Goal: Task Accomplishment & Management: Complete application form

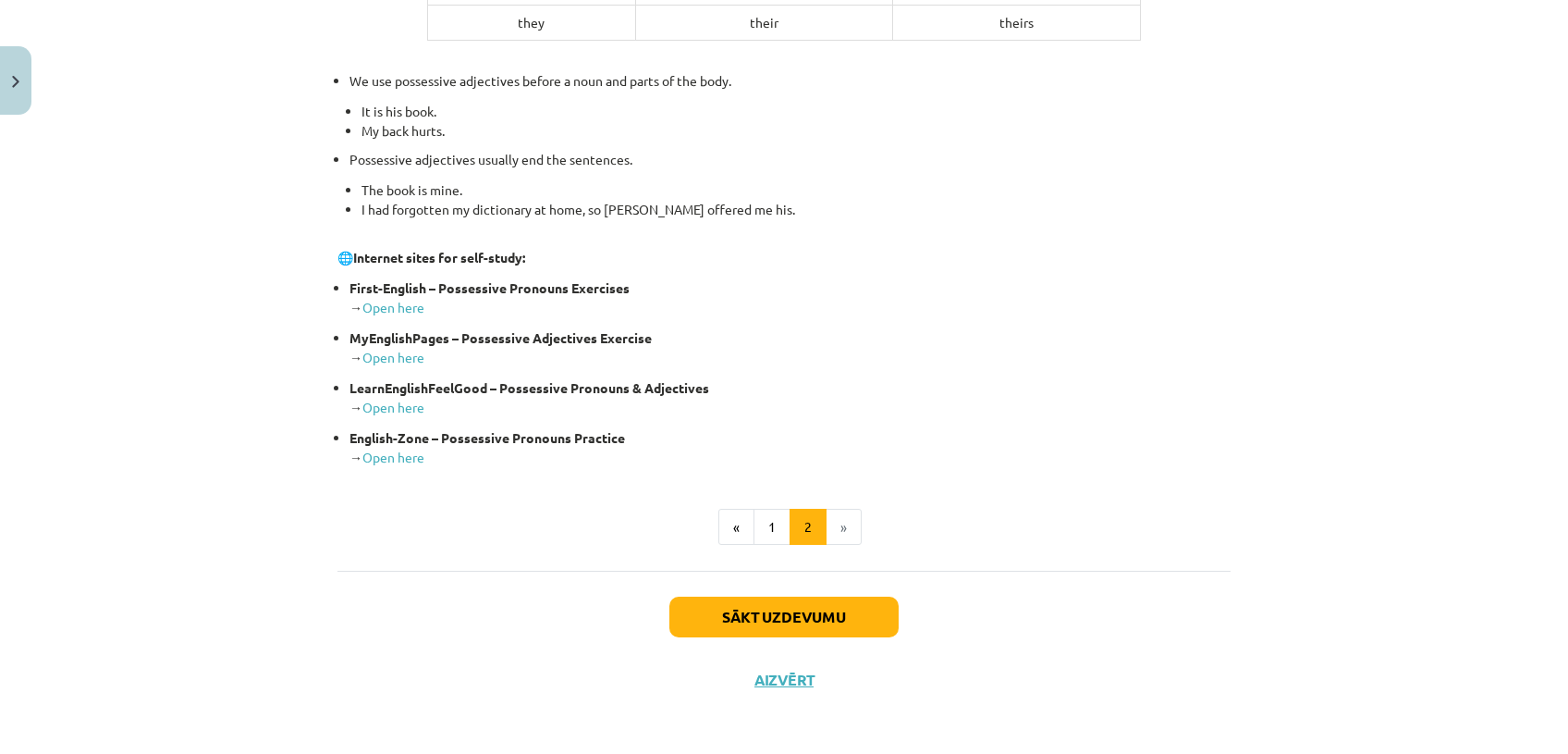
scroll to position [661, 0]
click at [719, 614] on button "Sākt uzdevumu" at bounding box center [783, 615] width 229 height 41
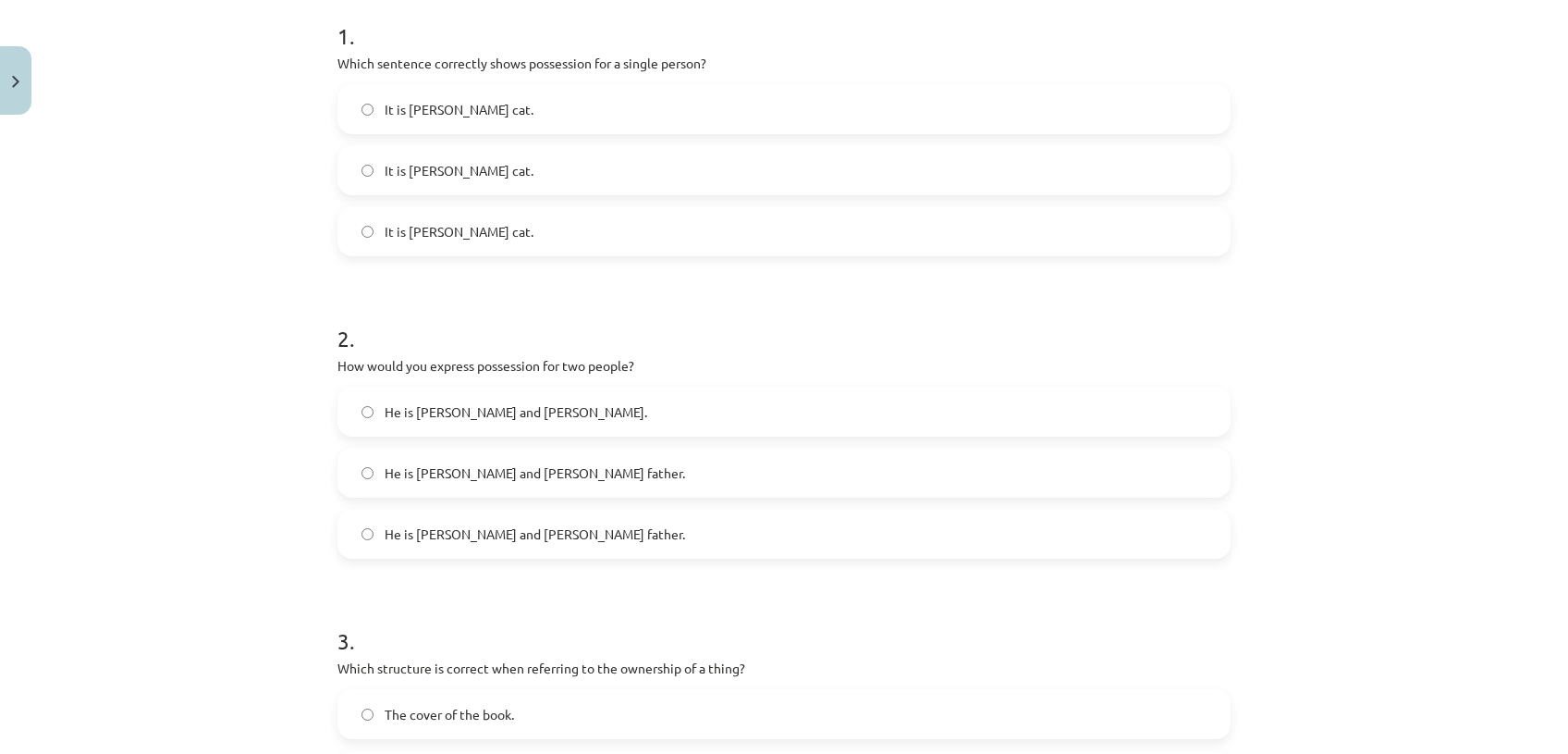
scroll to position [46, 0]
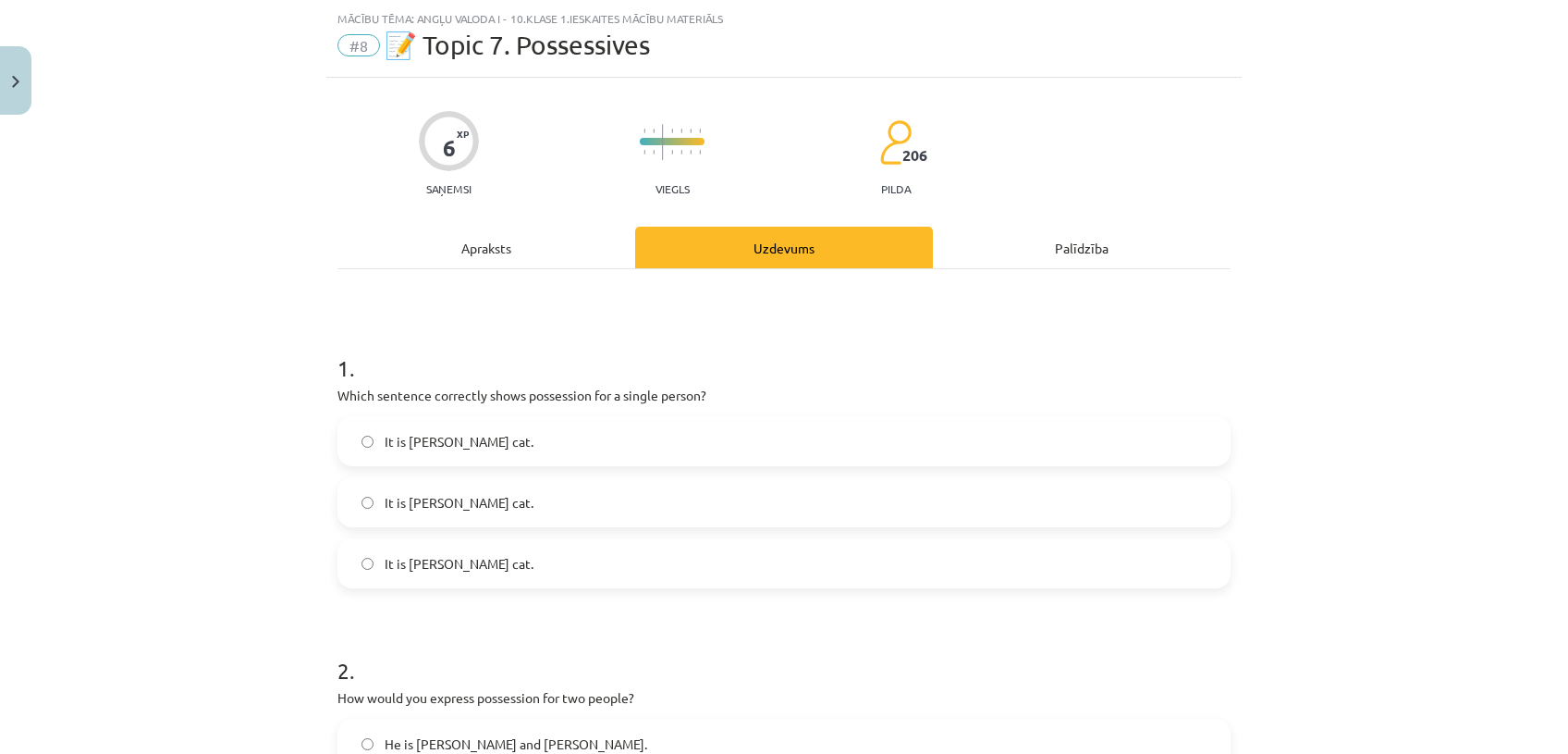
click at [476, 426] on label "It is Janes cat." at bounding box center [784, 441] width 889 height 47
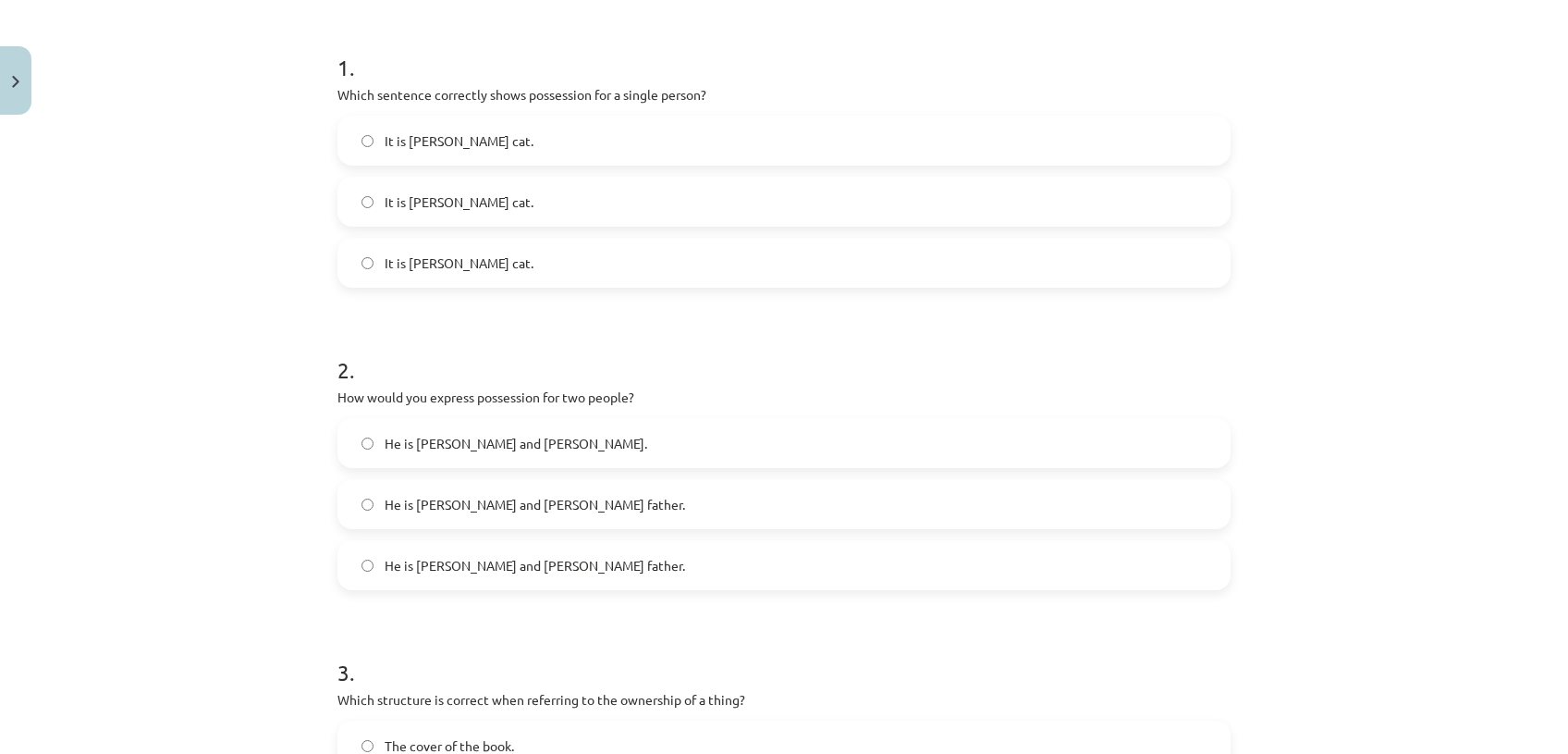
scroll to position [354, 0]
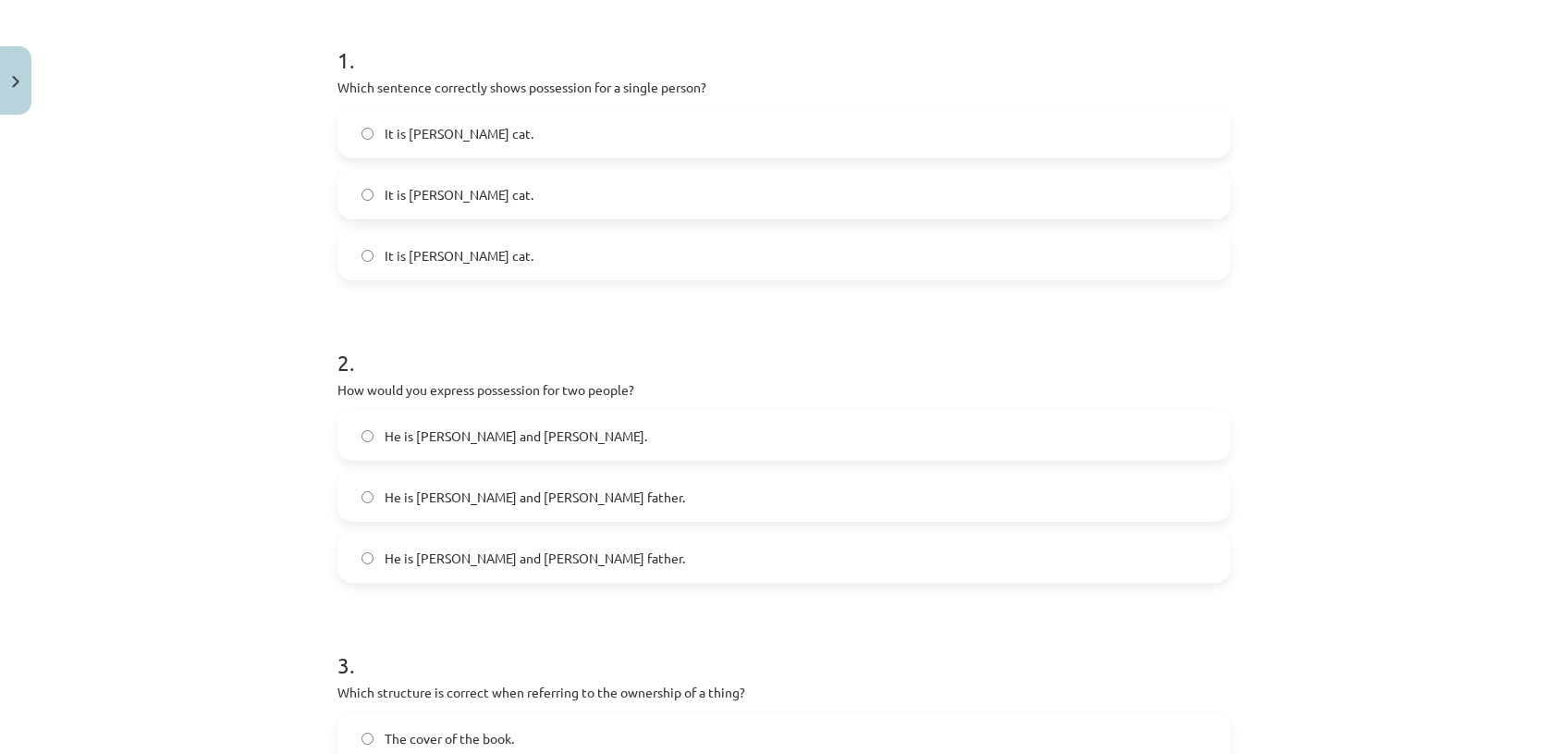
click at [592, 490] on label "He is Alice’s and James’s father." at bounding box center [784, 496] width 889 height 47
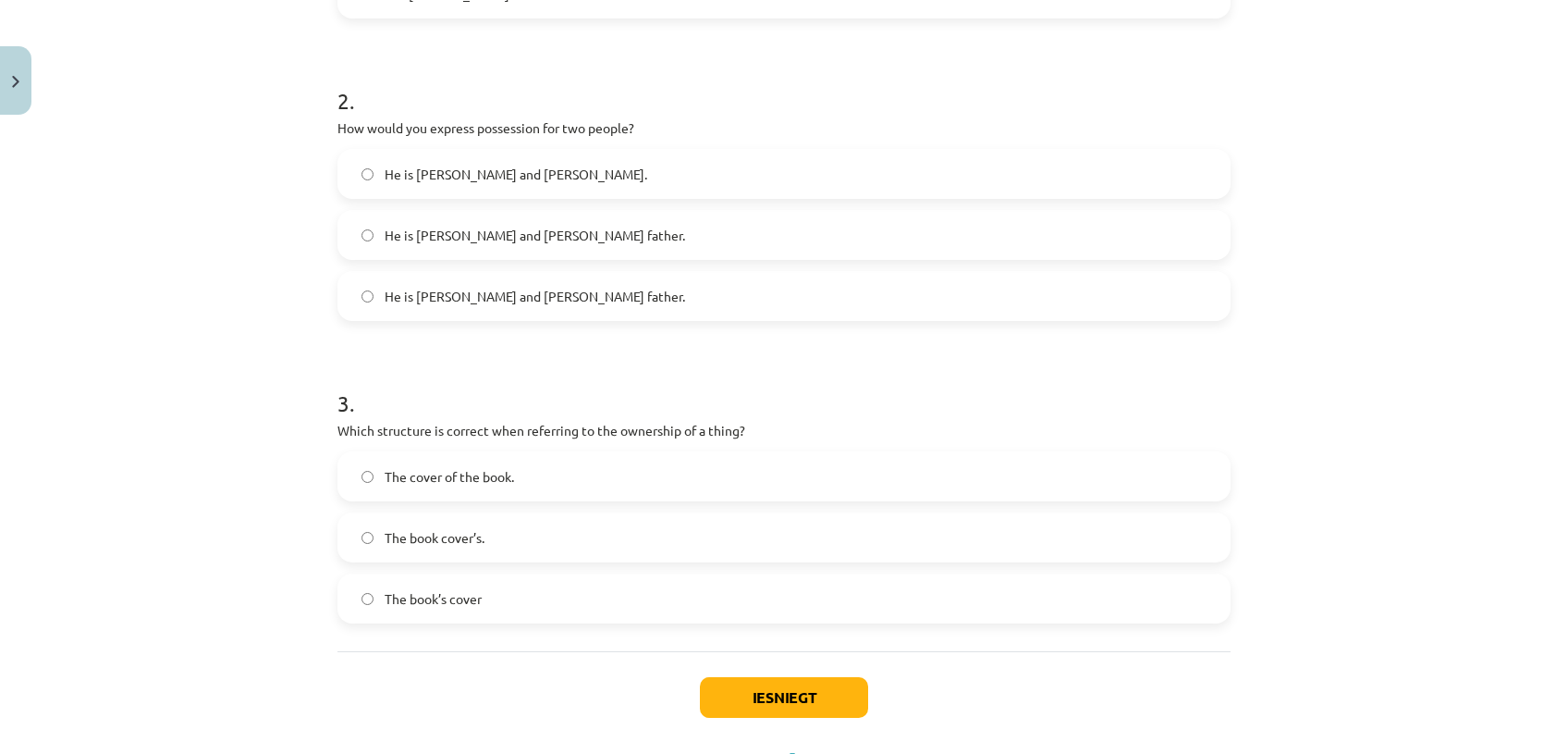
scroll to position [622, 0]
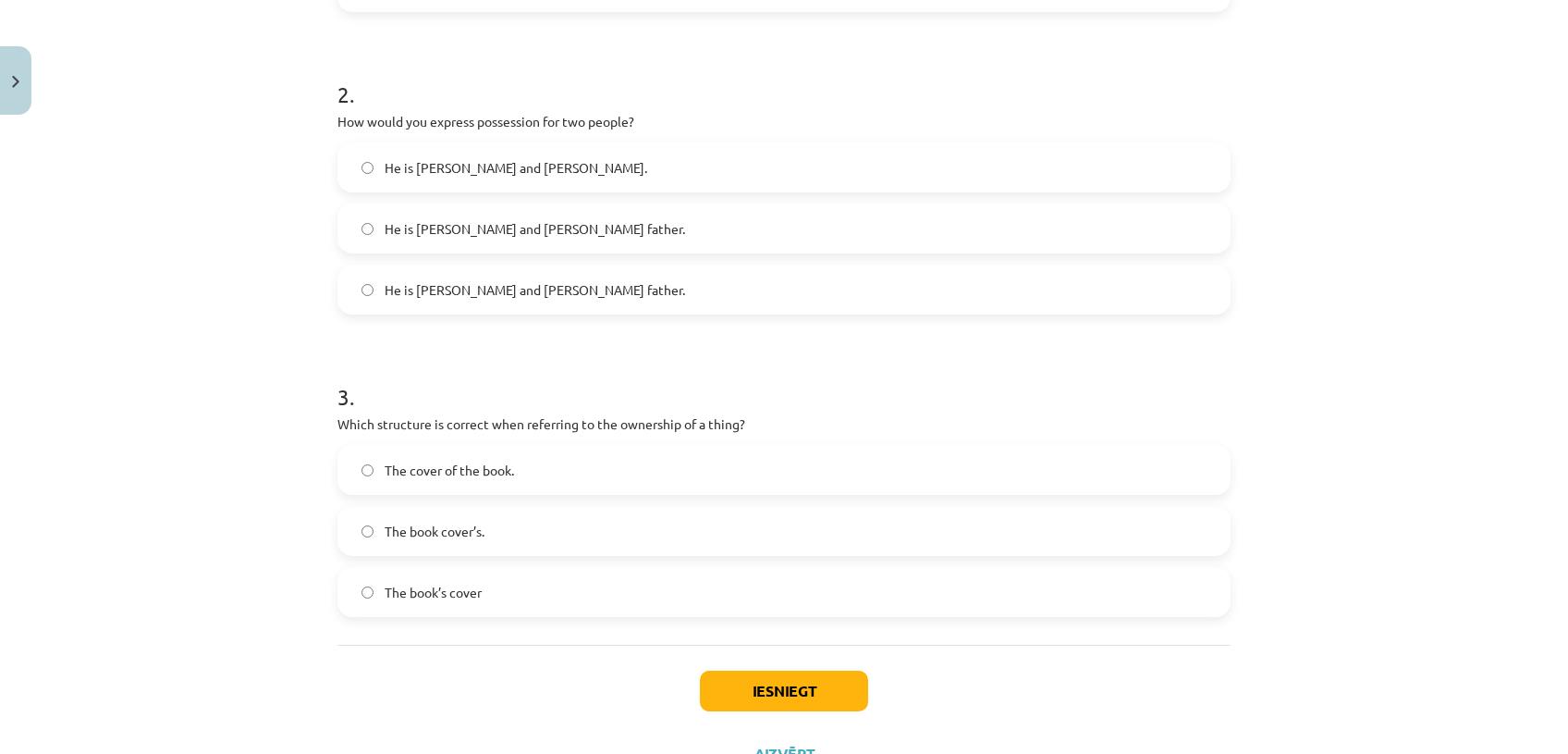
click at [818, 490] on label "The cover of the book." at bounding box center [784, 470] width 889 height 47
click at [813, 706] on button "Iesniegt" at bounding box center [783, 690] width 168 height 41
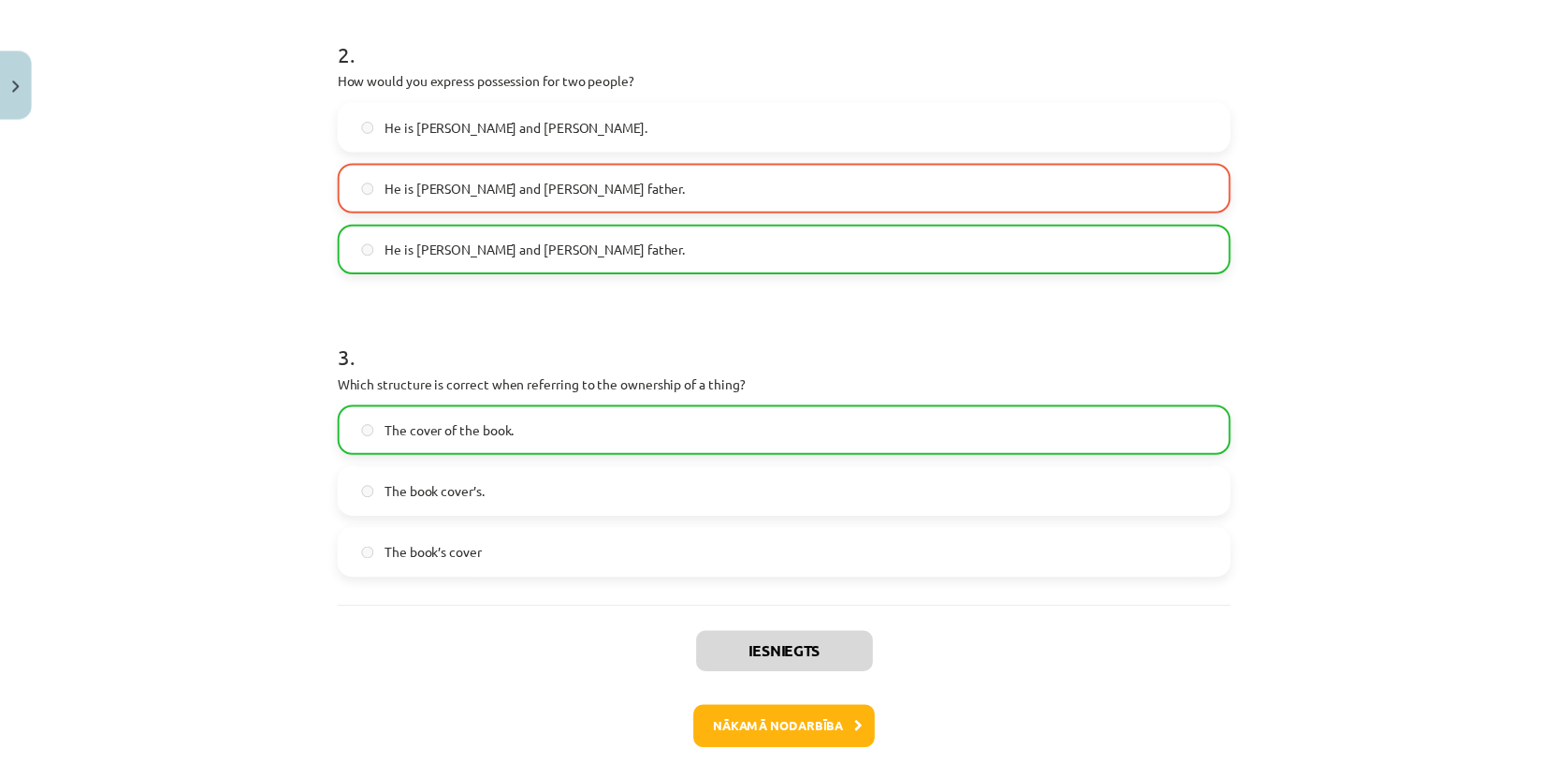
scroll to position [766, 0]
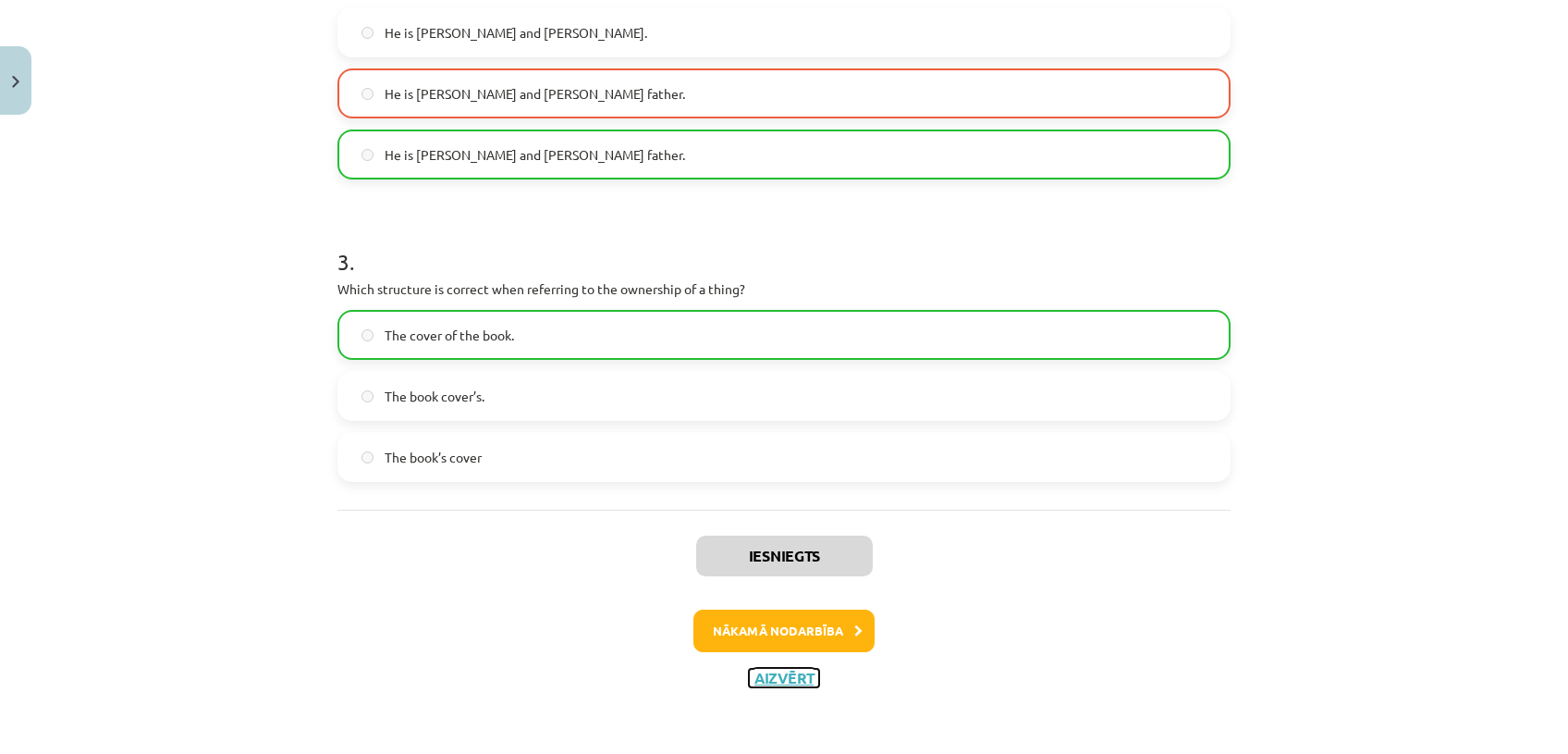
click at [790, 682] on button "Aizvērt" at bounding box center [784, 677] width 70 height 18
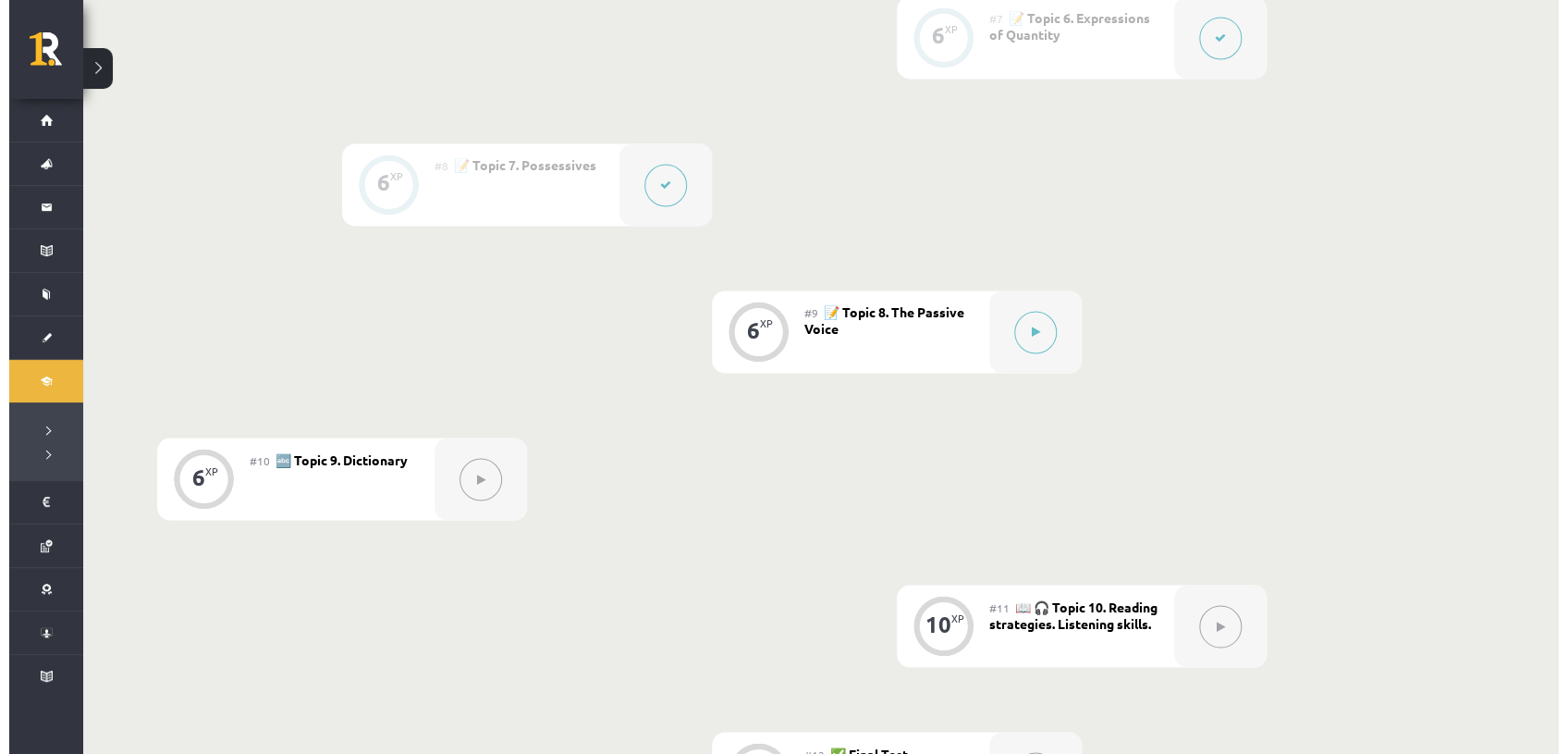
scroll to position [1391, 0]
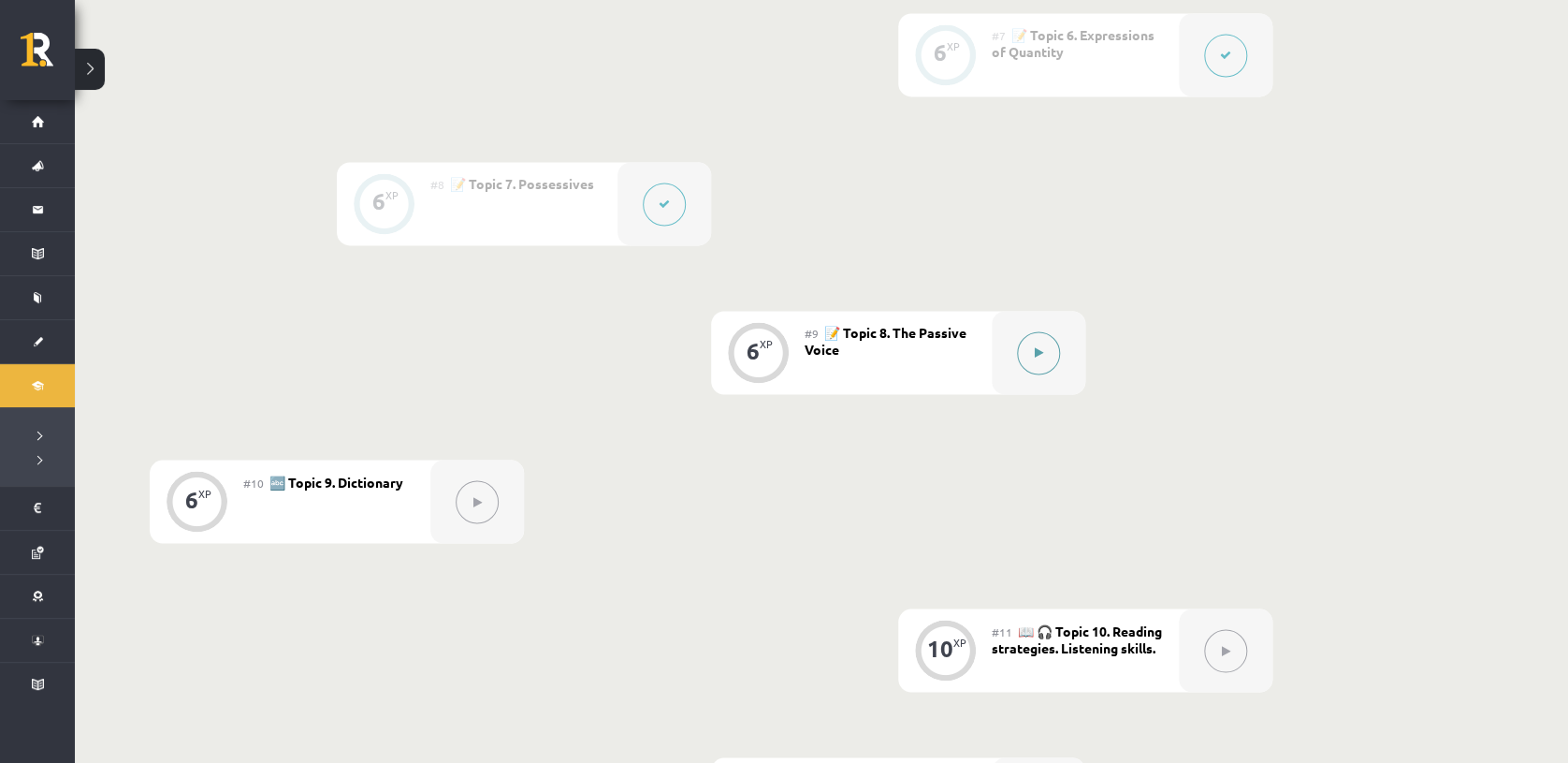
click at [992, 365] on div at bounding box center [1038, 352] width 93 height 84
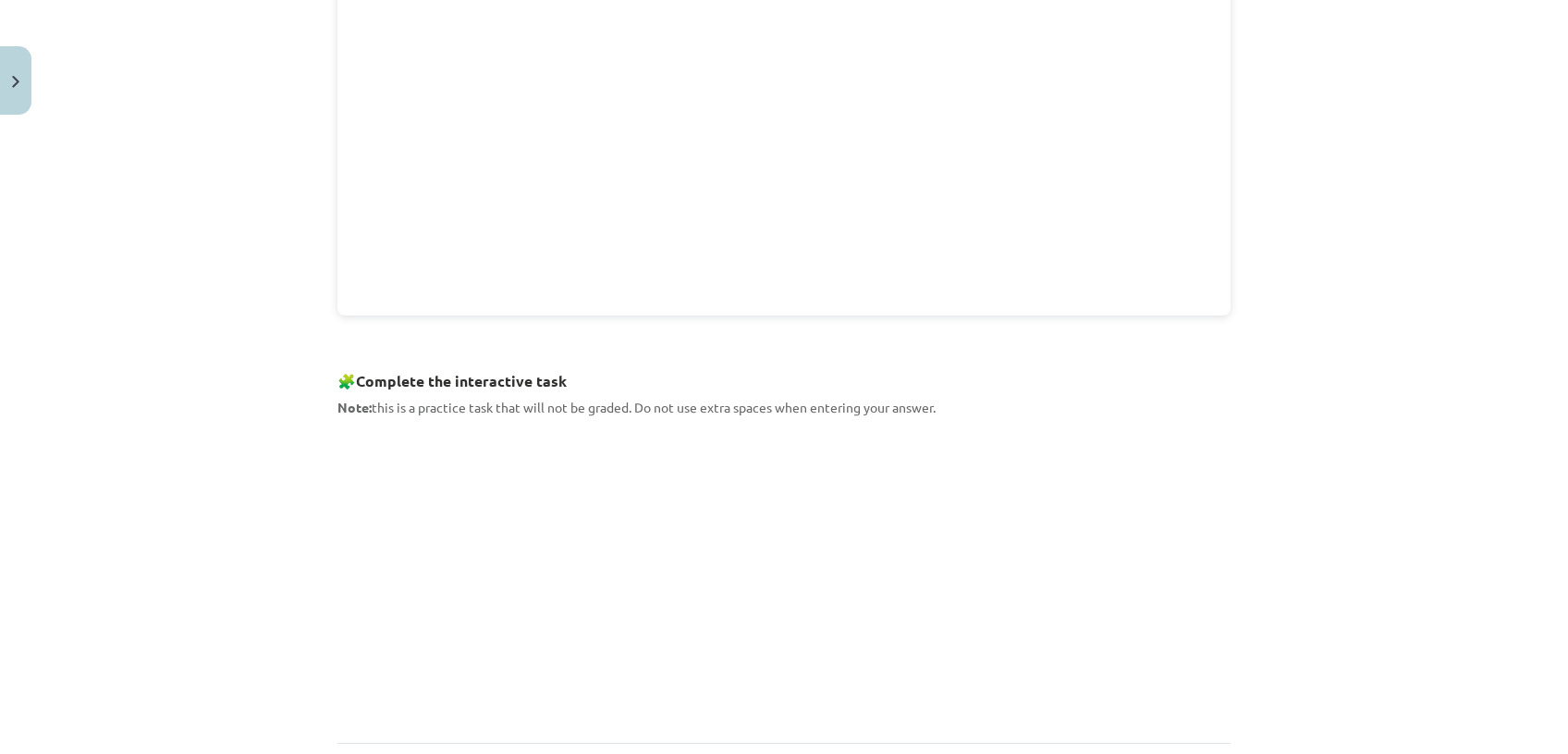
scroll to position [682, 0]
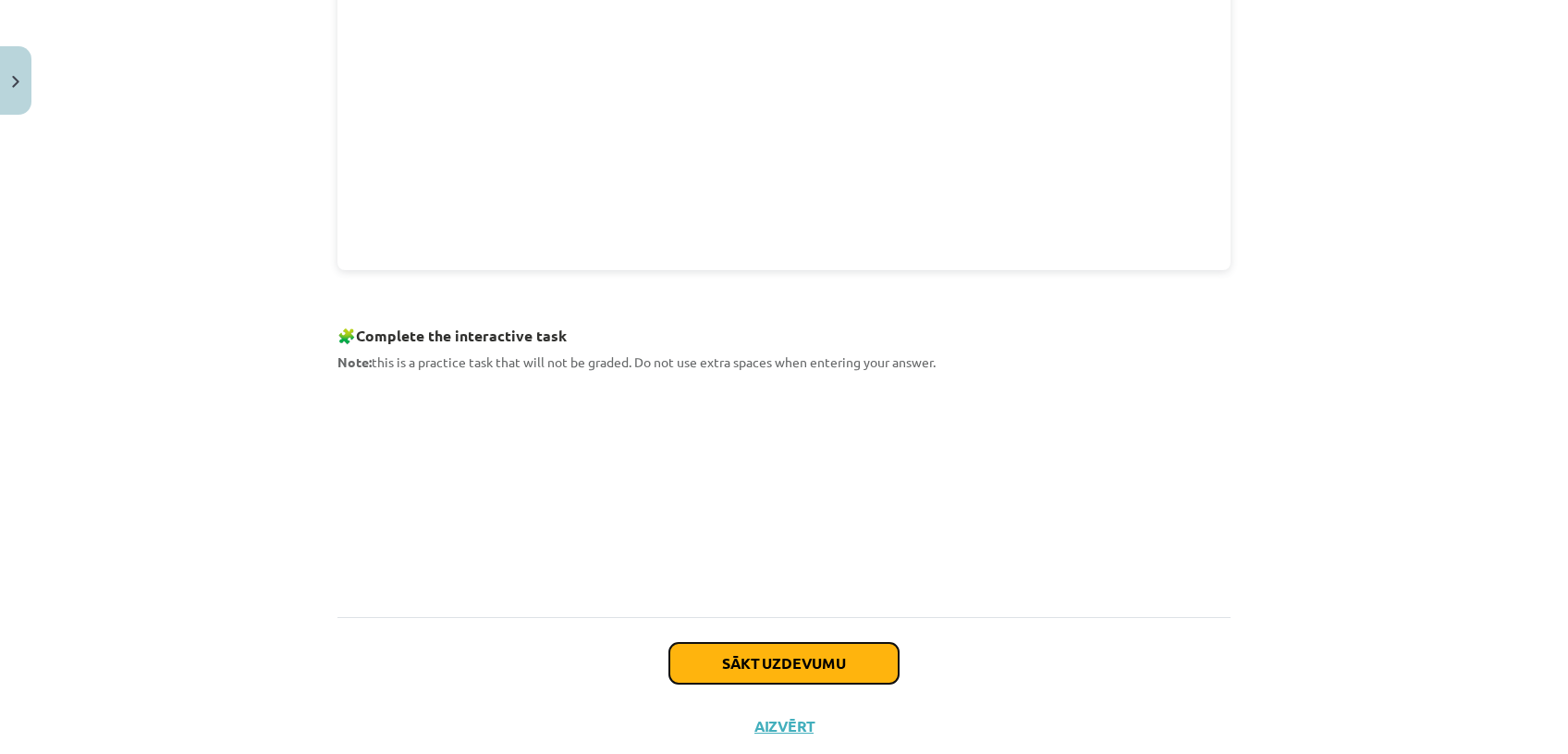
click at [756, 655] on button "Sākt uzdevumu" at bounding box center [783, 663] width 229 height 41
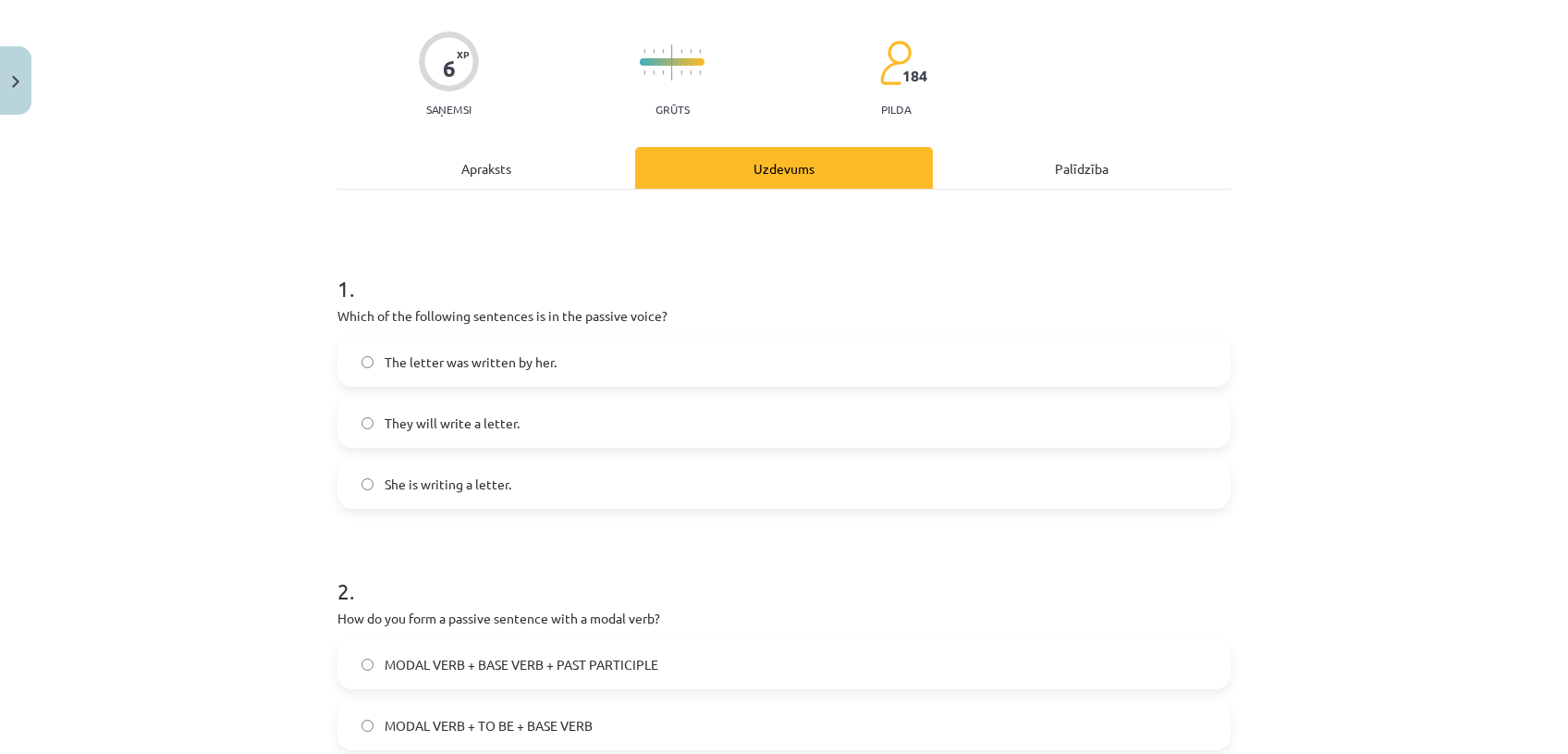
scroll to position [46, 0]
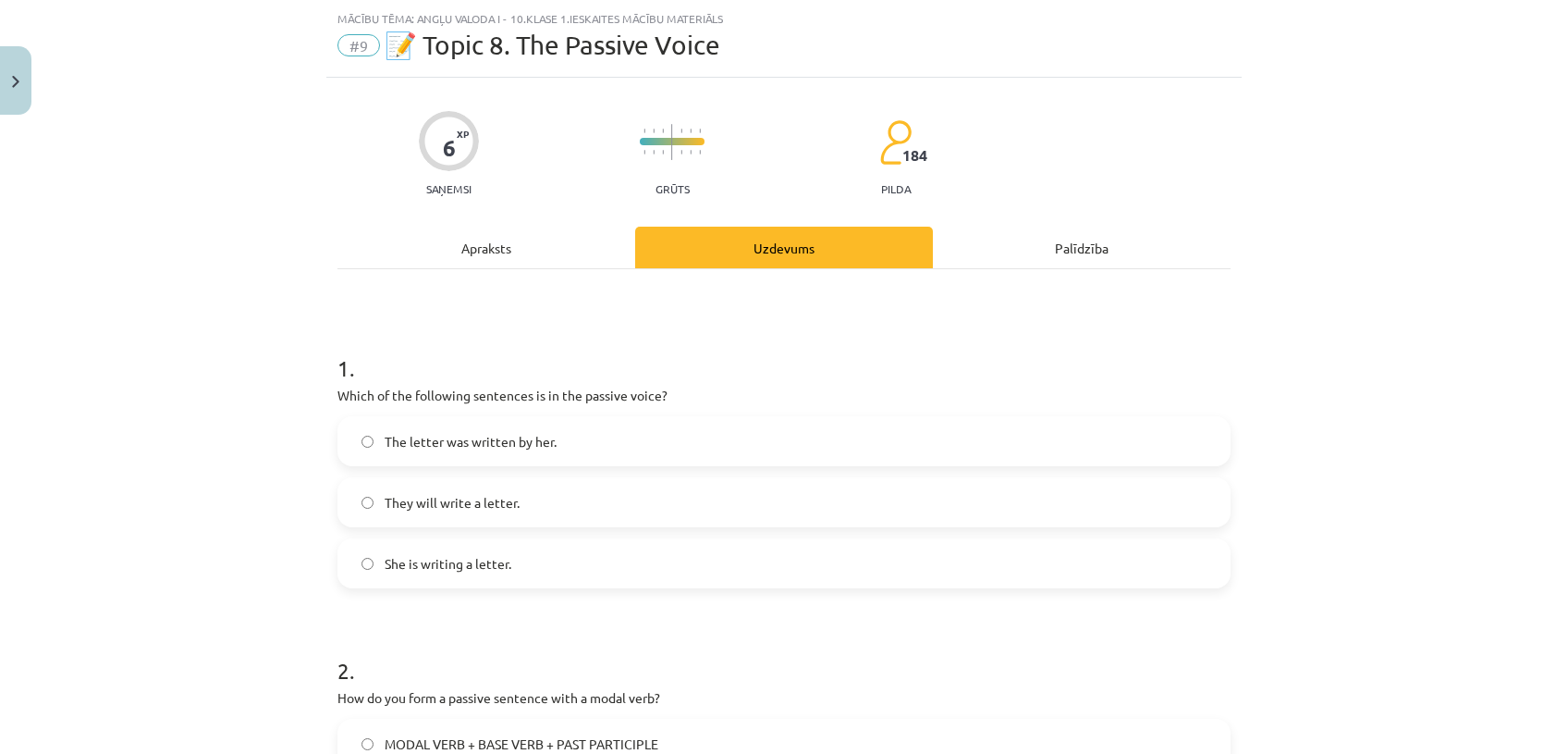
click at [554, 444] on label "The letter was written by her." at bounding box center [784, 441] width 889 height 47
click at [608, 570] on label "She is writing a letter." at bounding box center [784, 563] width 889 height 47
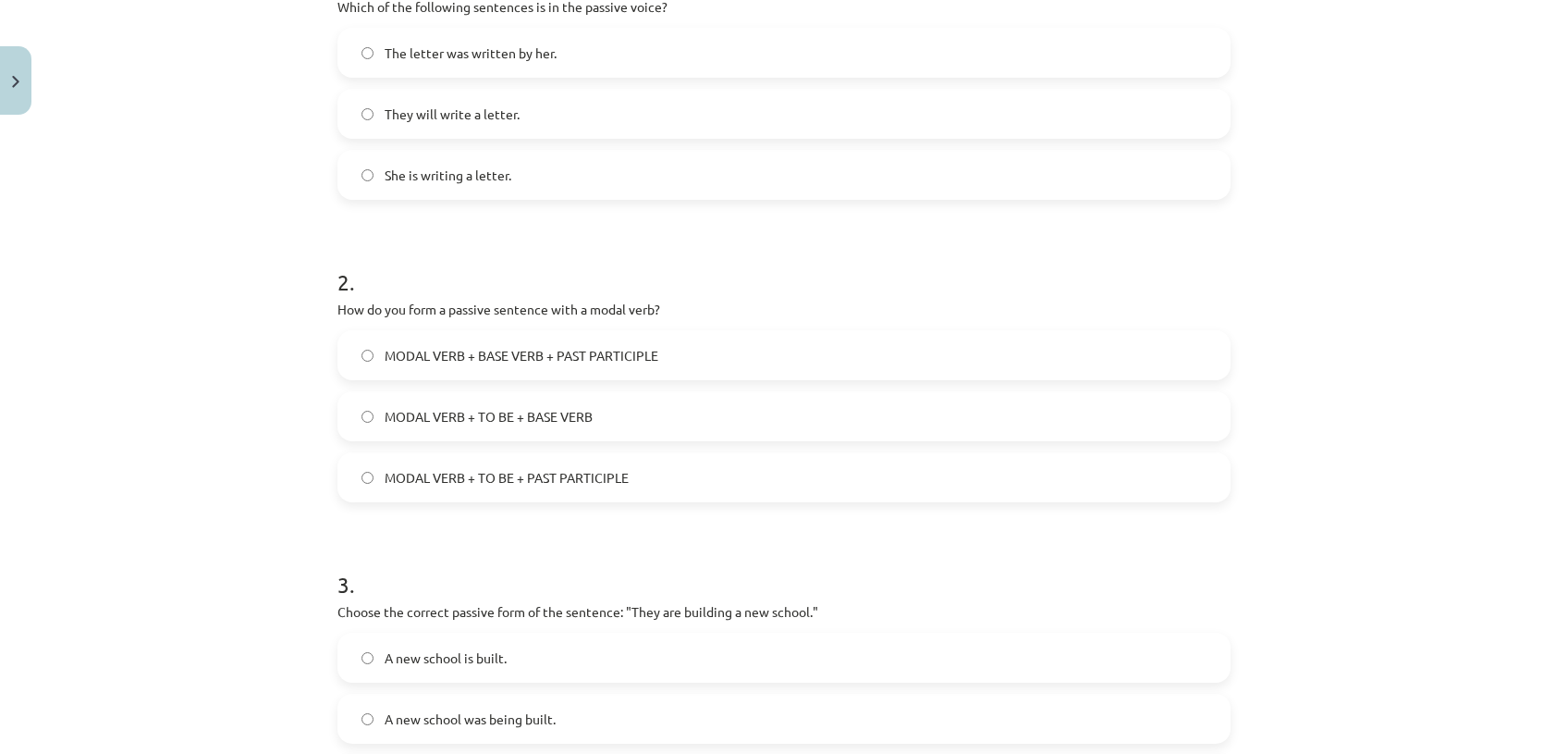
scroll to position [418, 0]
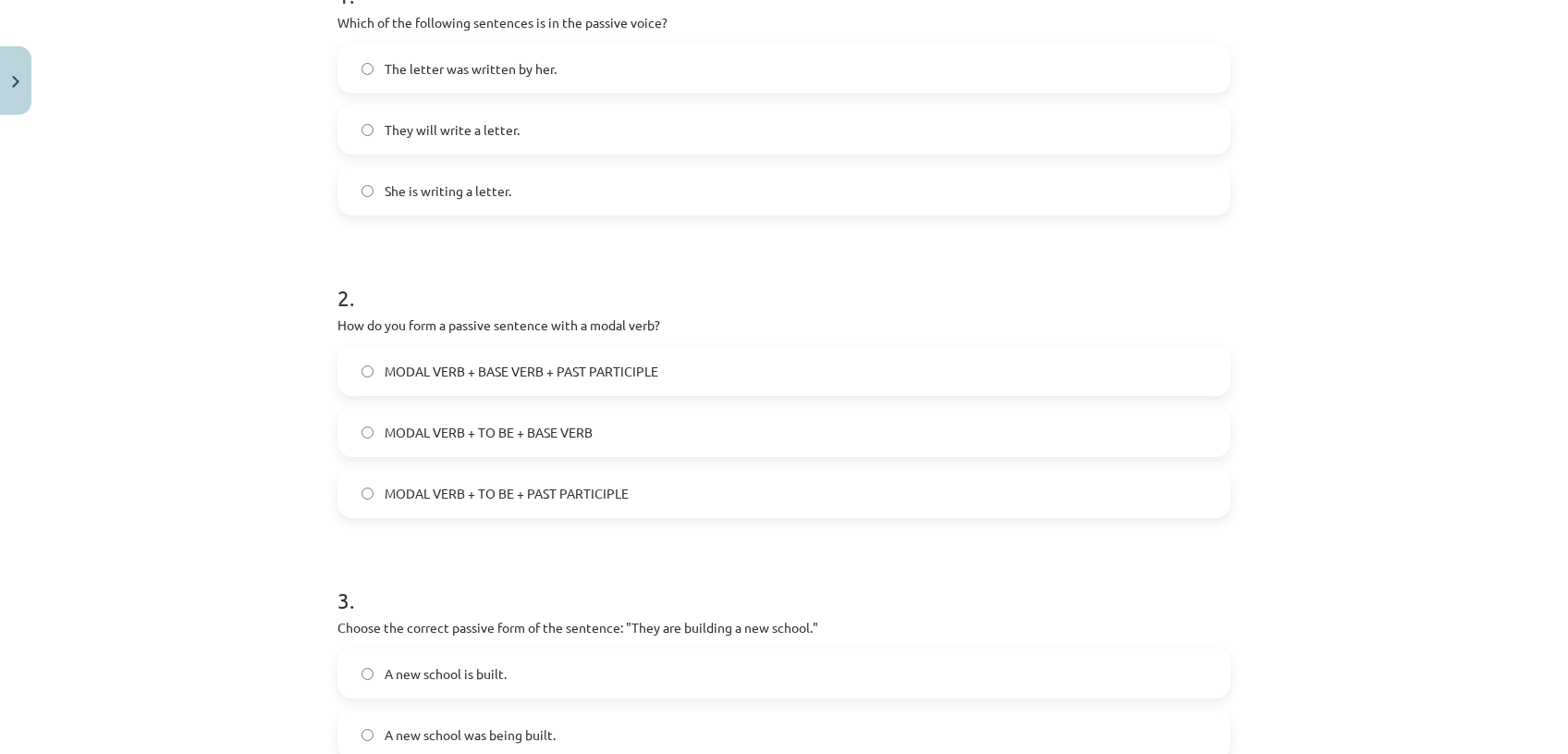
click at [598, 373] on span "MODAL VERB + BASE VERB + PAST PARTICIPLE" at bounding box center [522, 371] width 274 height 19
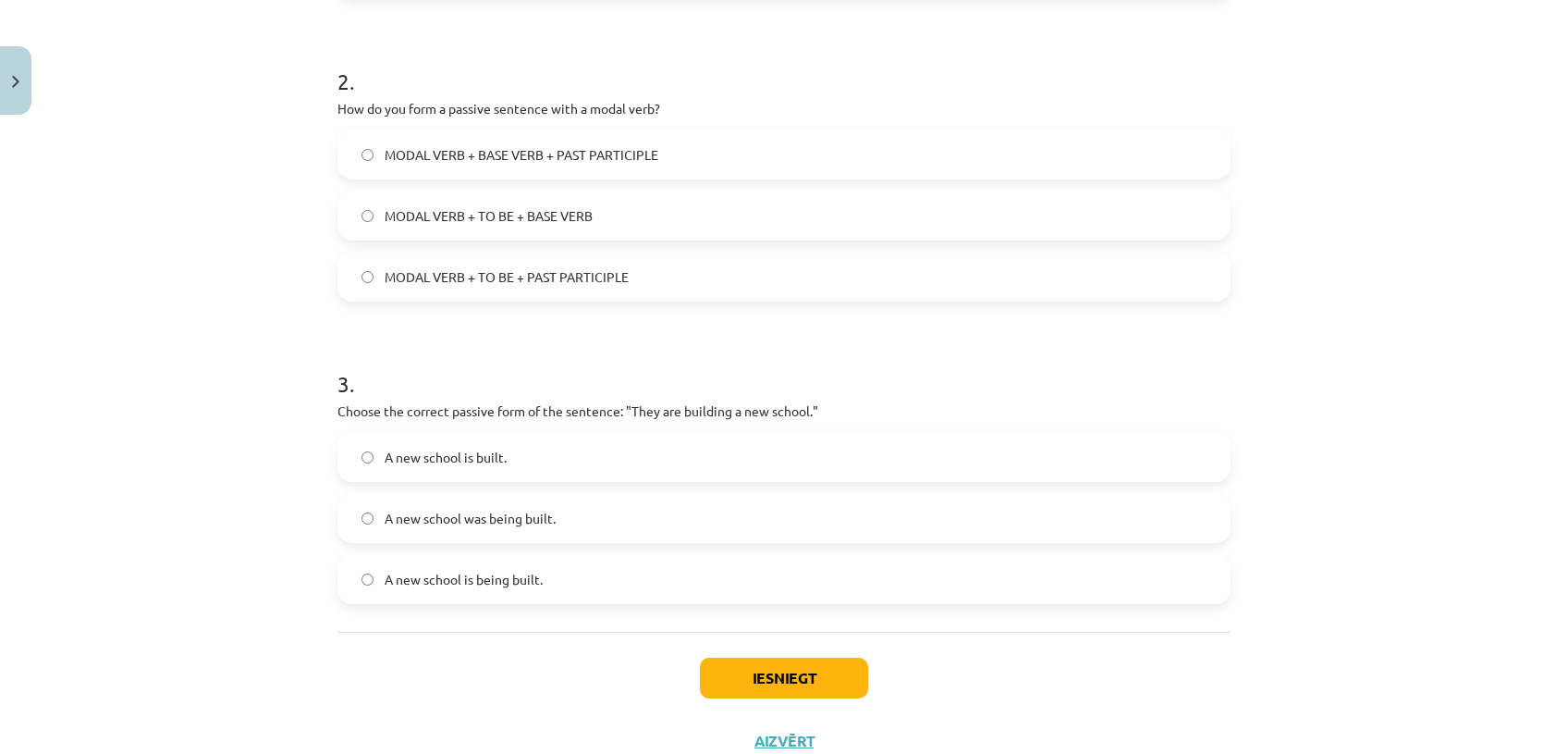
scroll to position [640, 0]
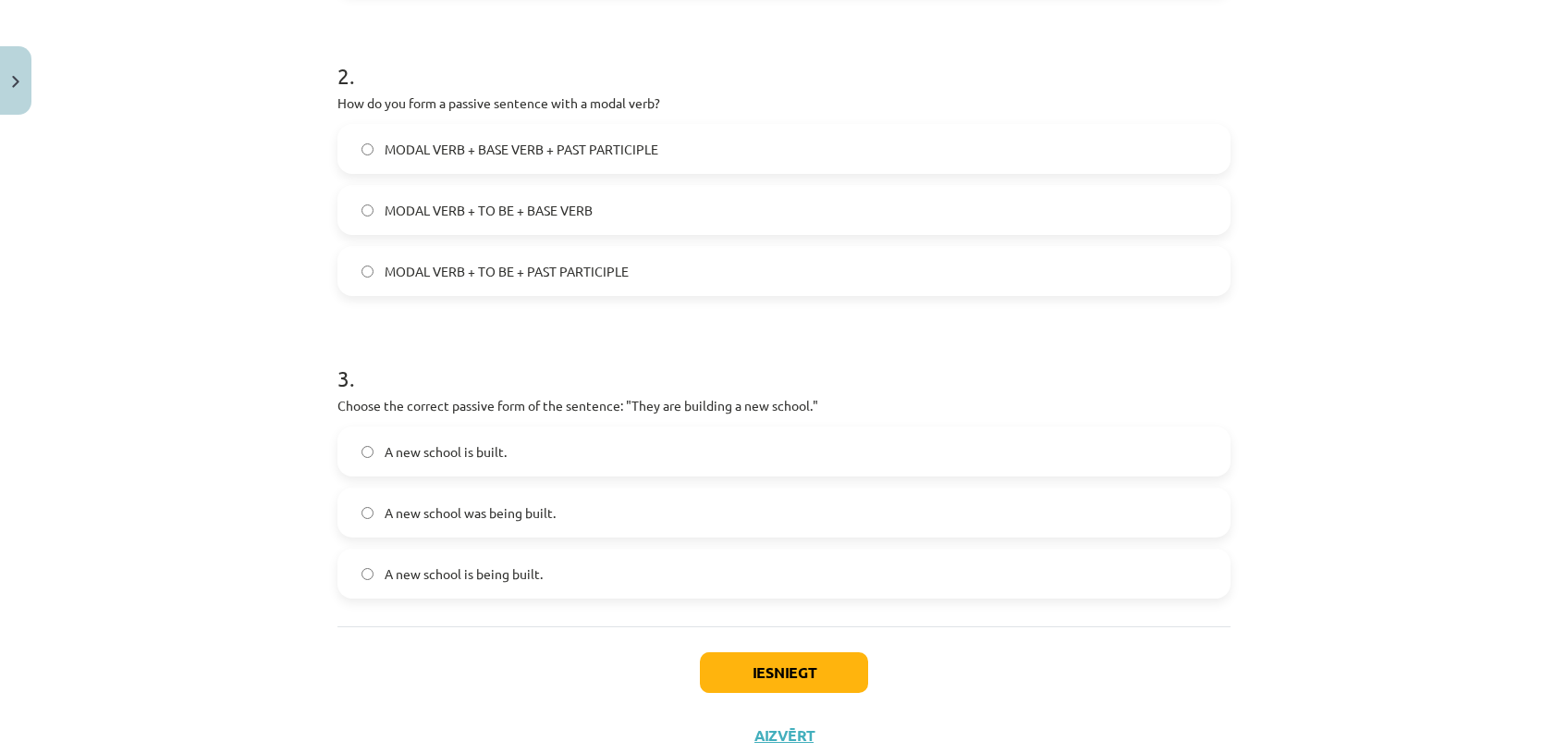
click at [669, 496] on label "A new school was being built." at bounding box center [784, 512] width 889 height 47
click at [780, 666] on button "Iesniegt" at bounding box center [783, 672] width 168 height 41
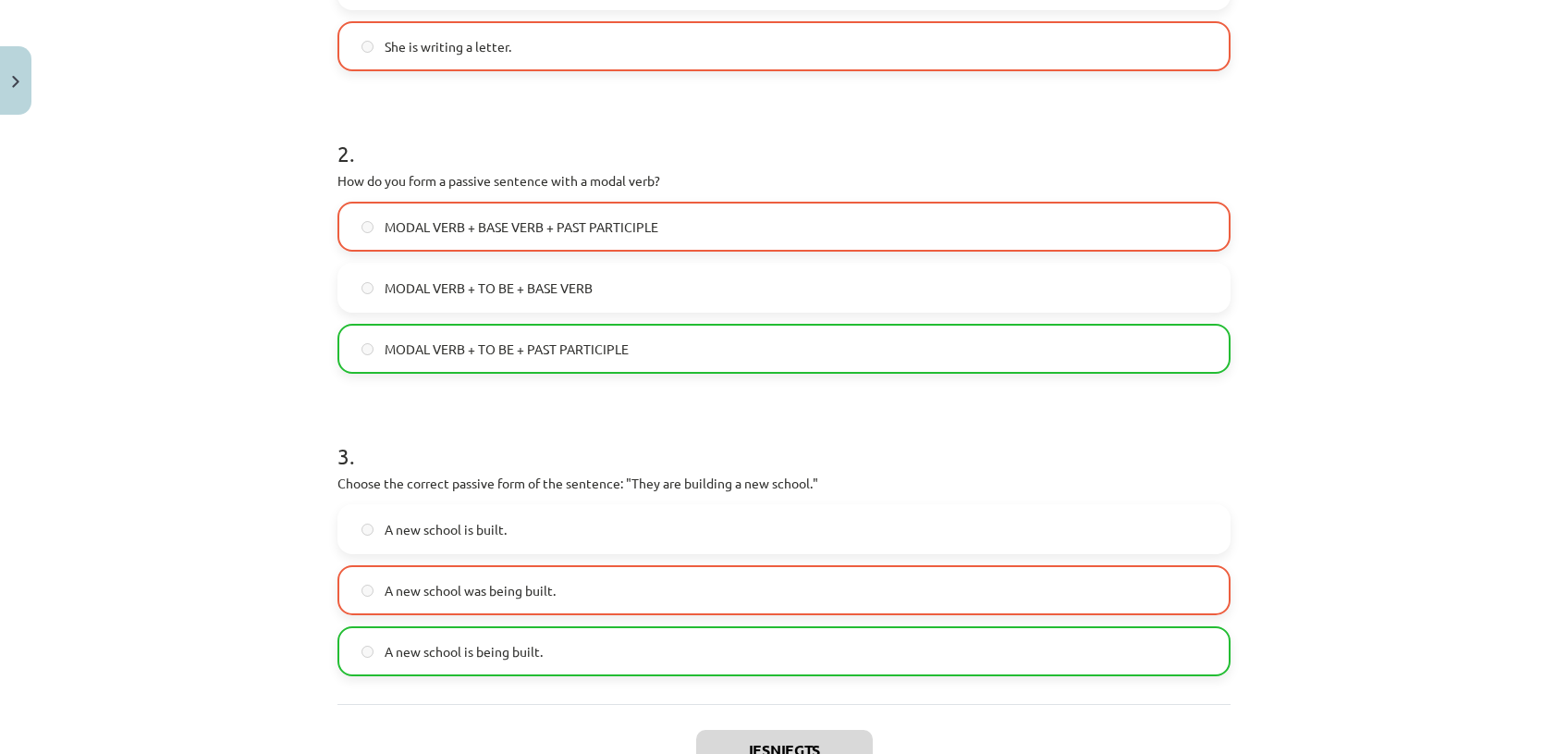
scroll to position [754, 0]
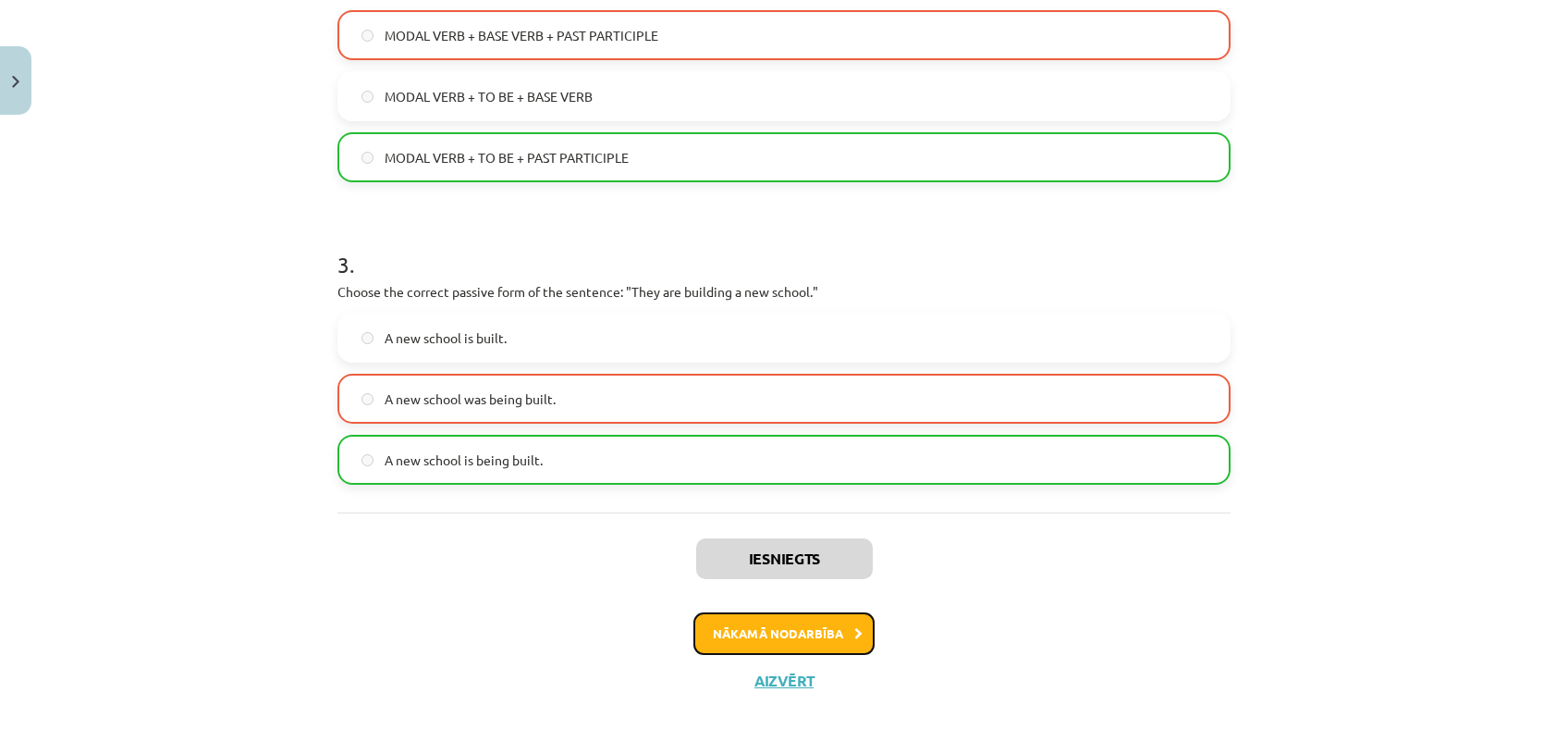
click at [798, 632] on button "Nākamā nodarbība" at bounding box center [784, 633] width 182 height 43
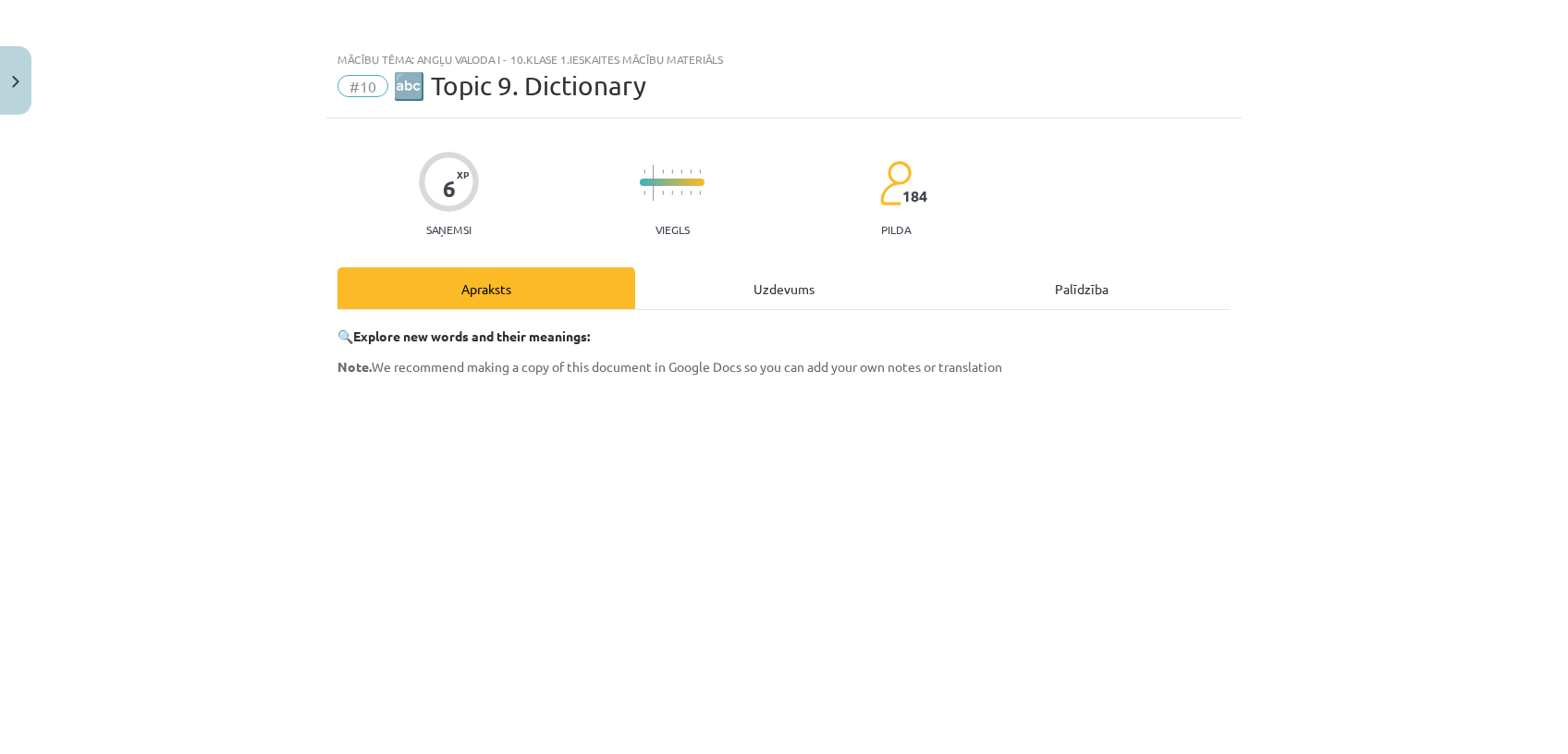
scroll to position [0, 0]
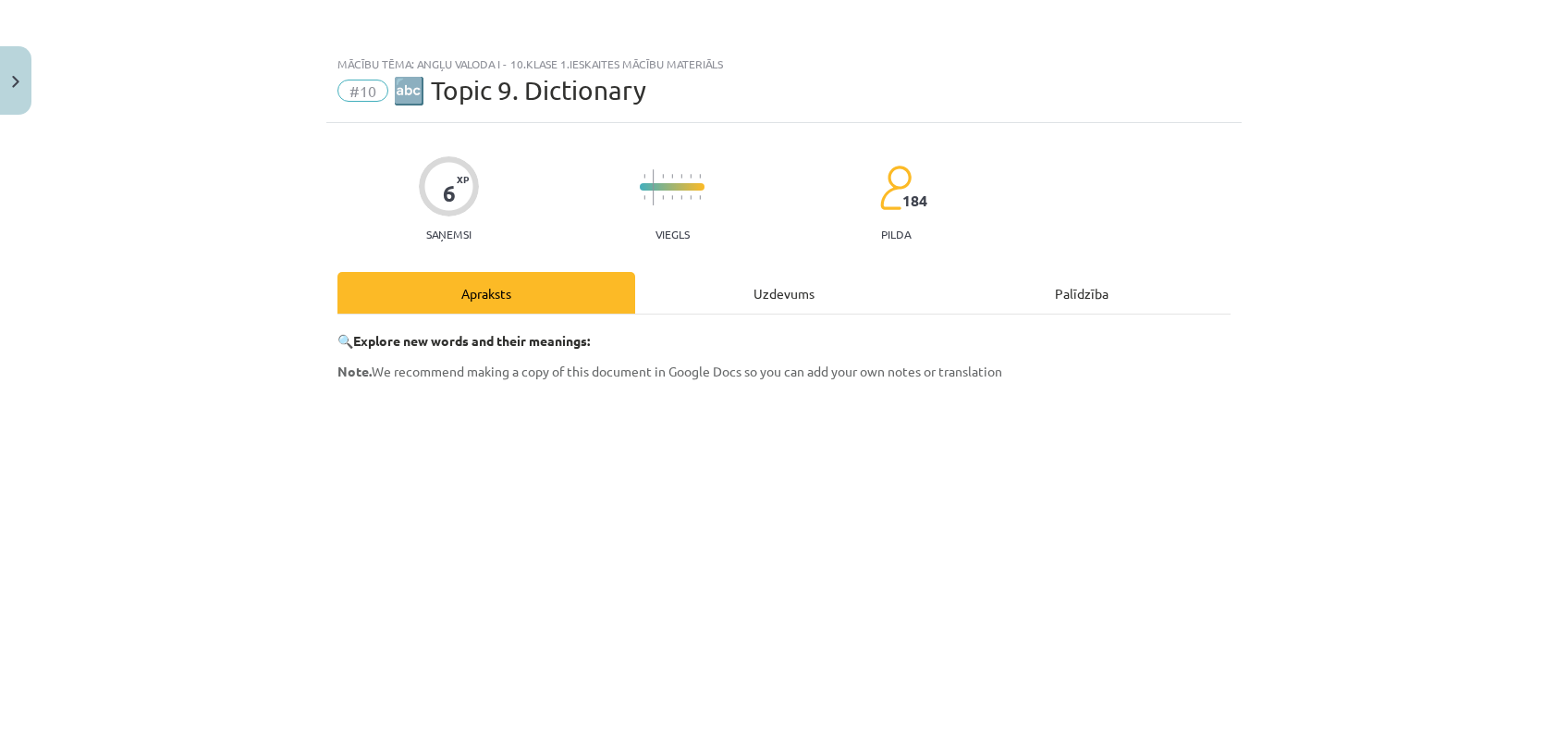
click at [1204, 371] on p "Note. We recommend making a copy of this document in Google Docs so you can add…" at bounding box center [784, 371] width 893 height 19
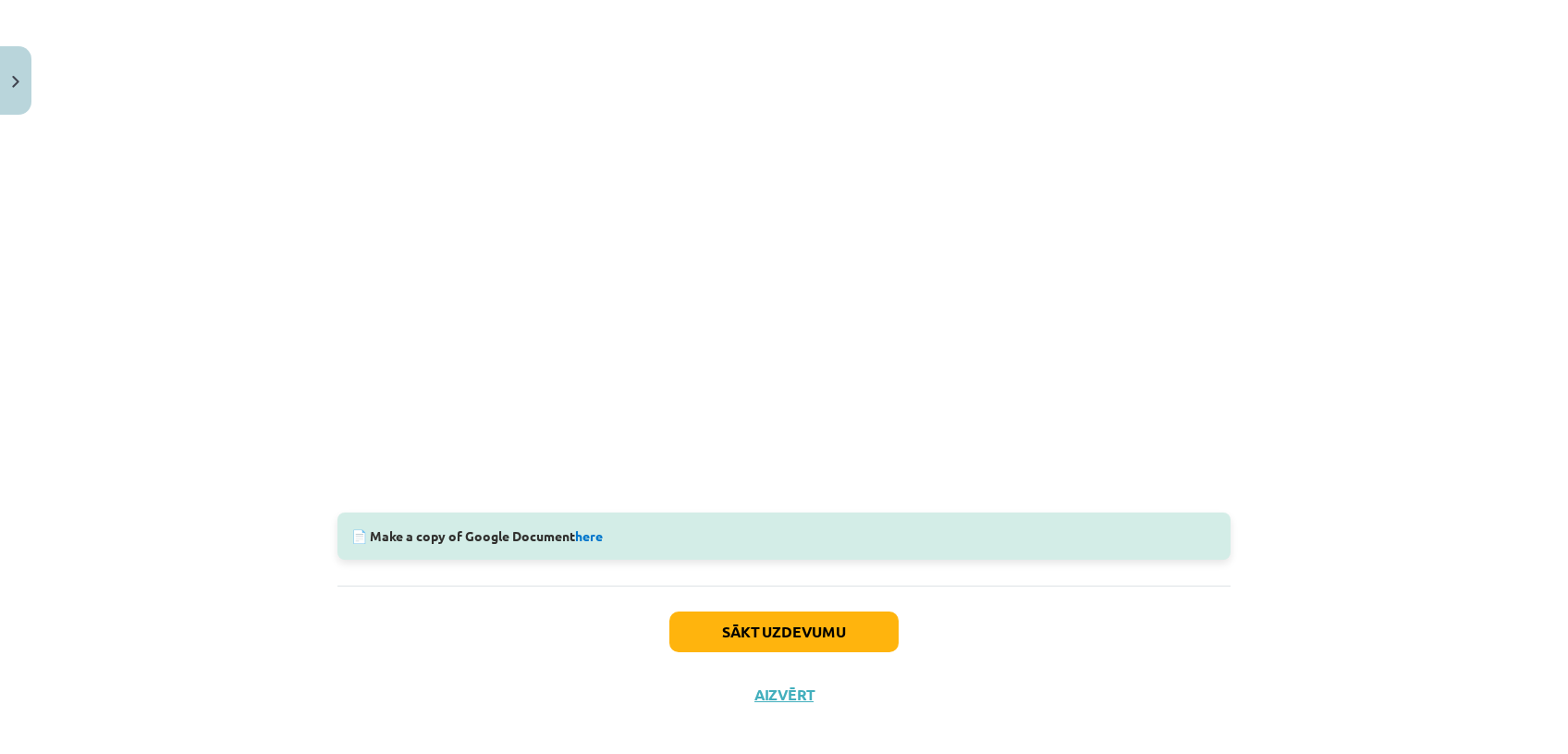
scroll to position [440, 0]
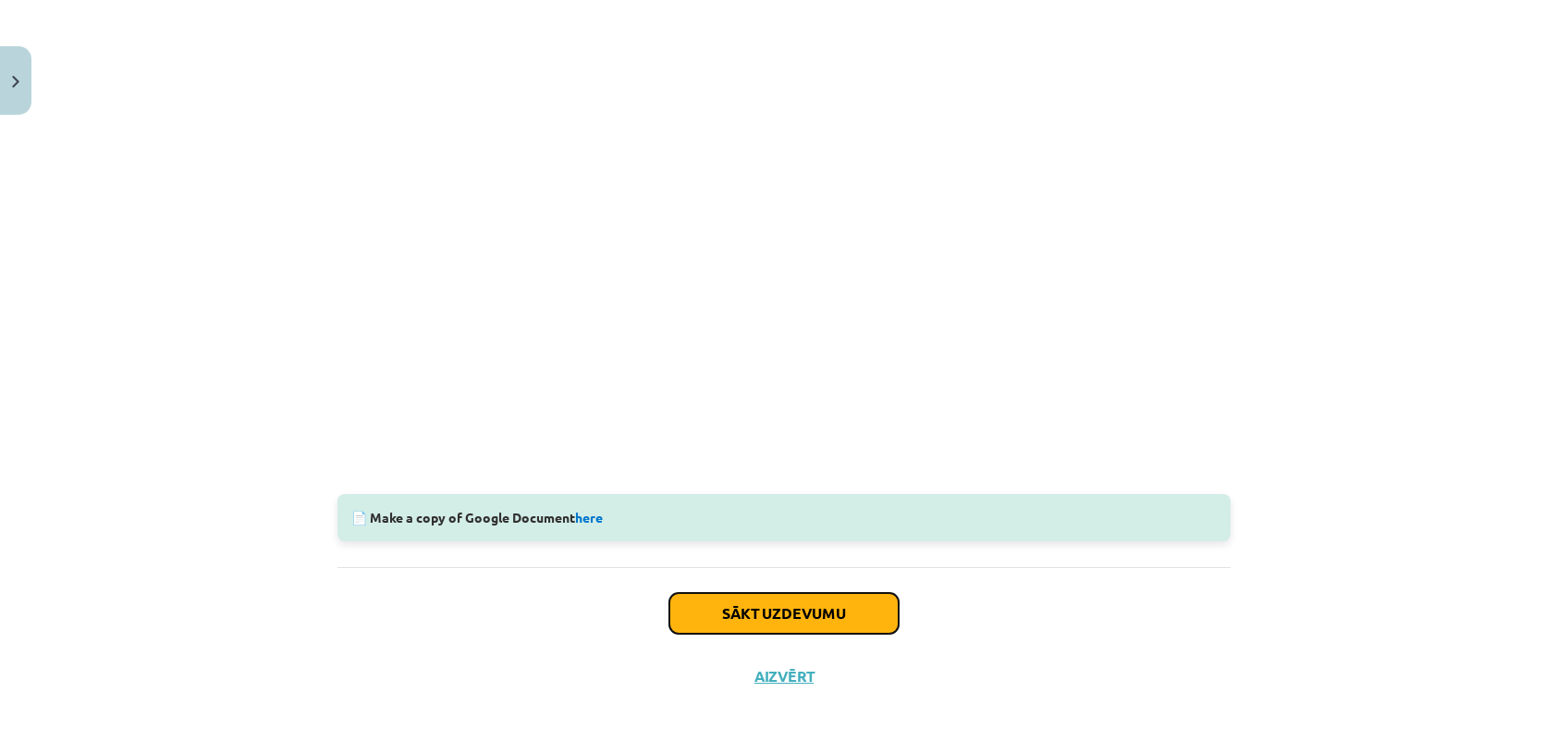
click at [821, 607] on button "Sākt uzdevumu" at bounding box center [783, 613] width 229 height 41
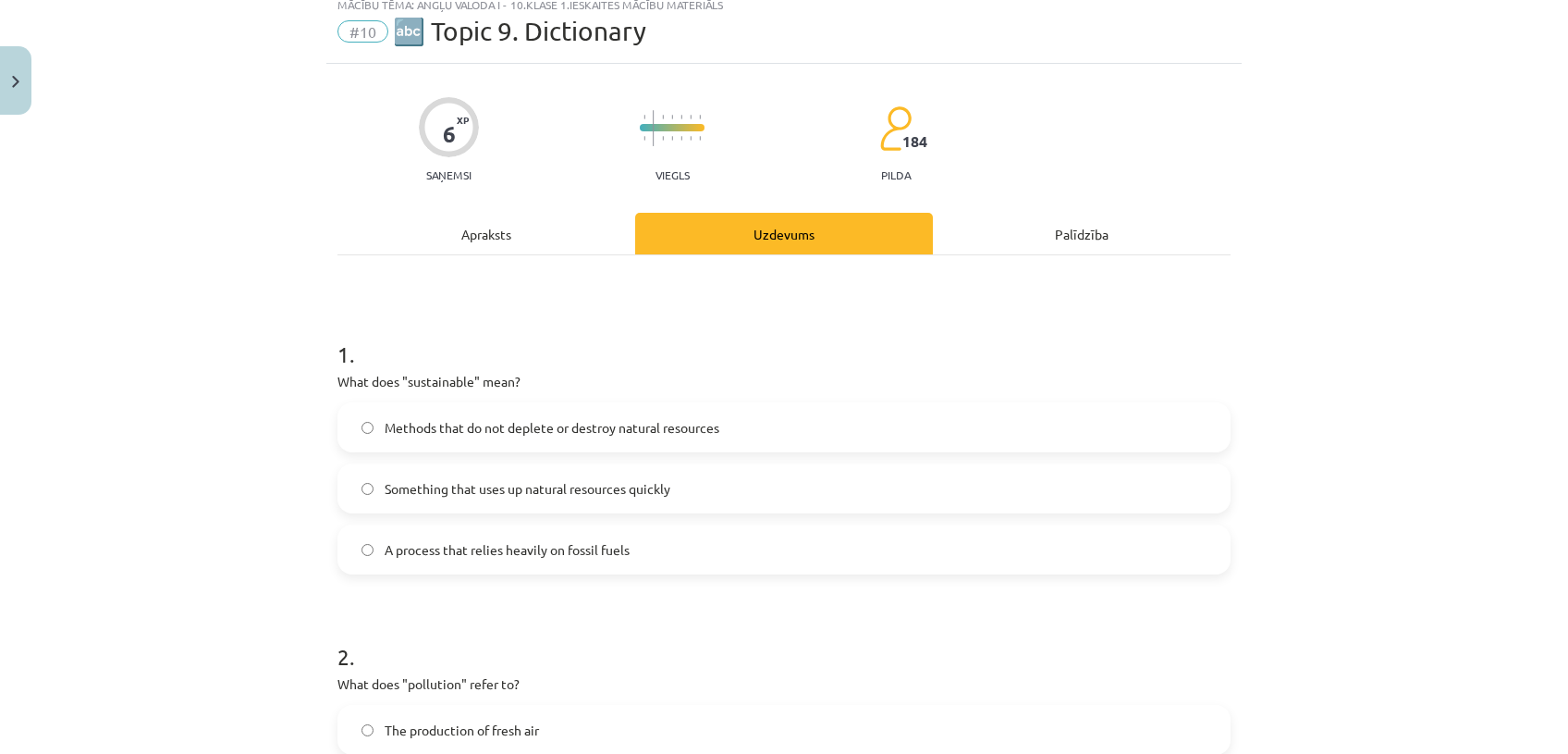
scroll to position [46, 0]
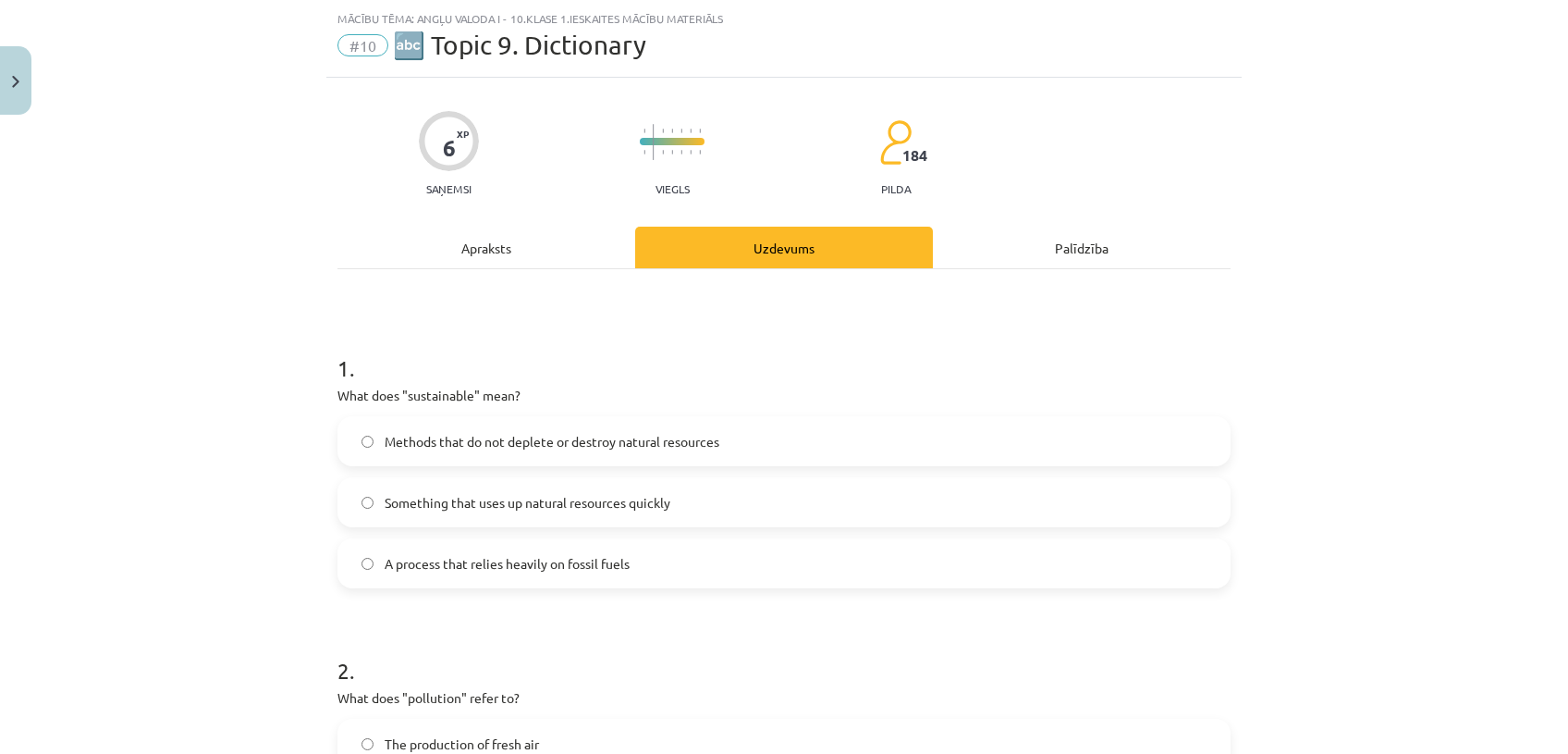
click at [701, 438] on span "Methods that do not deplete or destroy natural resources" at bounding box center [552, 441] width 335 height 19
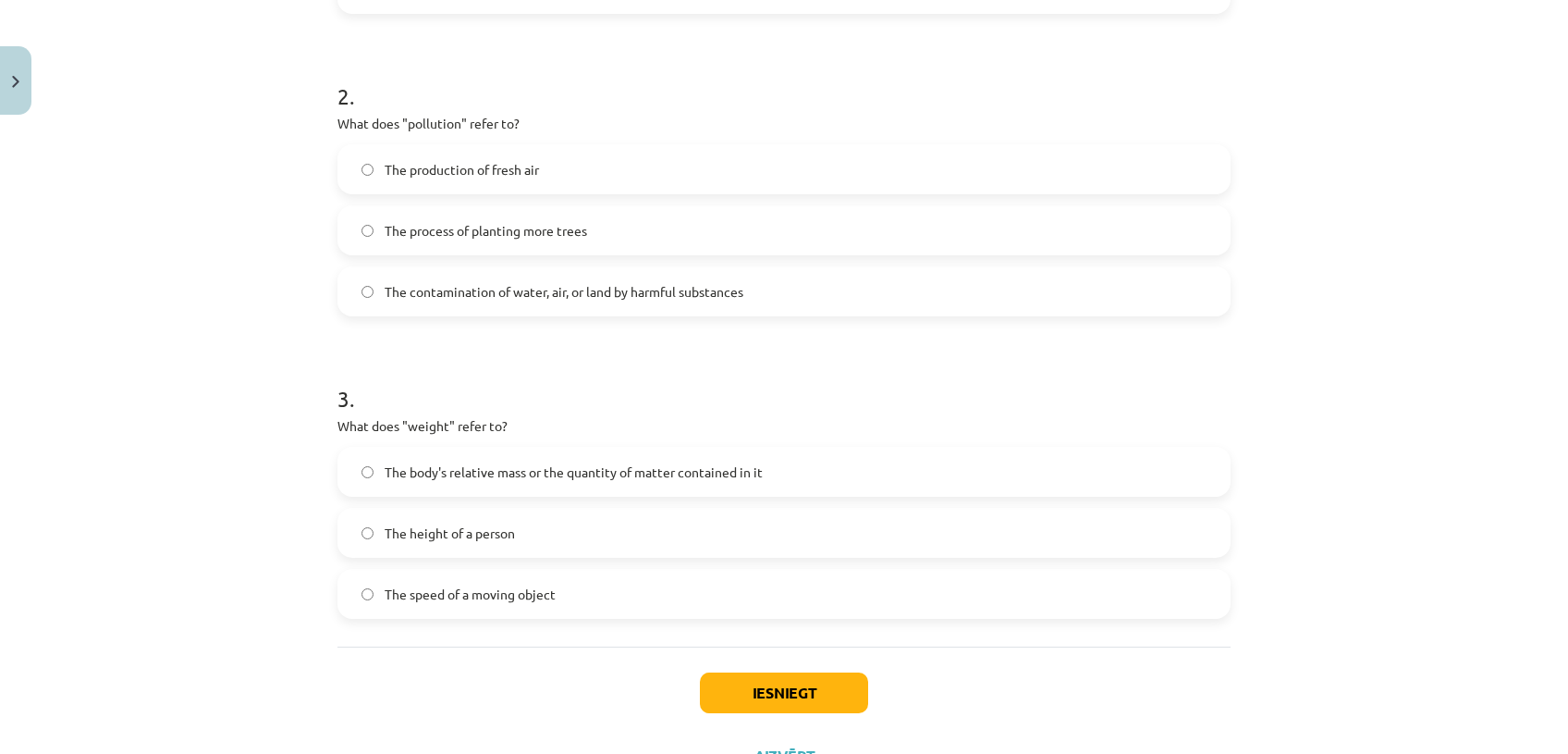
scroll to position [615, 0]
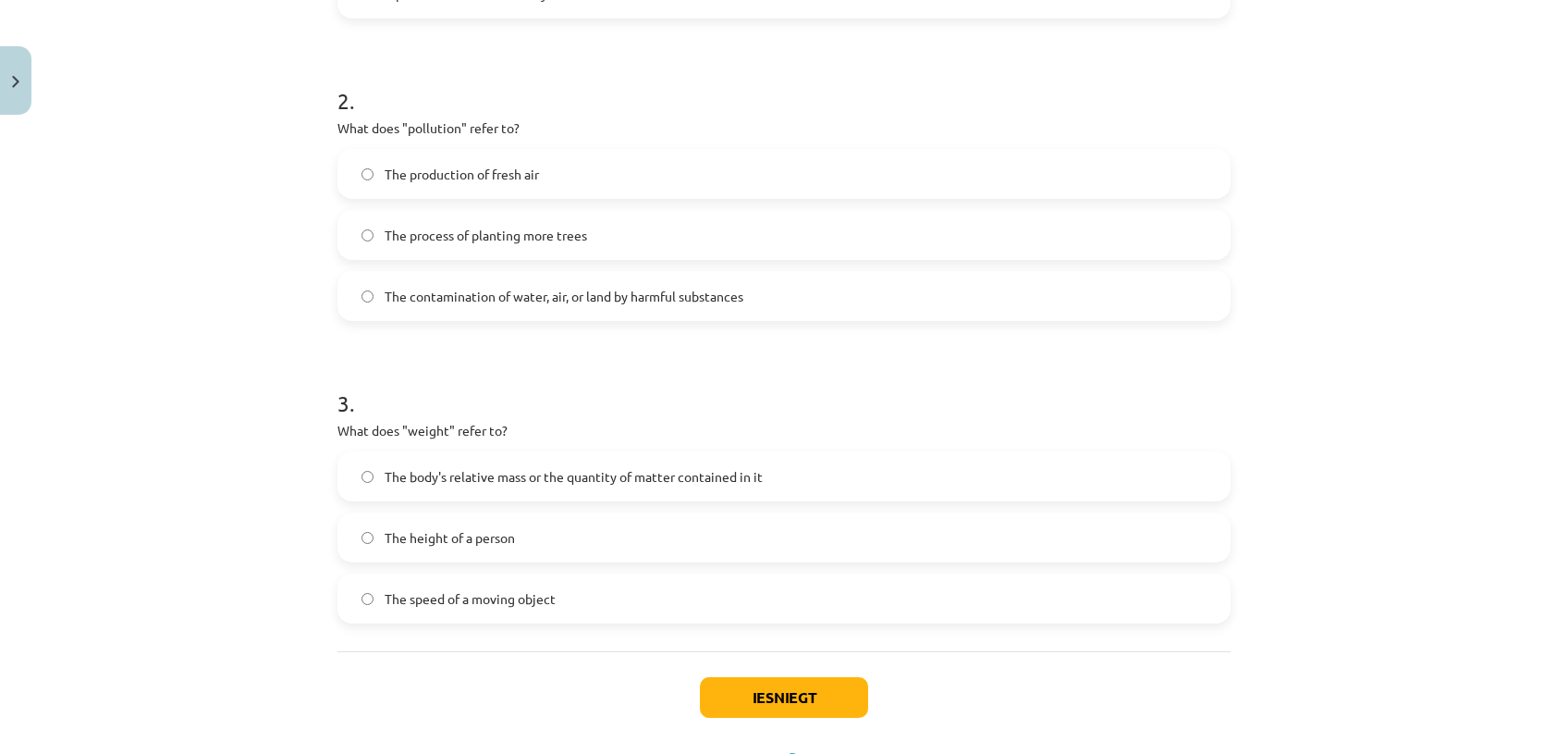
click at [792, 225] on label "The process of planting more trees" at bounding box center [784, 235] width 889 height 47
click at [643, 468] on span "The body's relative mass or the quantity of matter contained in it" at bounding box center [574, 476] width 378 height 19
click at [747, 687] on button "Iesniegt" at bounding box center [783, 697] width 168 height 41
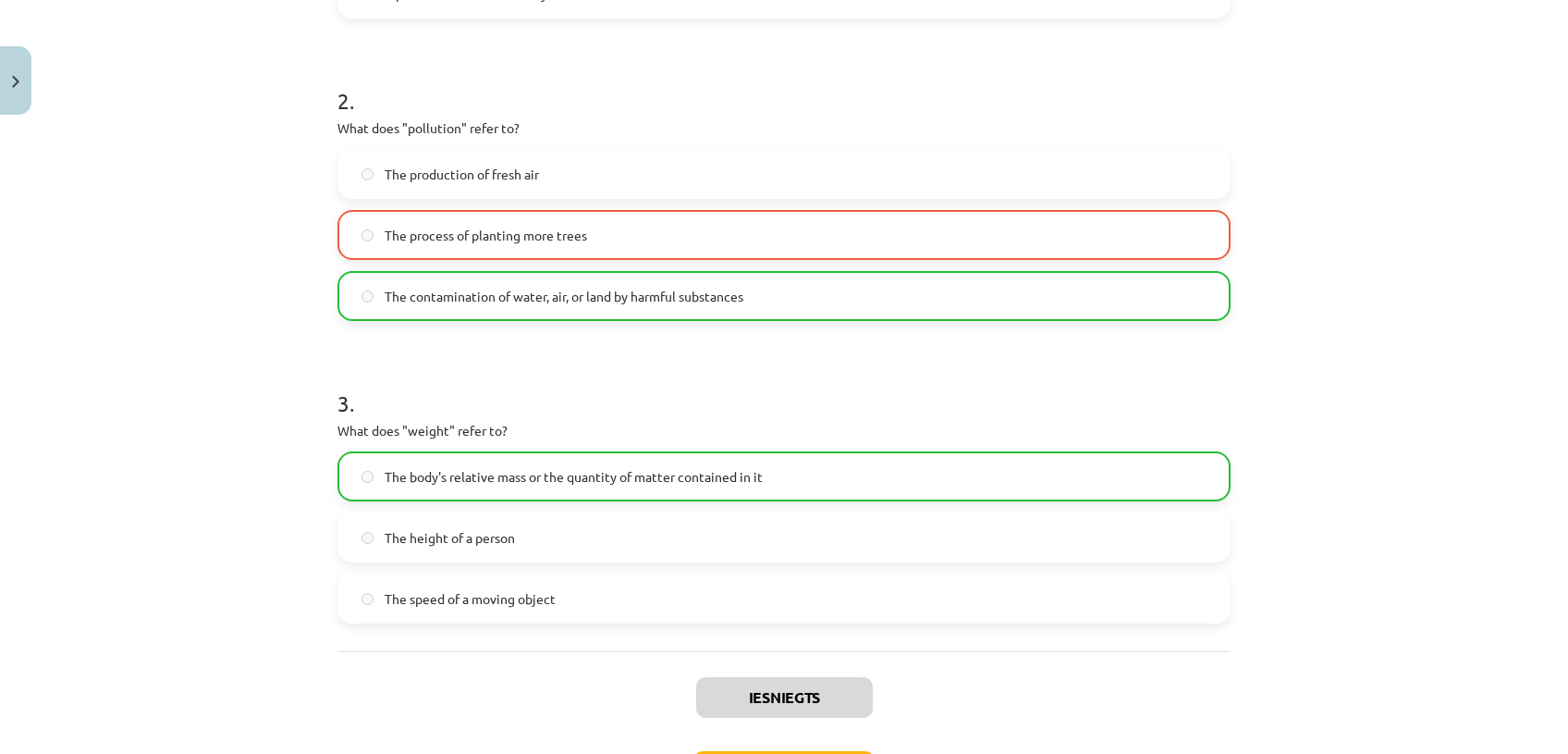
scroll to position [757, 0]
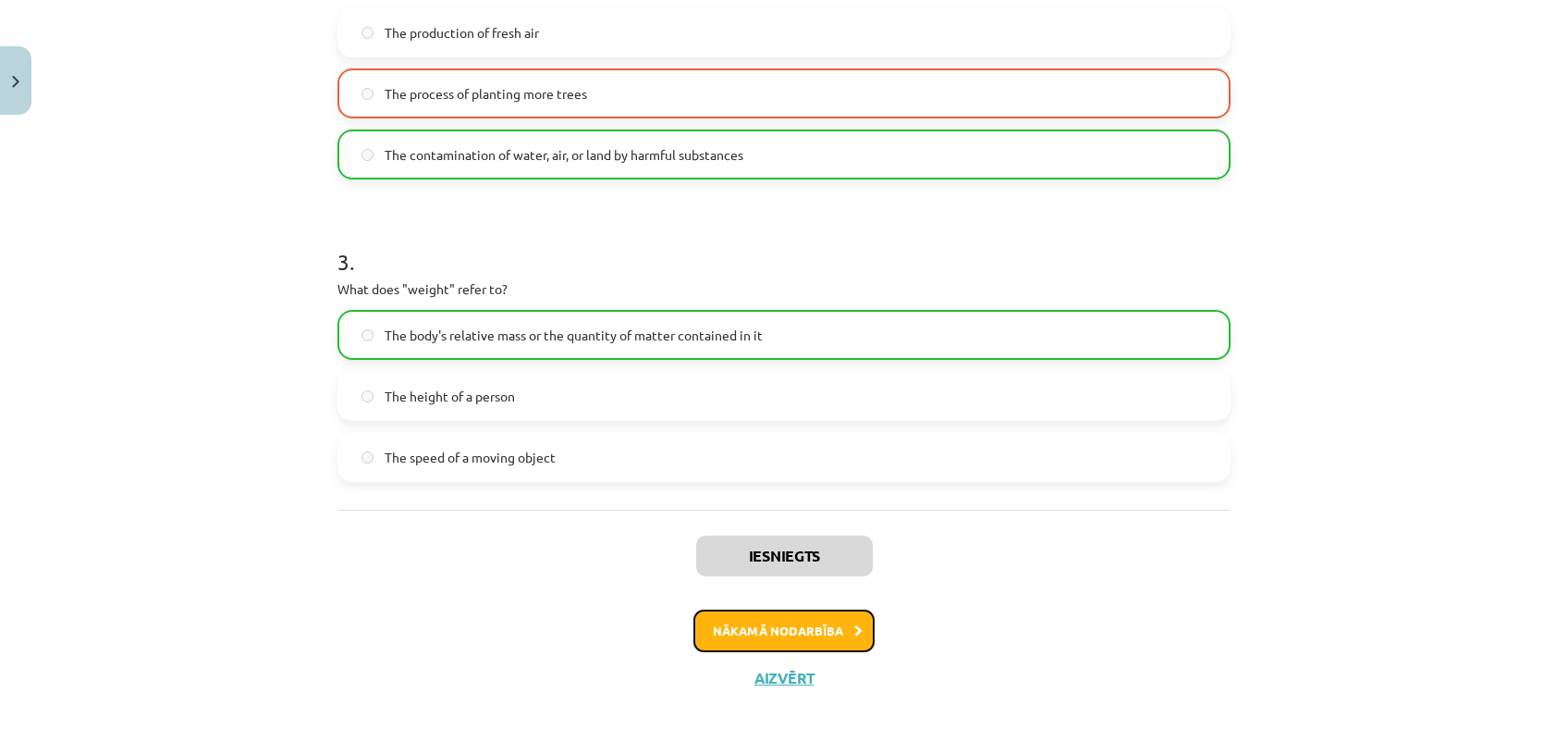
click at [759, 629] on button "Nākamā nodarbība" at bounding box center [784, 630] width 182 height 43
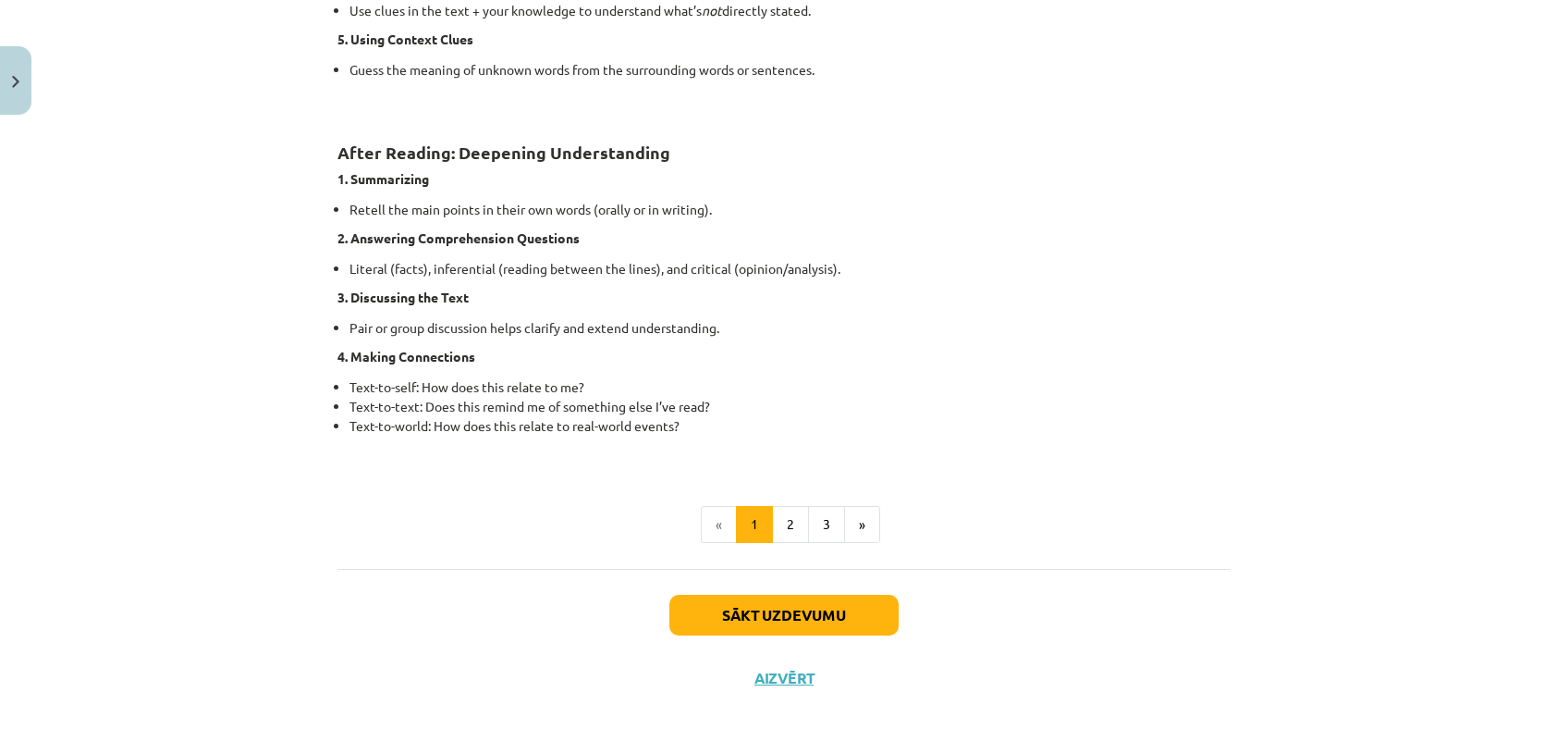
scroll to position [1381, 0]
click at [788, 525] on button "2" at bounding box center [790, 526] width 37 height 37
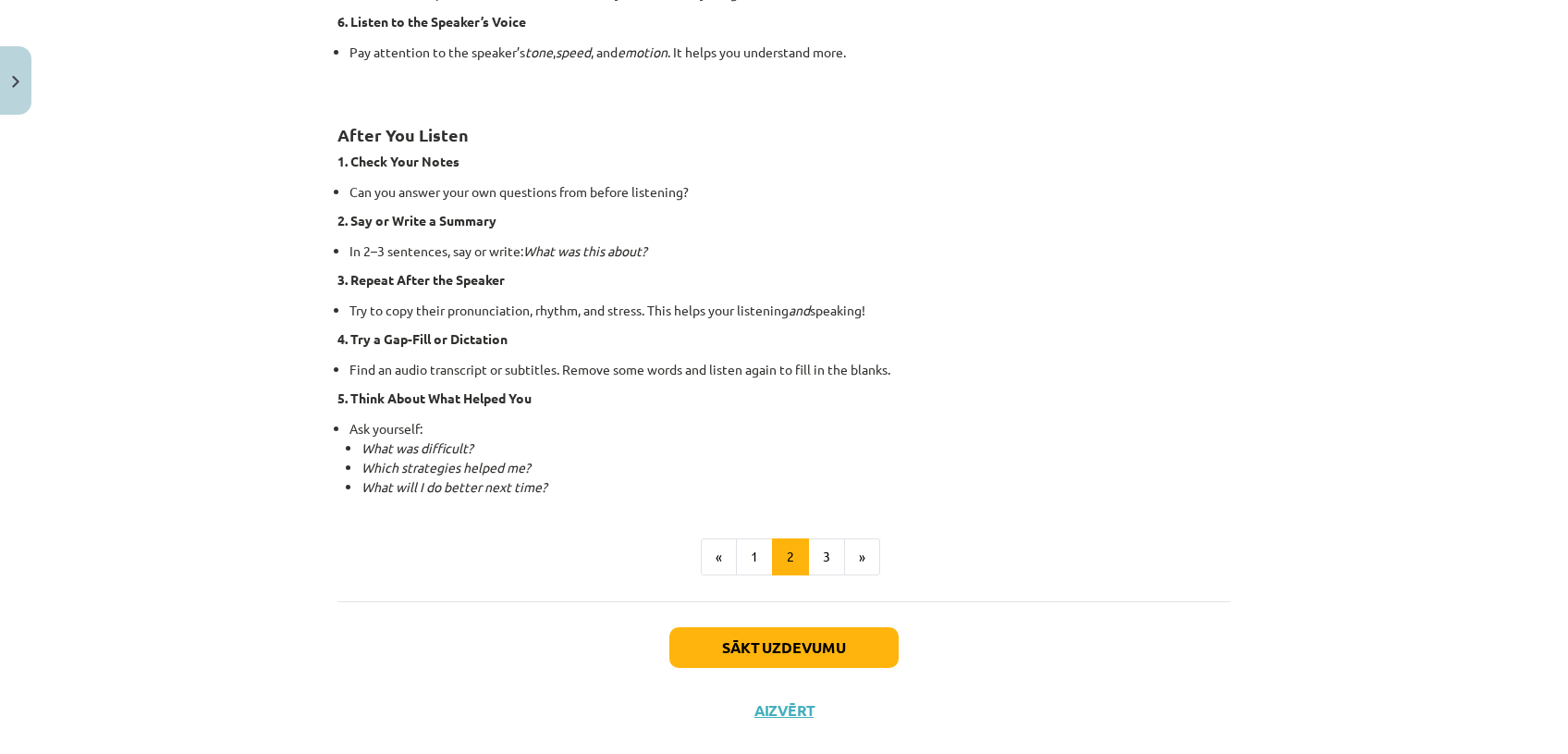
scroll to position [1214, 0]
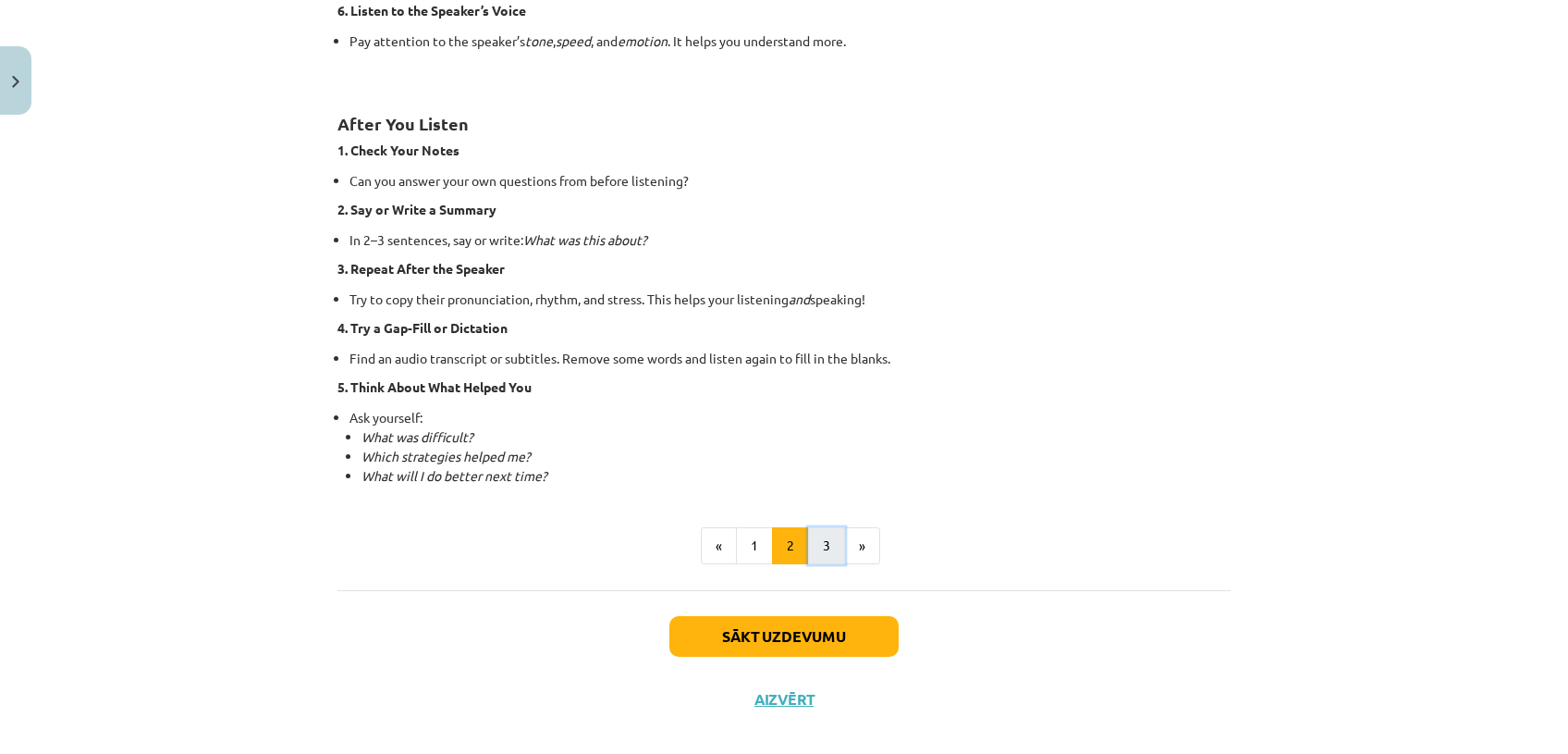
click at [818, 544] on button "3" at bounding box center [826, 546] width 37 height 37
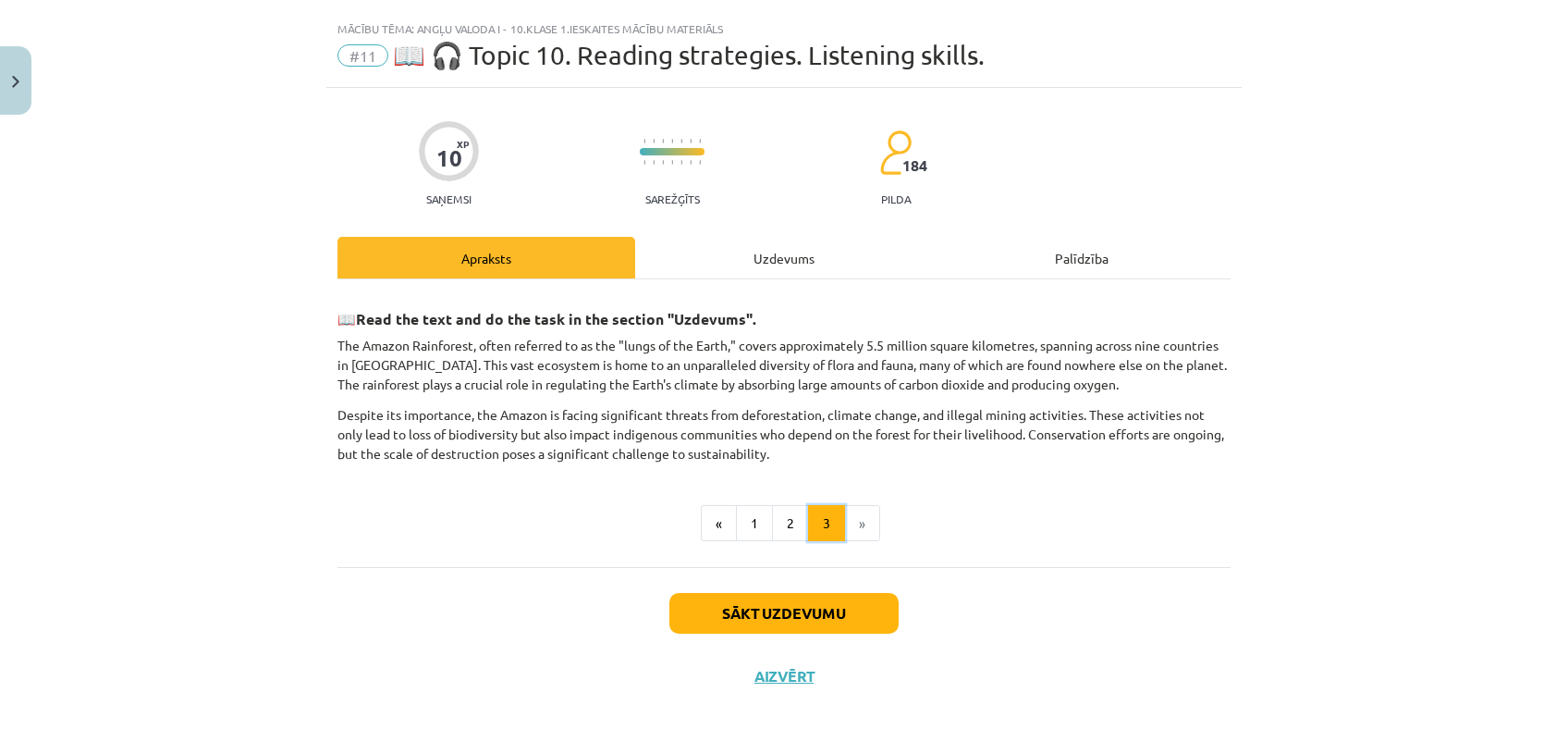
scroll to position [33, 0]
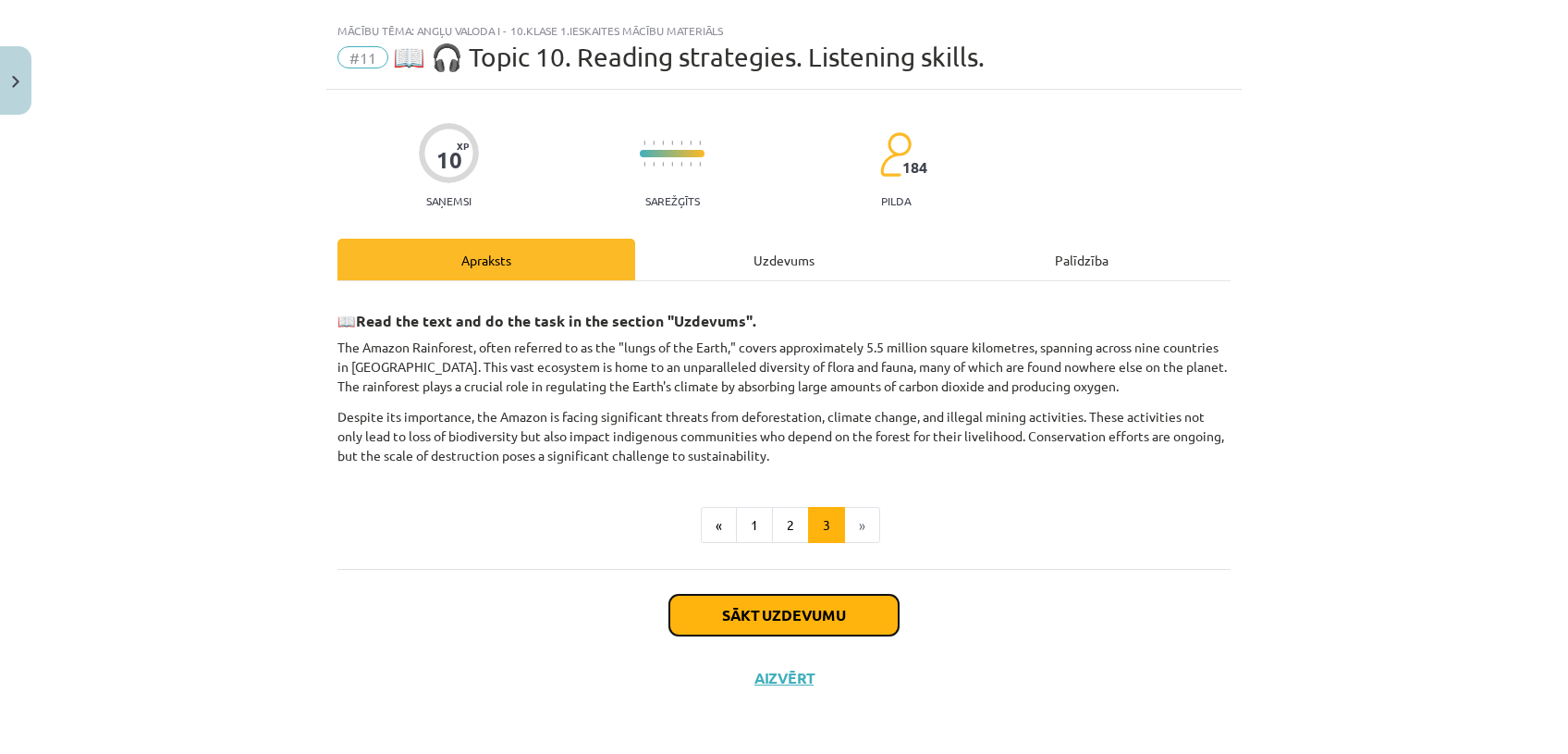
click at [823, 609] on button "Sākt uzdevumu" at bounding box center [783, 615] width 229 height 41
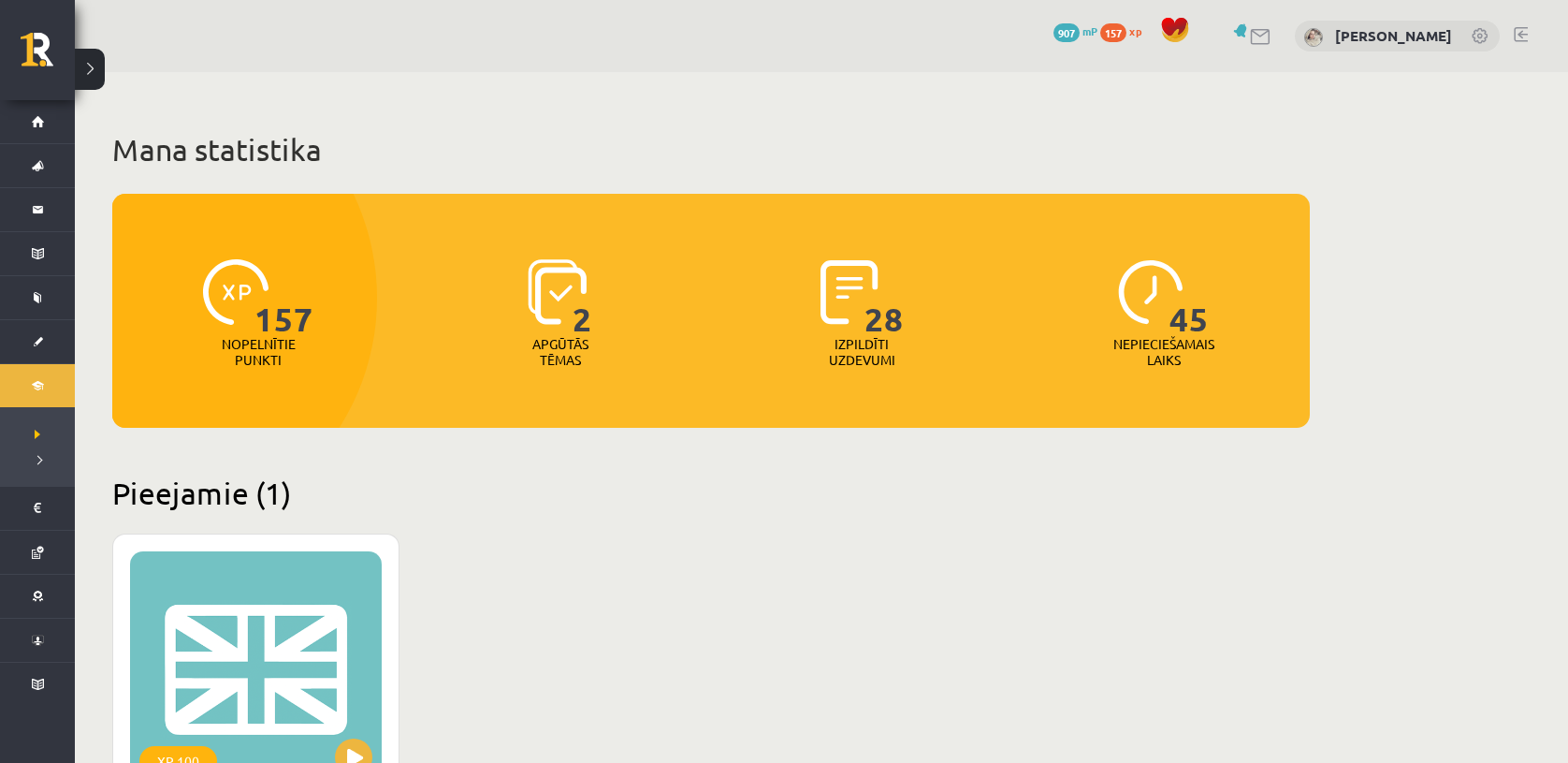
scroll to position [329, 0]
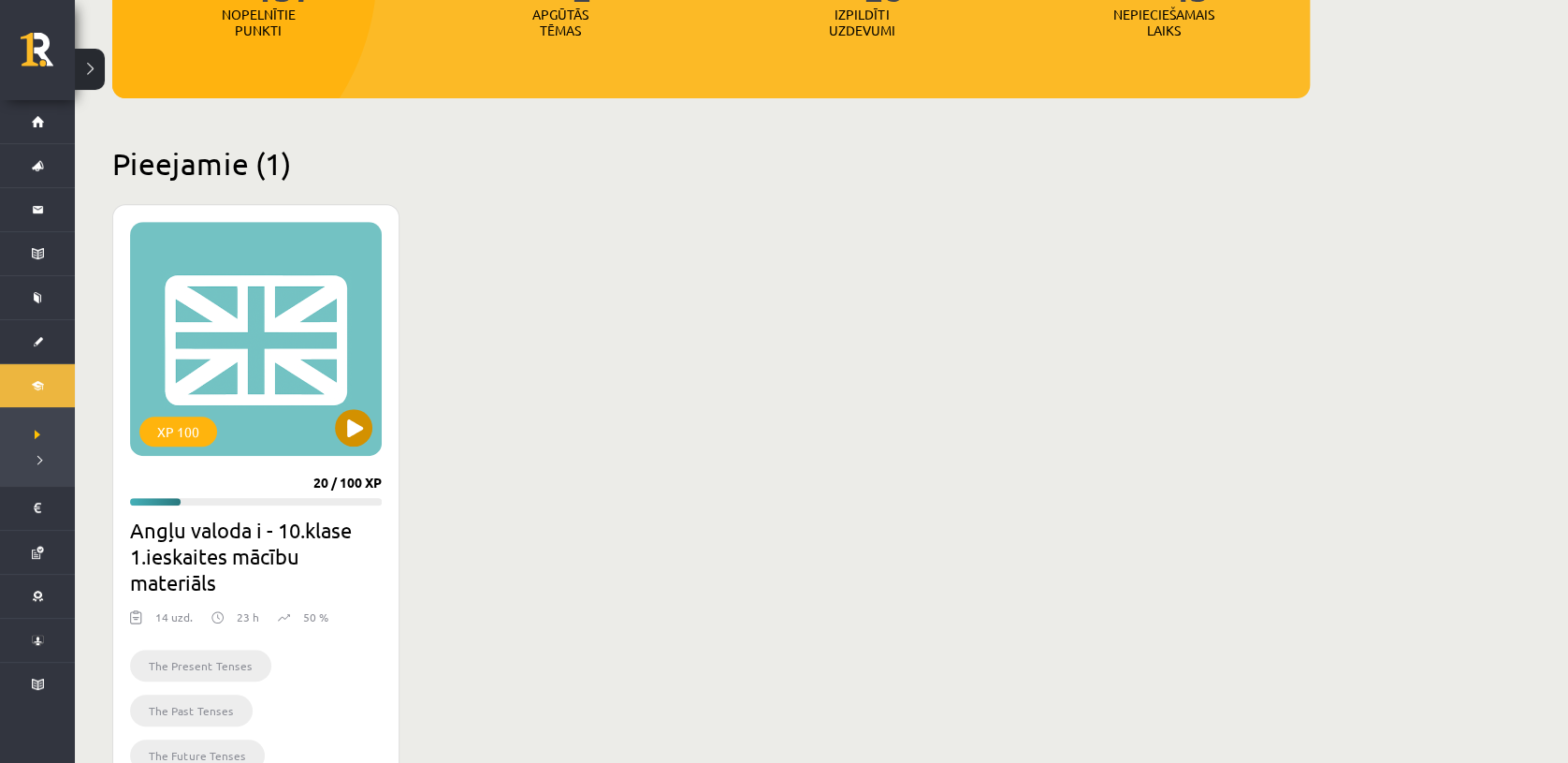
click at [308, 404] on div "XP 100" at bounding box center [256, 339] width 252 height 234
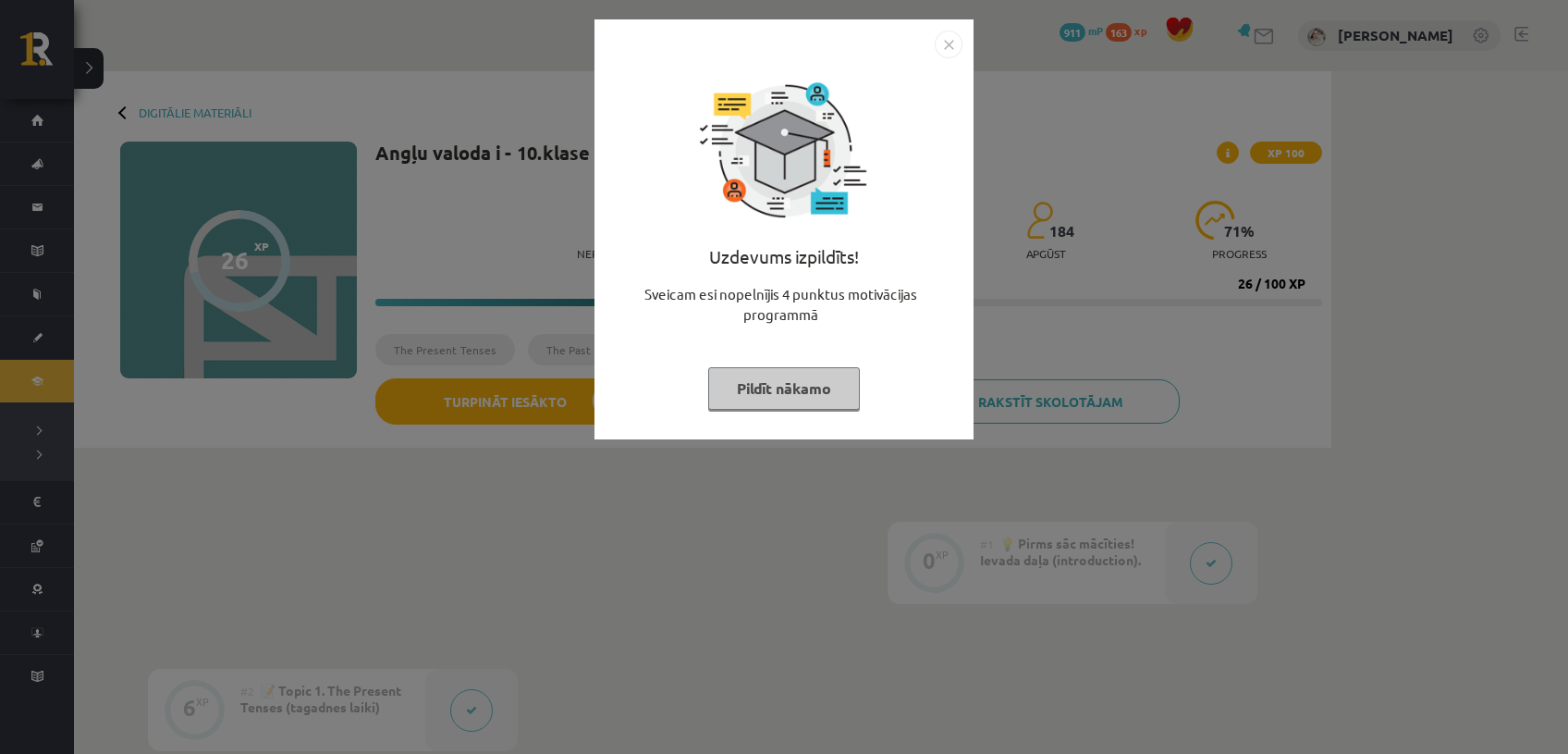
click at [799, 384] on button "Pildīt nākamo" at bounding box center [784, 388] width 152 height 43
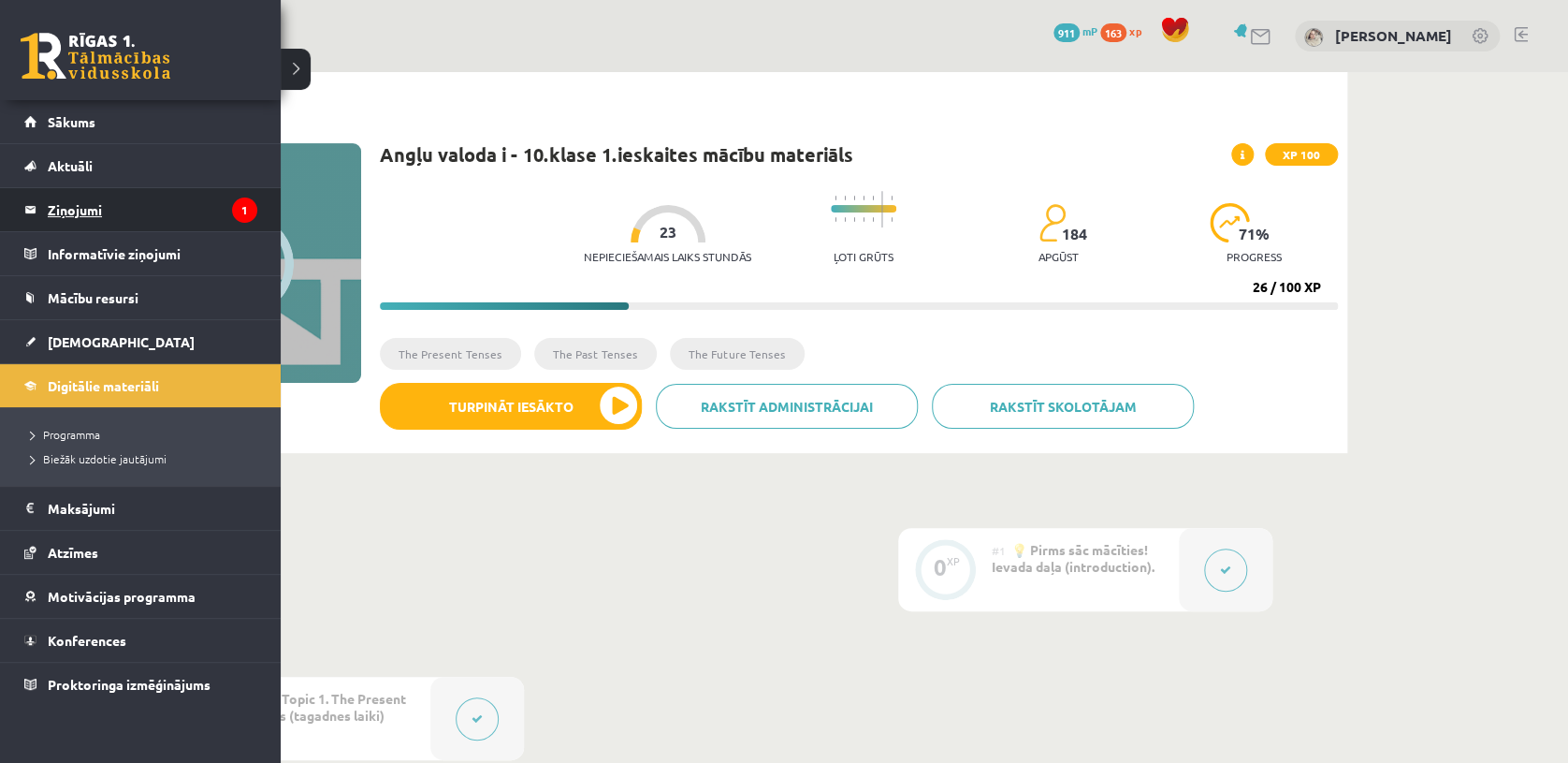
click at [115, 197] on legend "Ziņojumi 1" at bounding box center [153, 210] width 210 height 43
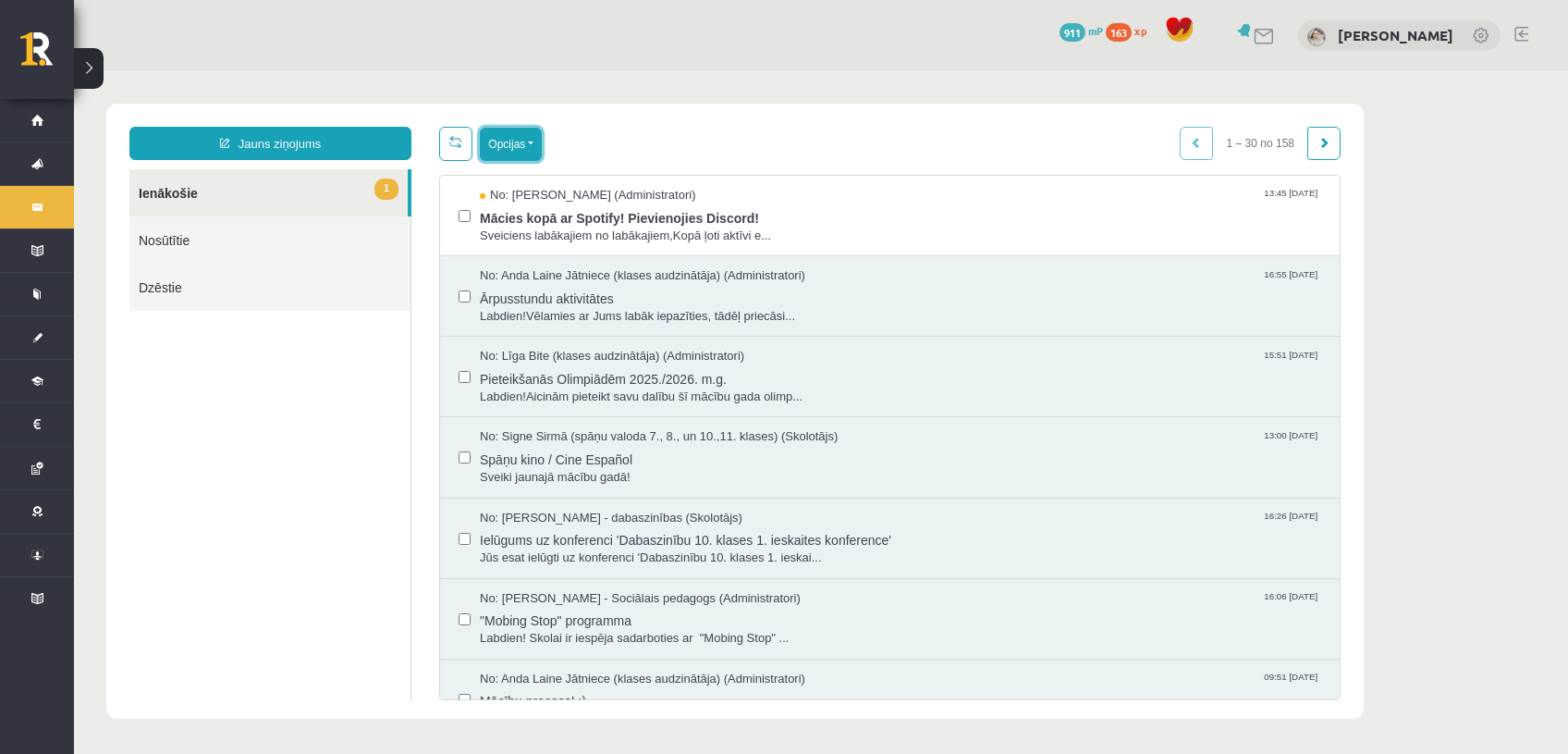
click at [510, 138] on button "Opcijas" at bounding box center [510, 144] width 62 height 33
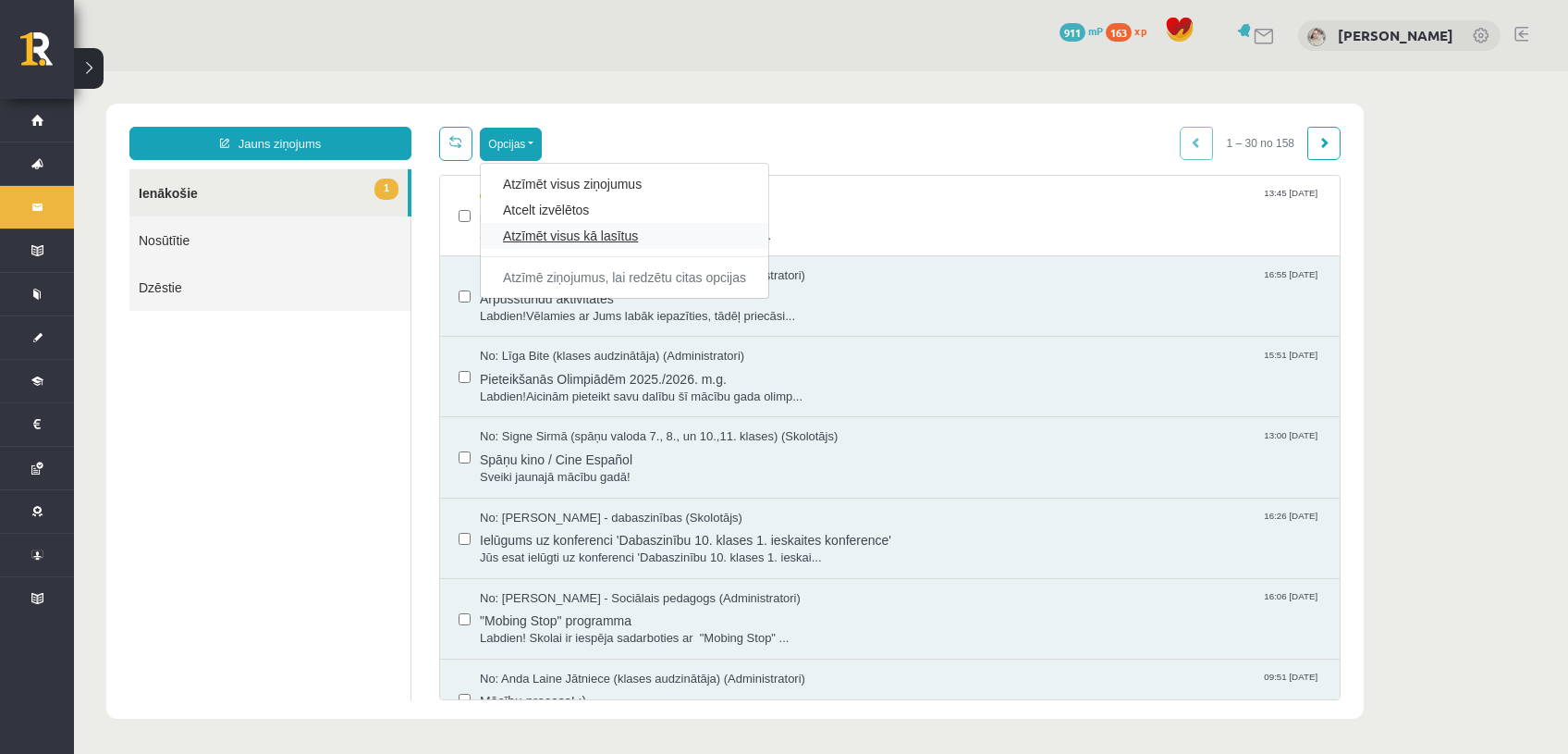
click at [547, 226] on link "Atzīmēt visus kā lasītus" at bounding box center [624, 235] width 243 height 18
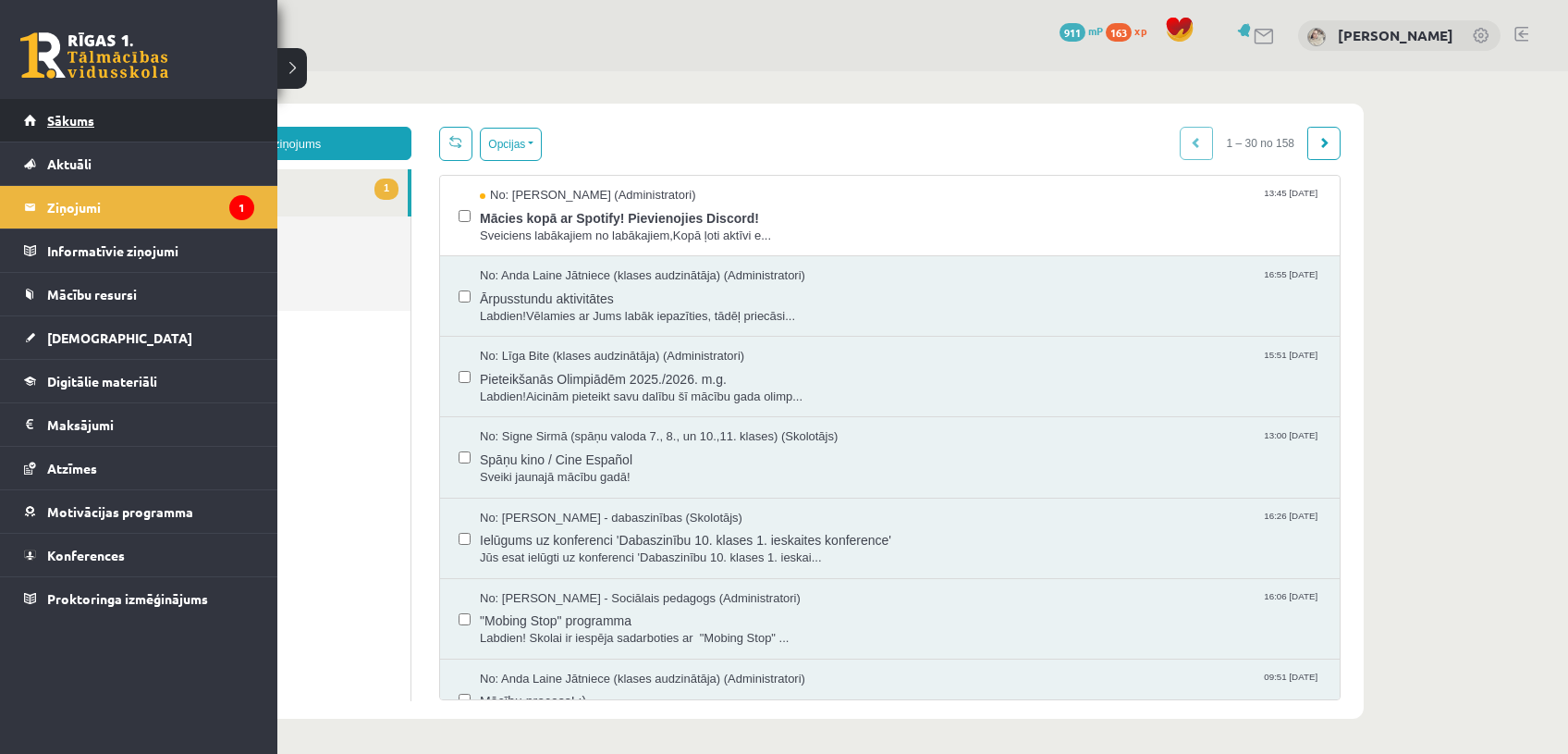
click at [66, 114] on span "Sākums" at bounding box center [71, 121] width 48 height 17
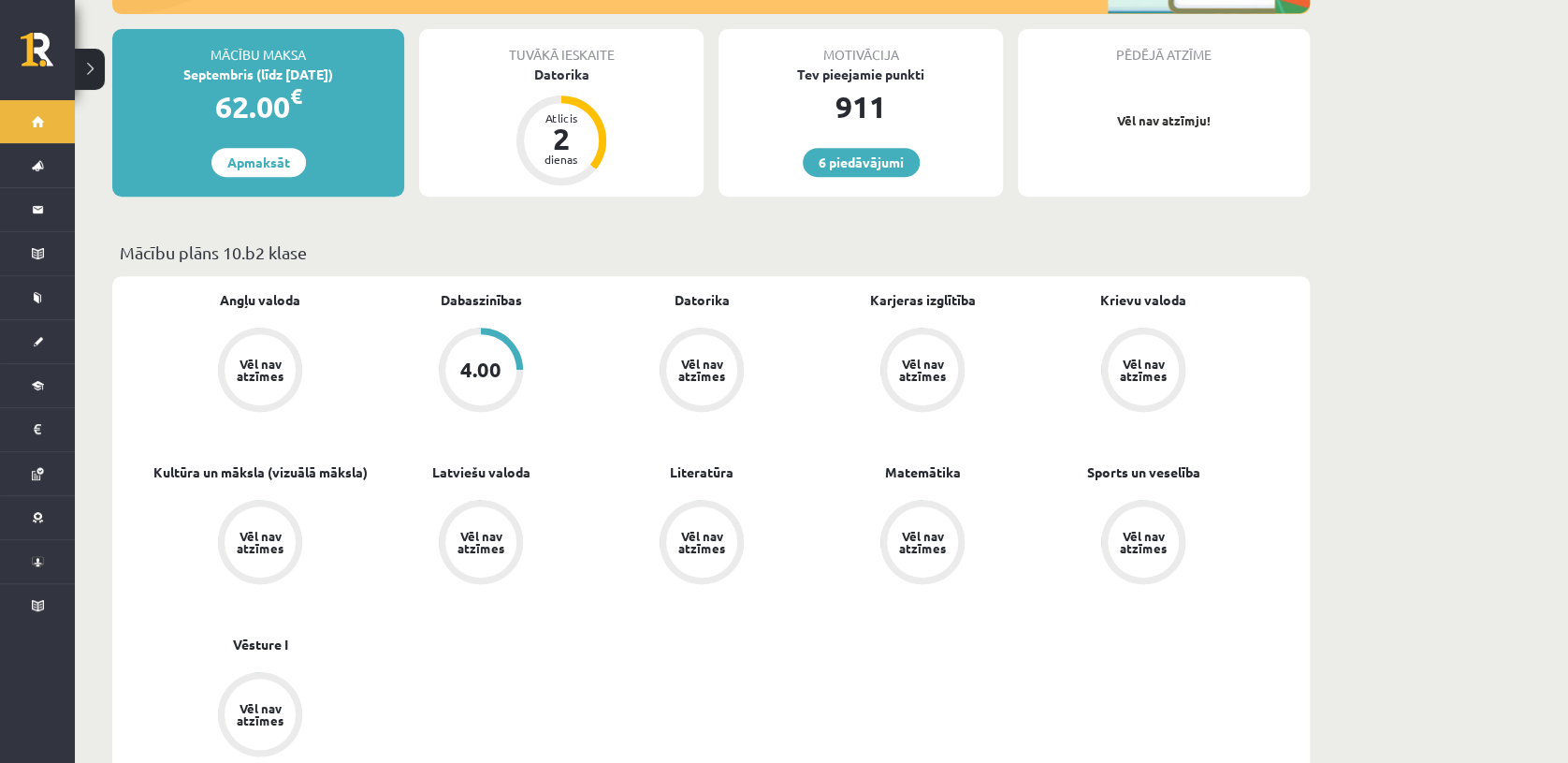
scroll to position [372, 0]
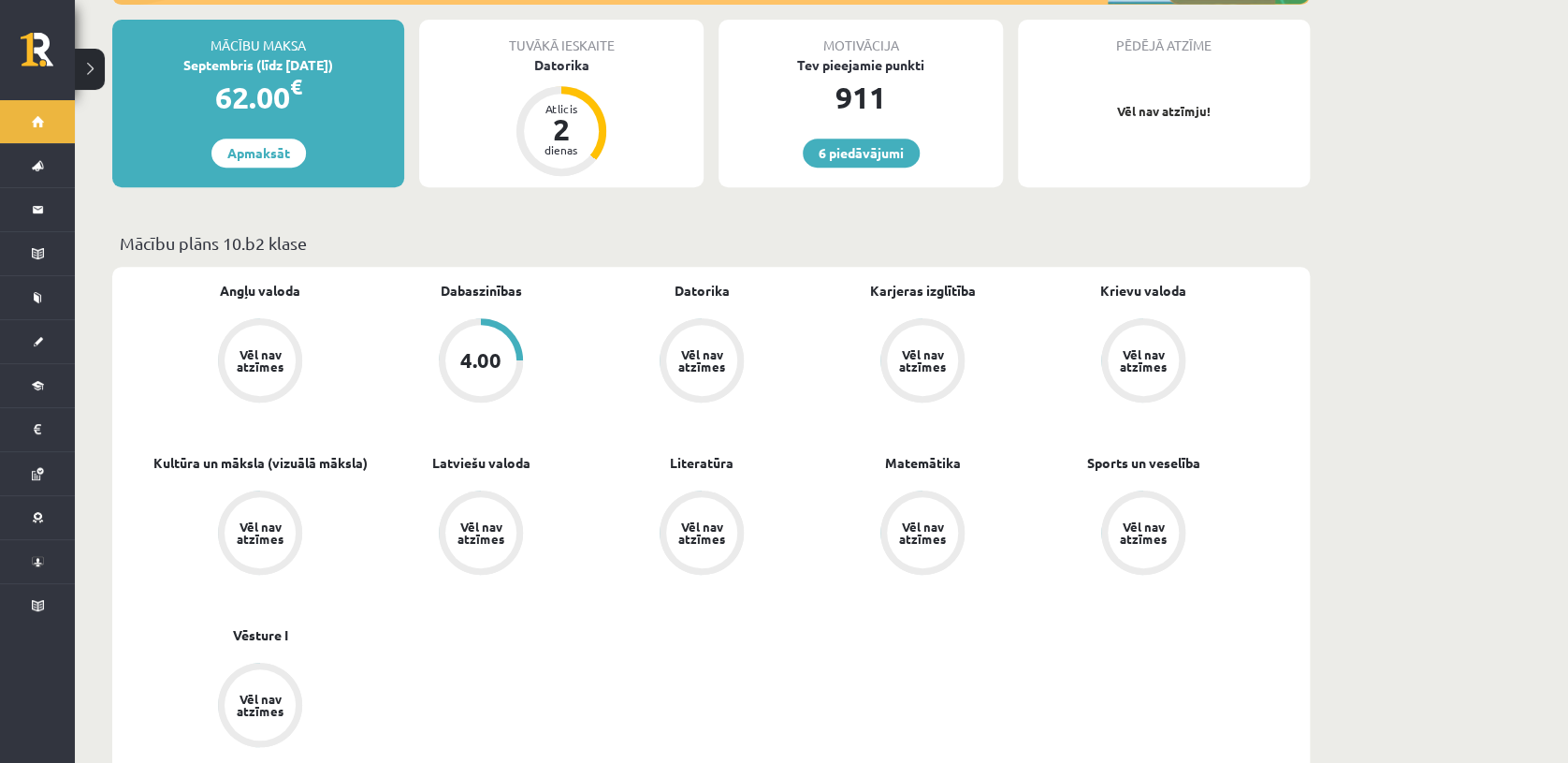
click at [487, 350] on div "4.00" at bounding box center [481, 360] width 41 height 20
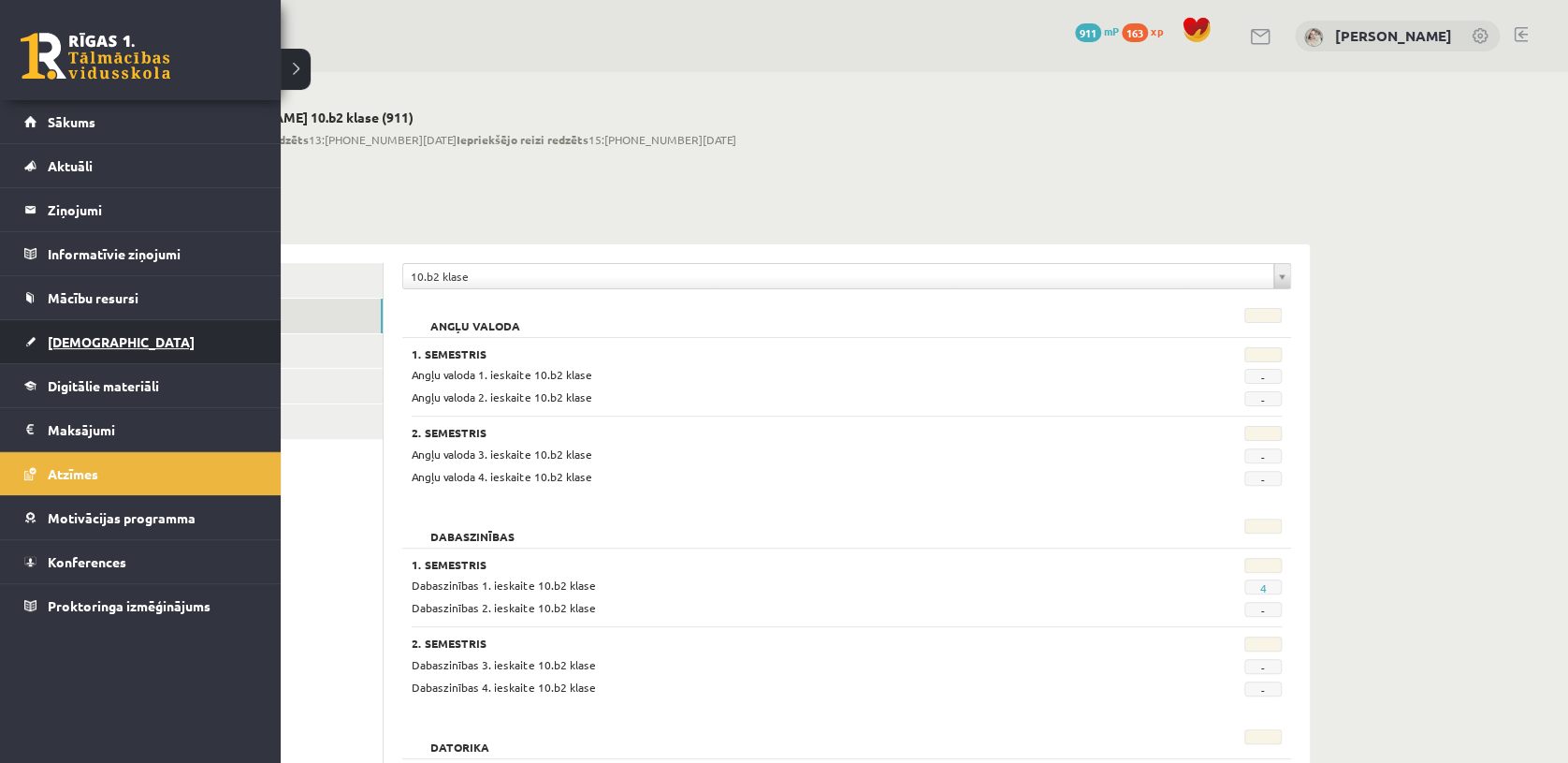
click at [101, 334] on span "[DEMOGRAPHIC_DATA]" at bounding box center [121, 342] width 147 height 17
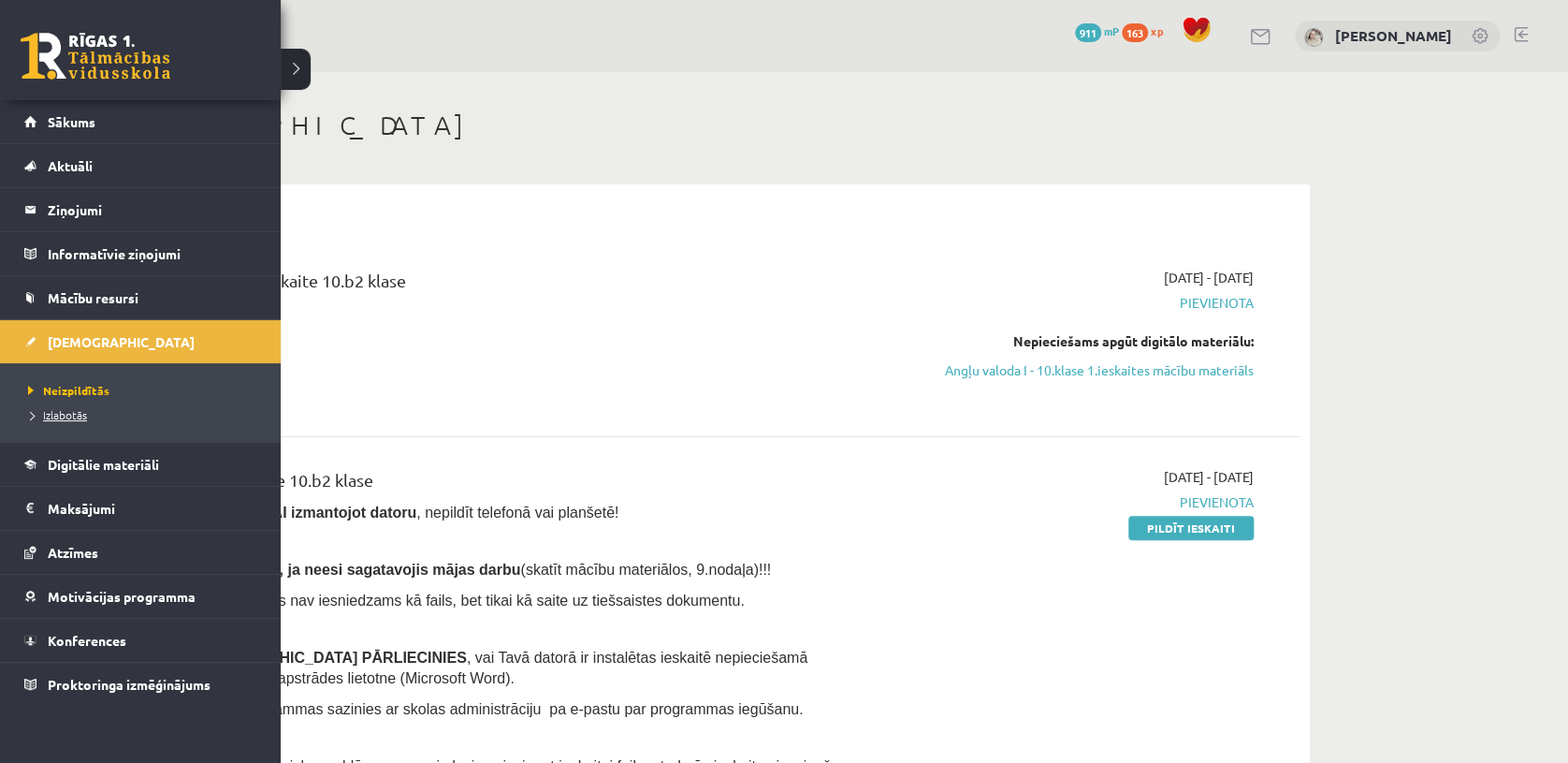
click at [71, 415] on span "Izlabotās" at bounding box center [55, 415] width 63 height 15
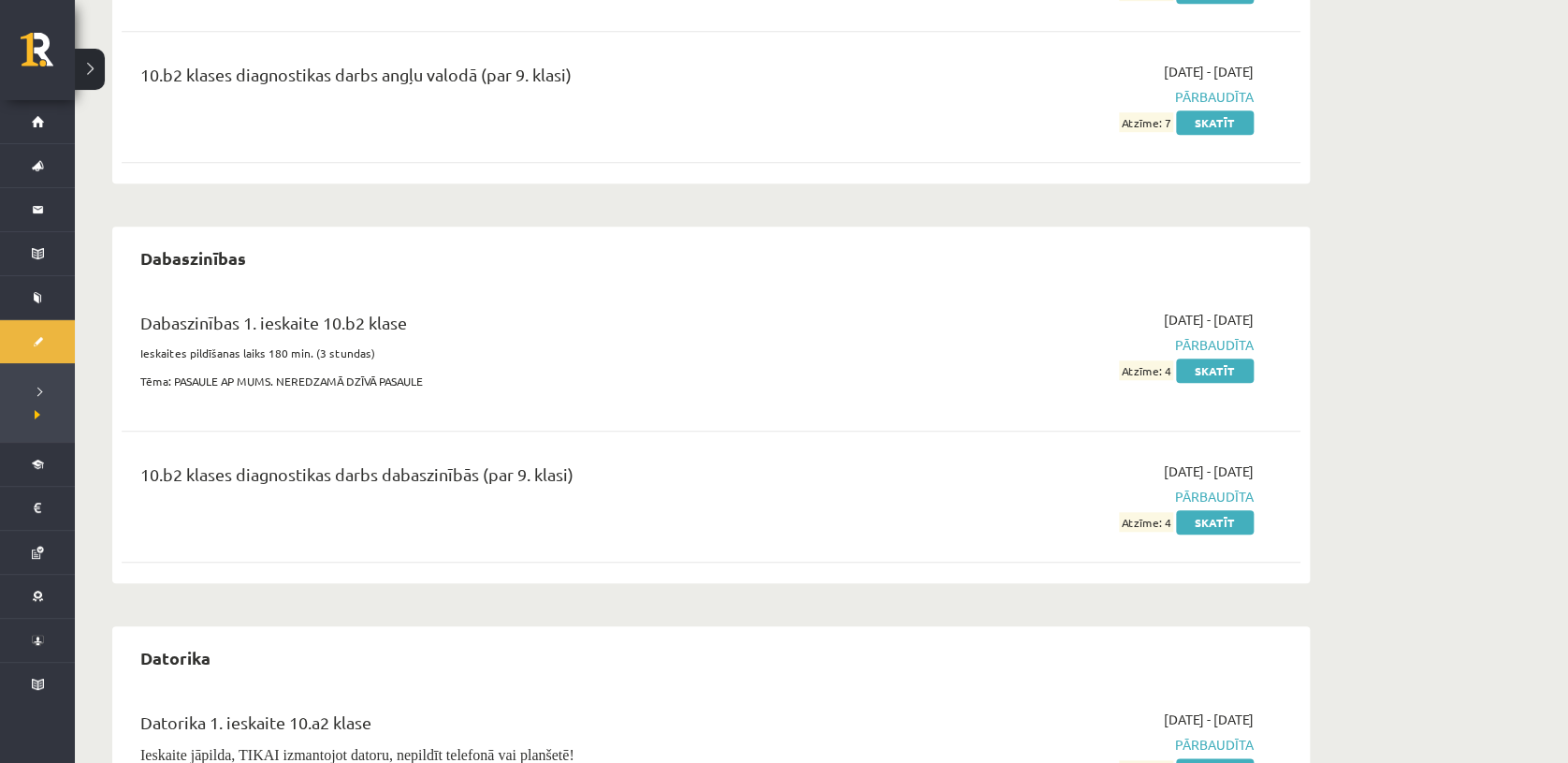
scroll to position [608, 0]
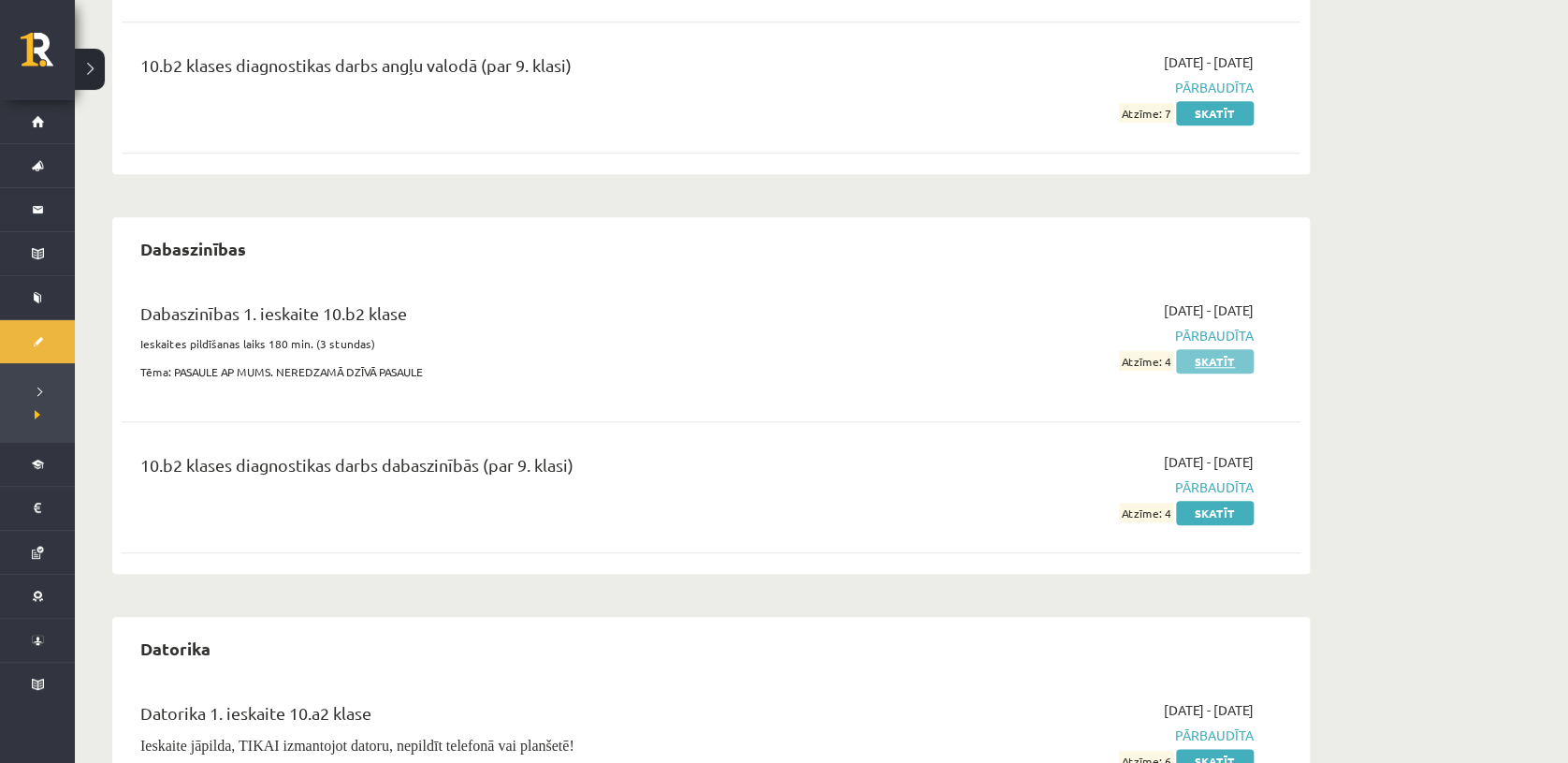
click at [1205, 360] on link "Skatīt" at bounding box center [1215, 361] width 78 height 24
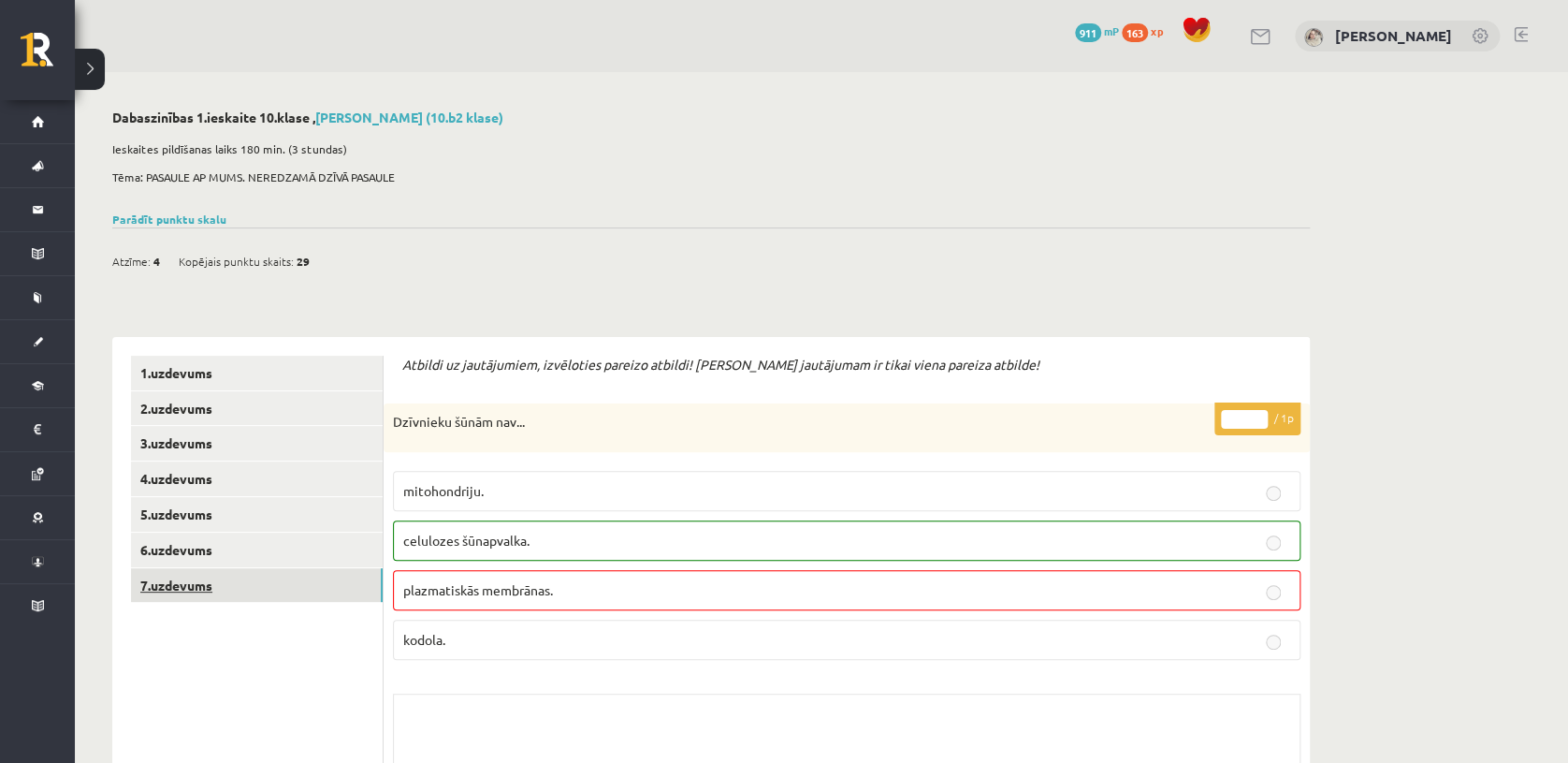
click at [205, 591] on link "7.uzdevums" at bounding box center [257, 586] width 252 height 35
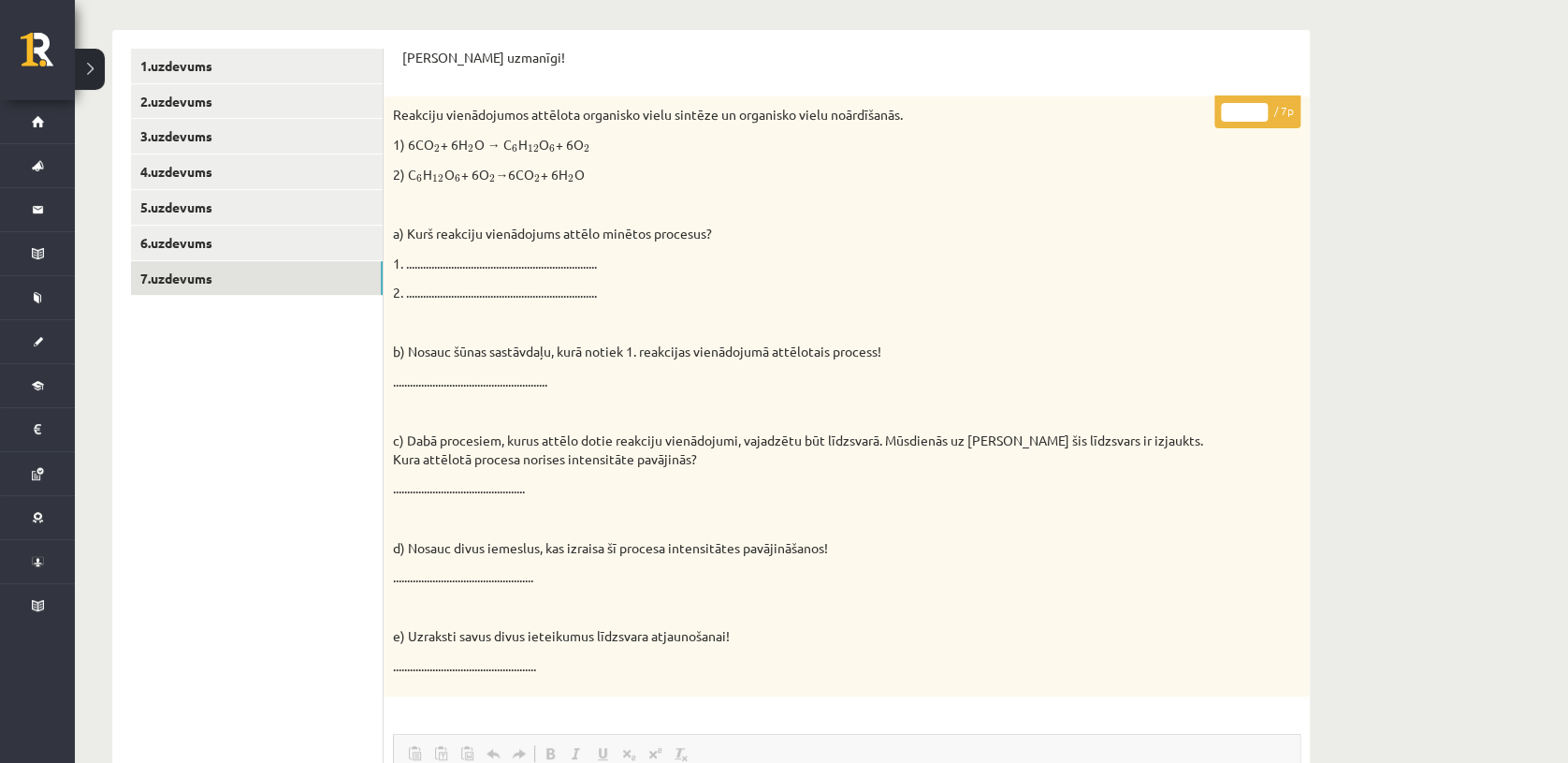
scroll to position [303, 0]
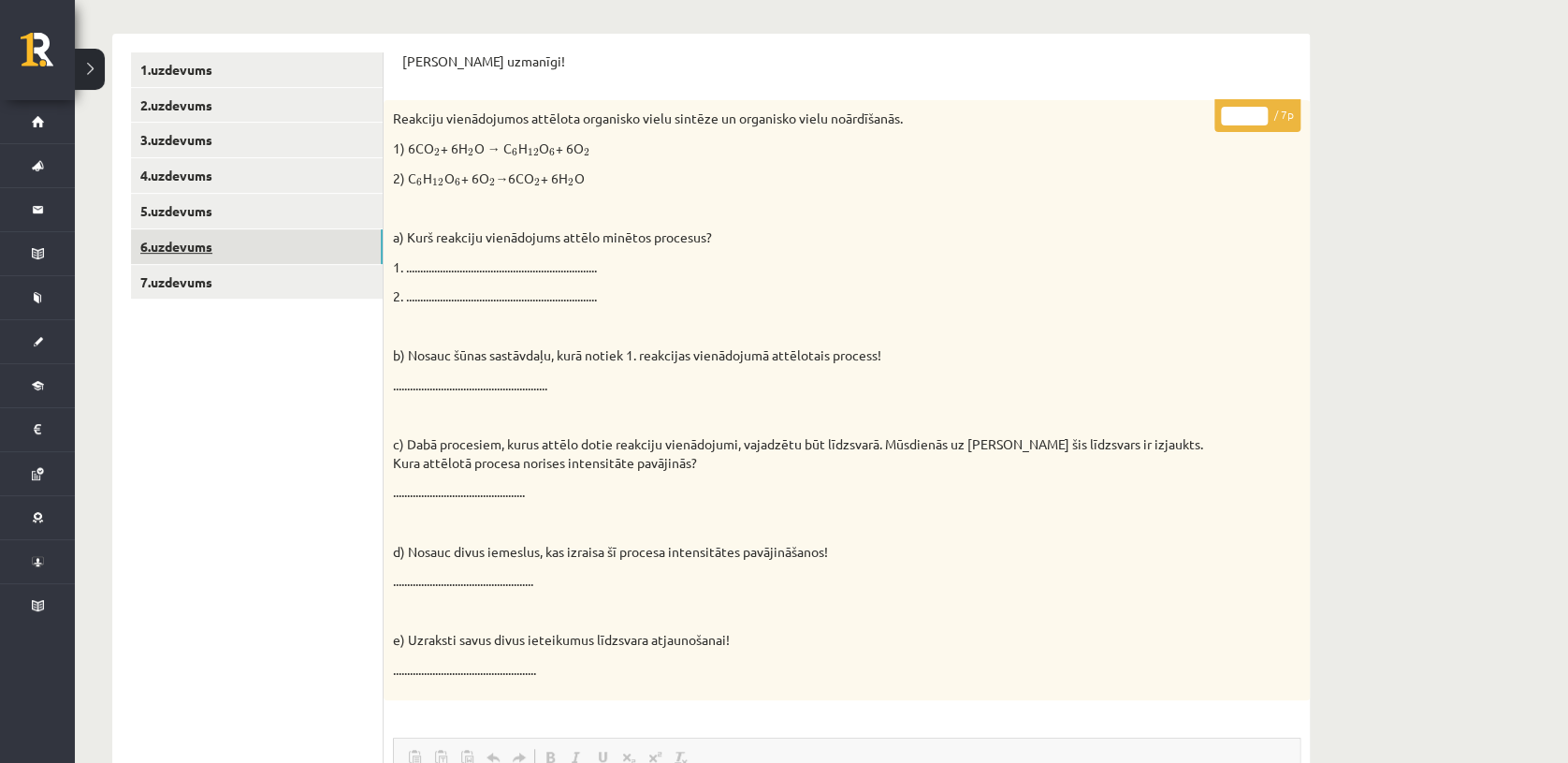
click at [362, 247] on link "6.uzdevums" at bounding box center [257, 246] width 252 height 35
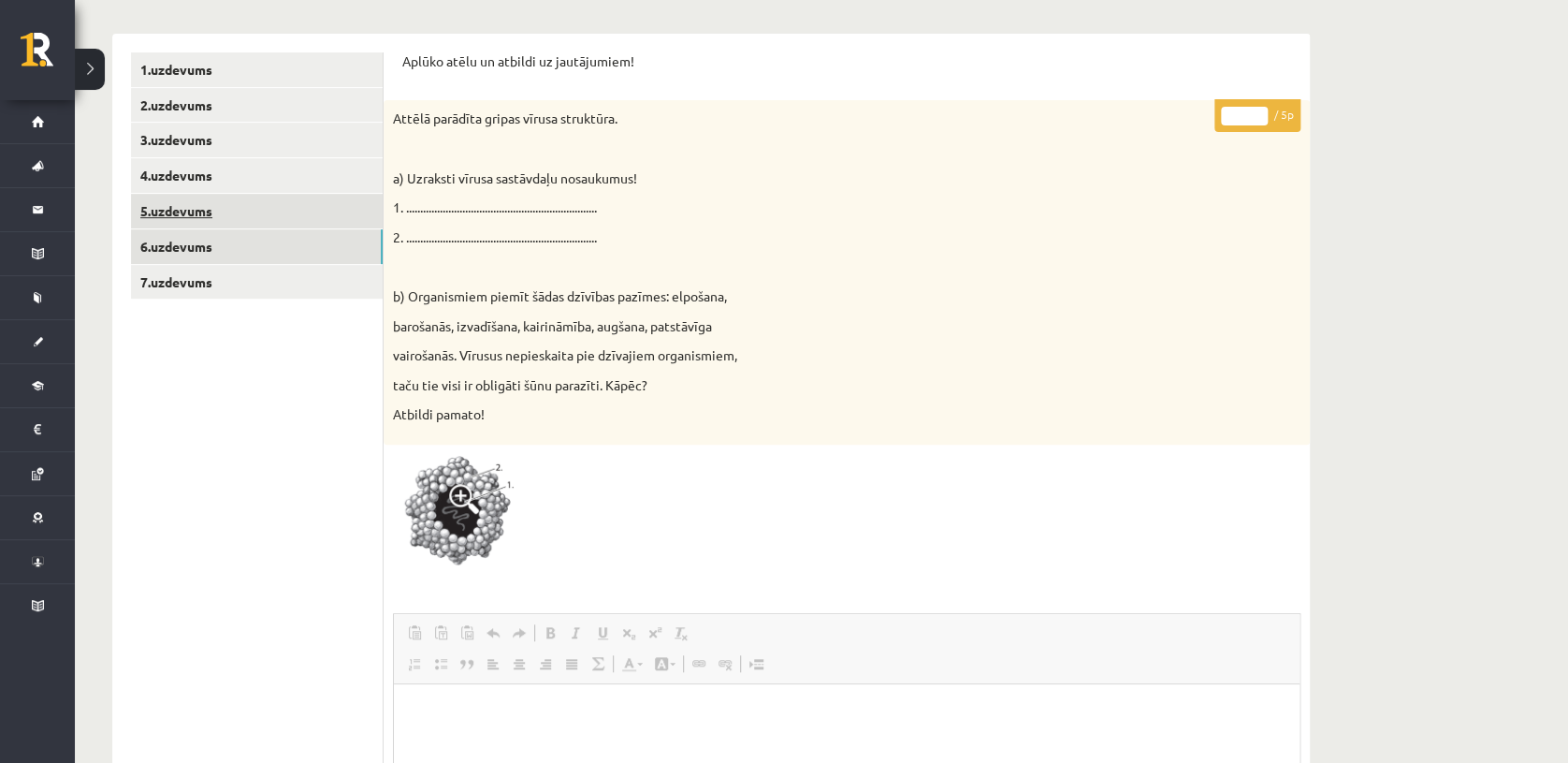
scroll to position [0, 0]
click at [302, 214] on link "5.uzdevums" at bounding box center [257, 211] width 252 height 35
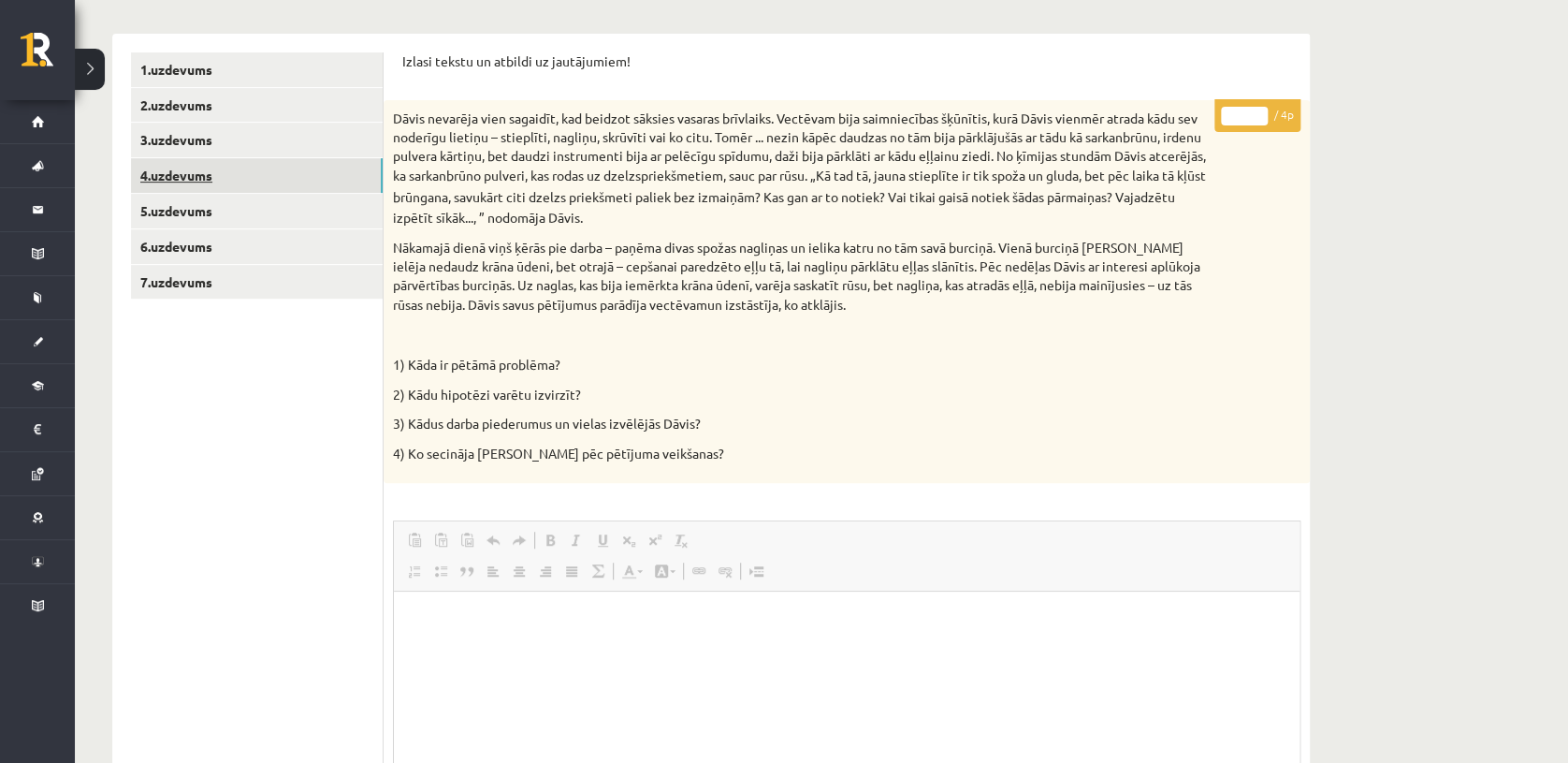
click at [259, 168] on link "4.uzdevums" at bounding box center [257, 175] width 252 height 35
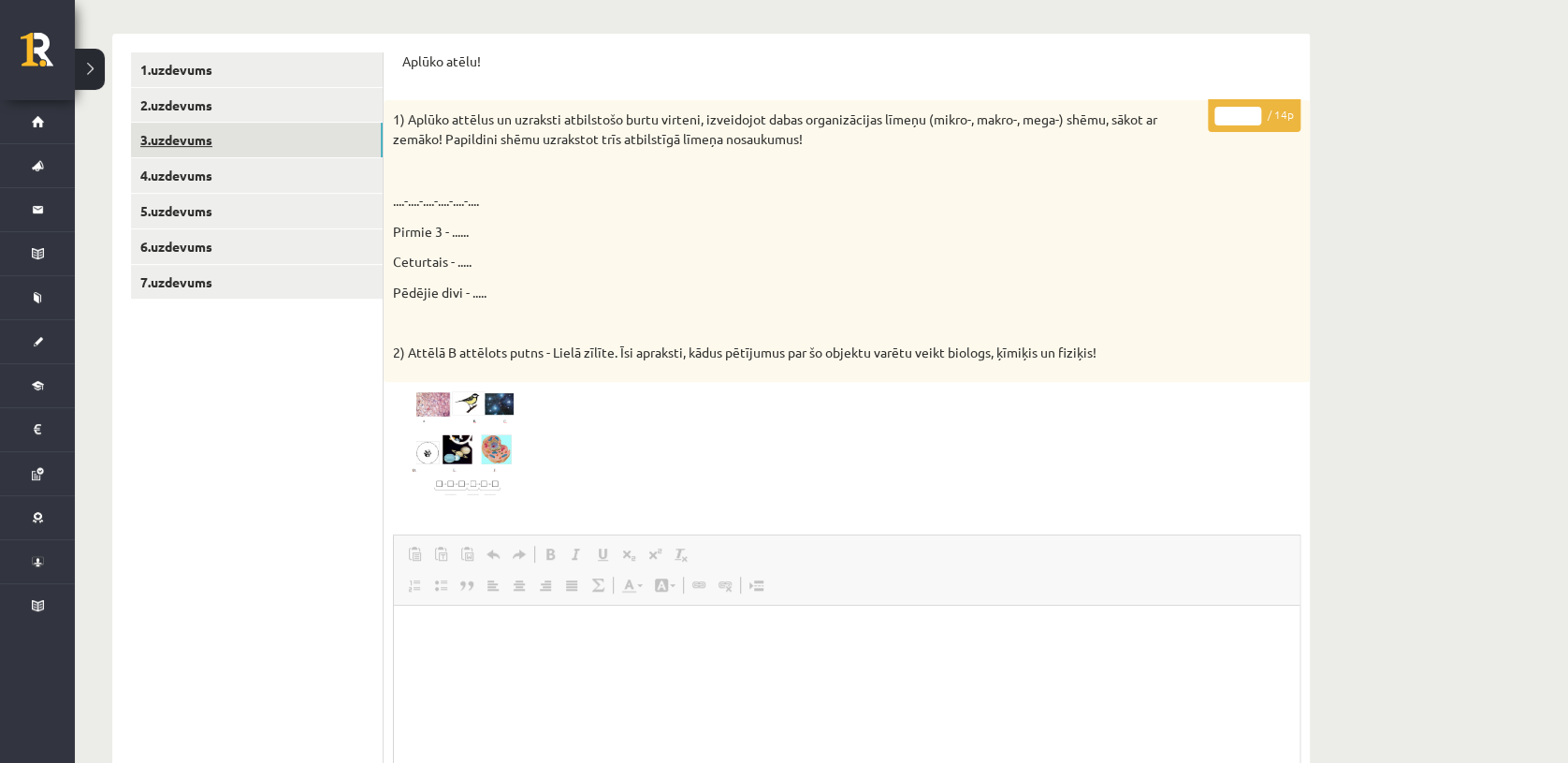
click at [236, 142] on link "3.uzdevums" at bounding box center [257, 140] width 252 height 35
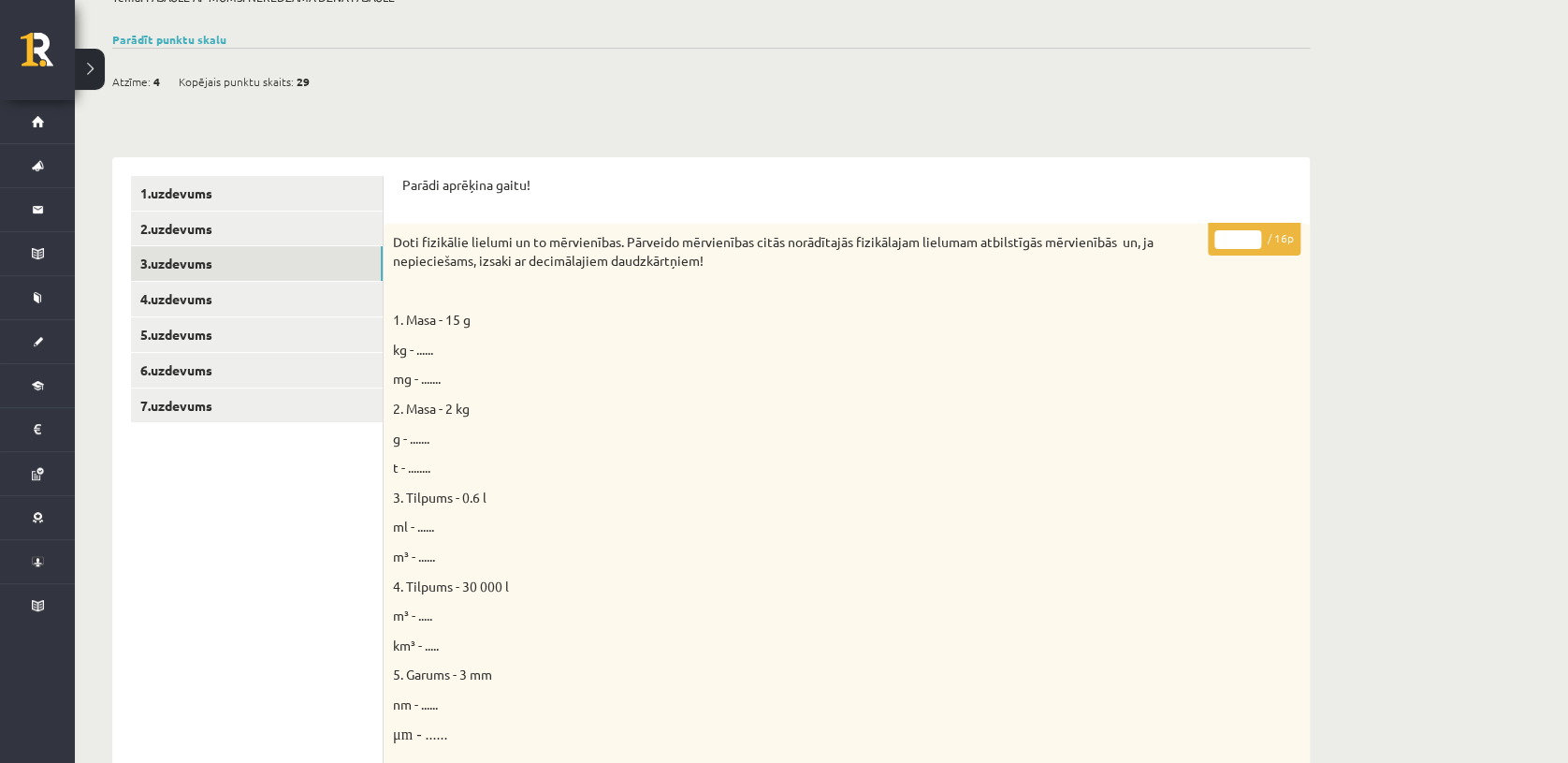
scroll to position [175, 0]
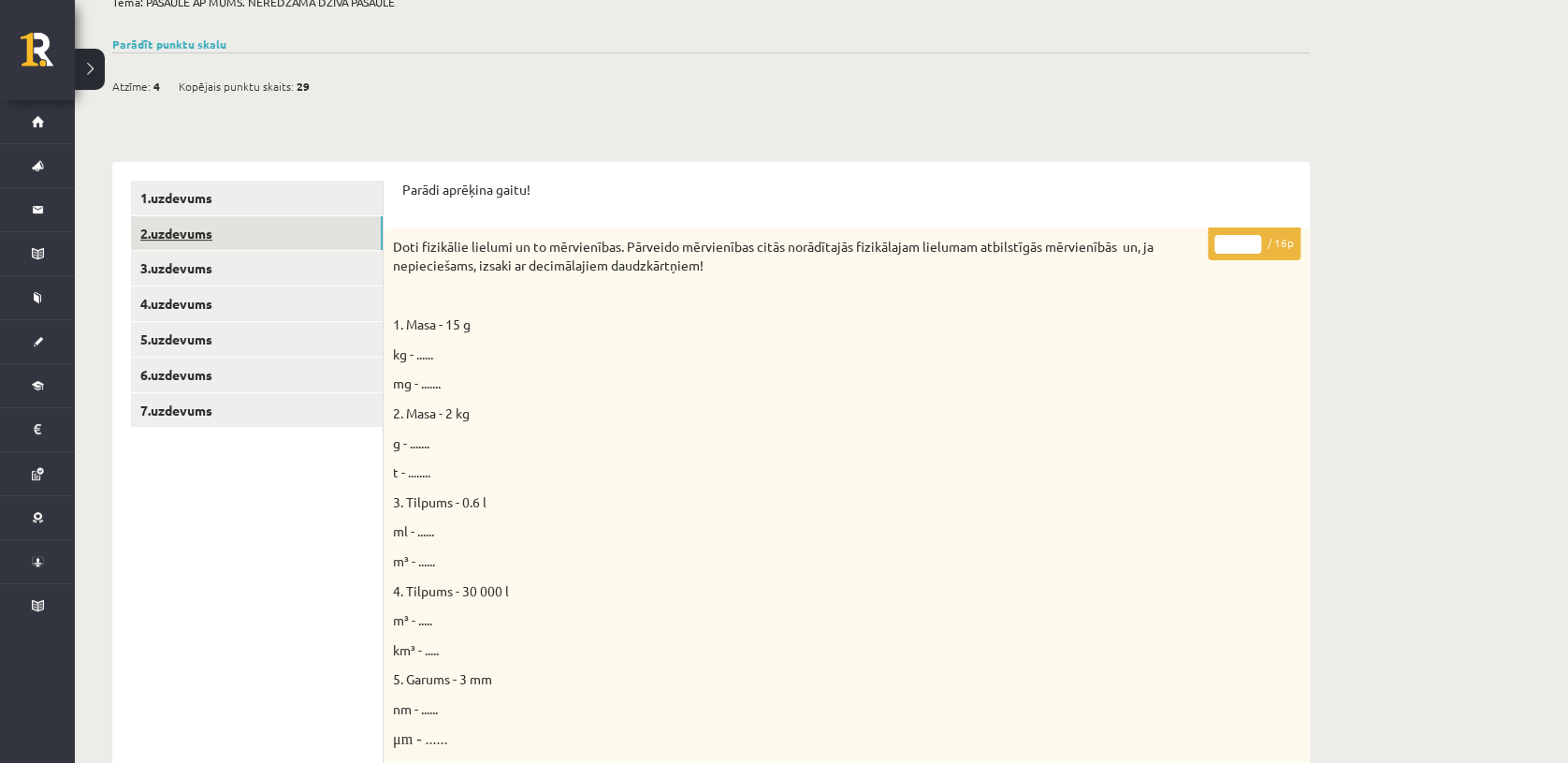
click at [267, 230] on link "2.uzdevums" at bounding box center [257, 234] width 252 height 35
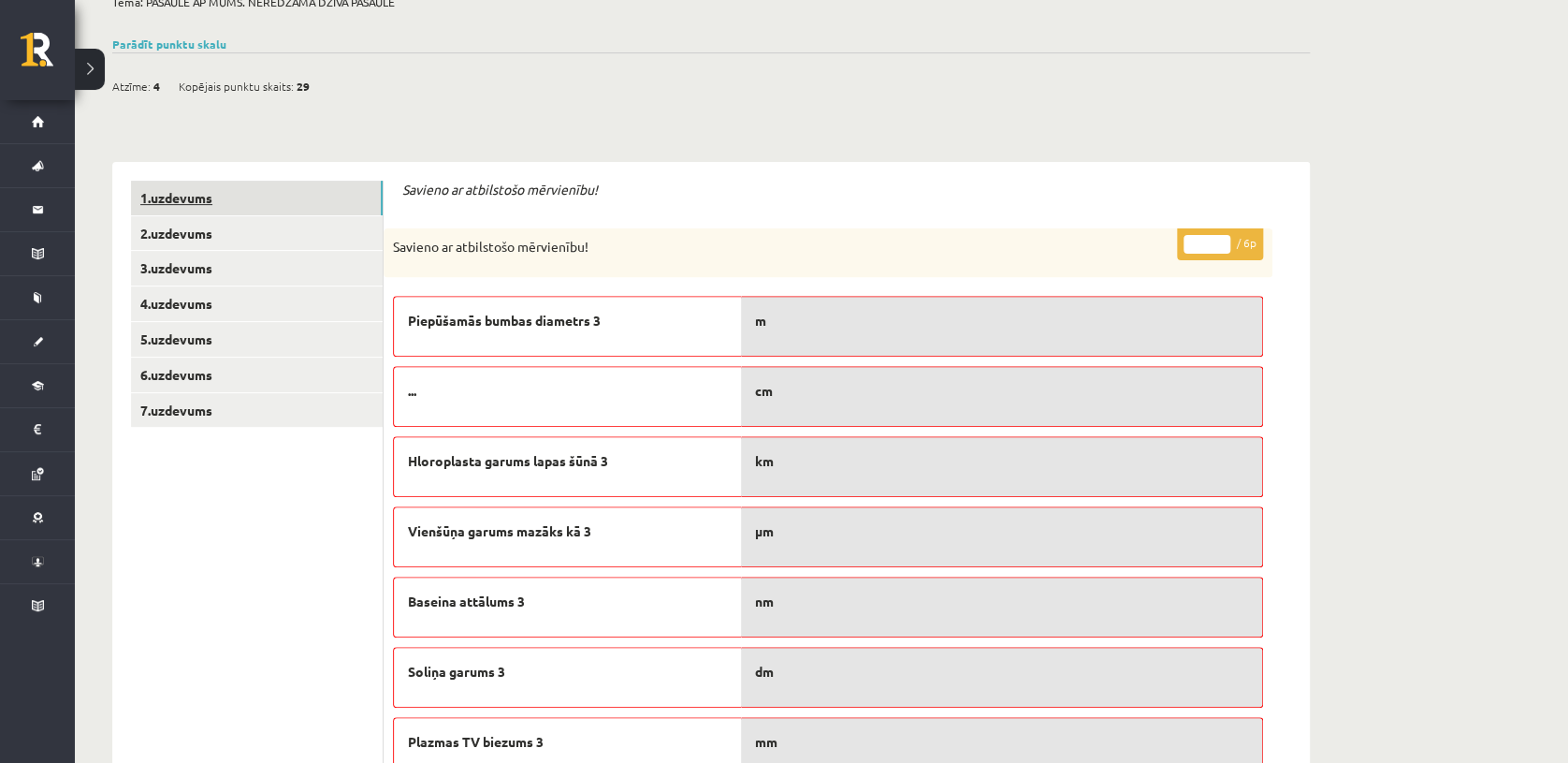
click at [250, 191] on link "1.uzdevums" at bounding box center [257, 198] width 252 height 35
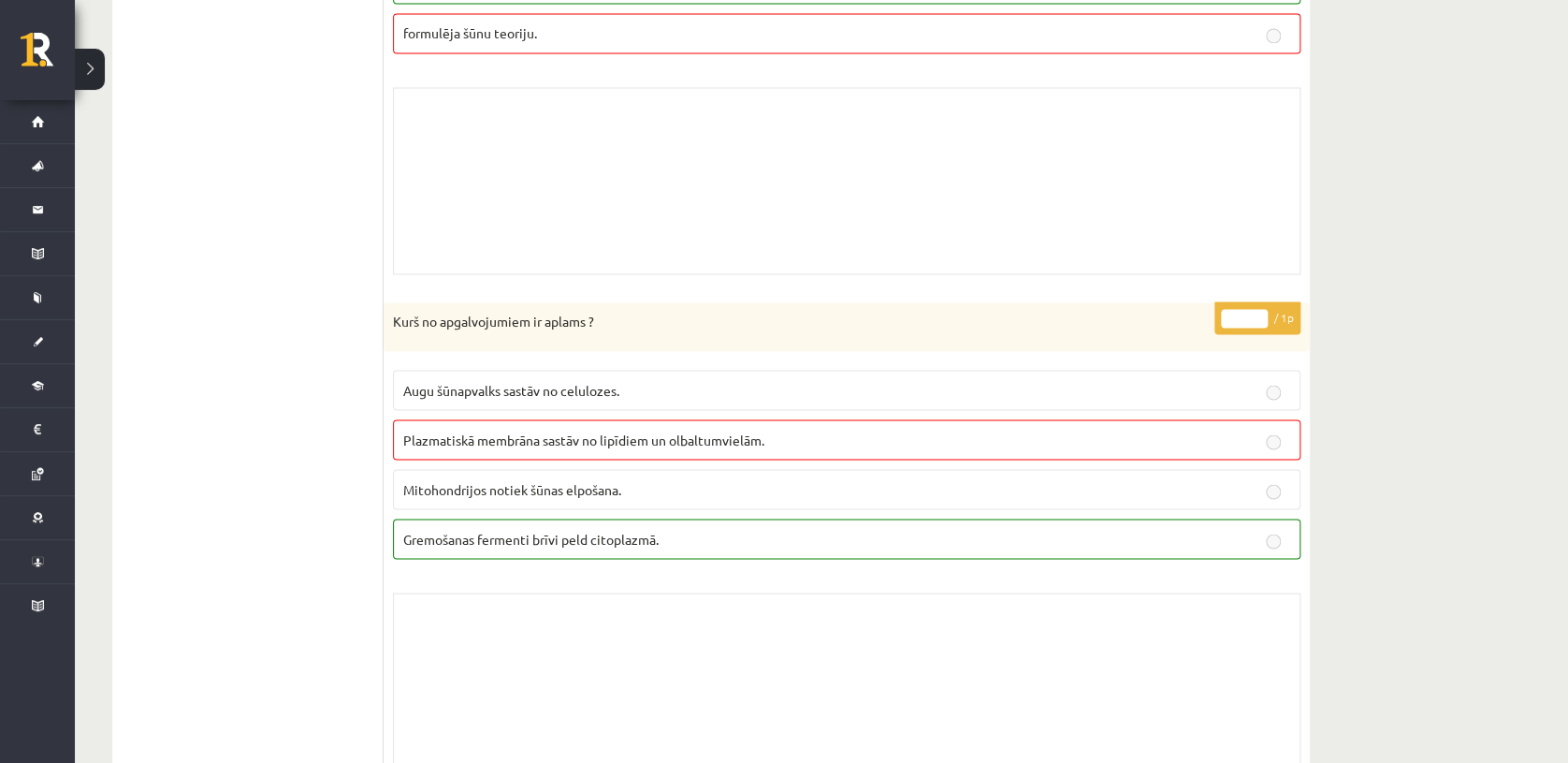
scroll to position [0, 0]
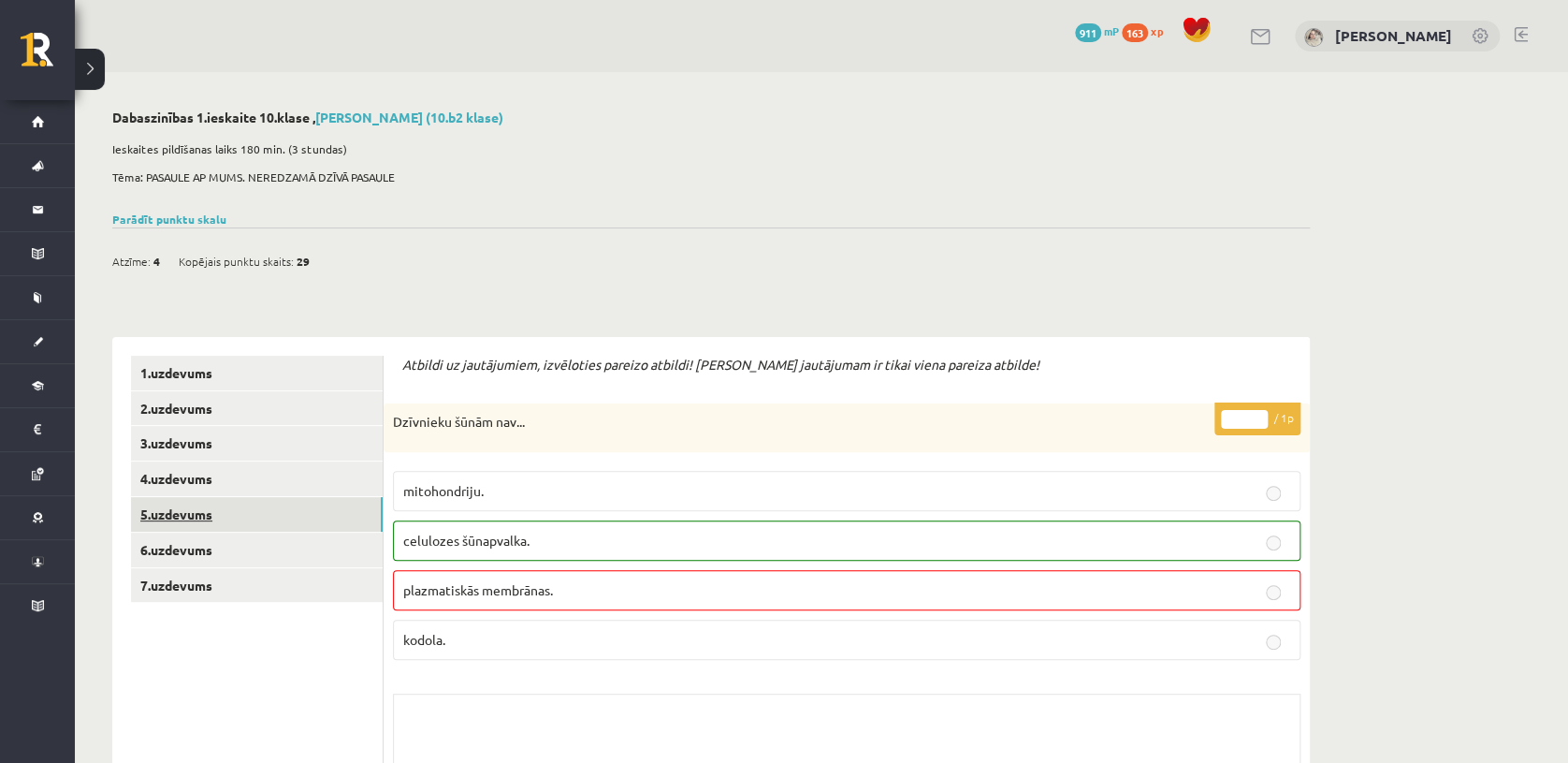
click at [198, 524] on link "5.uzdevums" at bounding box center [257, 515] width 252 height 35
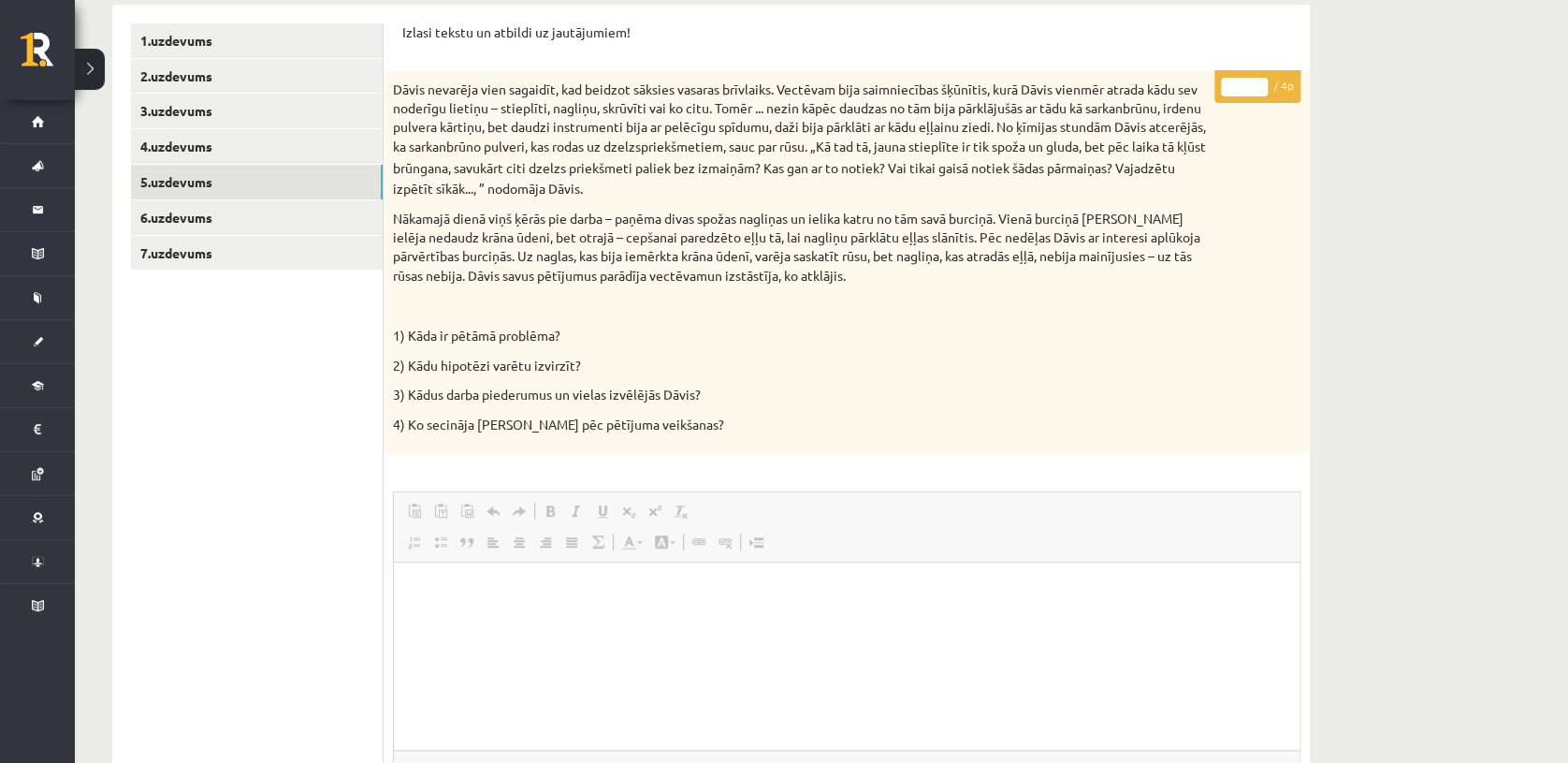
scroll to position [334, 0]
click at [262, 222] on link "6.uzdevums" at bounding box center [257, 216] width 252 height 35
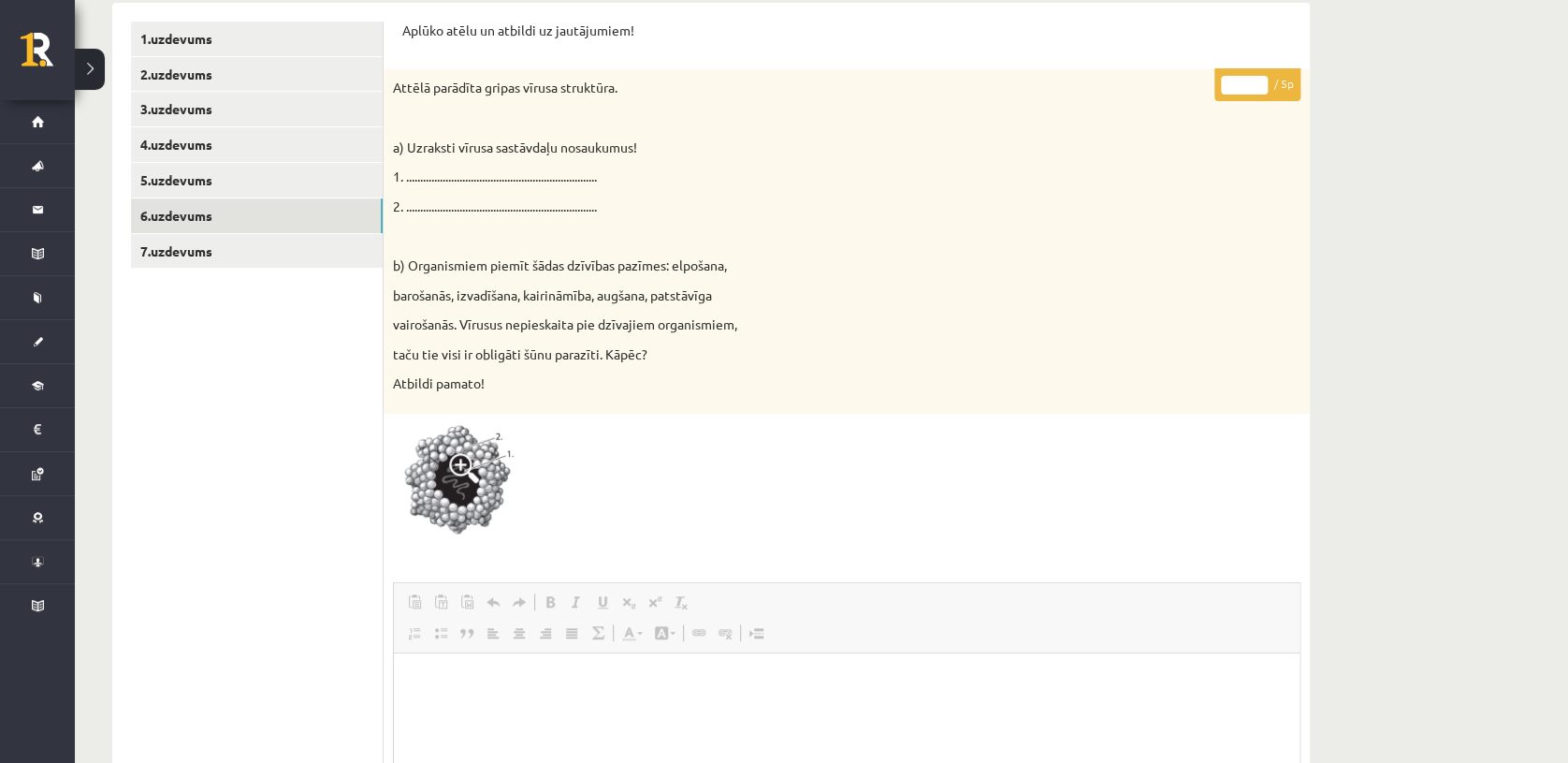
scroll to position [0, 0]
click at [435, 495] on img at bounding box center [464, 484] width 140 height 121
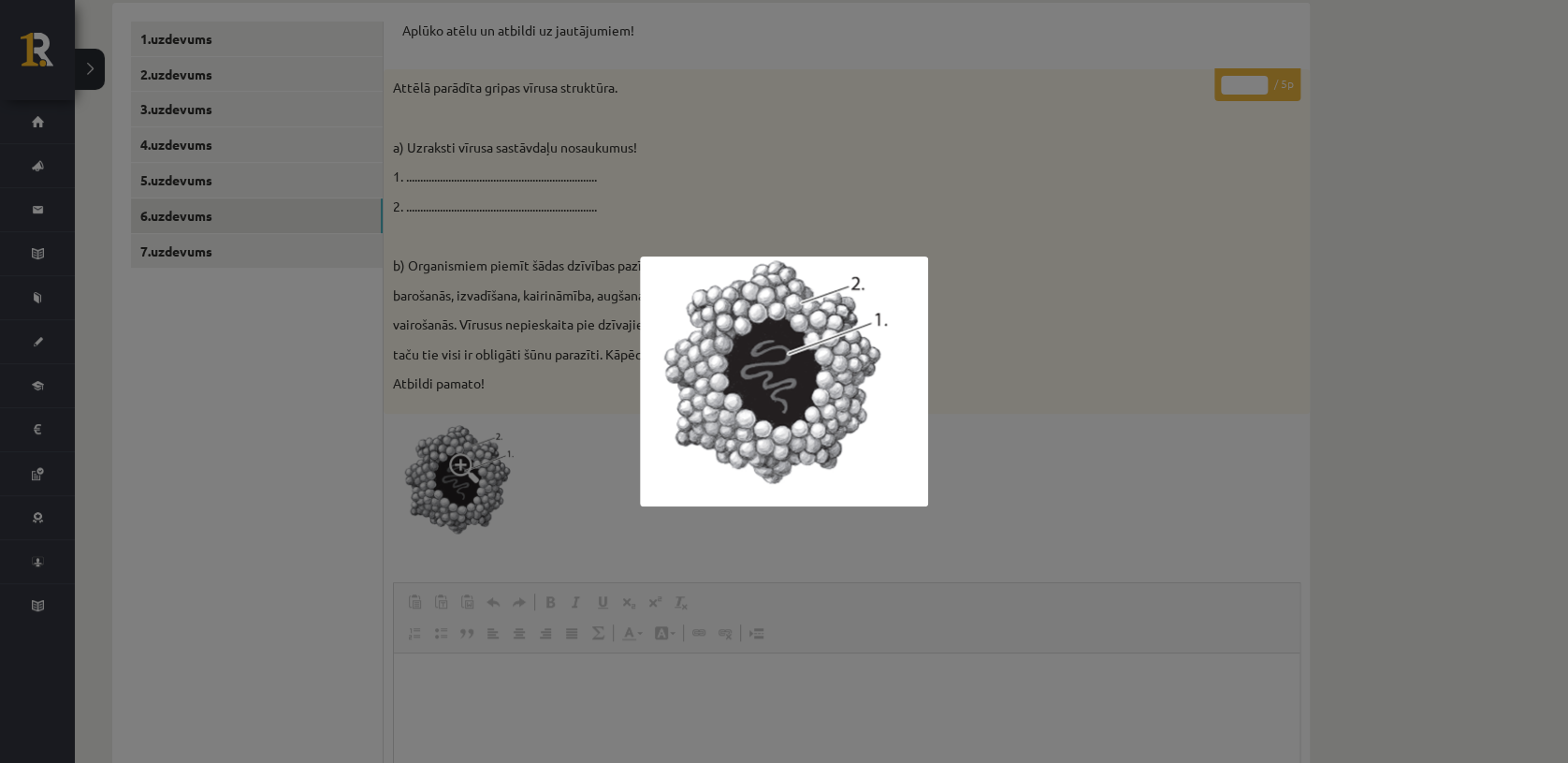
click at [812, 96] on div at bounding box center [784, 381] width 1568 height 763
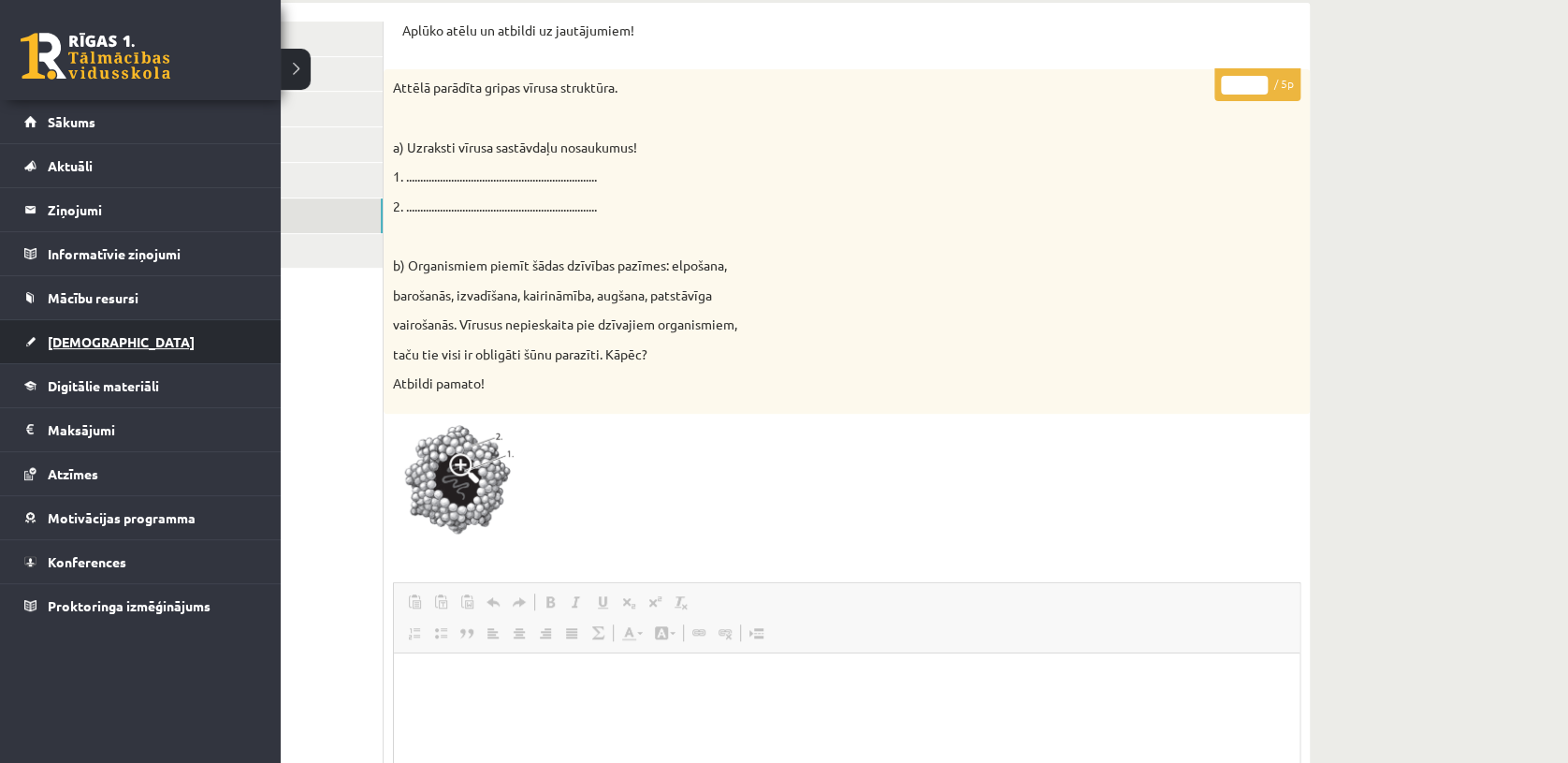
click at [78, 347] on span "[DEMOGRAPHIC_DATA]" at bounding box center [121, 342] width 147 height 17
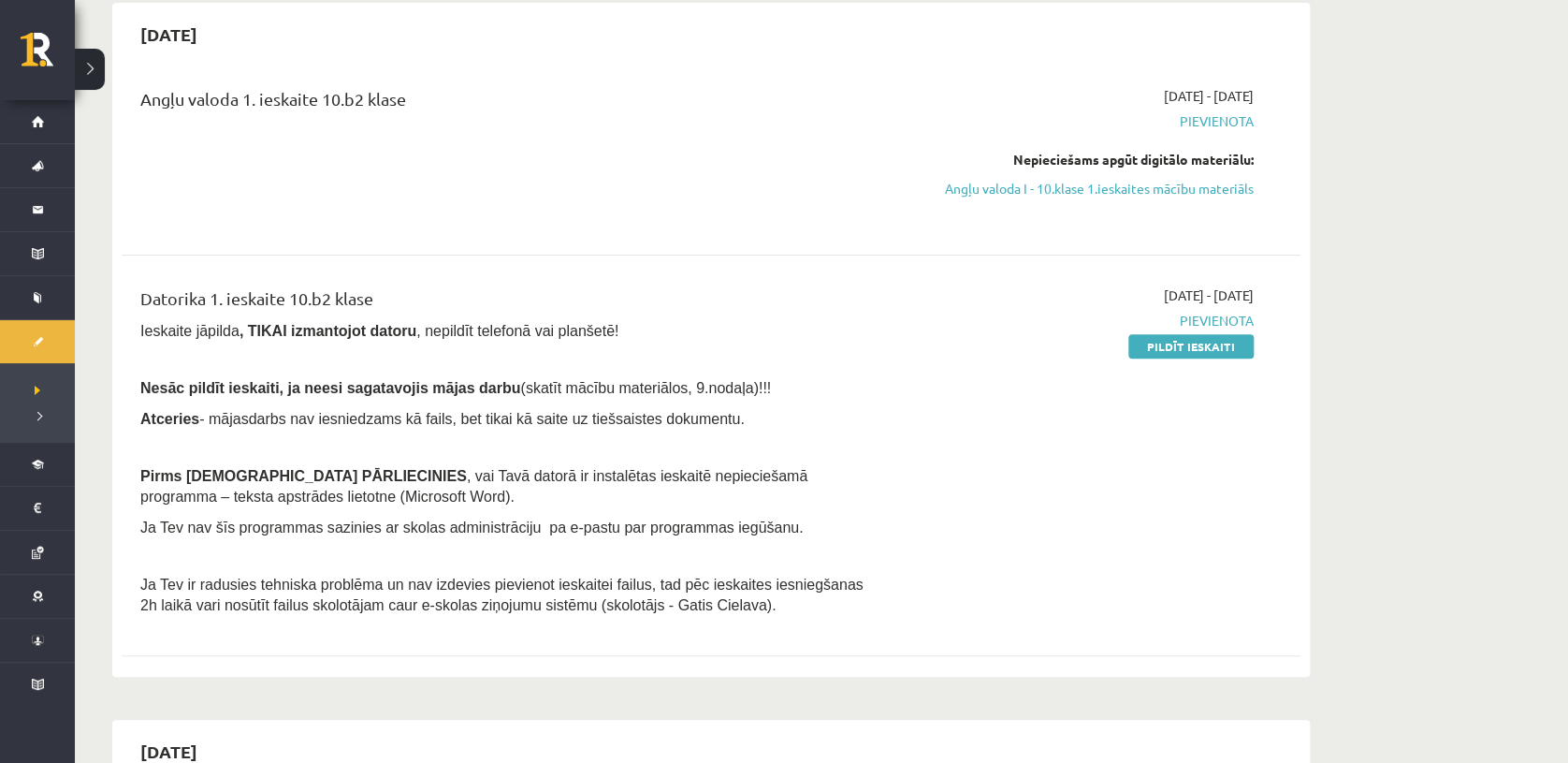
scroll to position [216, 0]
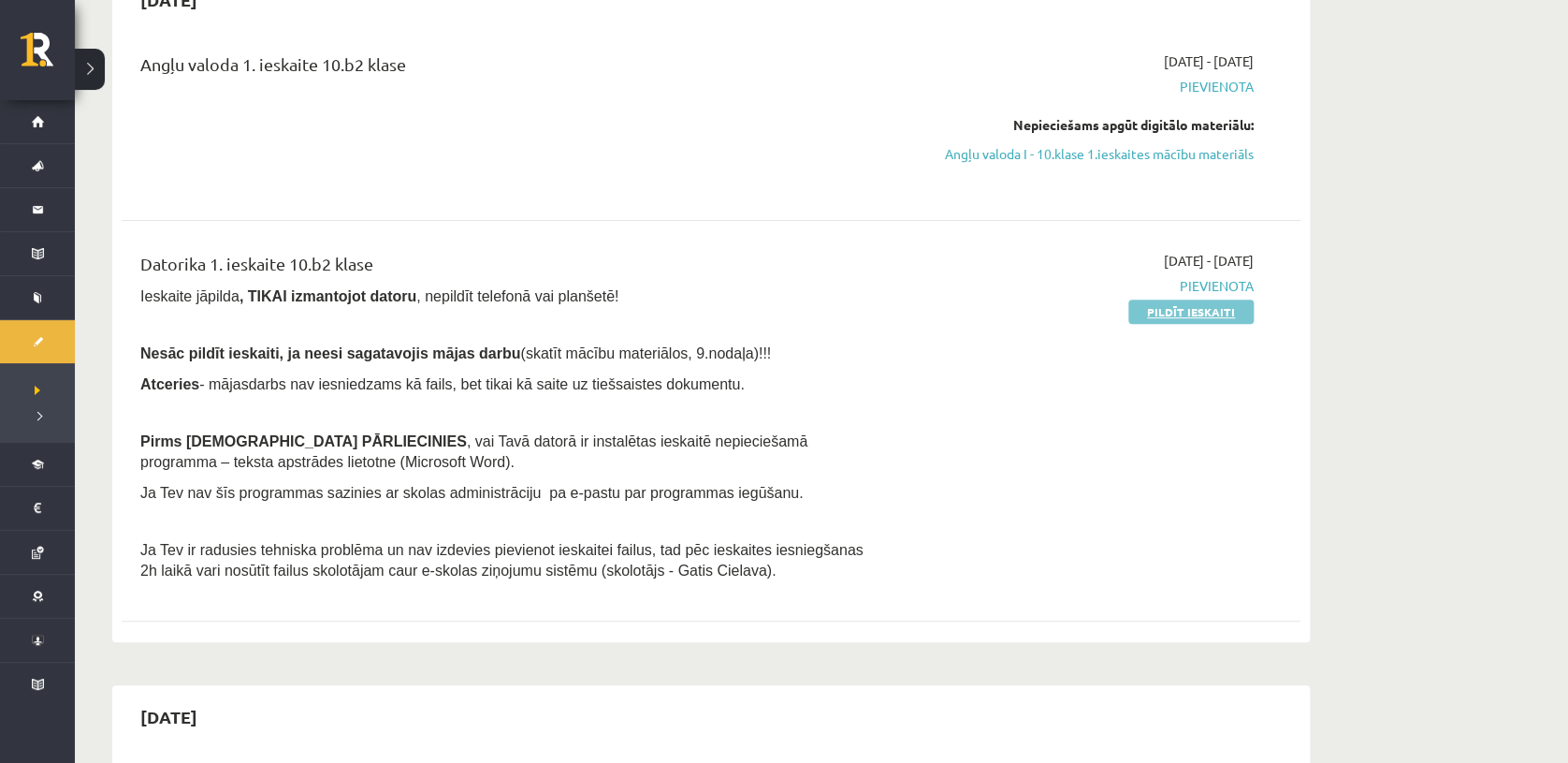
click at [1154, 318] on link "Pildīt ieskaiti" at bounding box center [1191, 311] width 125 height 24
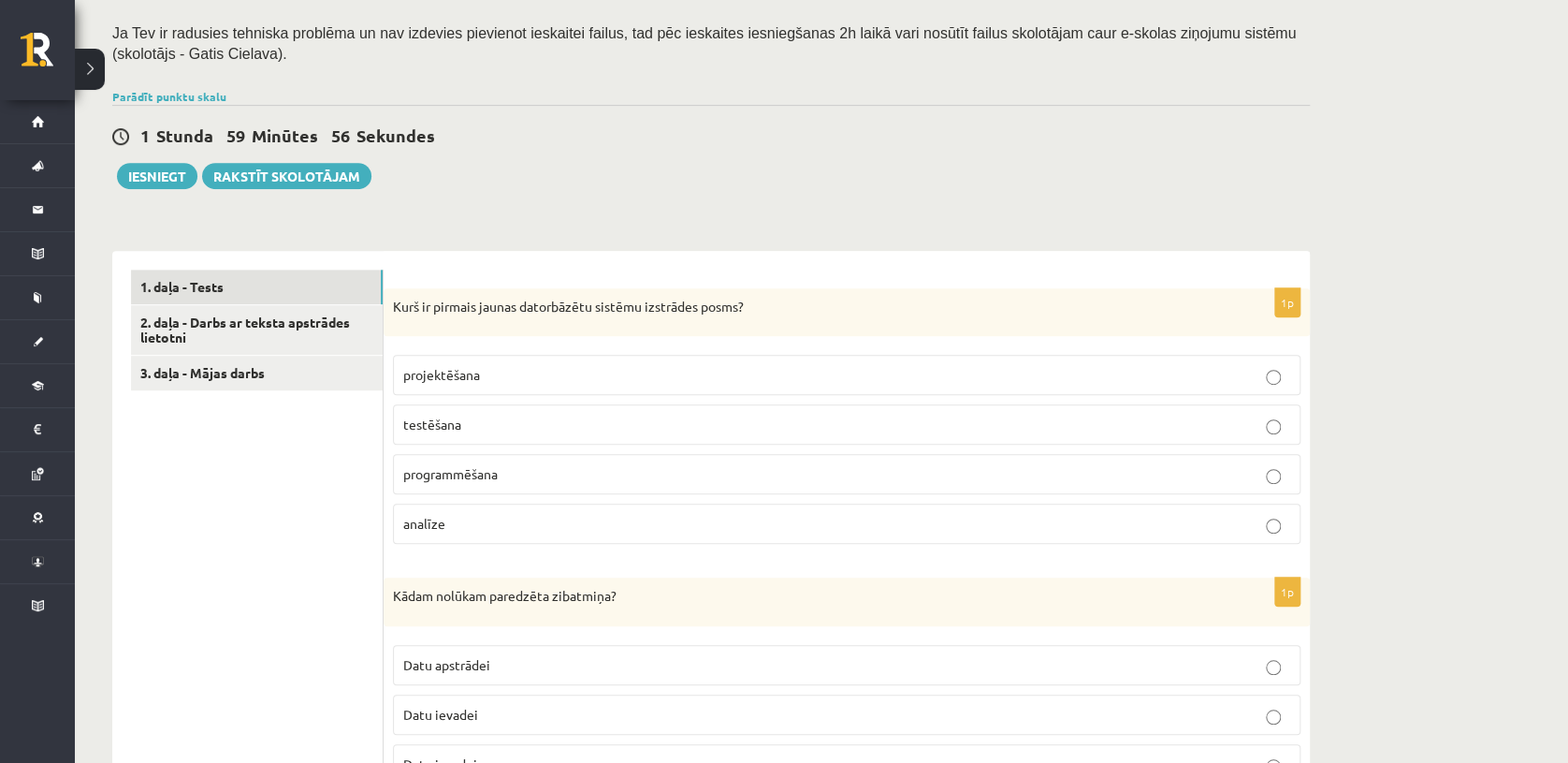
scroll to position [403, 0]
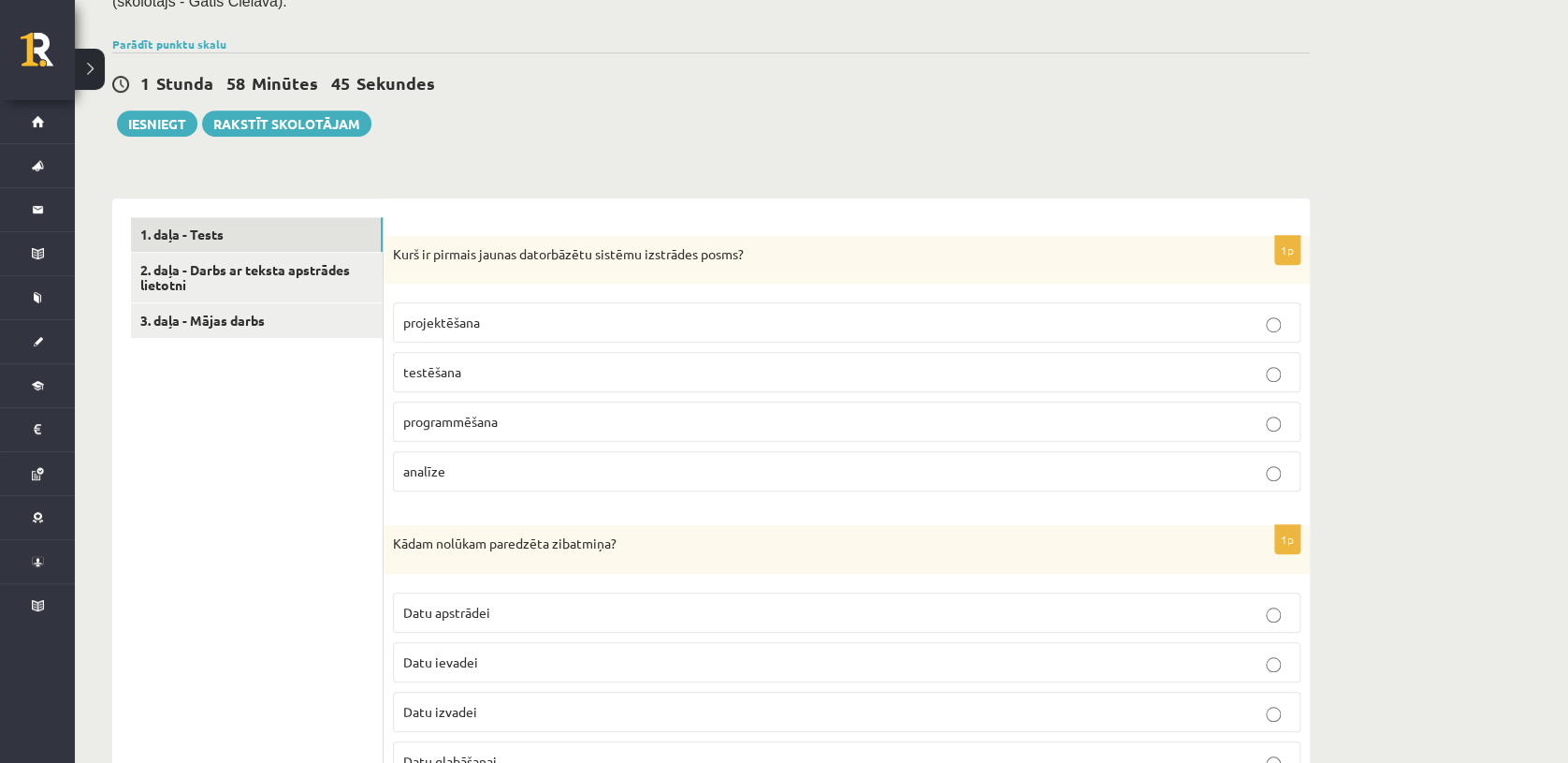
click at [479, 471] on p "analīze" at bounding box center [847, 471] width 887 height 19
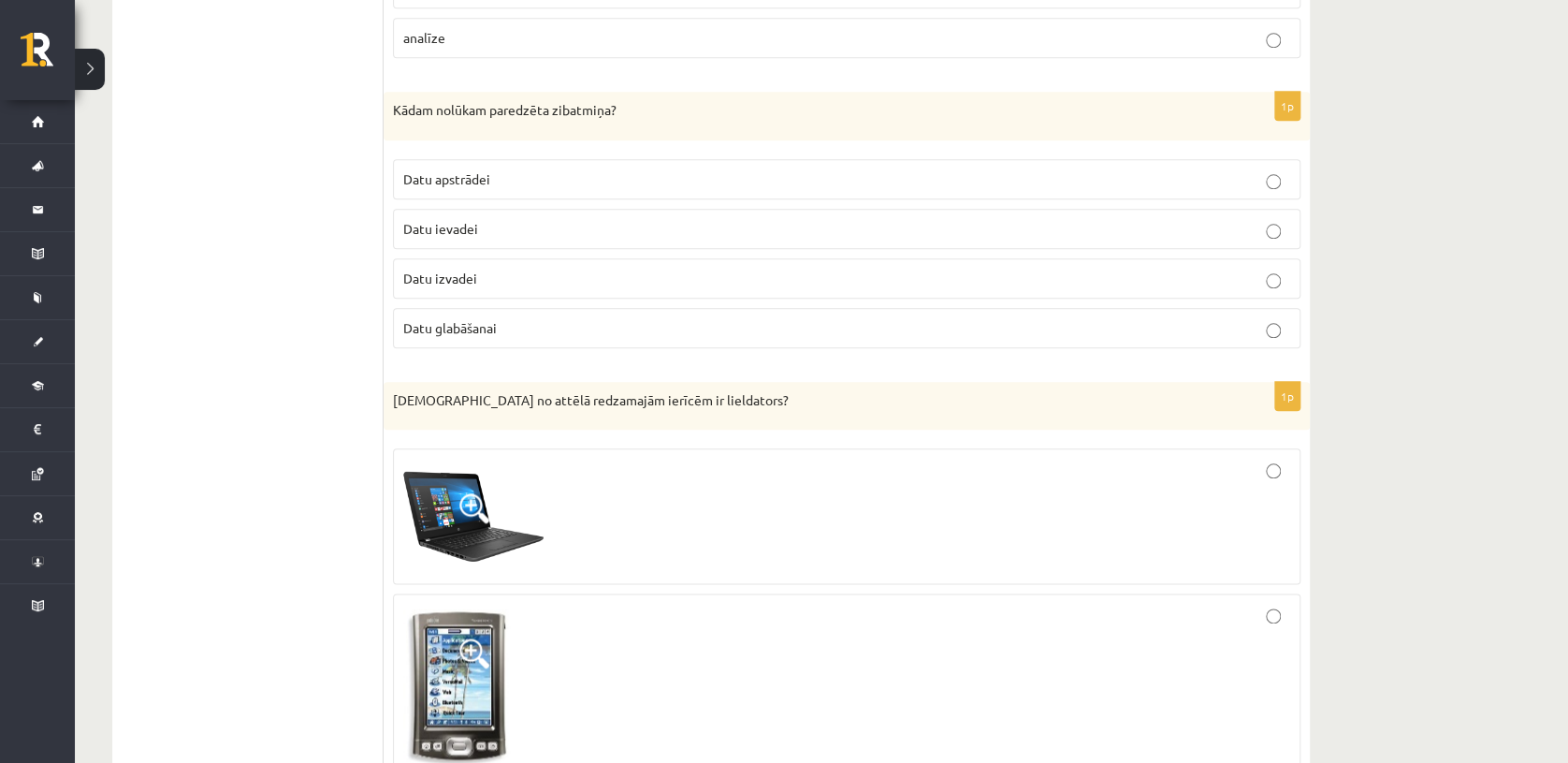
scroll to position [844, 0]
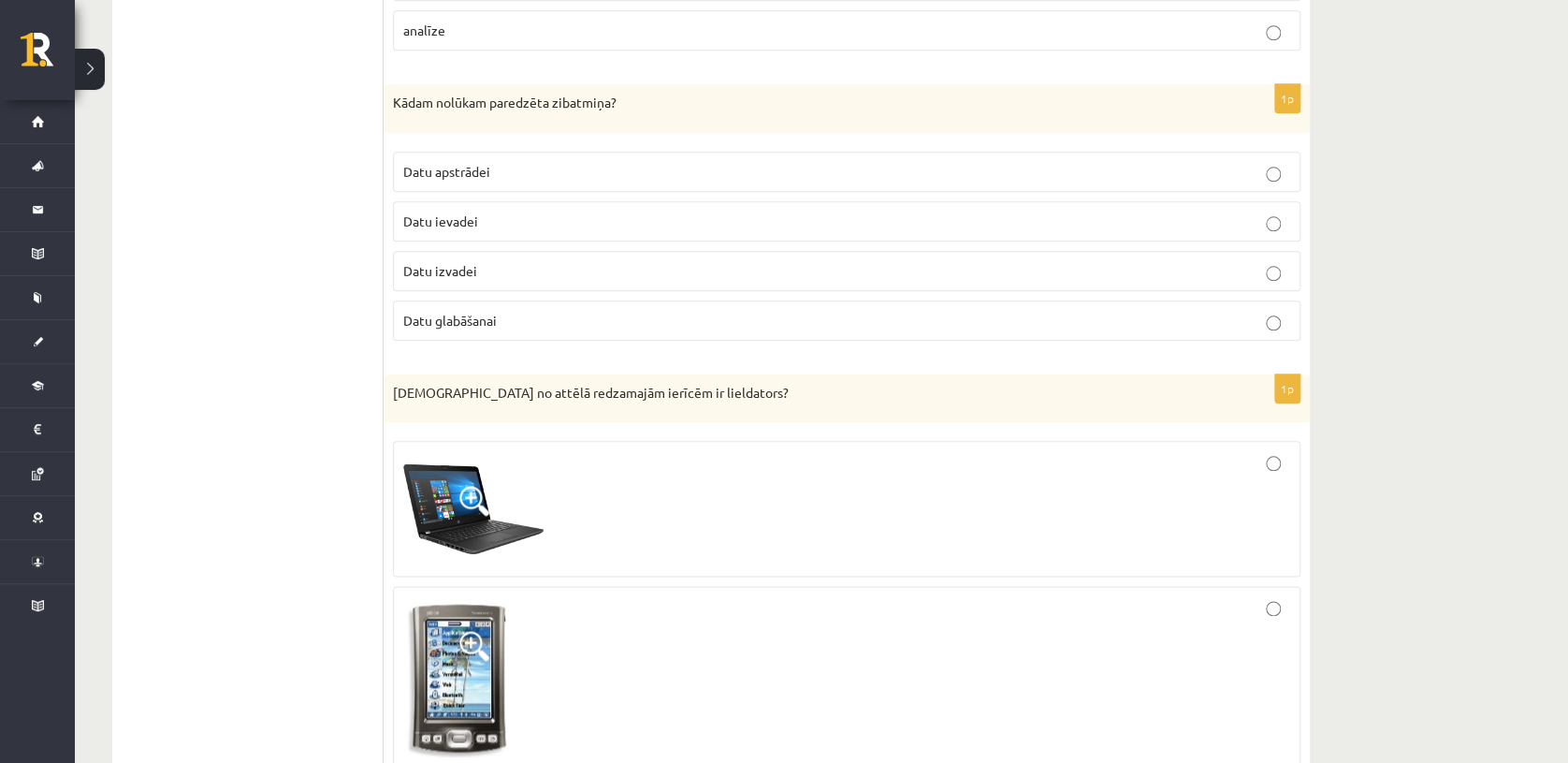
click at [930, 317] on p "Datu glabāšanai" at bounding box center [847, 320] width 887 height 19
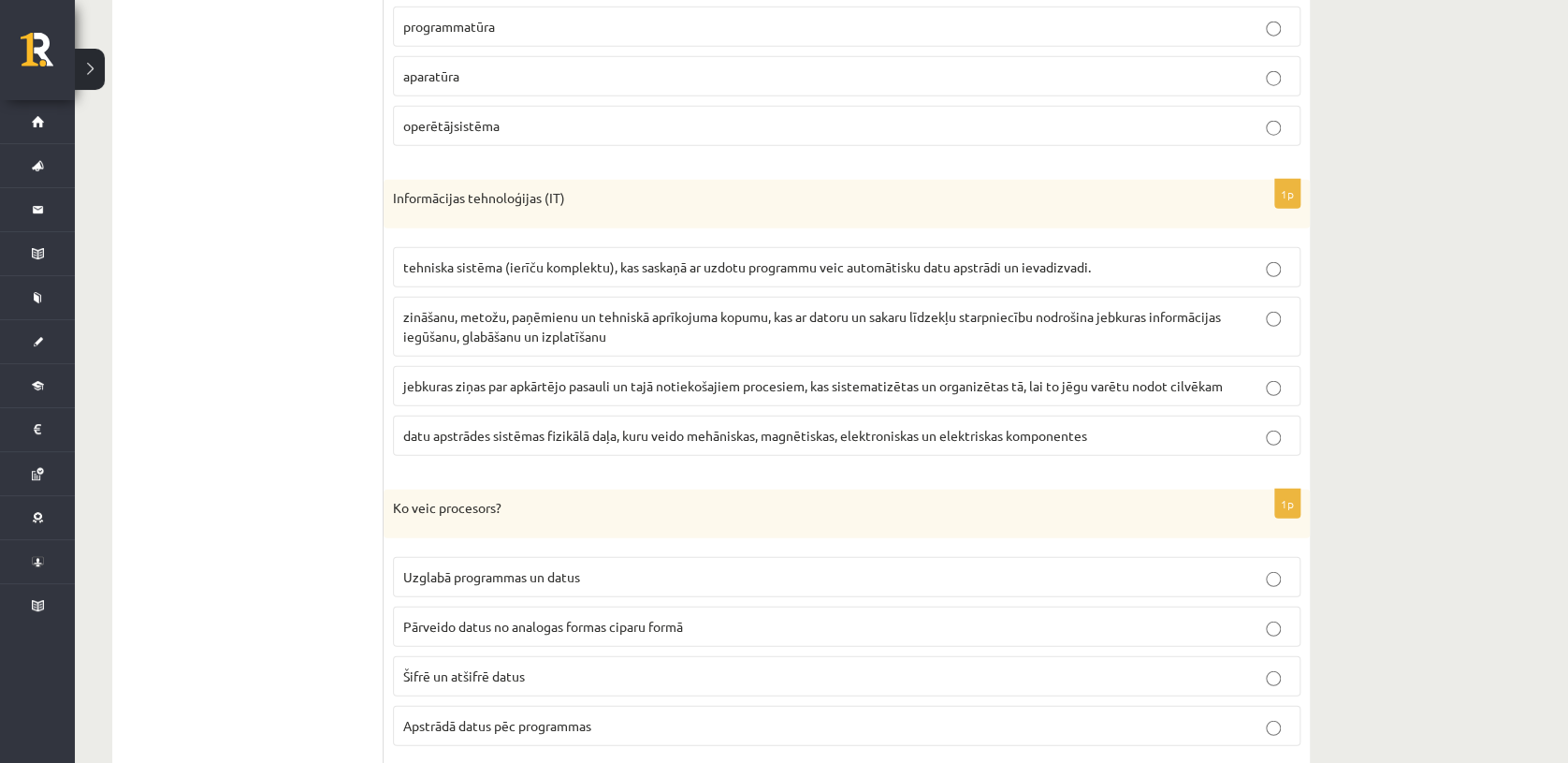
scroll to position [2318, 0]
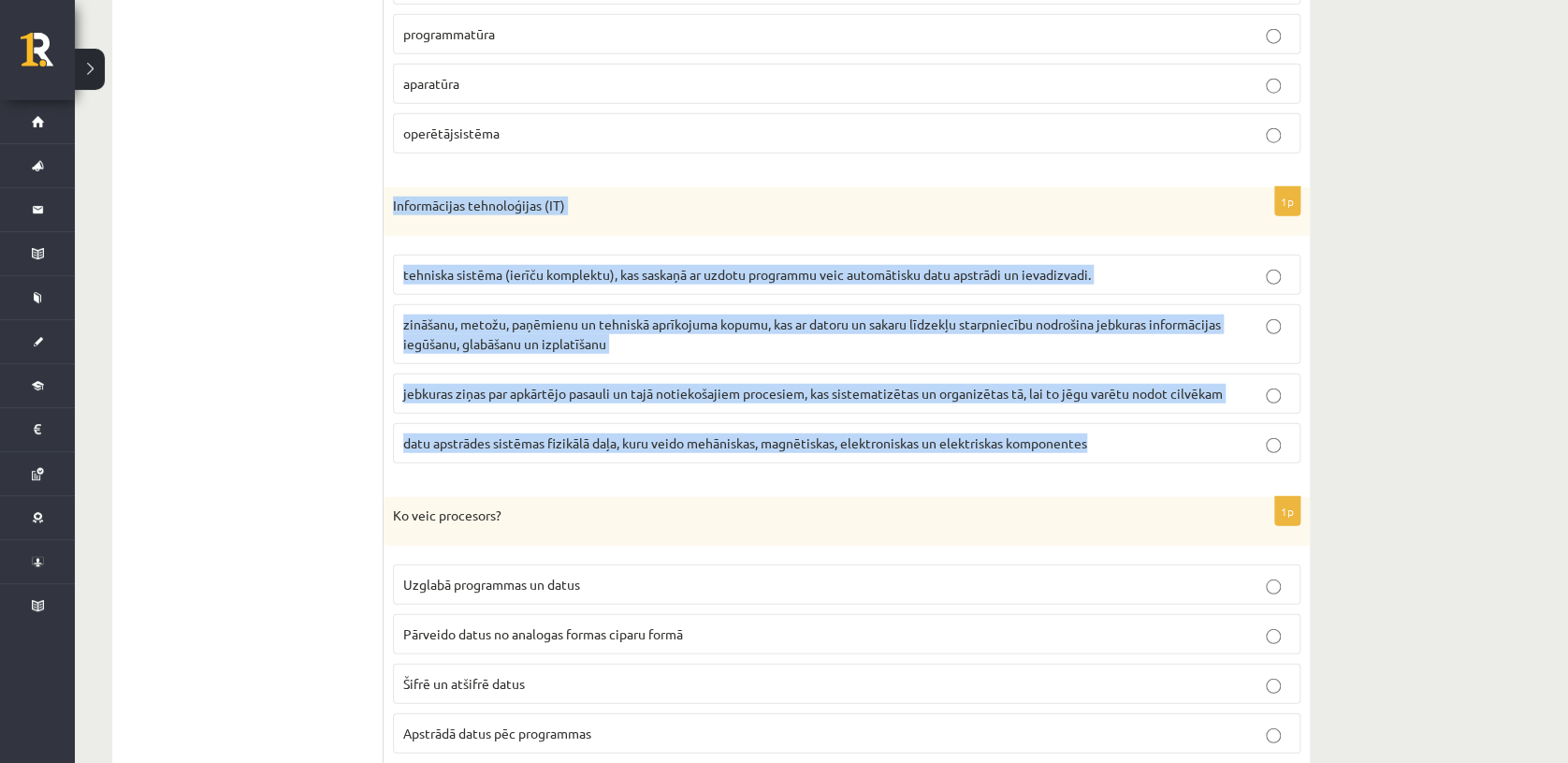
drag, startPoint x: 392, startPoint y: 199, endPoint x: 1137, endPoint y: 424, distance: 778.2
click at [1137, 424] on div "1p Informācijas tehnoloģijas (IT) tehniska sistēma (ierīču komplektu), kas sask…" at bounding box center [847, 333] width 926 height 292
copy div "Informācijas tehnoloģijas (IT) tehniska sistēma (ierīču komplektu), kas saskaņā…"
click at [394, 248] on fieldset "tehniska sistēma (ierīču komplektu), kas saskaņā ar uzdotu programmu veic autom…" at bounding box center [847, 357] width 908 height 224
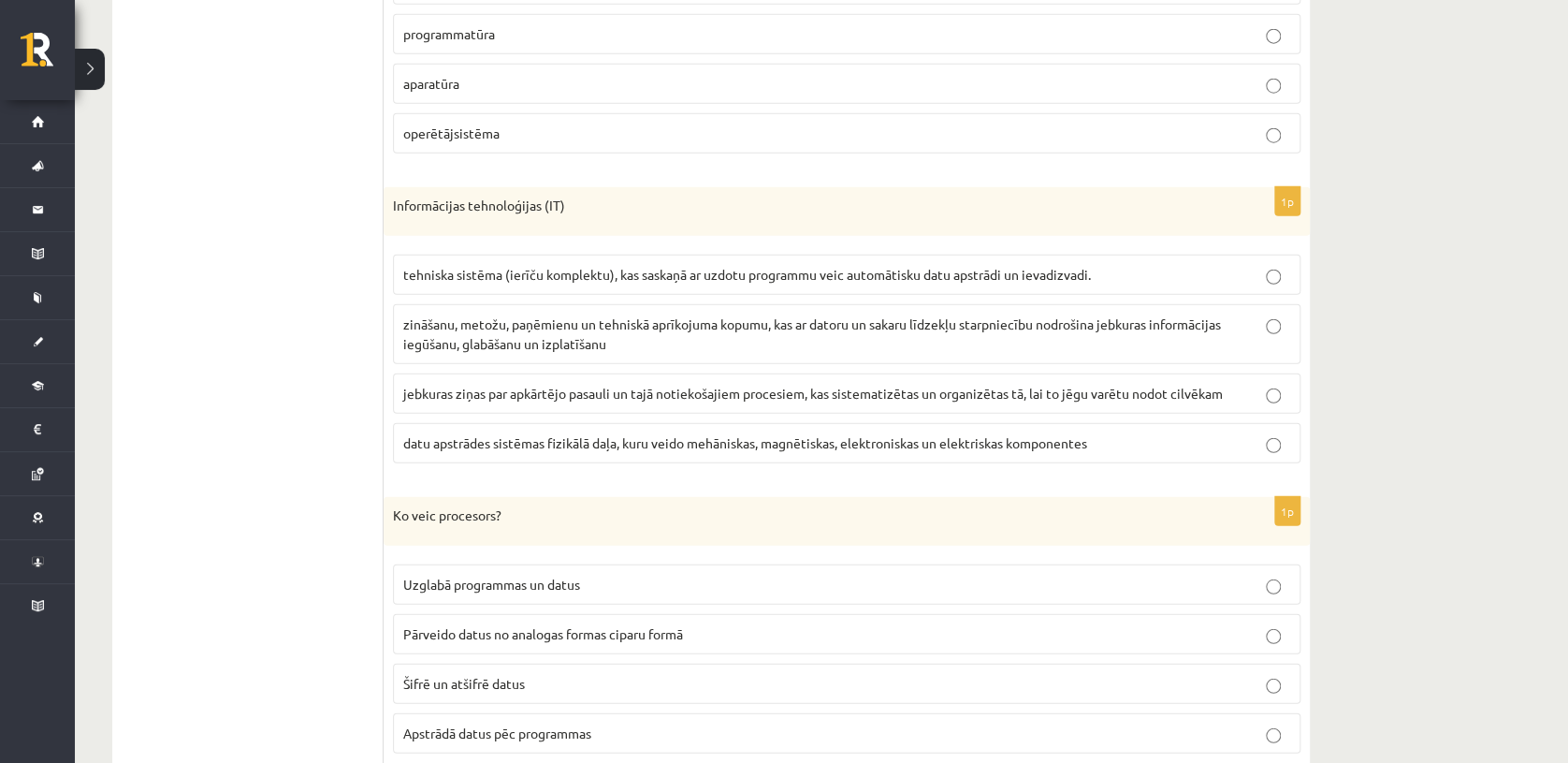
click at [665, 267] on span "tehniska sistēma (ierīču komplektu), kas saskaņā ar uzdotu programmu veic autom…" at bounding box center [746, 274] width 688 height 17
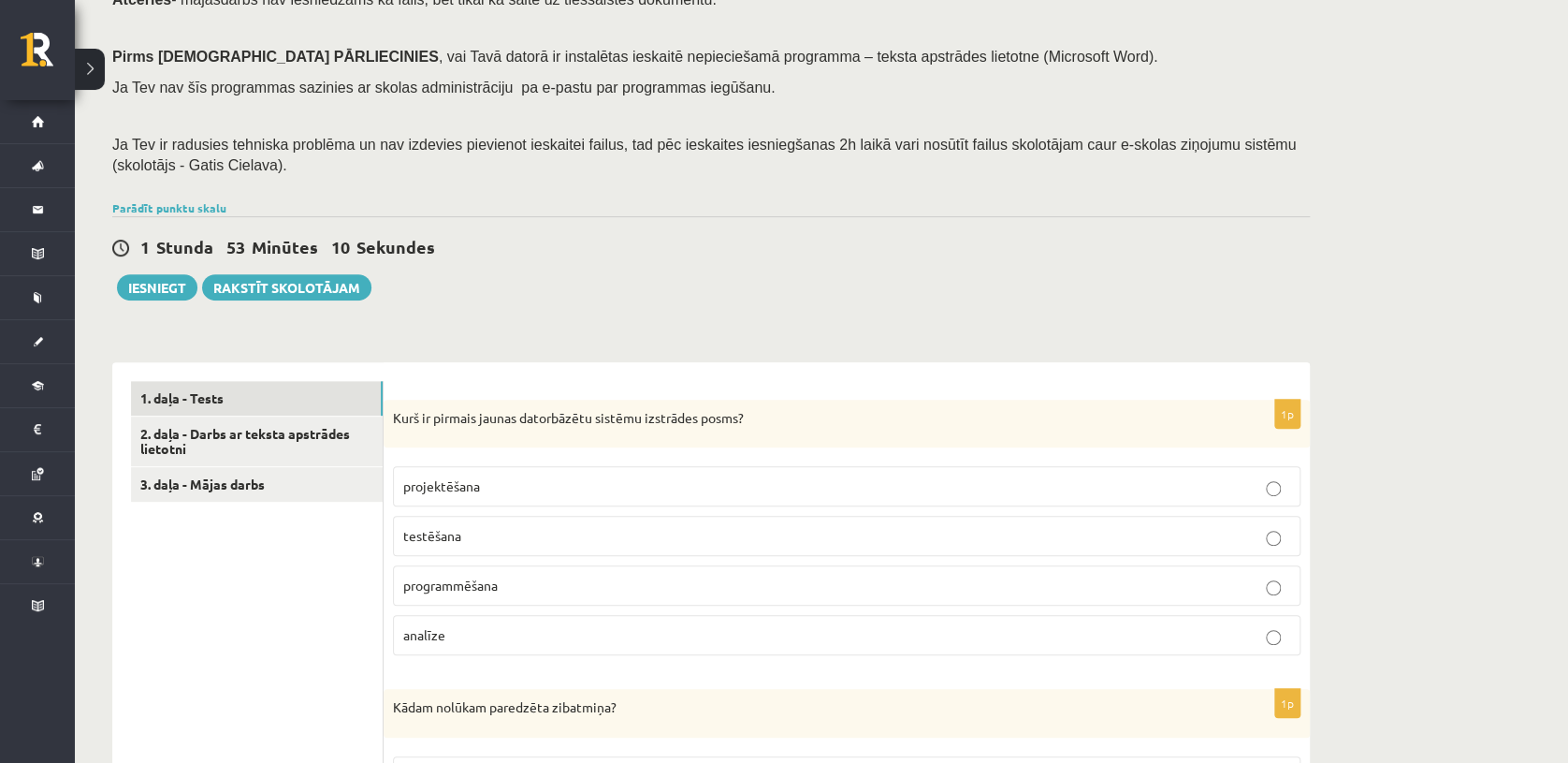
scroll to position [217, 0]
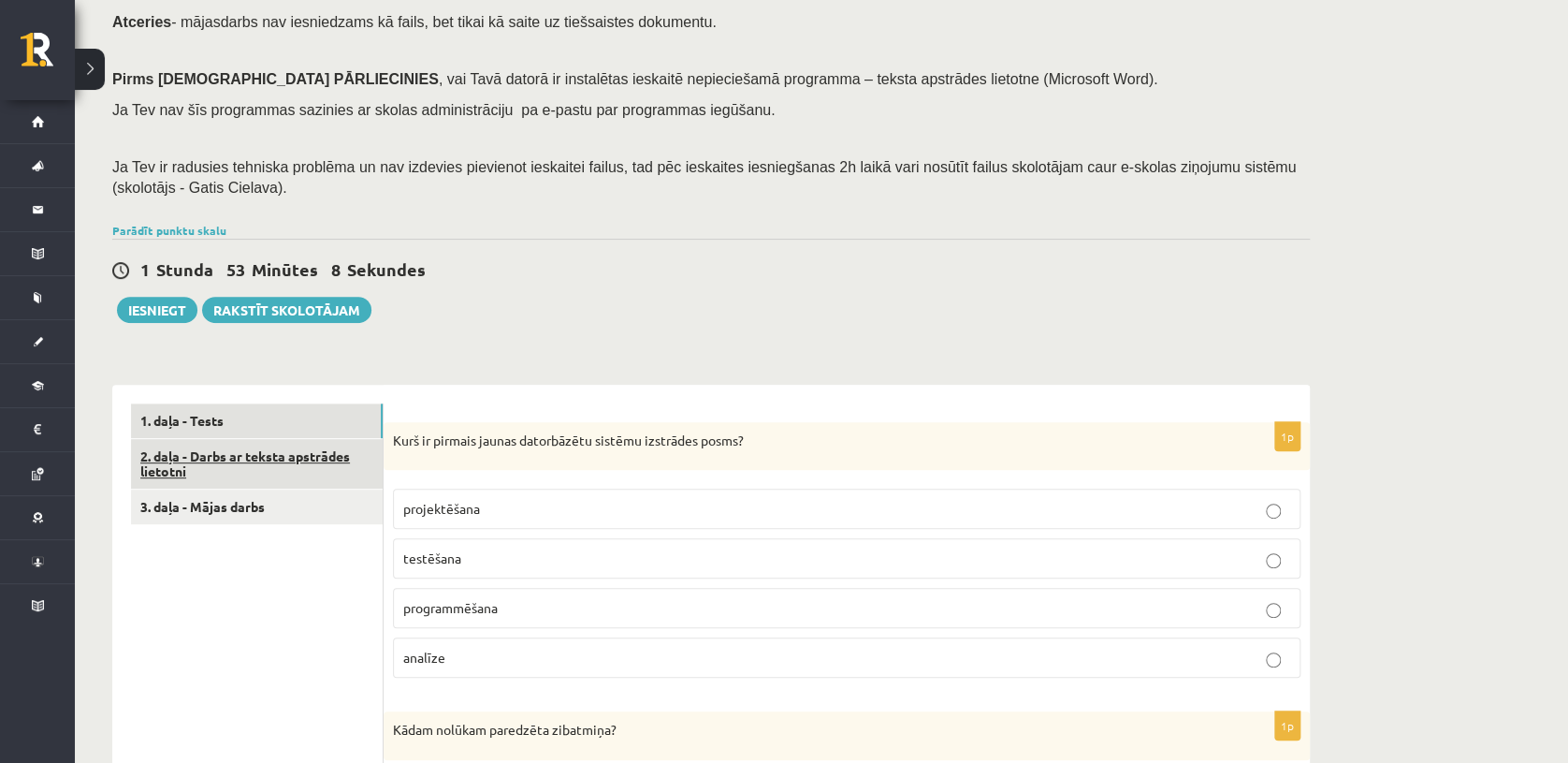
click at [315, 453] on link "2. daļa - Darbs ar teksta apstrādes lietotni" at bounding box center [257, 464] width 252 height 51
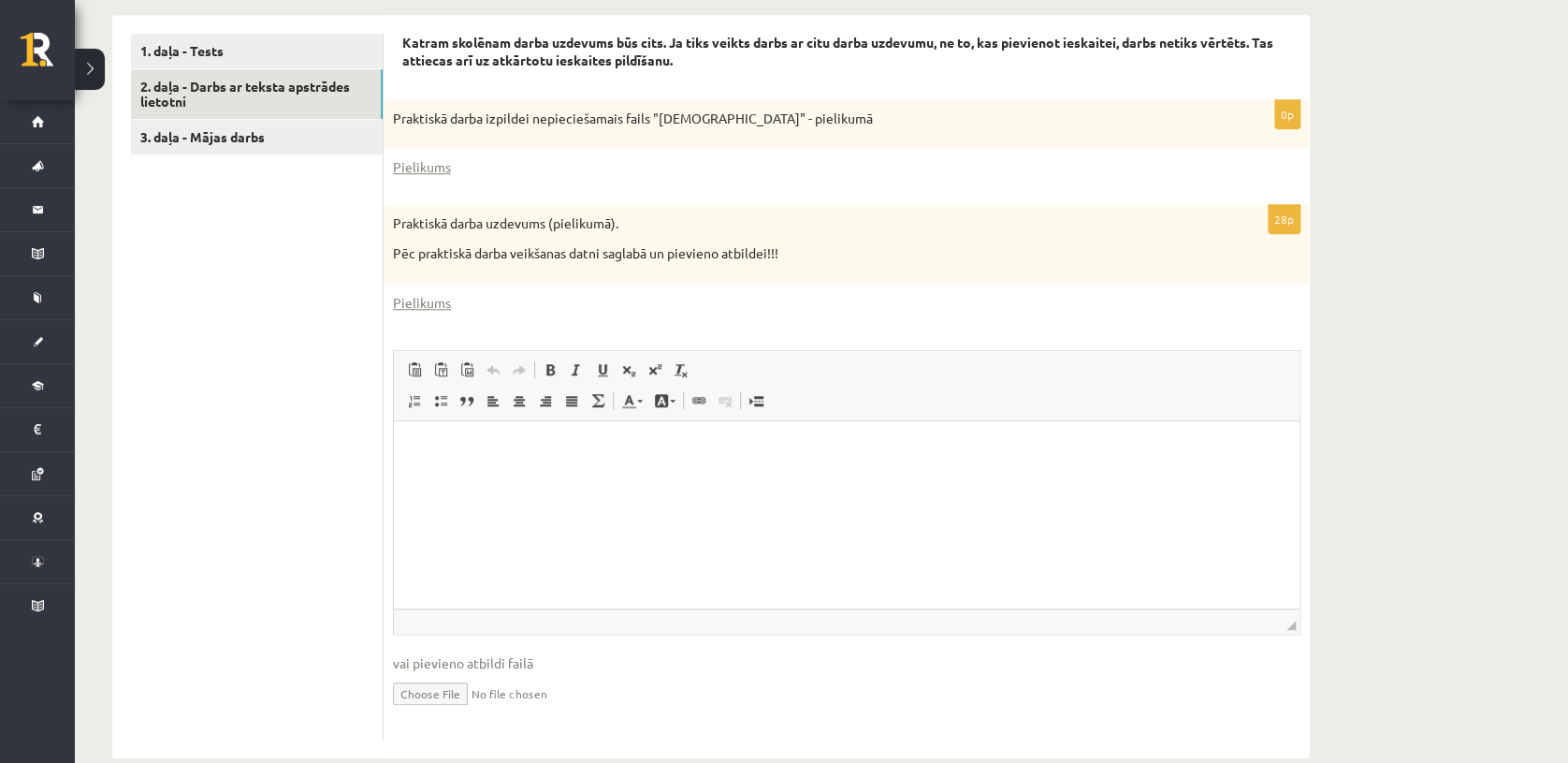
scroll to position [621, 0]
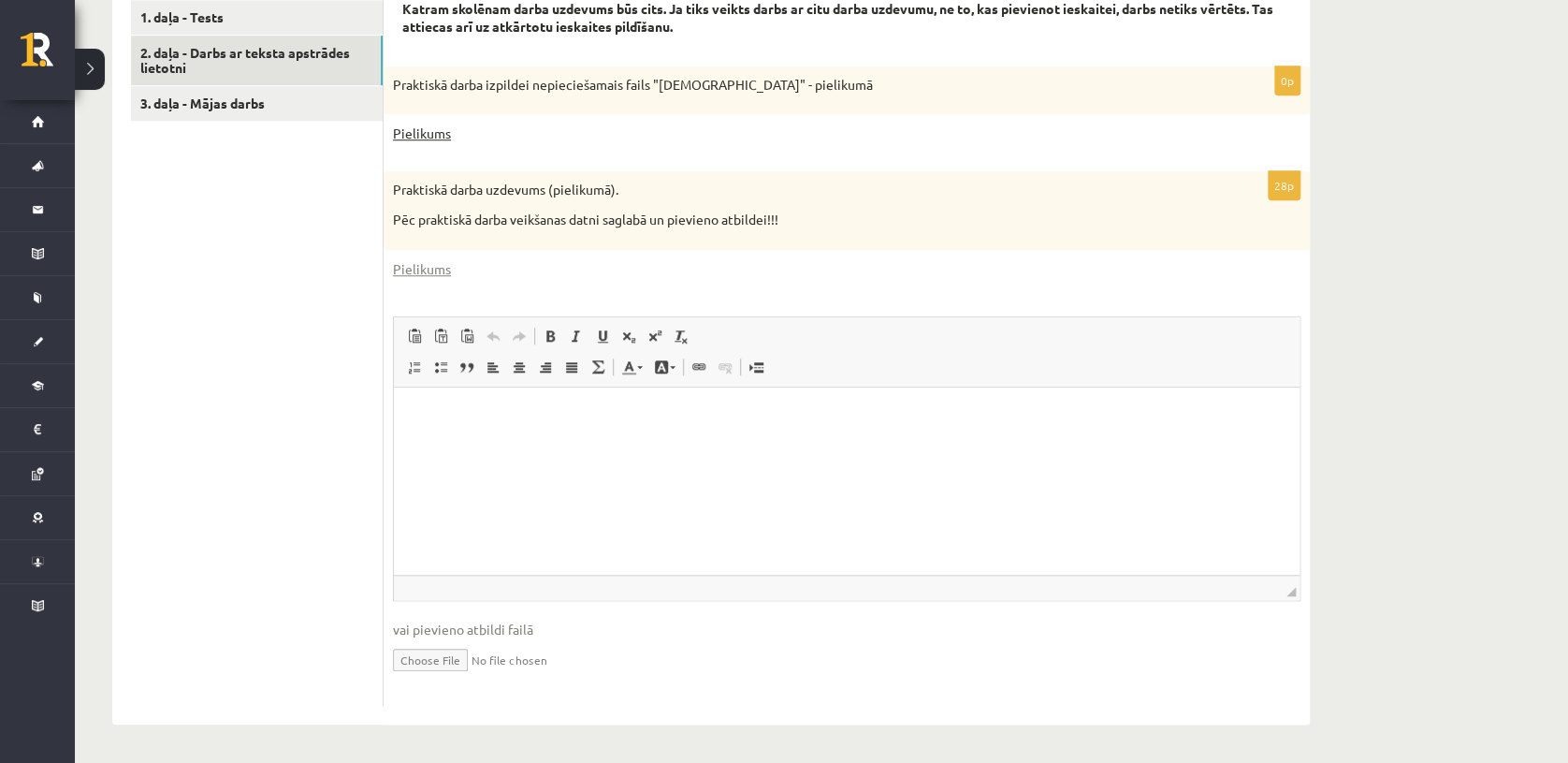
click at [427, 142] on link "Pielikums" at bounding box center [422, 133] width 58 height 19
click at [404, 270] on link "Pielikums" at bounding box center [422, 268] width 58 height 19
click at [1097, 186] on p "Praktiskā darba uzdevums (pielikumā)." at bounding box center [800, 190] width 814 height 18
click at [419, 270] on link "Pielikums" at bounding box center [422, 268] width 58 height 19
click at [259, 98] on link "3. daļa - Mājas darbs" at bounding box center [257, 104] width 252 height 35
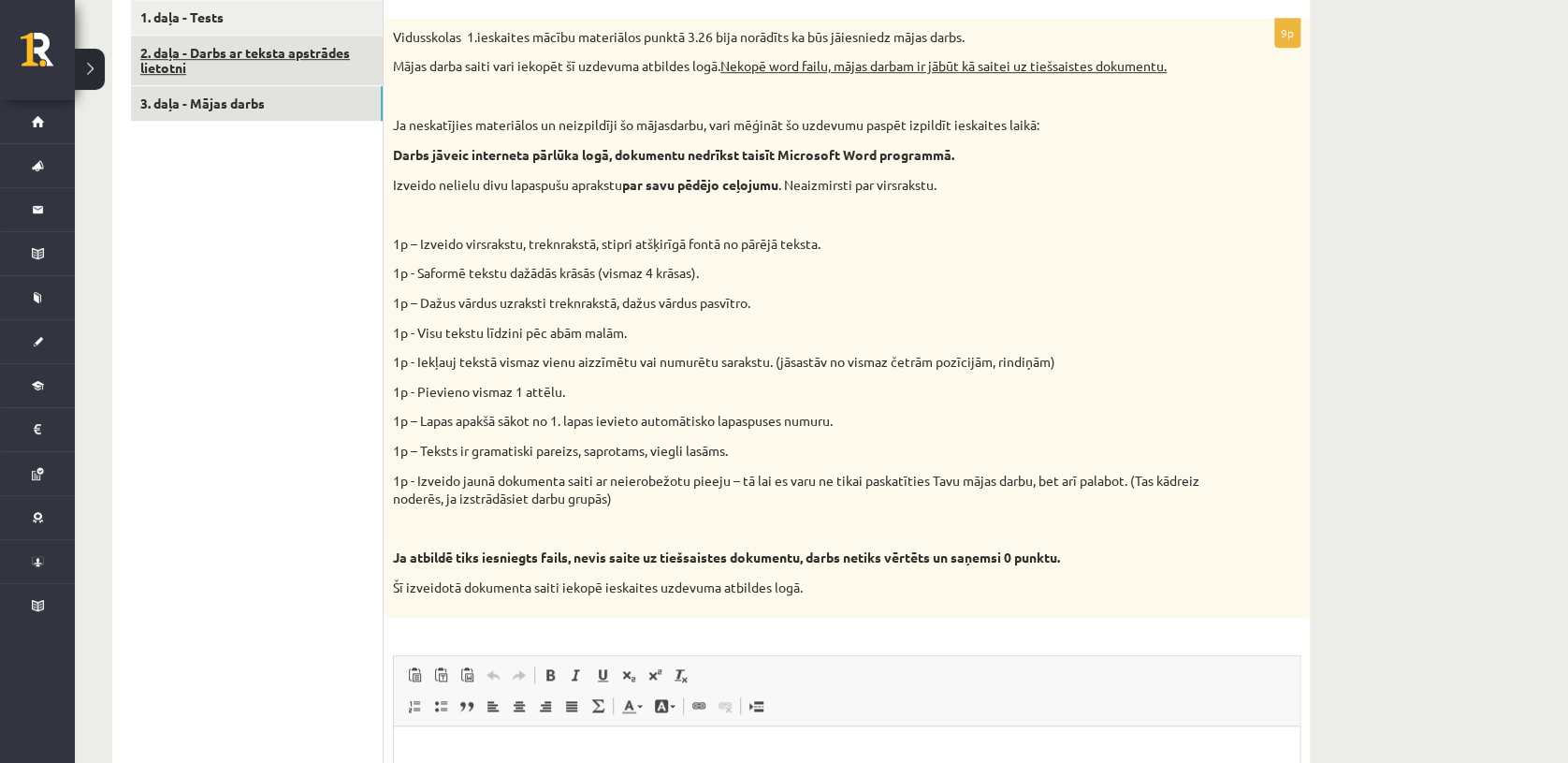
scroll to position [0, 0]
click at [270, 17] on link "1. daļa - Tests" at bounding box center [257, 17] width 252 height 35
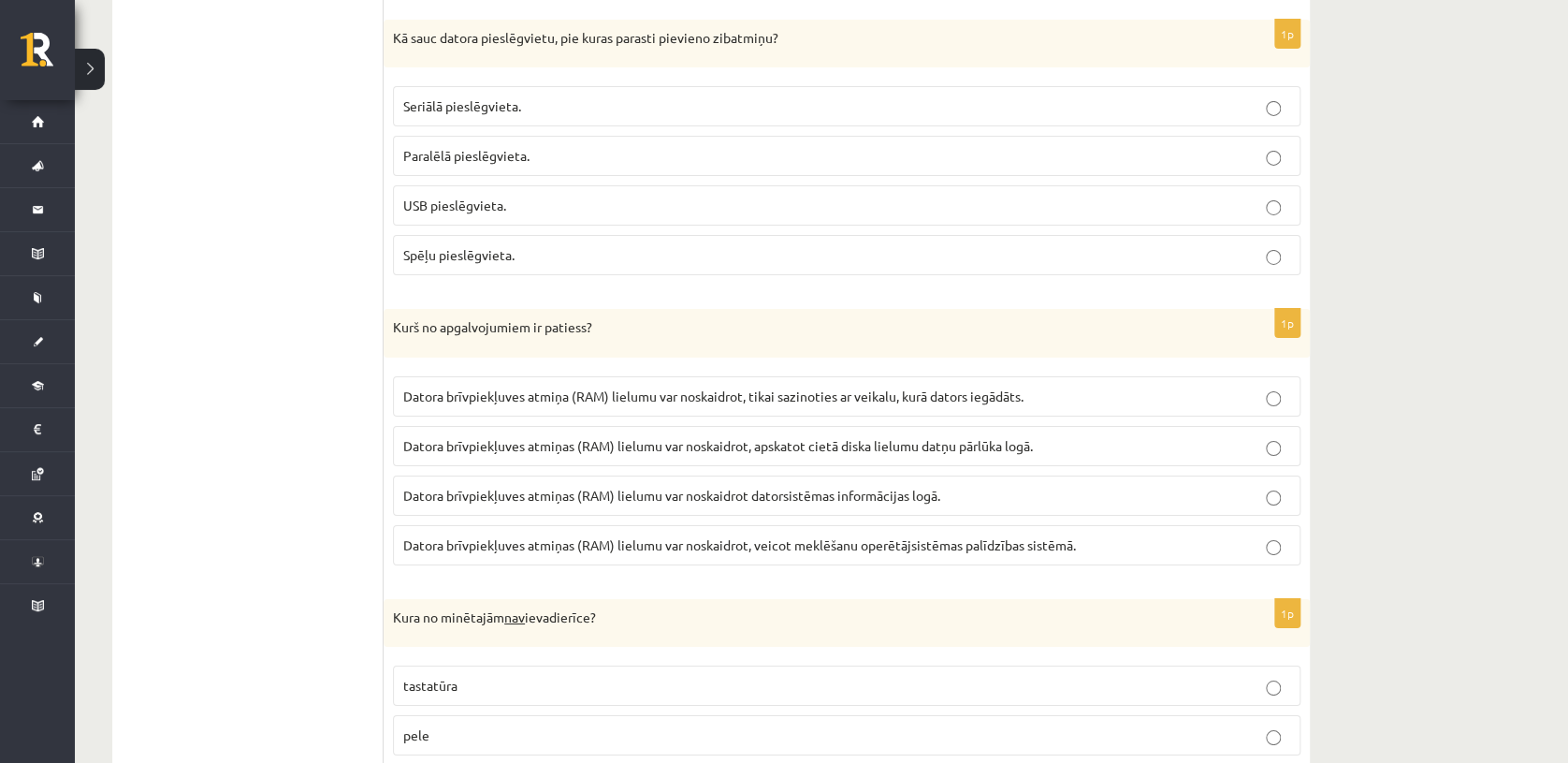
scroll to position [3092, 0]
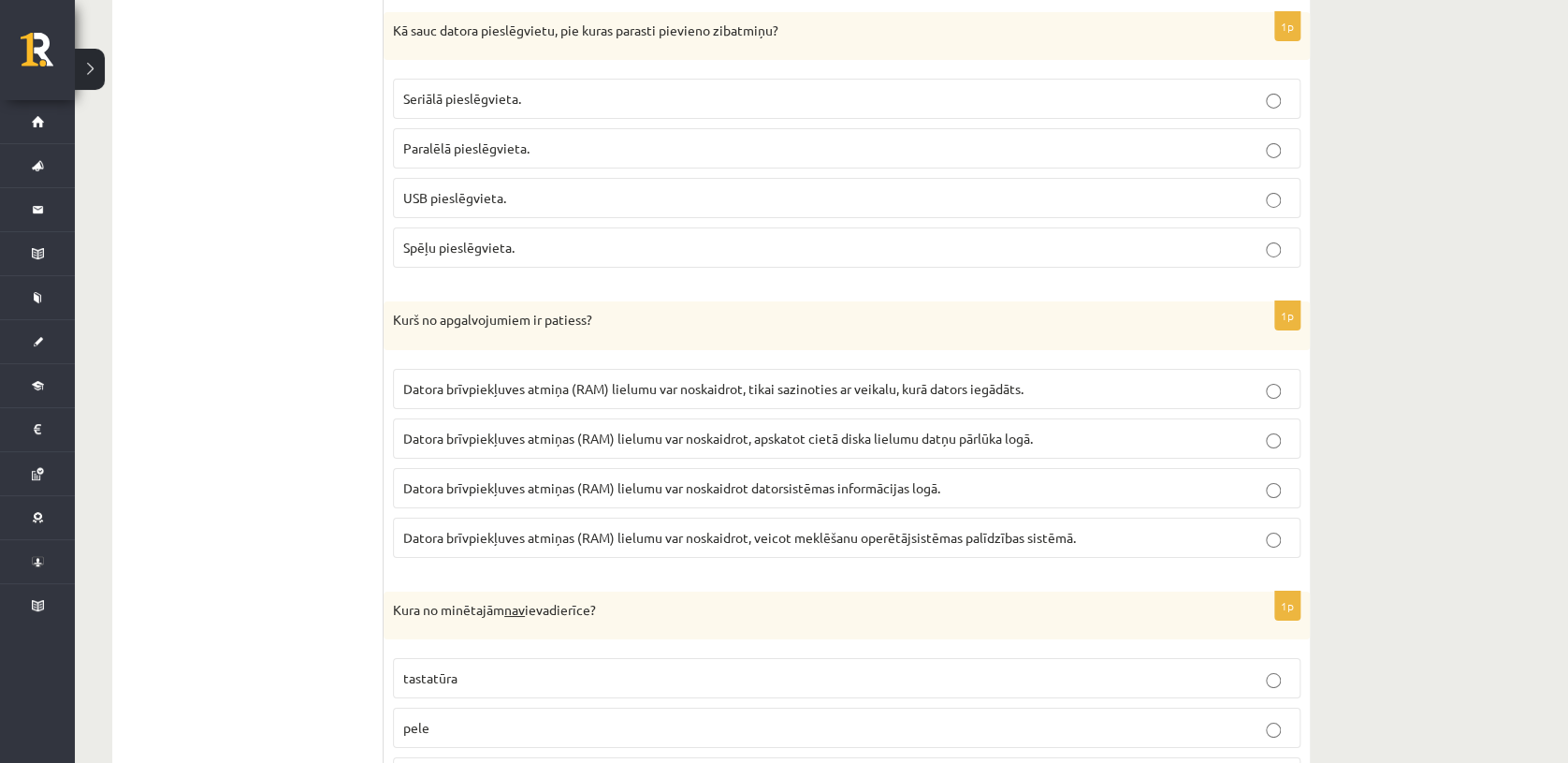
click at [836, 193] on p "USB pieslēgvieta." at bounding box center [847, 198] width 887 height 19
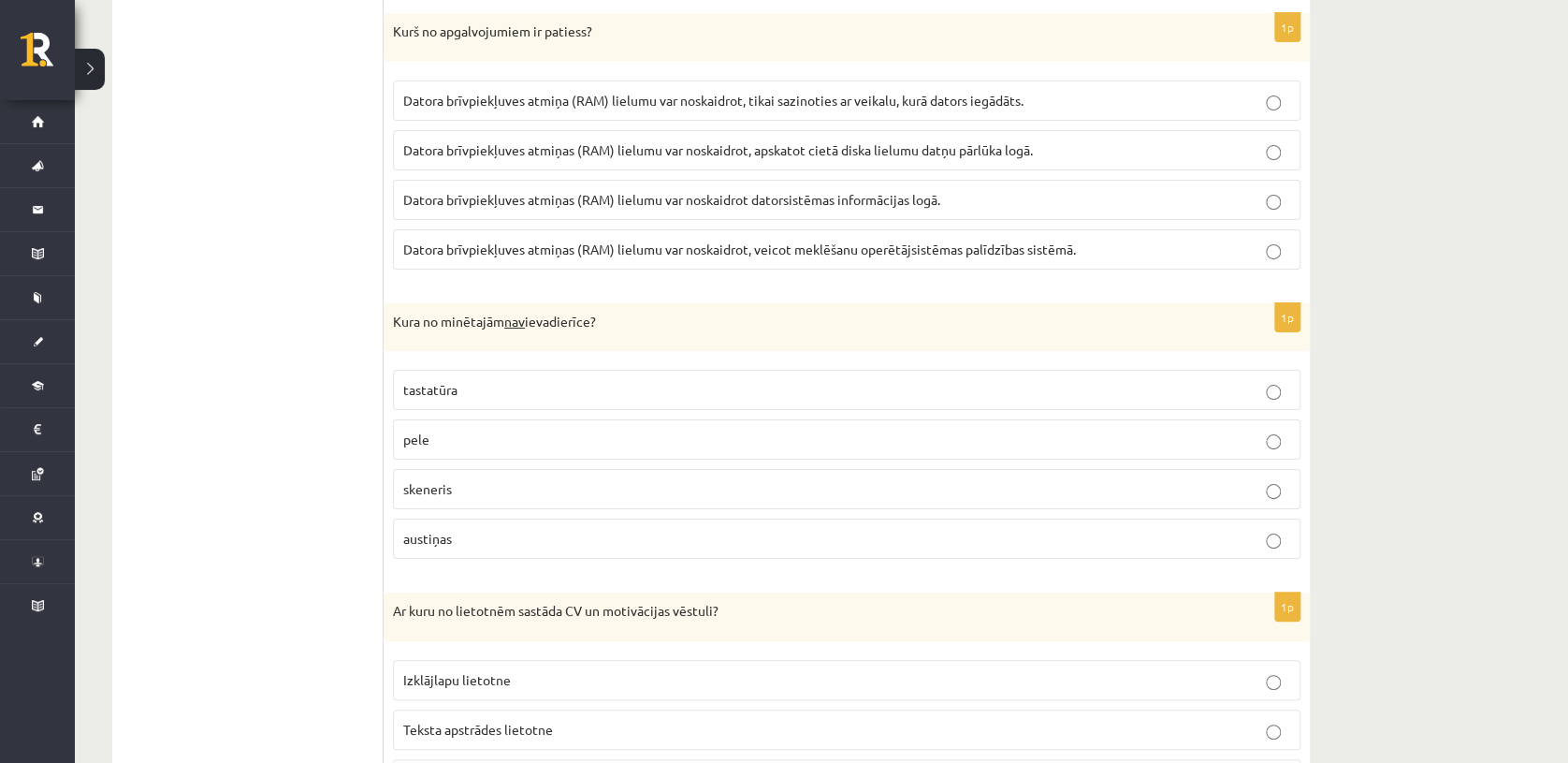
scroll to position [3389, 0]
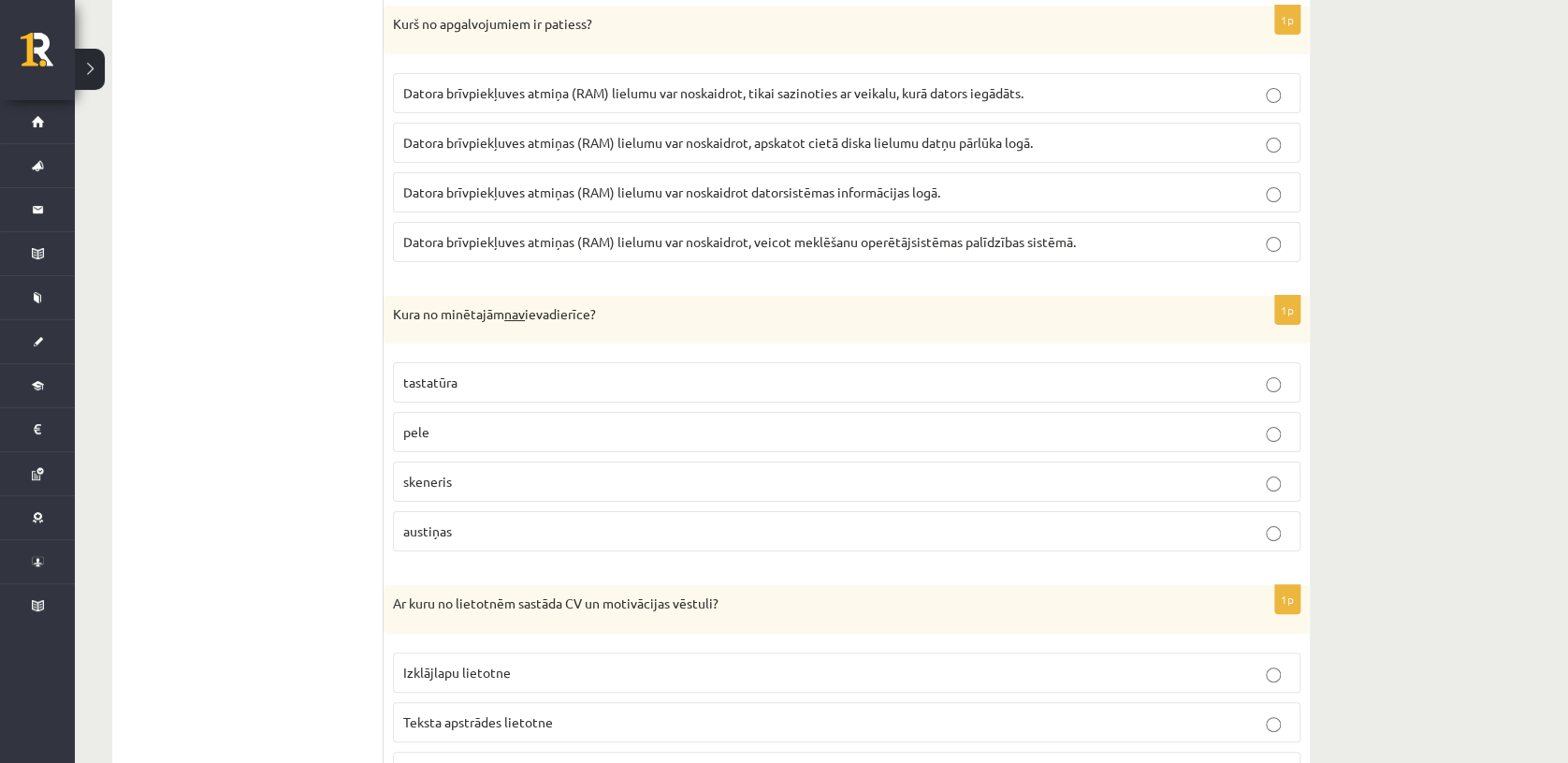
click at [965, 183] on p "Datora brīvpiekļuves atmiņas (RAM) lielumu var noskaidrot datorsistēmas informā…" at bounding box center [847, 192] width 887 height 19
click at [539, 471] on p "skeneris" at bounding box center [847, 481] width 887 height 19
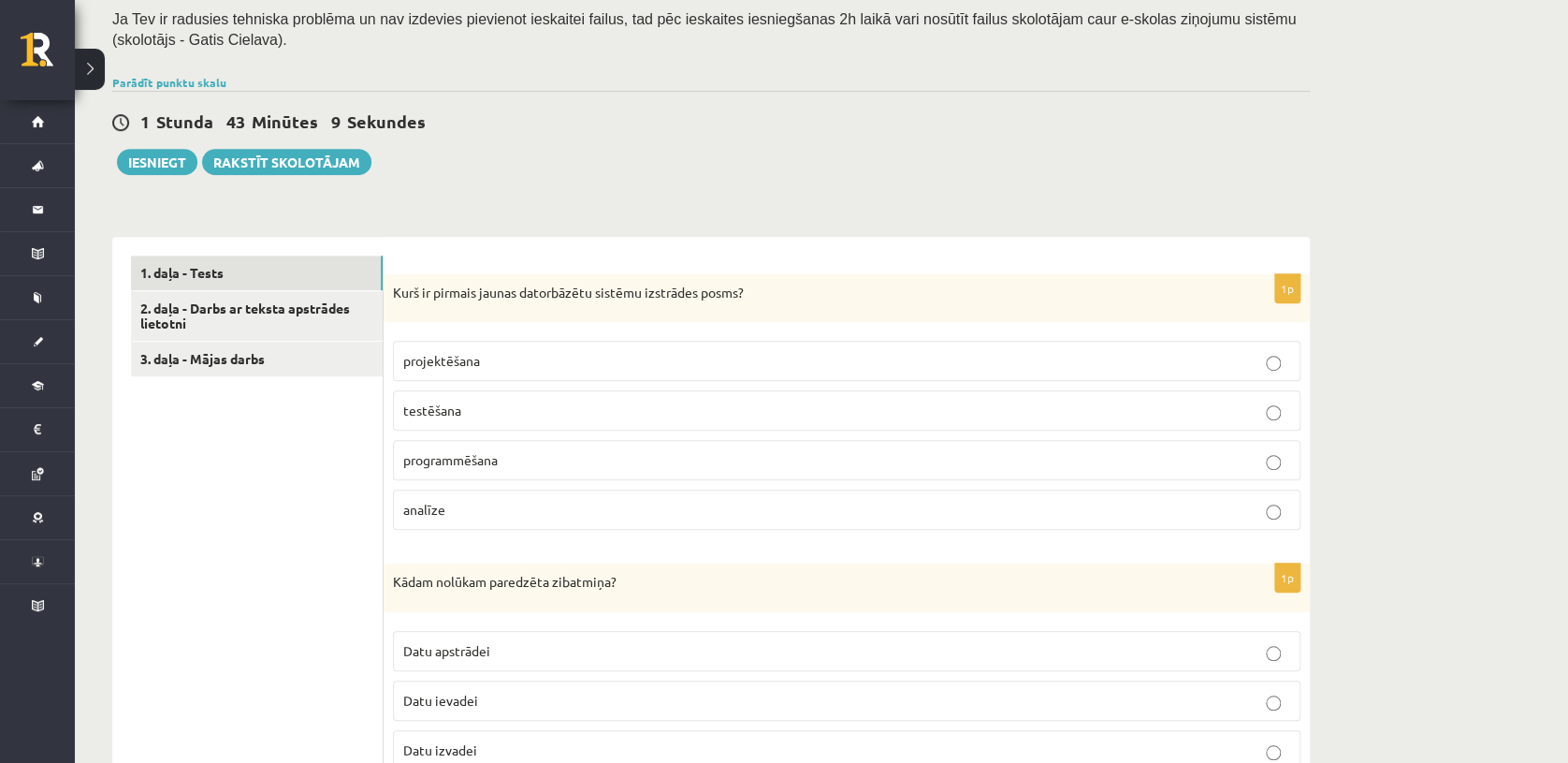
scroll to position [568, 0]
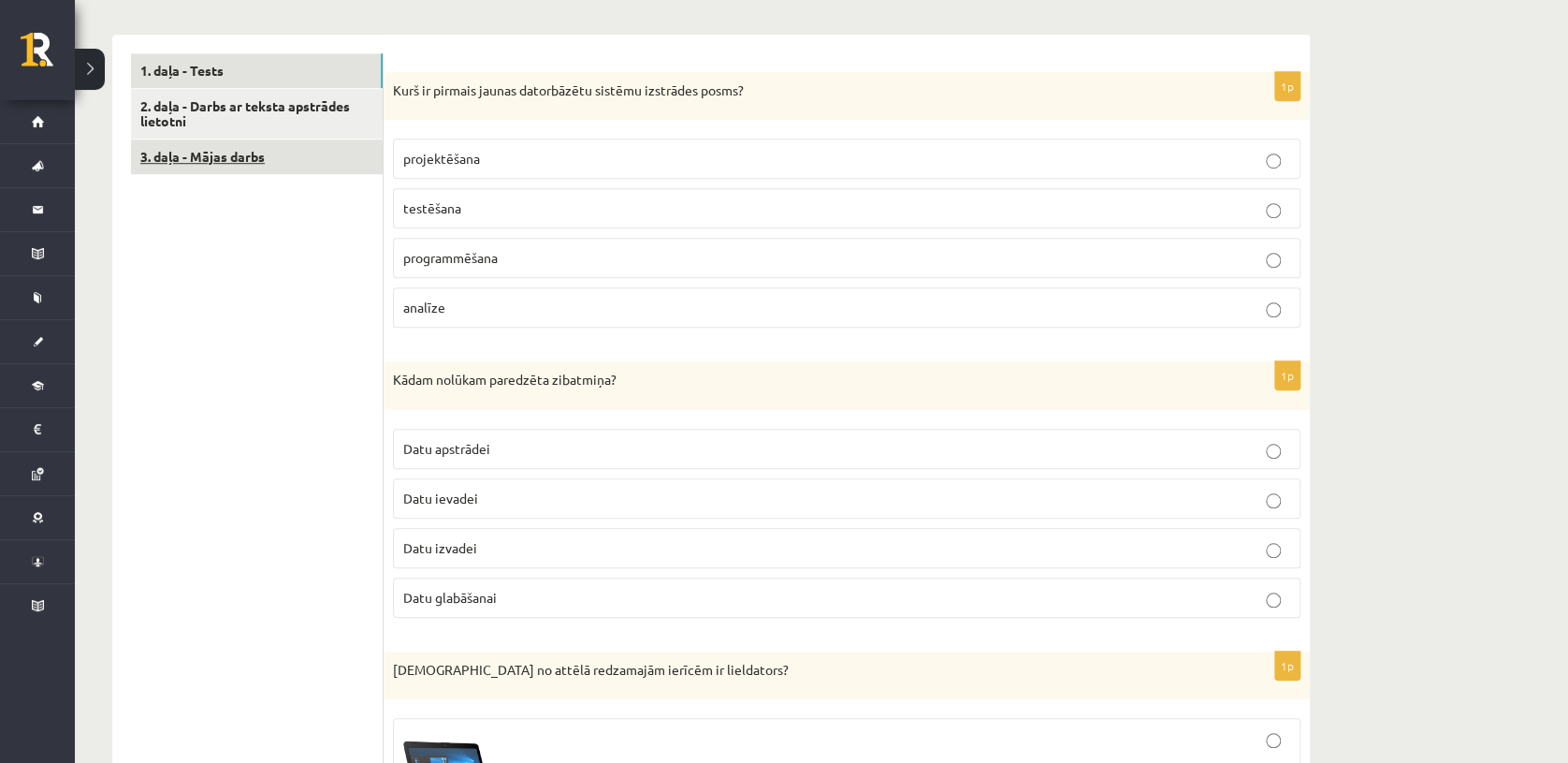
click at [276, 151] on link "3. daļa - Mājas darbs" at bounding box center [257, 157] width 252 height 35
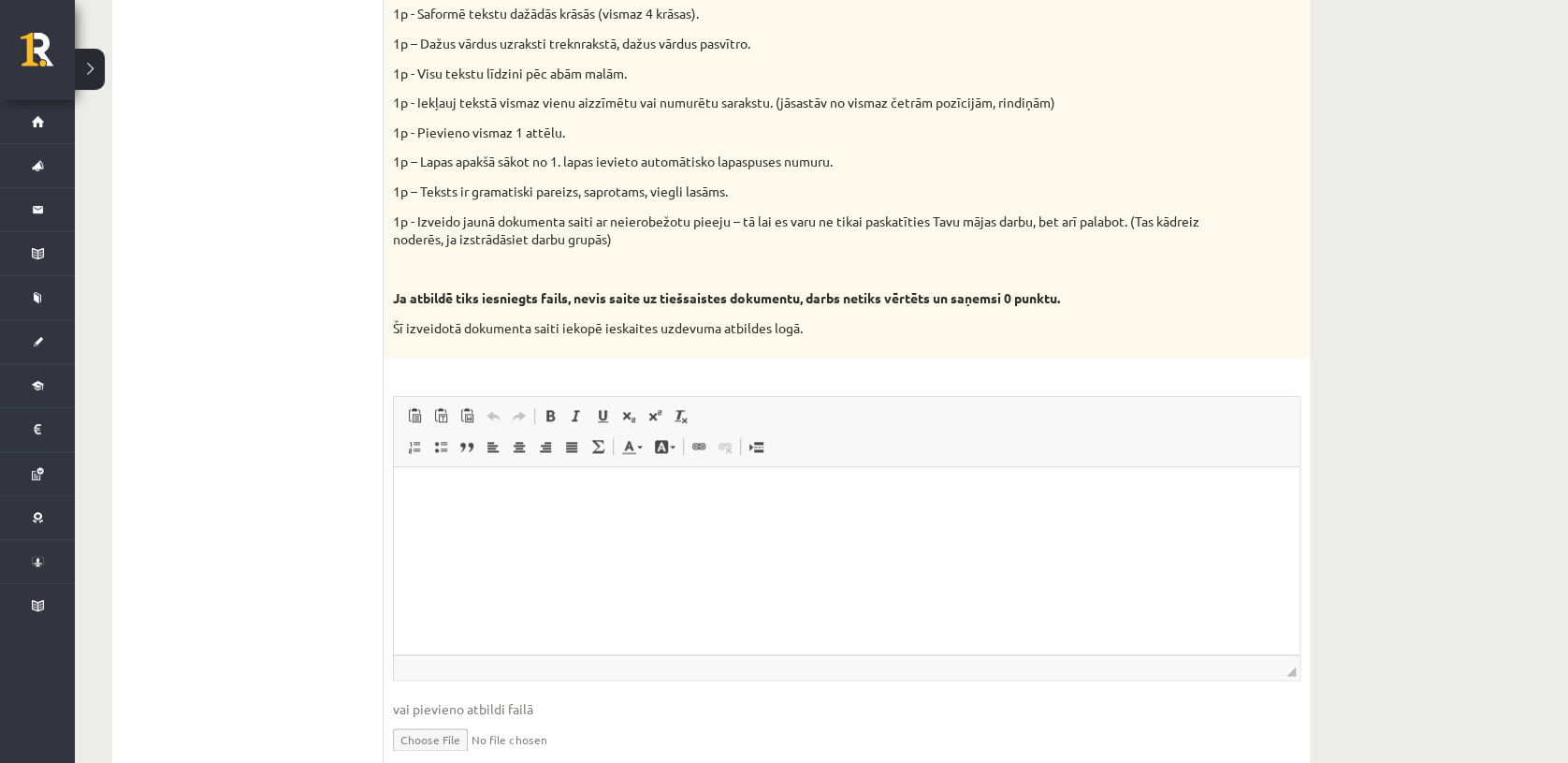
scroll to position [878, 0]
click at [1039, 525] on html at bounding box center [847, 496] width 906 height 57
drag, startPoint x: 624, startPoint y: 490, endPoint x: 359, endPoint y: 499, distance: 265.2
click at [394, 499] on html "**********" at bounding box center [847, 496] width 906 height 57
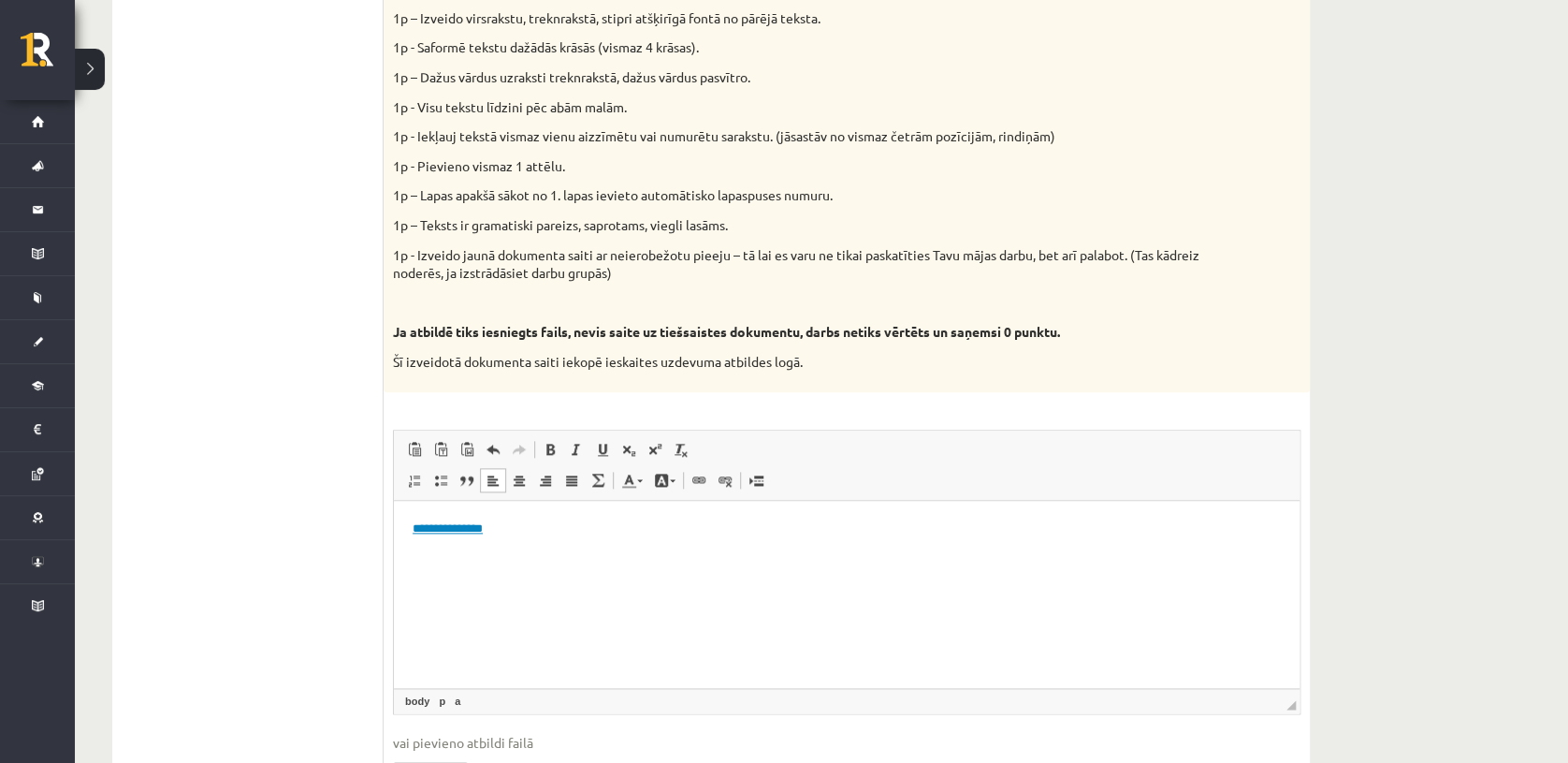
click at [753, 372] on div "Vidusskolas 1.ieskaites mācību materiālos punktā 3.26 bija norādīts ka būs jāie…" at bounding box center [847, 92] width 926 height 599
click at [471, 527] on link "**********" at bounding box center [447, 527] width 70 height 13
drag, startPoint x: 541, startPoint y: 528, endPoint x: 361, endPoint y: 522, distance: 180.1
click at [394, 522] on html "**********" at bounding box center [847, 527] width 906 height 57
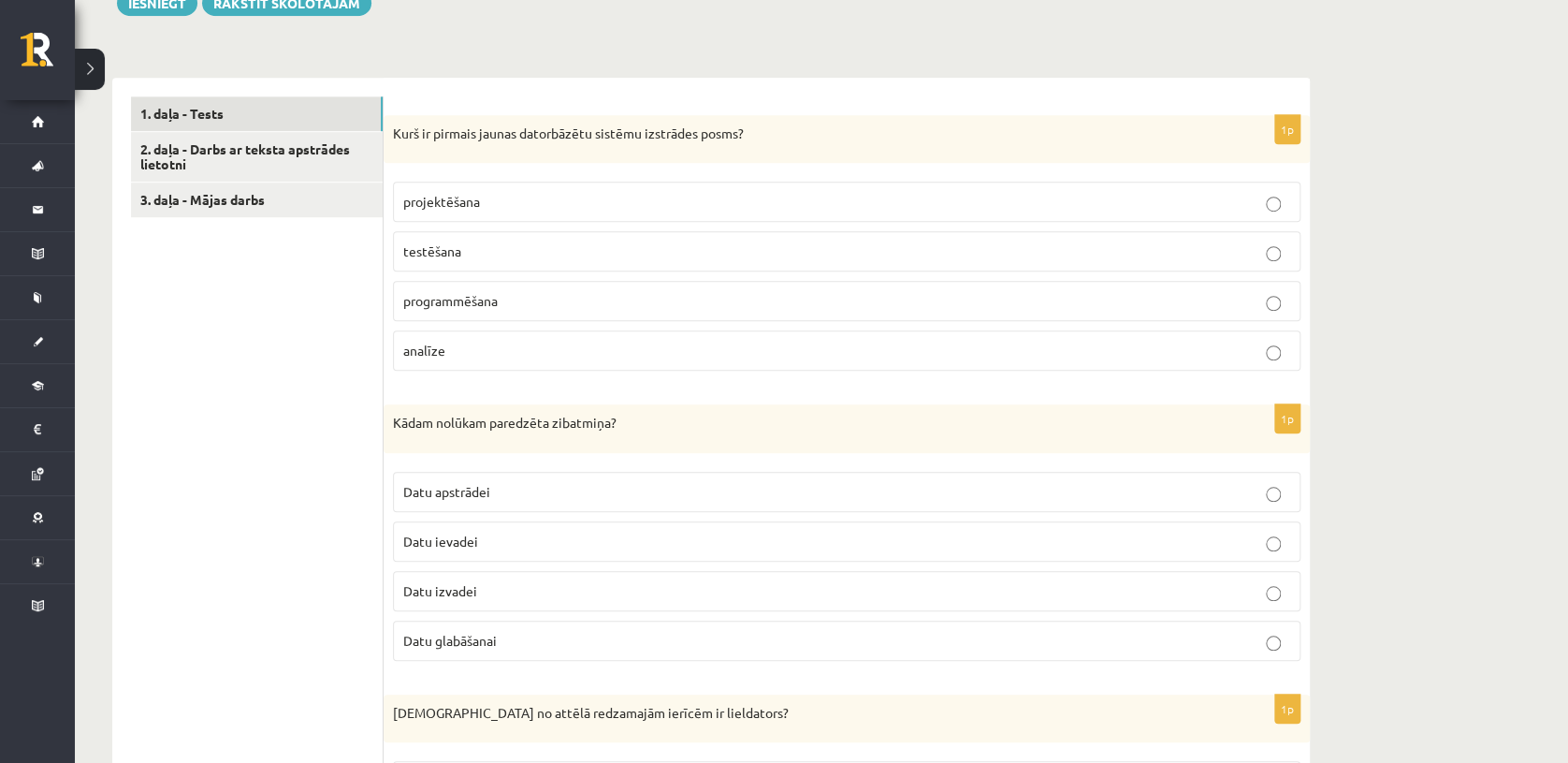
scroll to position [532, 0]
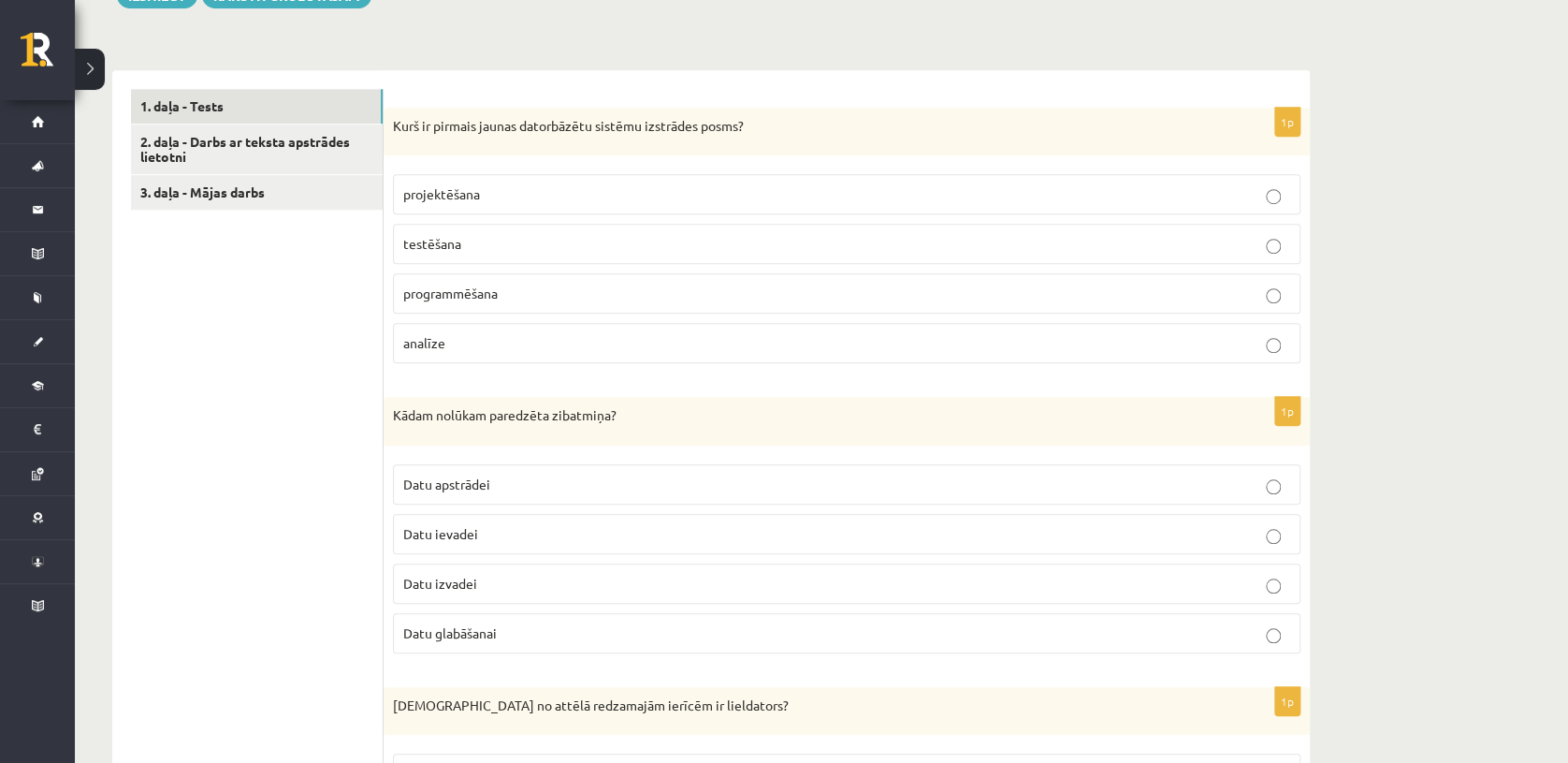
click at [1019, 333] on p "analīze" at bounding box center [847, 343] width 887 height 19
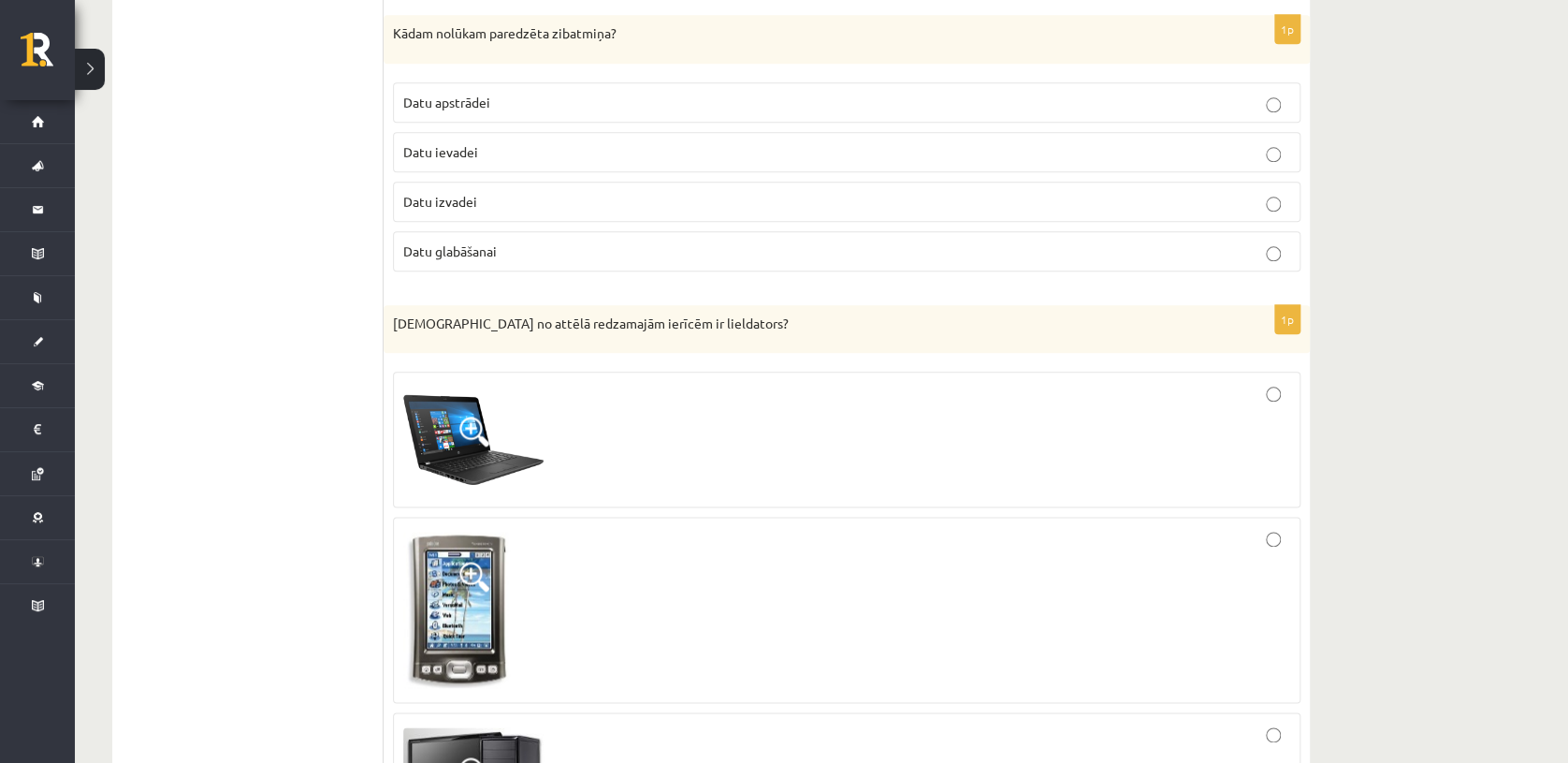
scroll to position [921, 0]
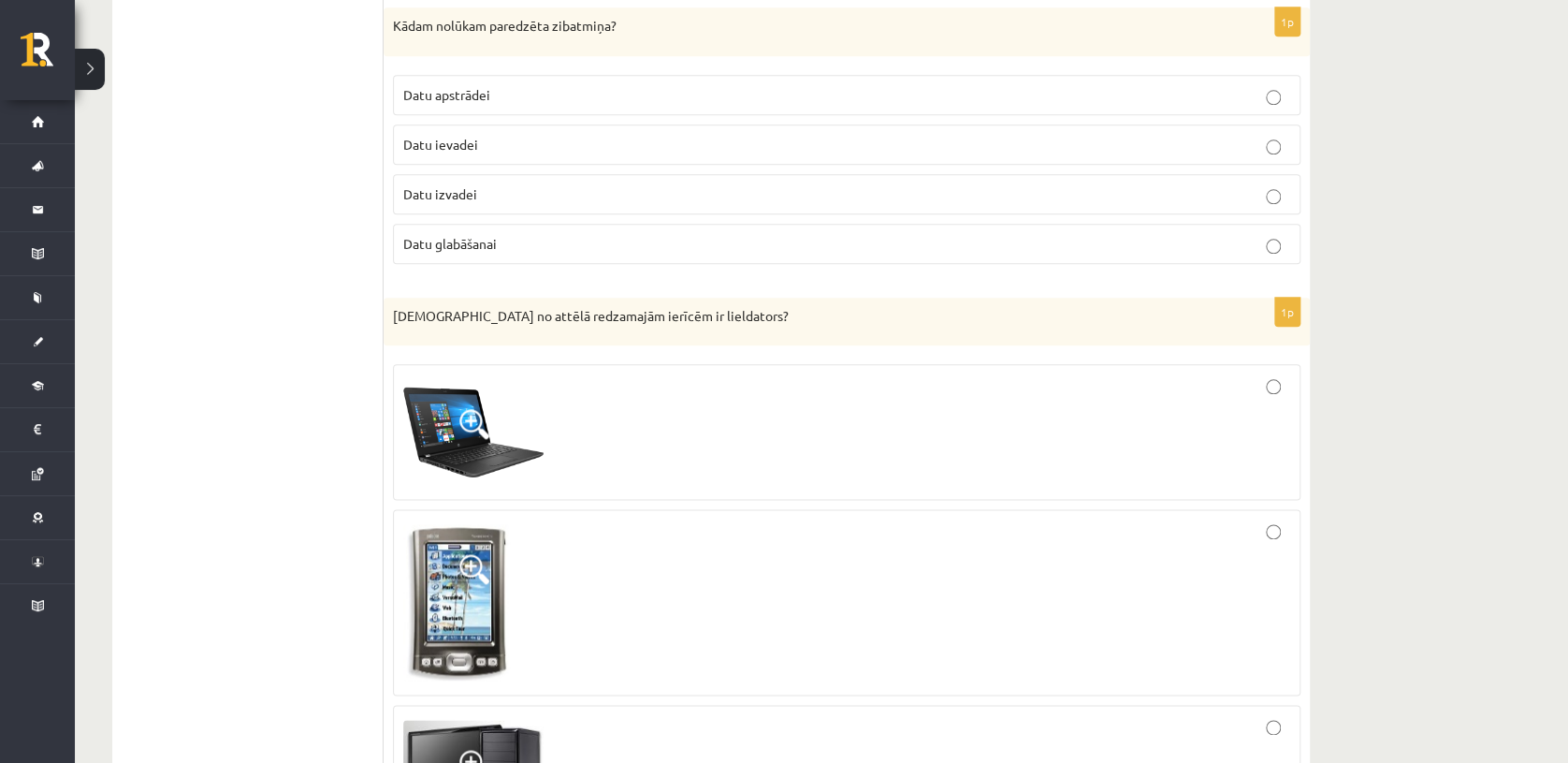
click at [782, 90] on p "Datu apstrādei" at bounding box center [847, 95] width 887 height 19
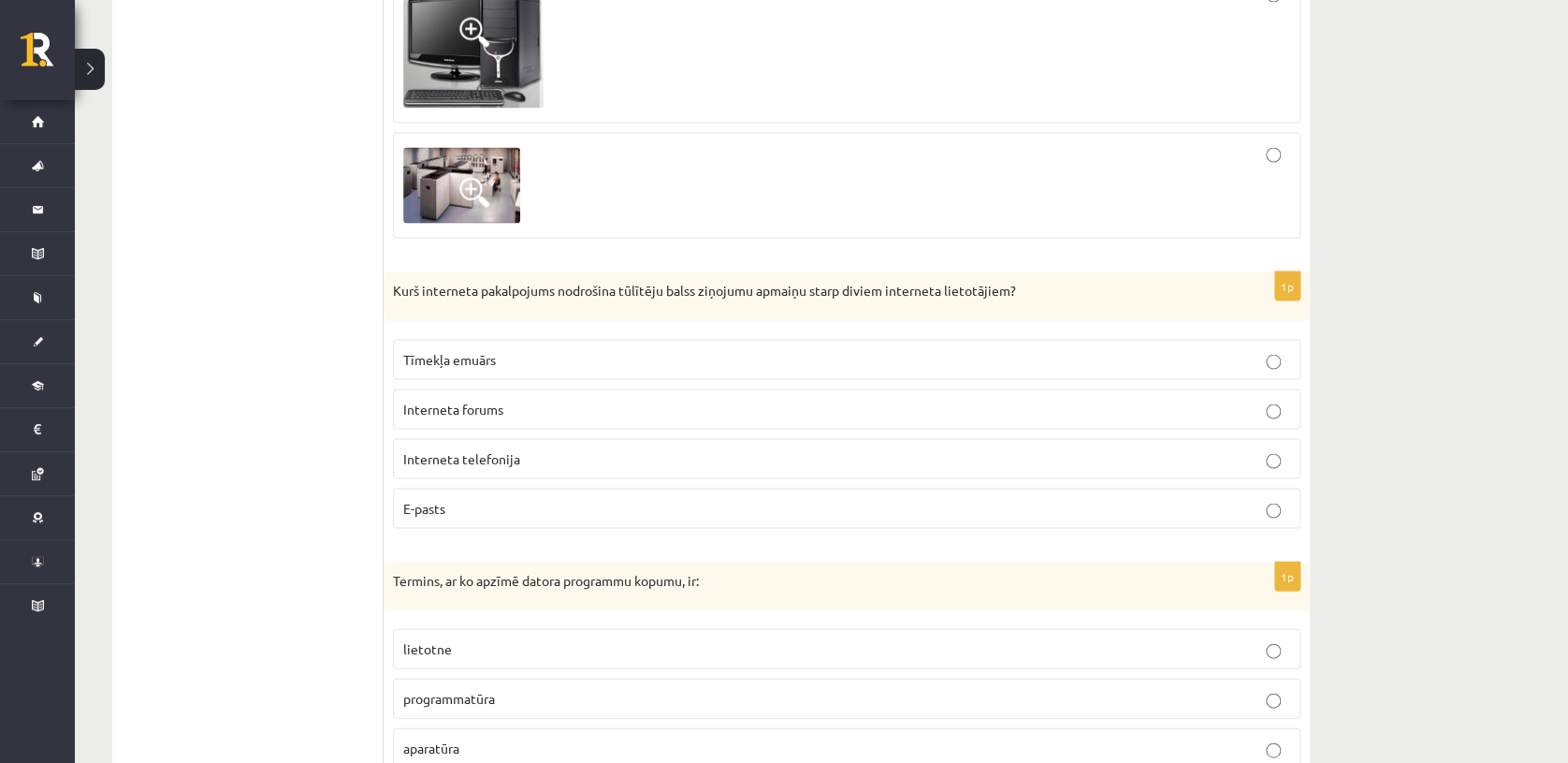
scroll to position [1646, 0]
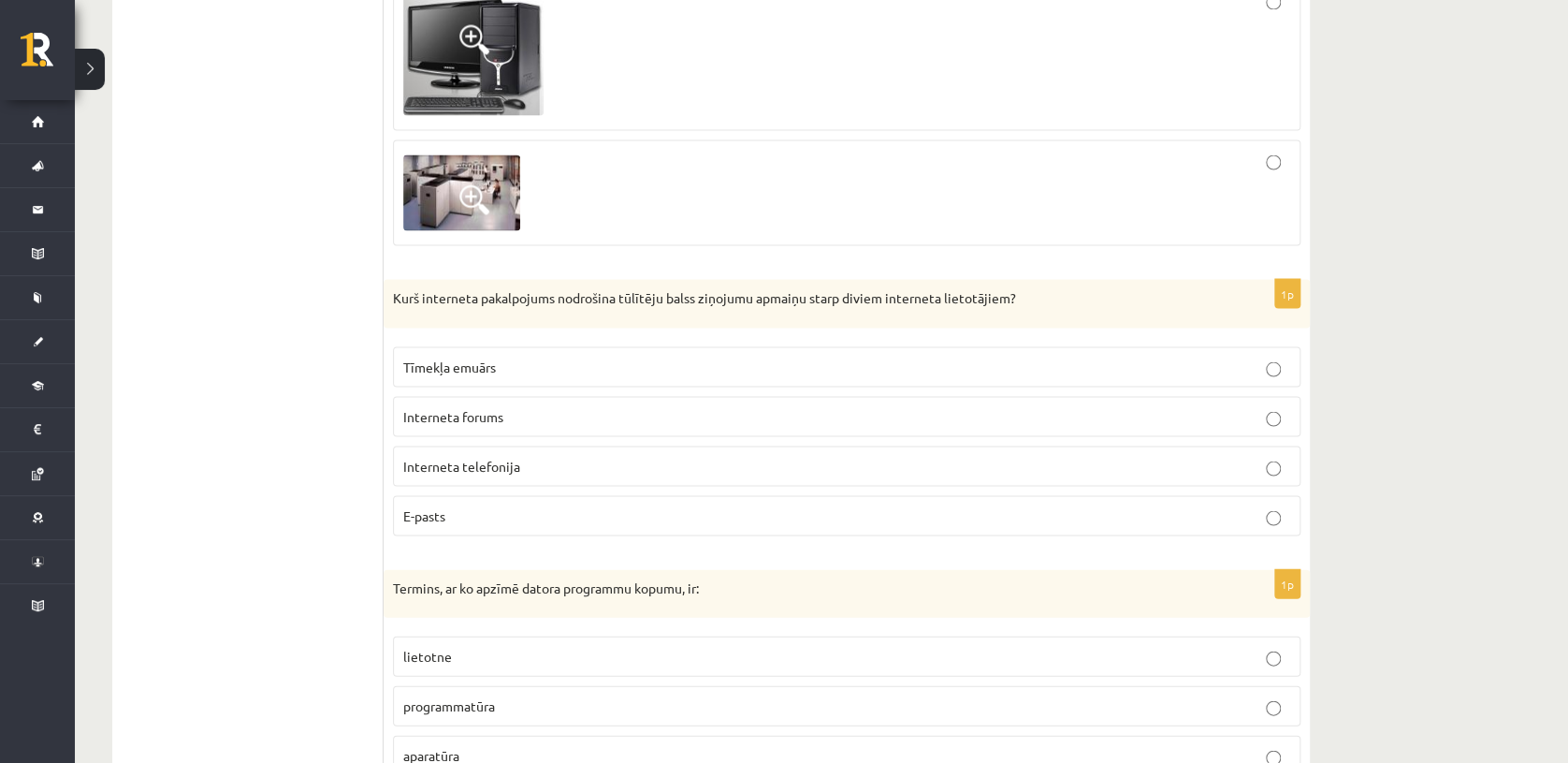
click at [1089, 366] on p "Tīmekļa emuārs" at bounding box center [847, 367] width 887 height 19
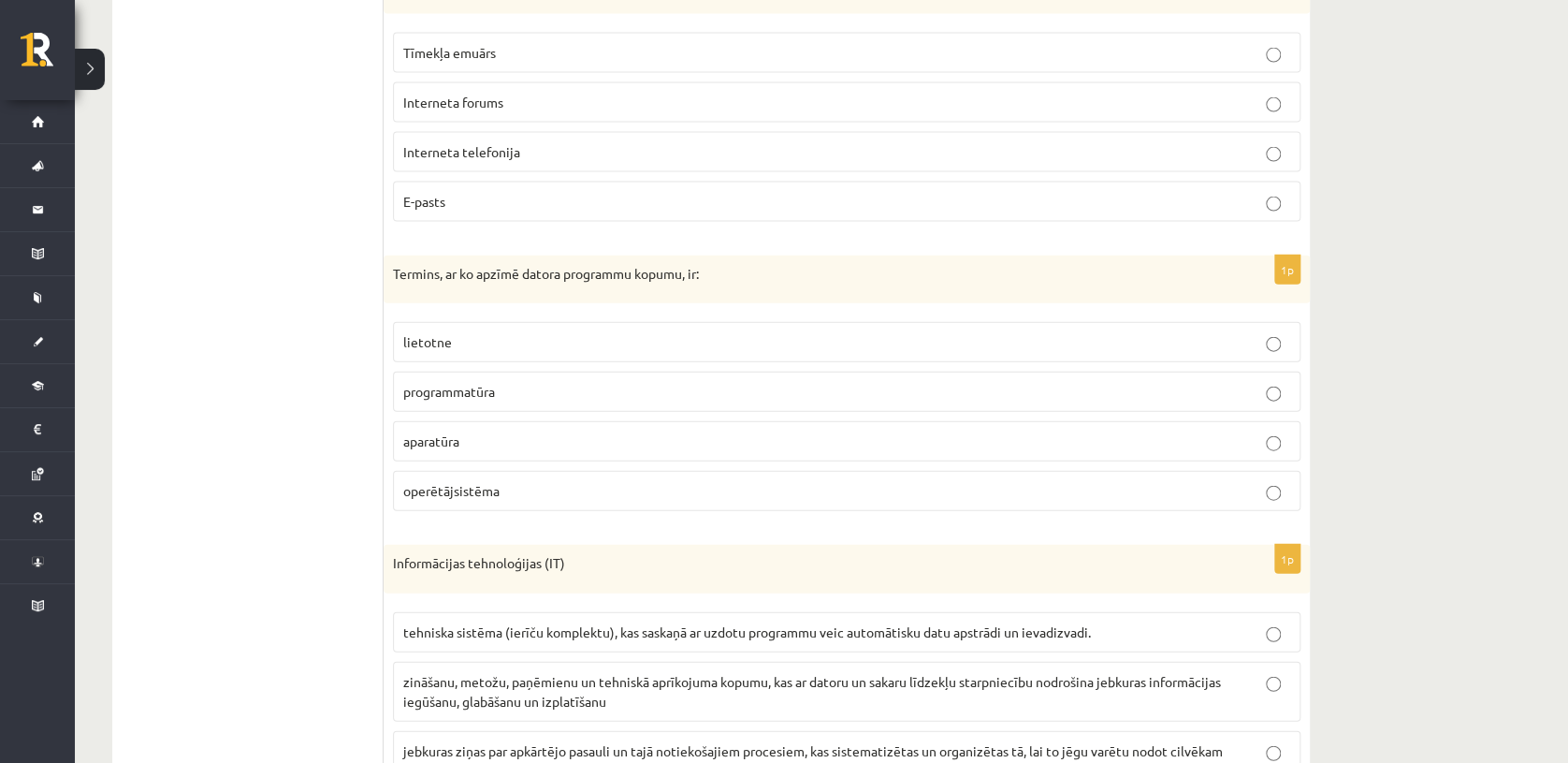
scroll to position [1982, 0]
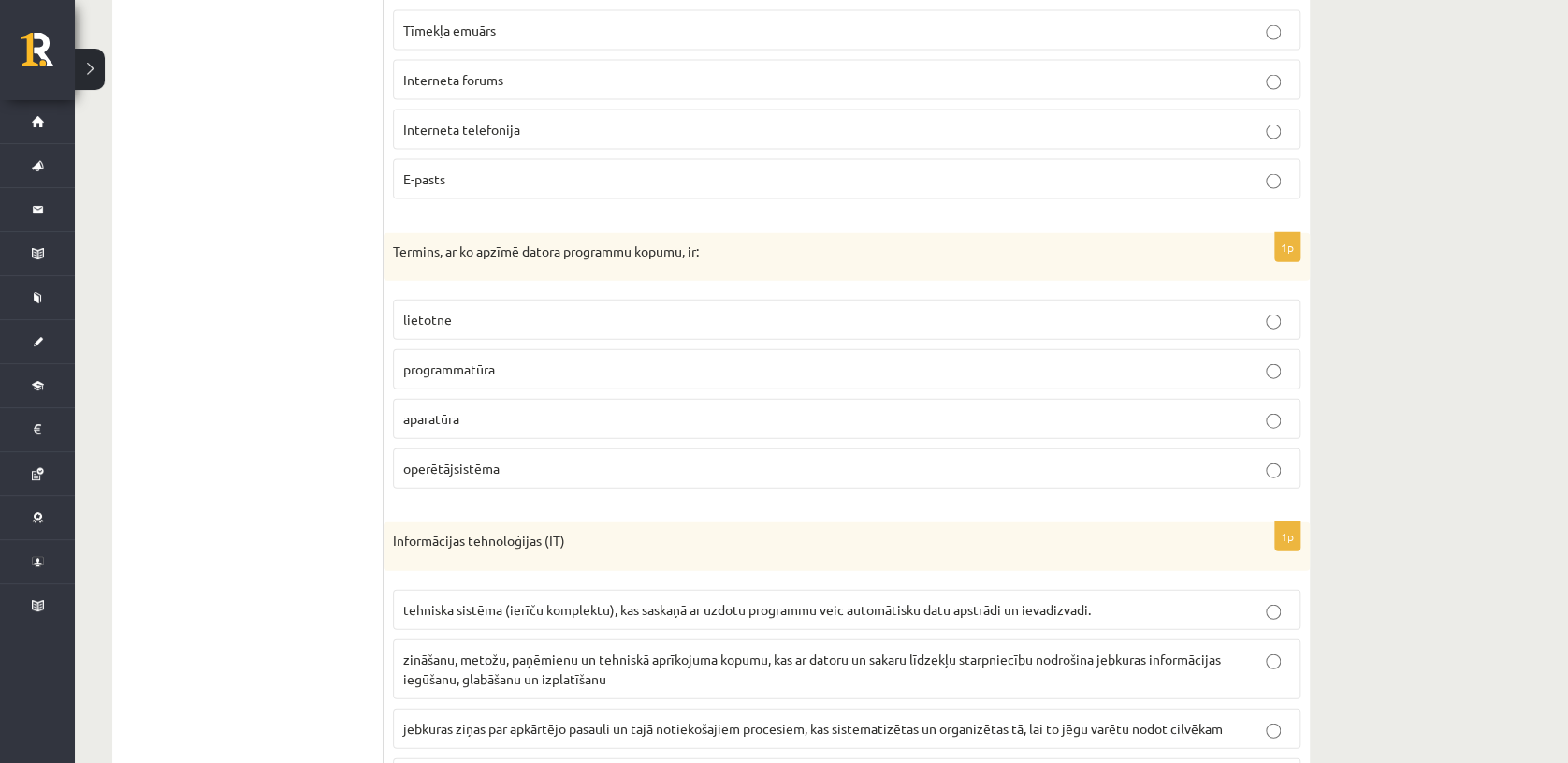
click at [953, 459] on p "operētājsistēma" at bounding box center [847, 469] width 887 height 19
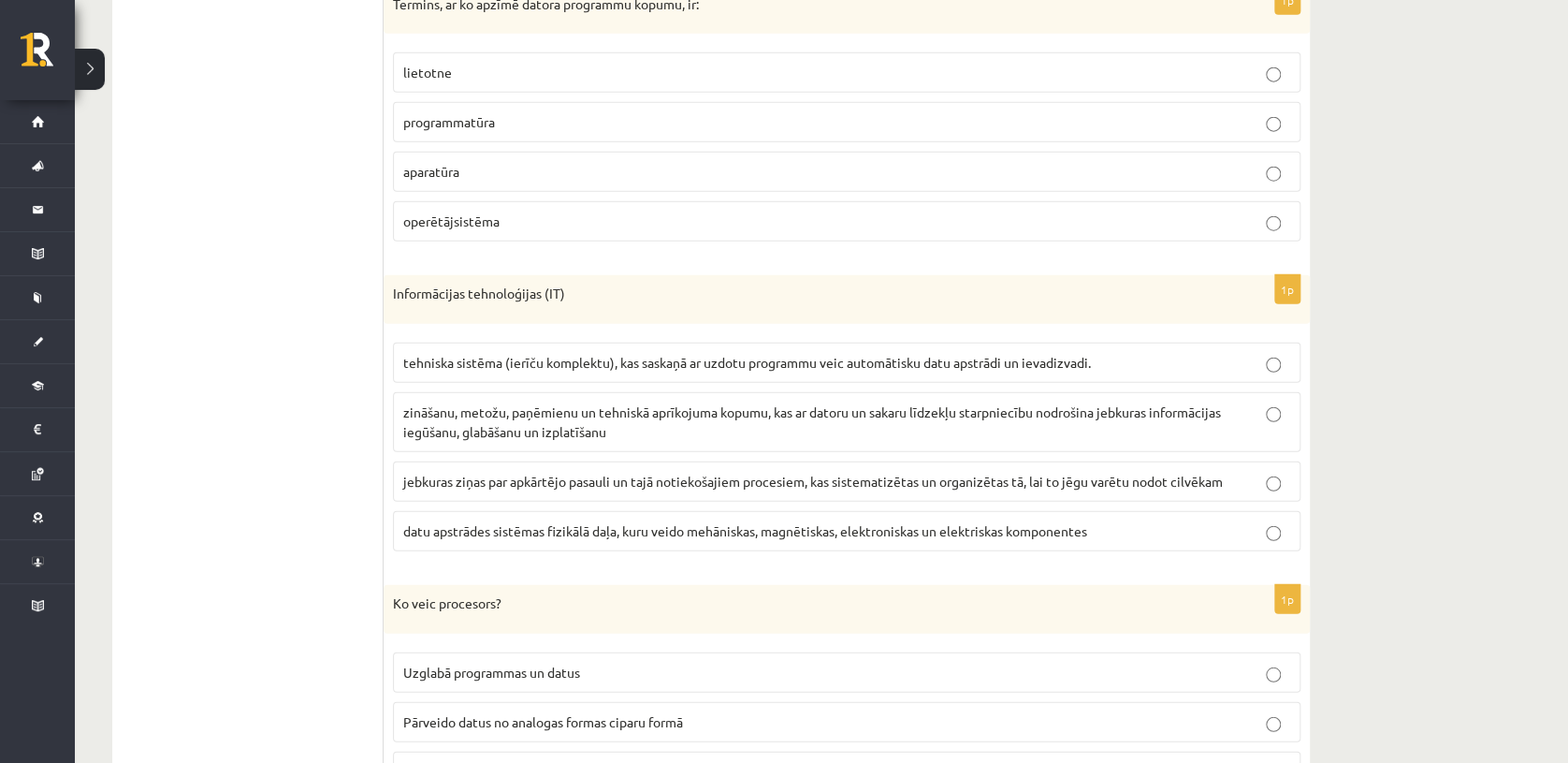
scroll to position [2274, 0]
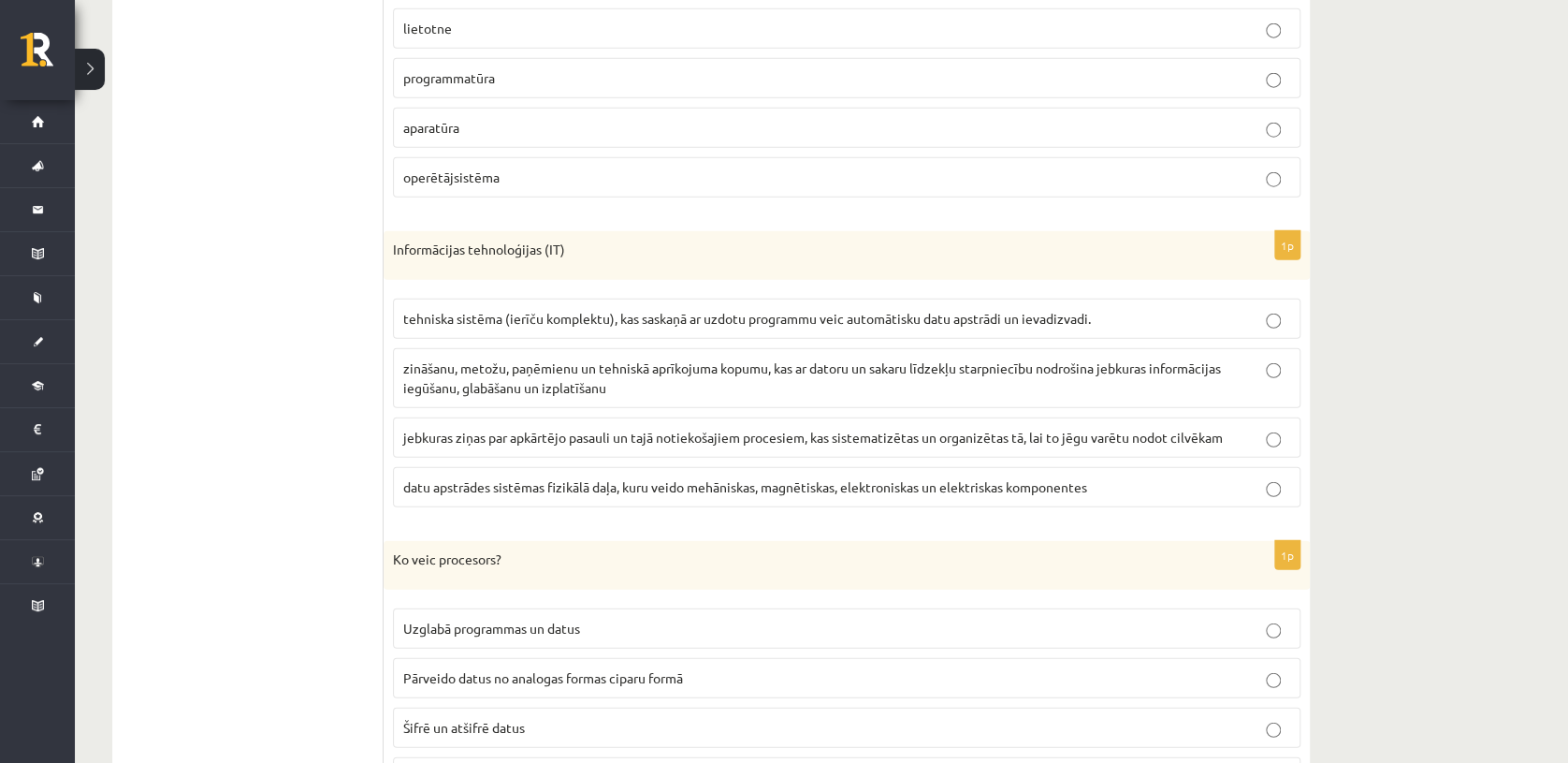
click at [950, 314] on span "tehniska sistēma (ierīču komplektu), kas saskaņā ar uzdotu programmu veic autom…" at bounding box center [746, 318] width 688 height 17
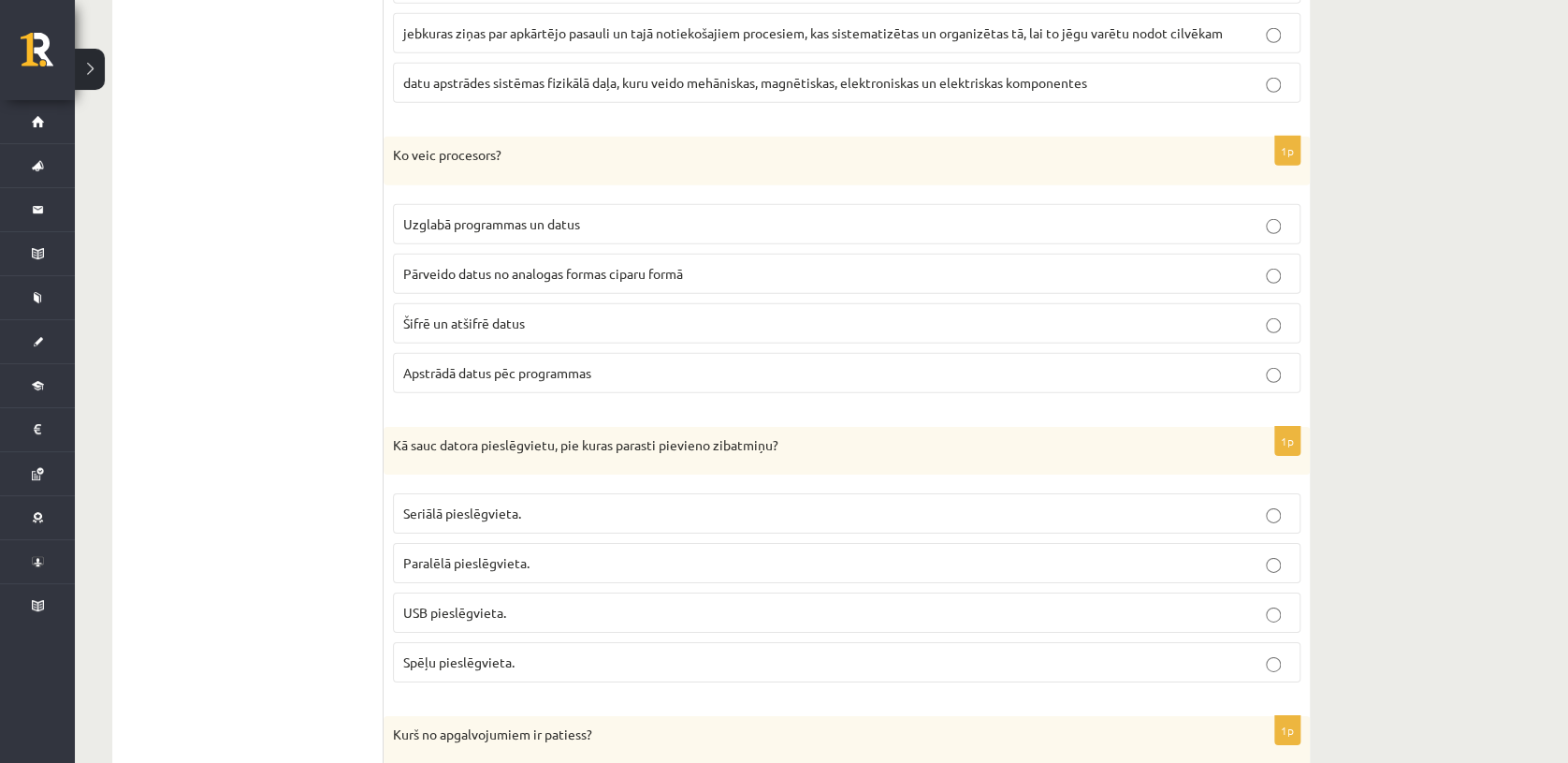
scroll to position [2715, 0]
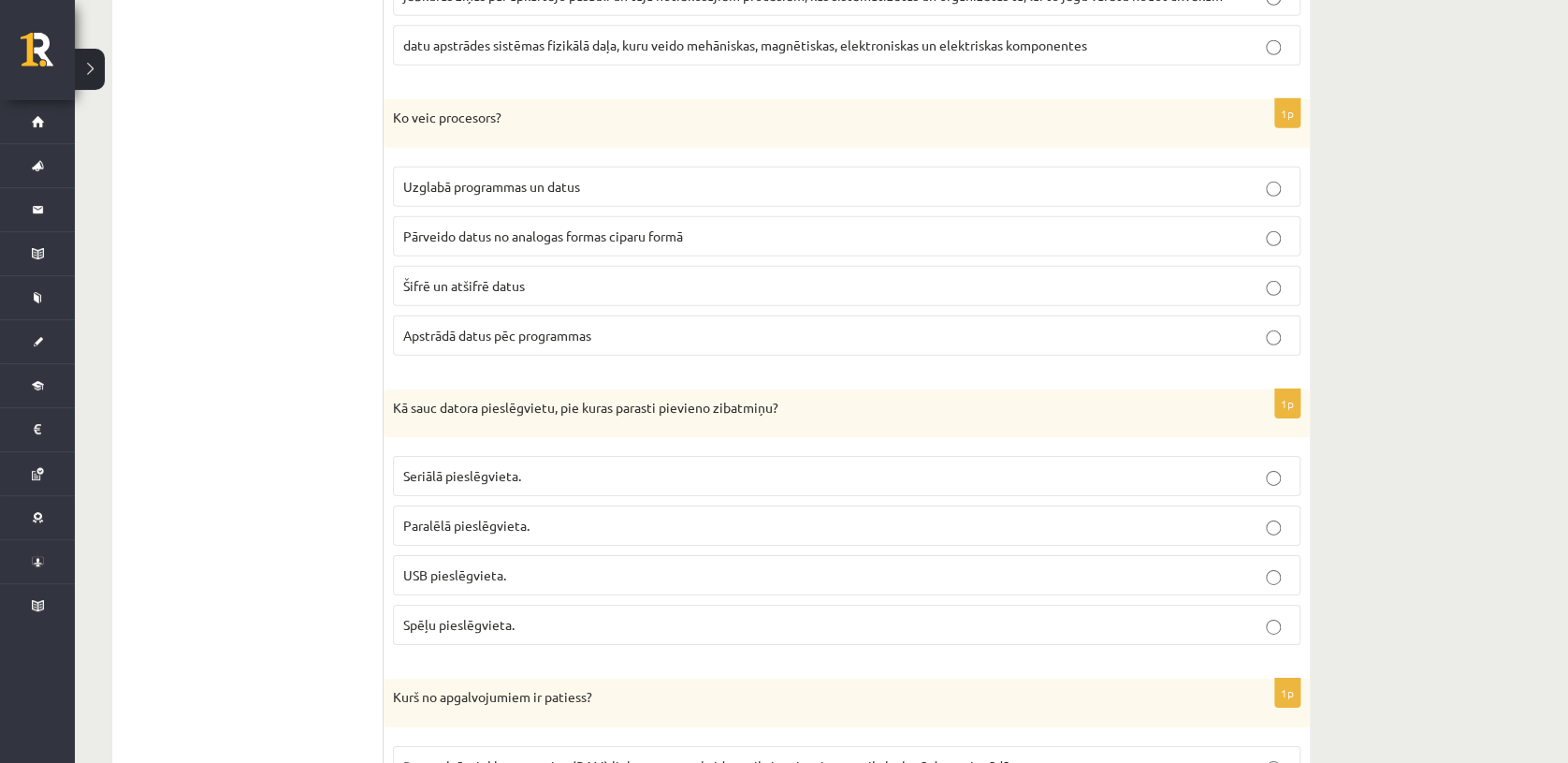
click at [1228, 347] on label "Apstrādā datus pēc programmas" at bounding box center [847, 336] width 908 height 40
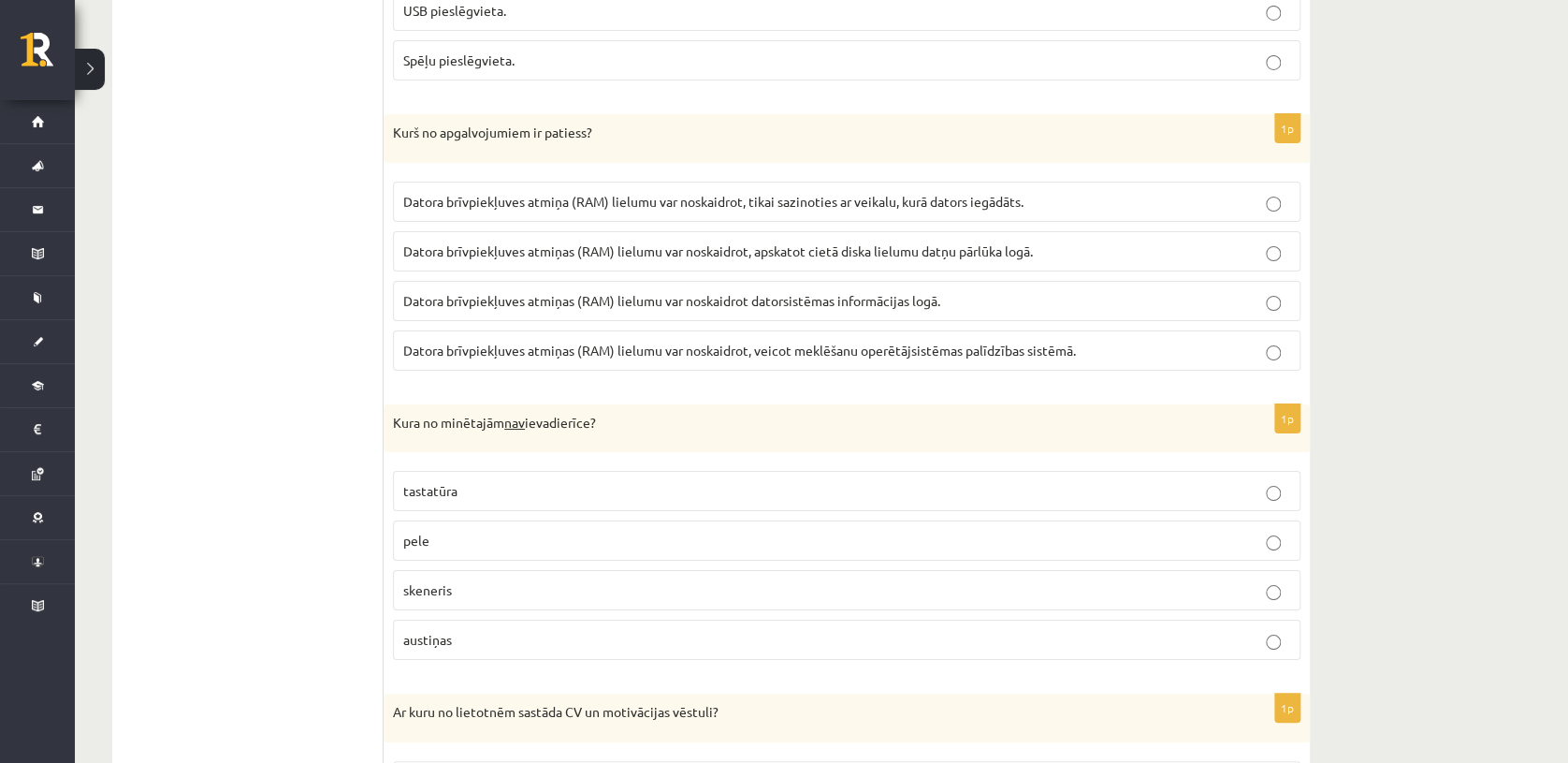
scroll to position [3272, 0]
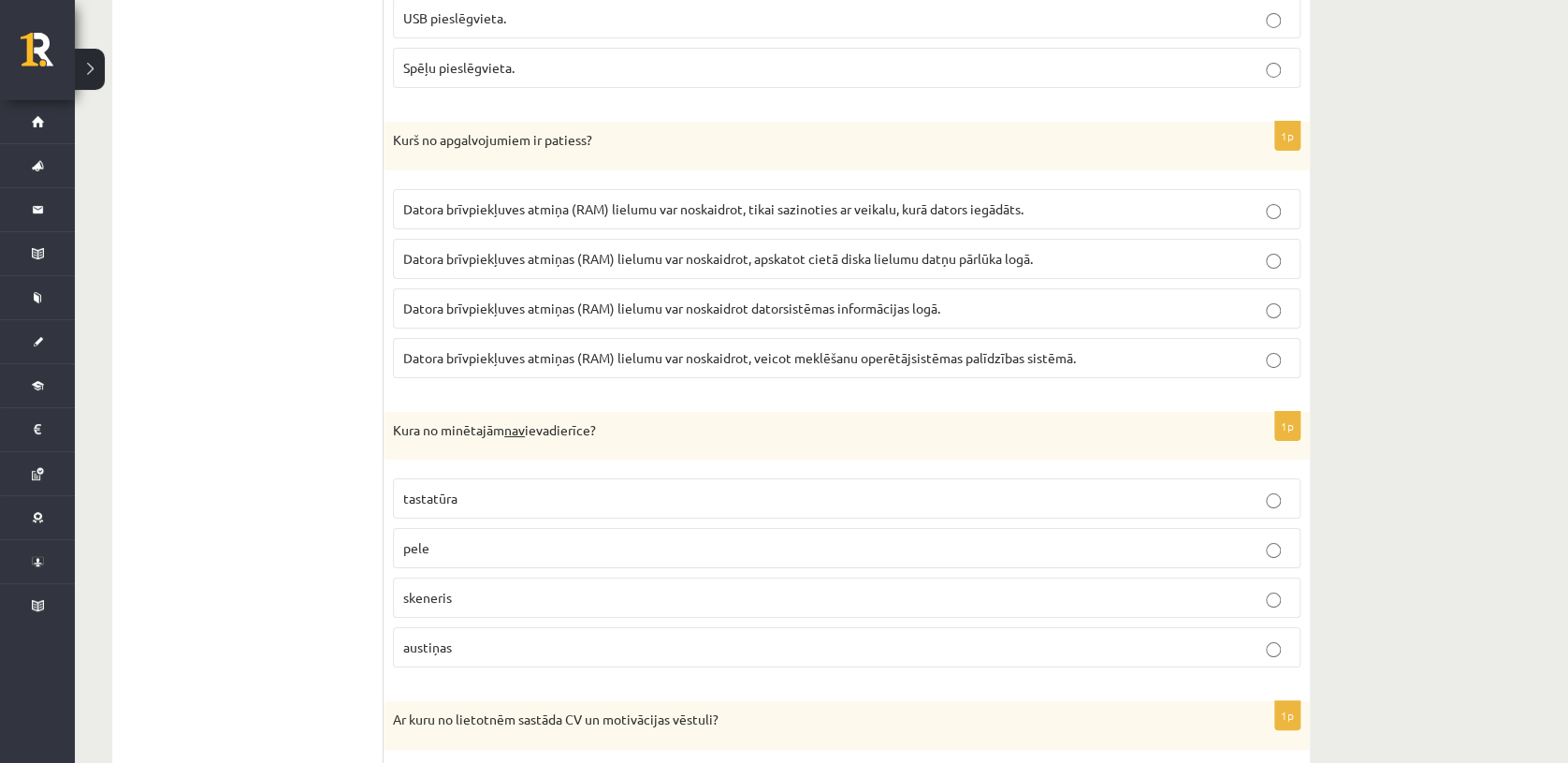
click at [1190, 305] on p "Datora brīvpiekļuves atmiņas (RAM) lielumu var noskaidrot datorsistēmas informā…" at bounding box center [847, 308] width 887 height 19
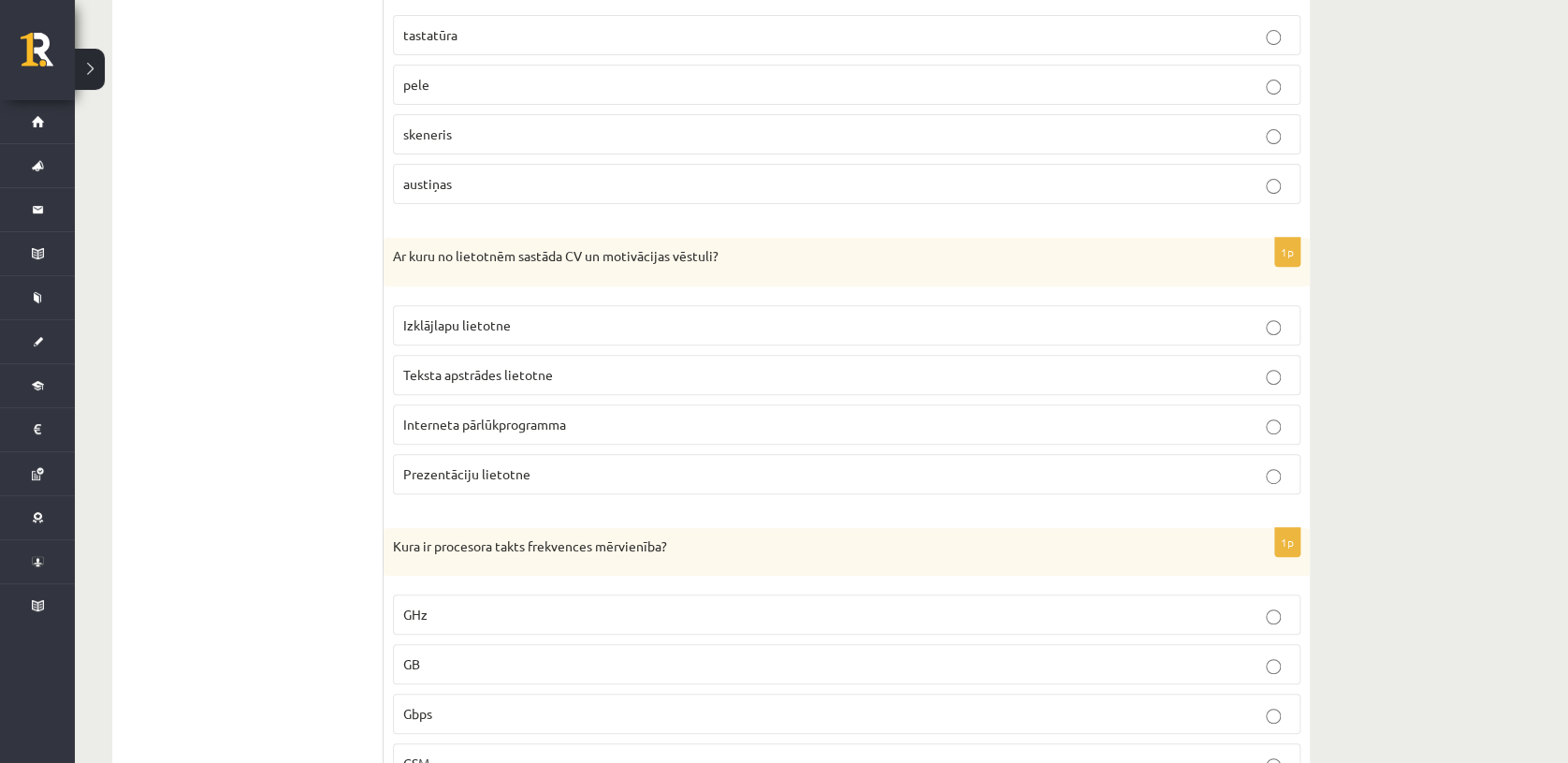
scroll to position [3728, 0]
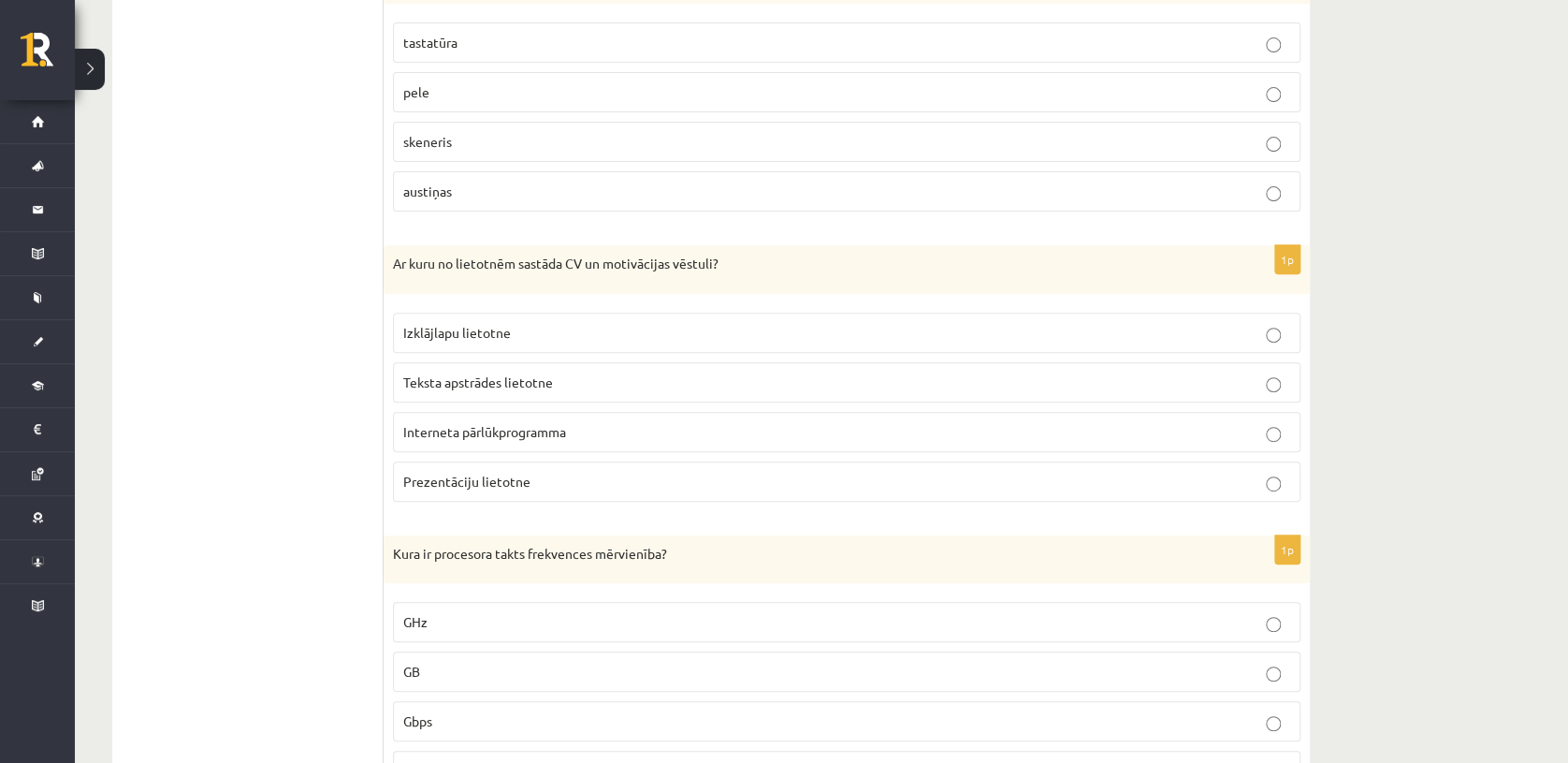
click at [784, 372] on p "Teksta apstrādes lietotne" at bounding box center [847, 382] width 887 height 19
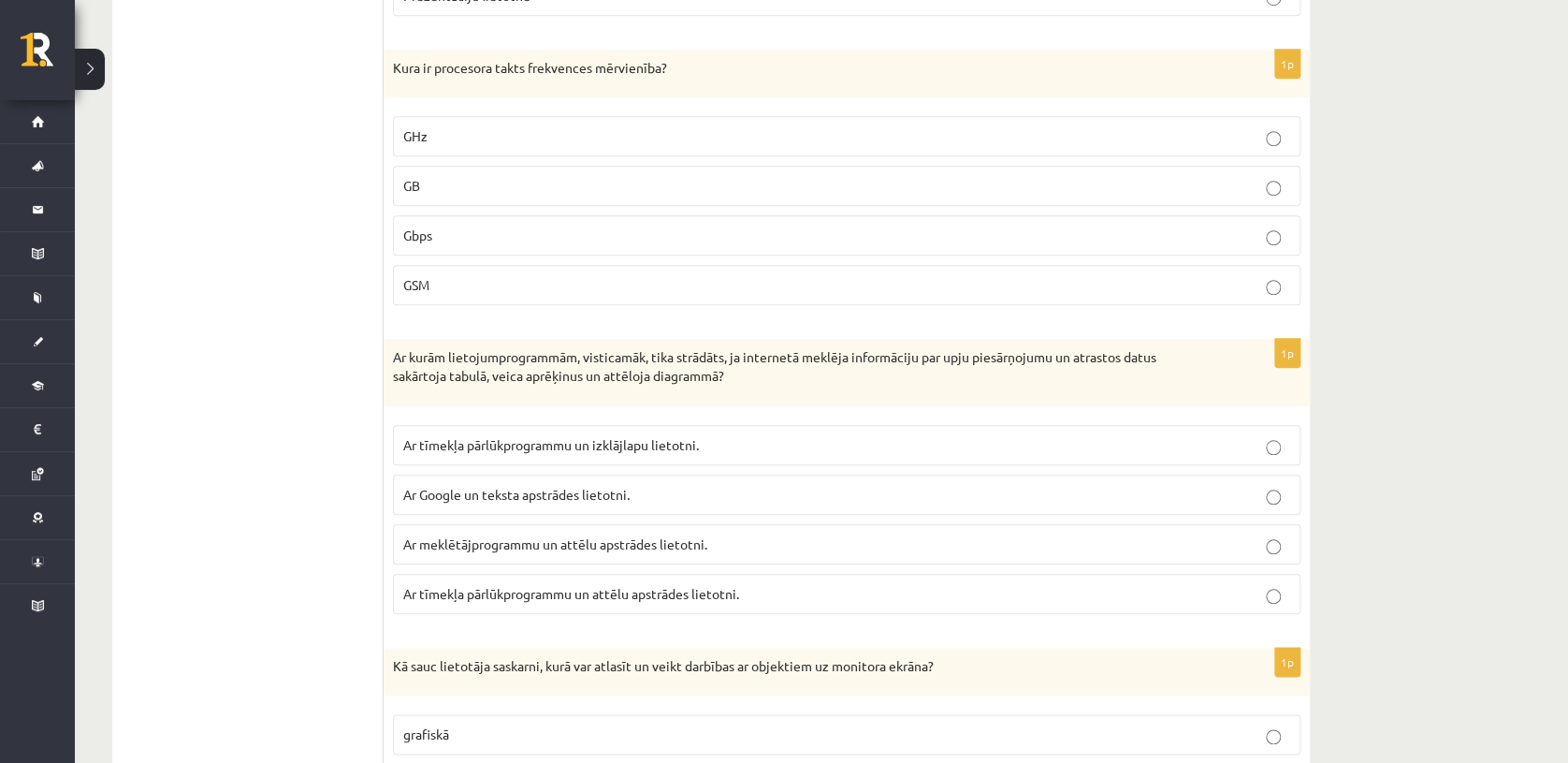
scroll to position [4221, 0]
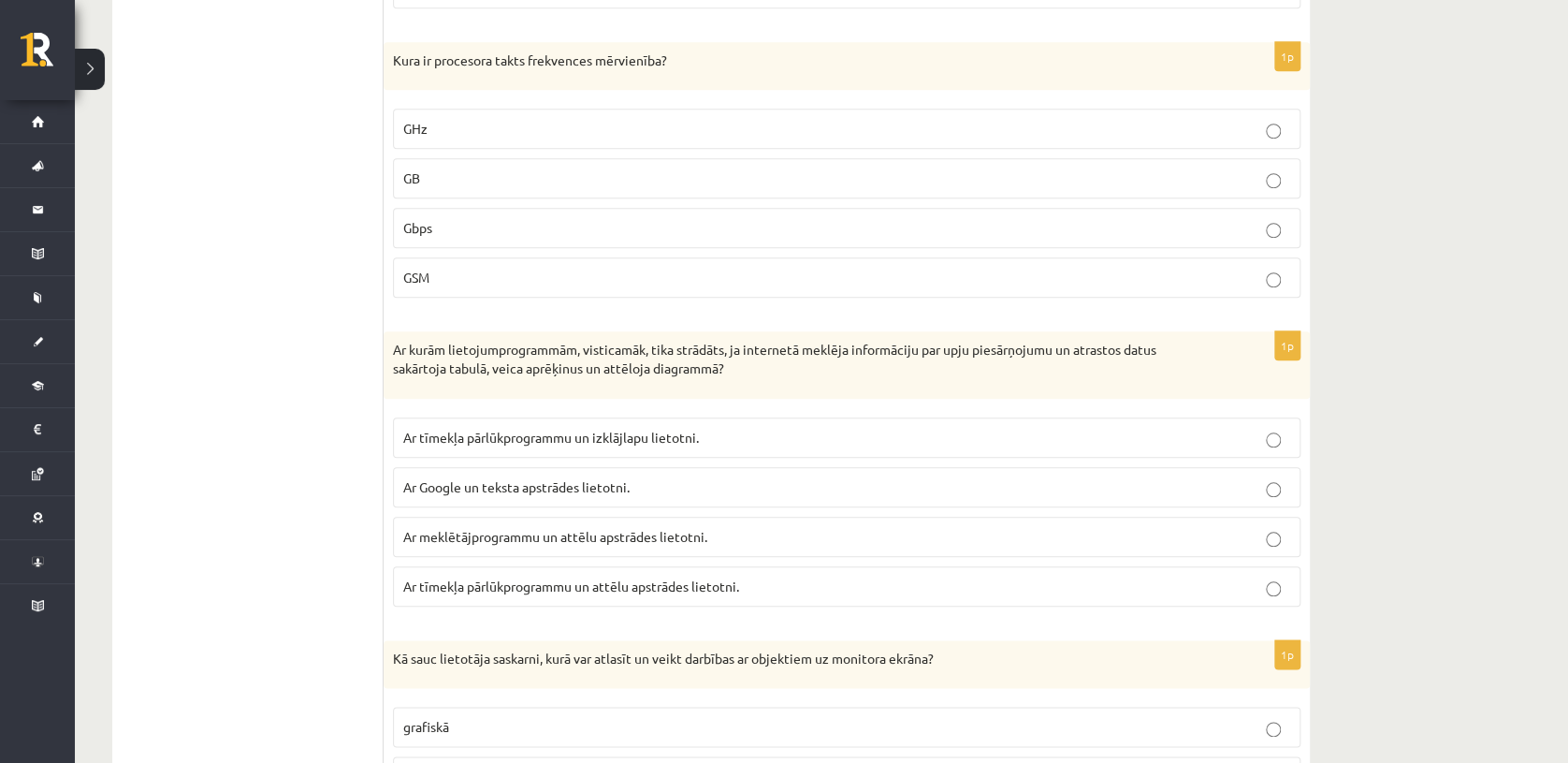
click at [673, 127] on p "GHz" at bounding box center [847, 129] width 887 height 19
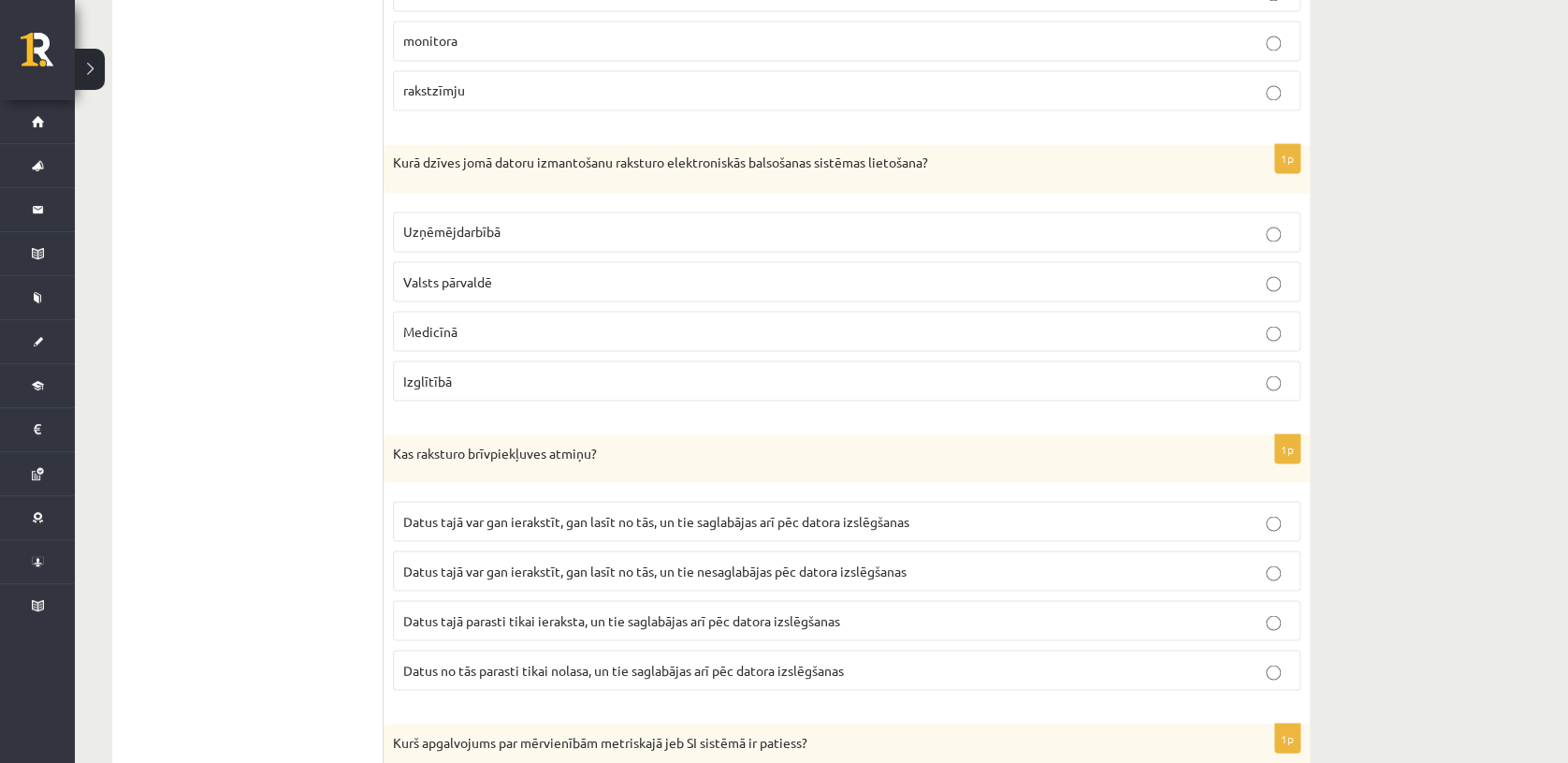
scroll to position [4311, 0]
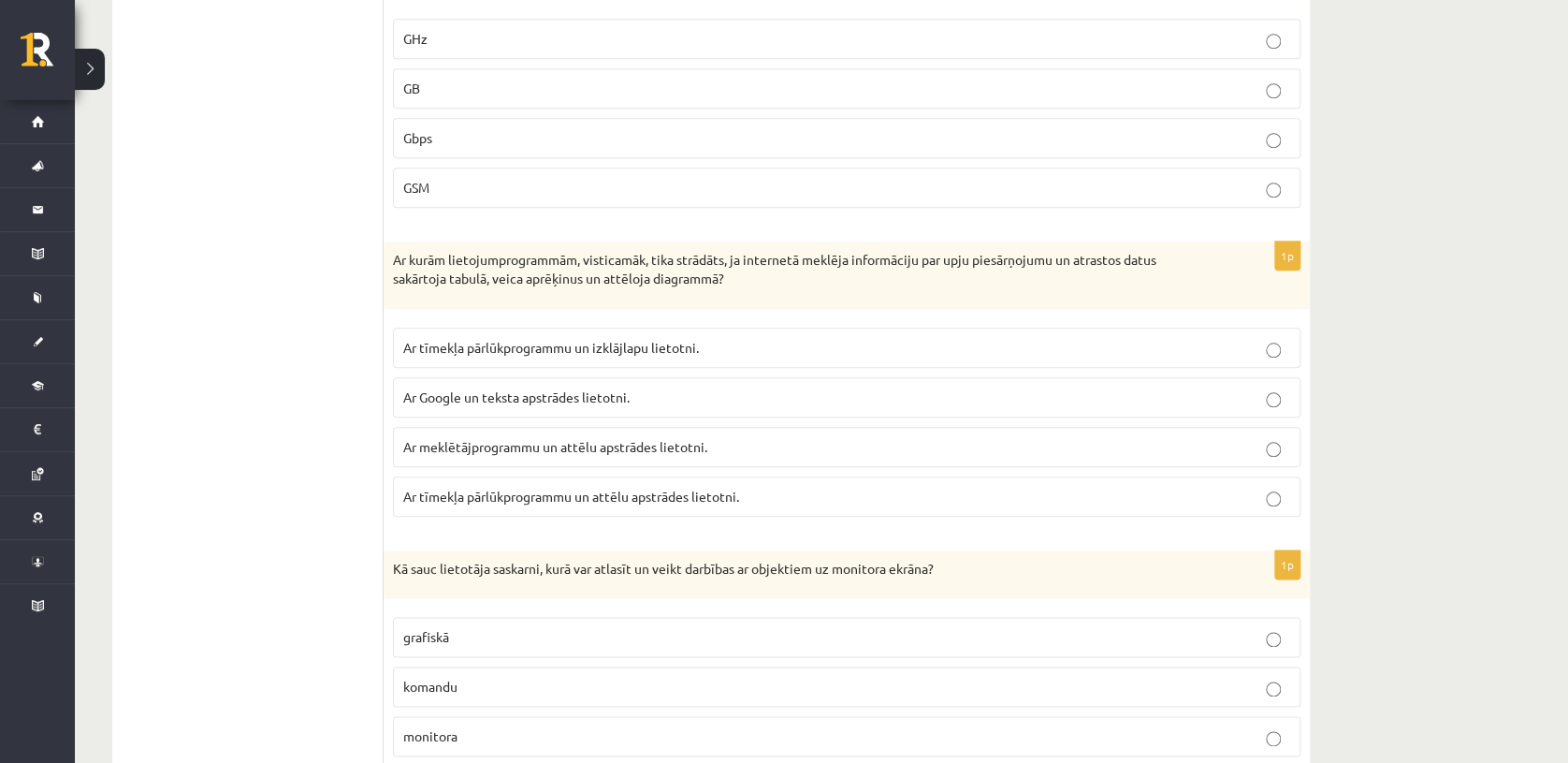
click at [1264, 339] on p "Ar tīmekļa pārlūkprogrammu un izklājlapu lietotni." at bounding box center [847, 347] width 887 height 19
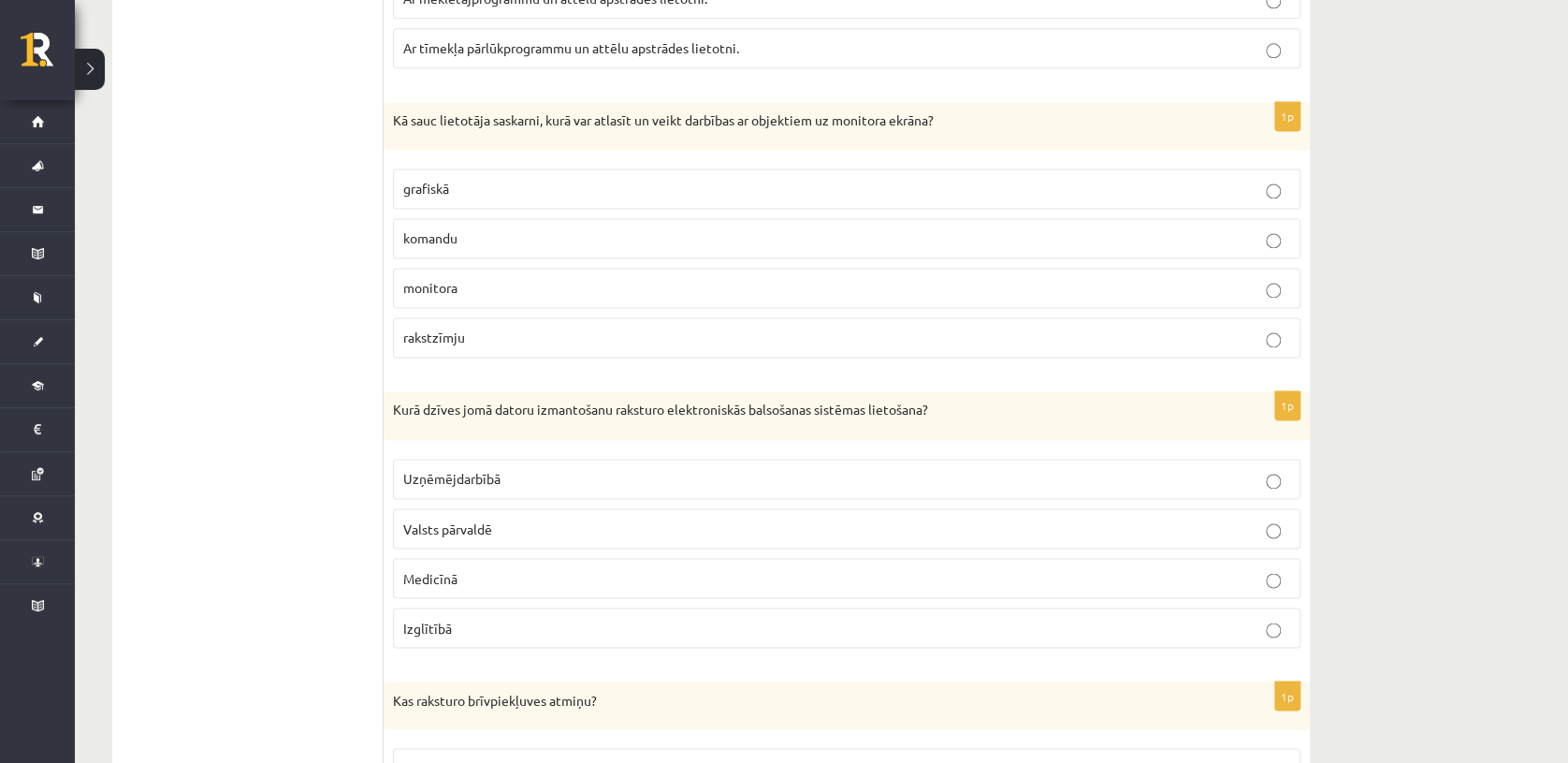
scroll to position [4774, 0]
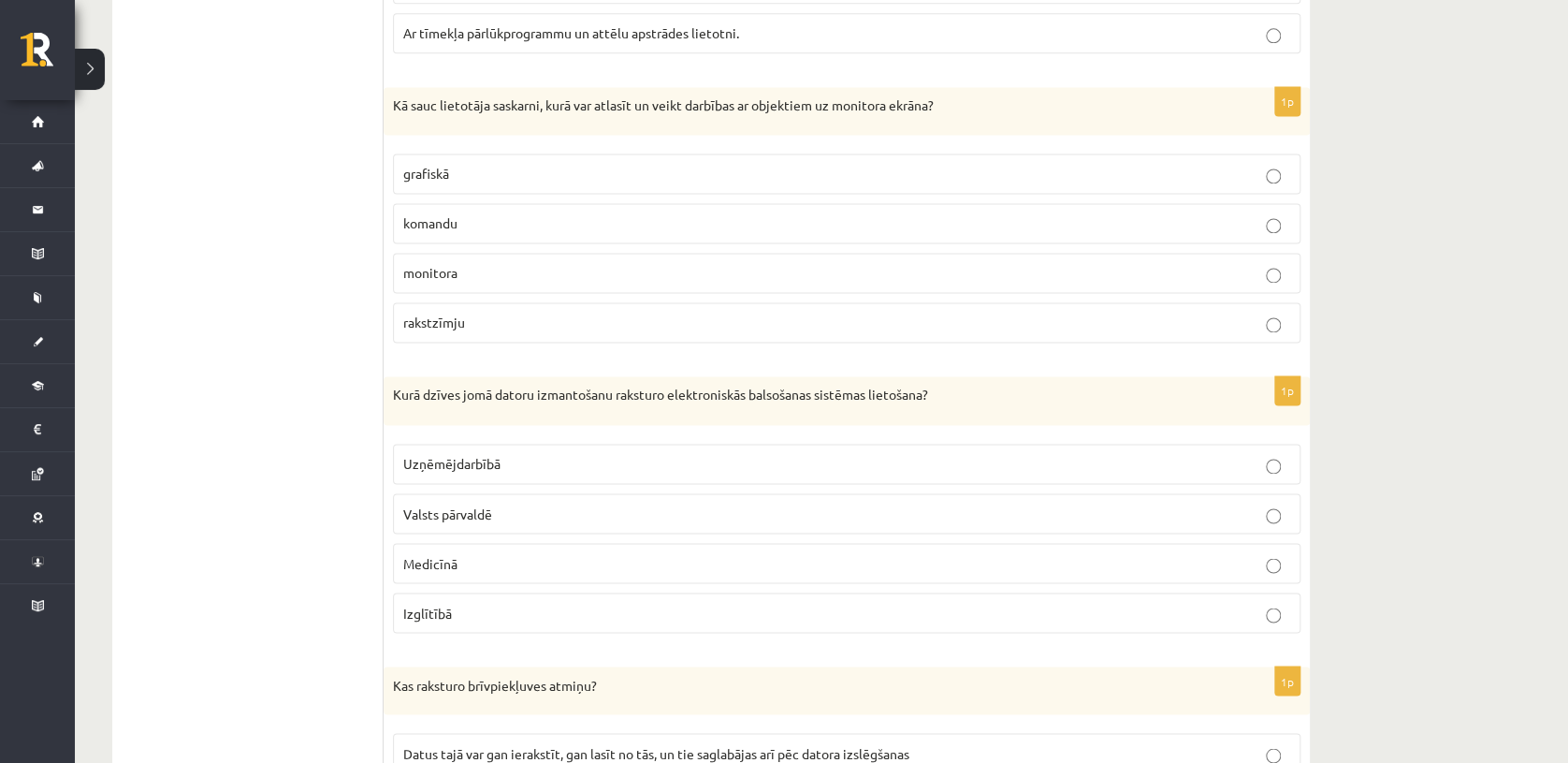
click at [1162, 169] on p "grafiskā" at bounding box center [847, 173] width 887 height 19
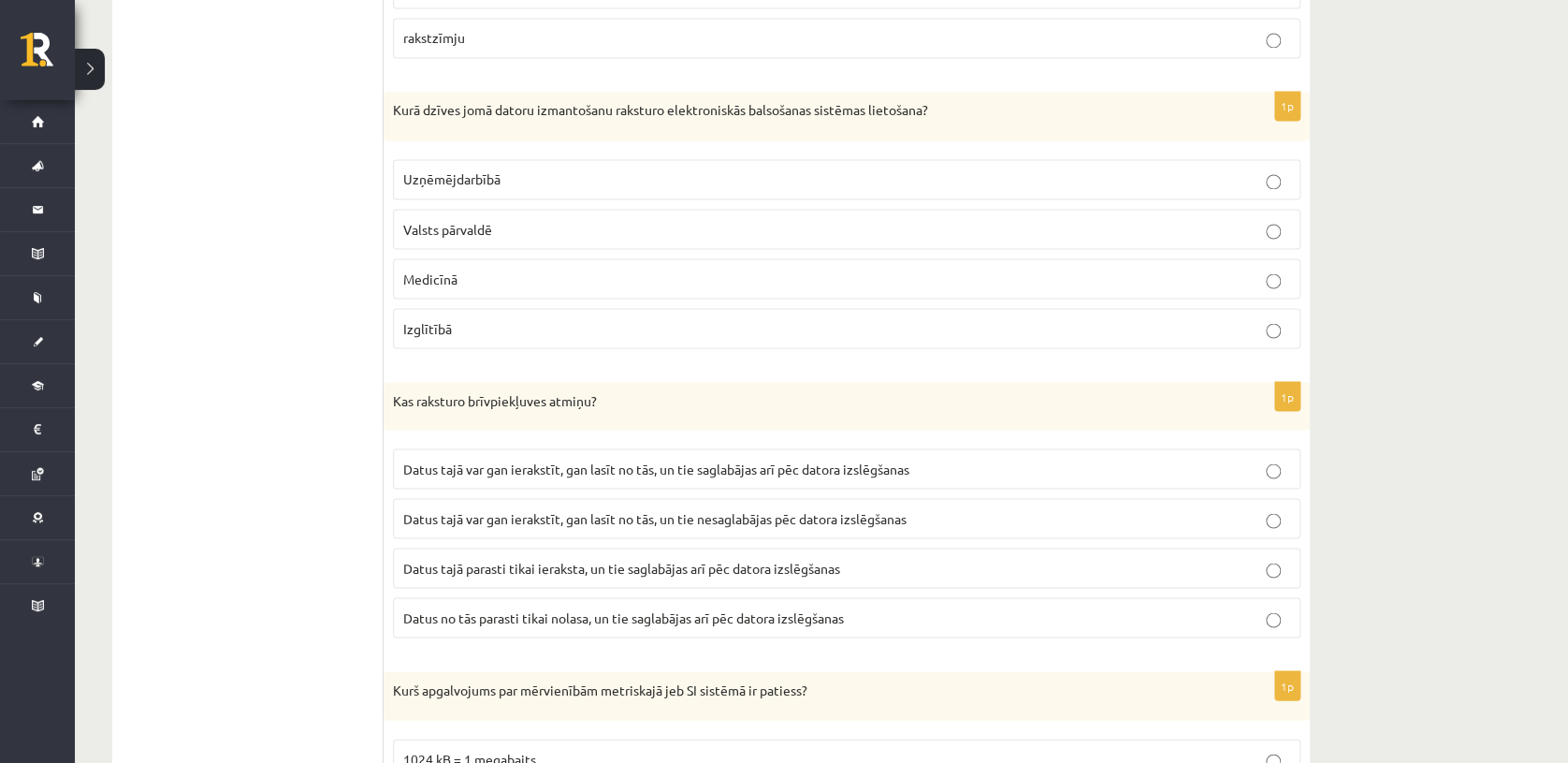
scroll to position [5045, 0]
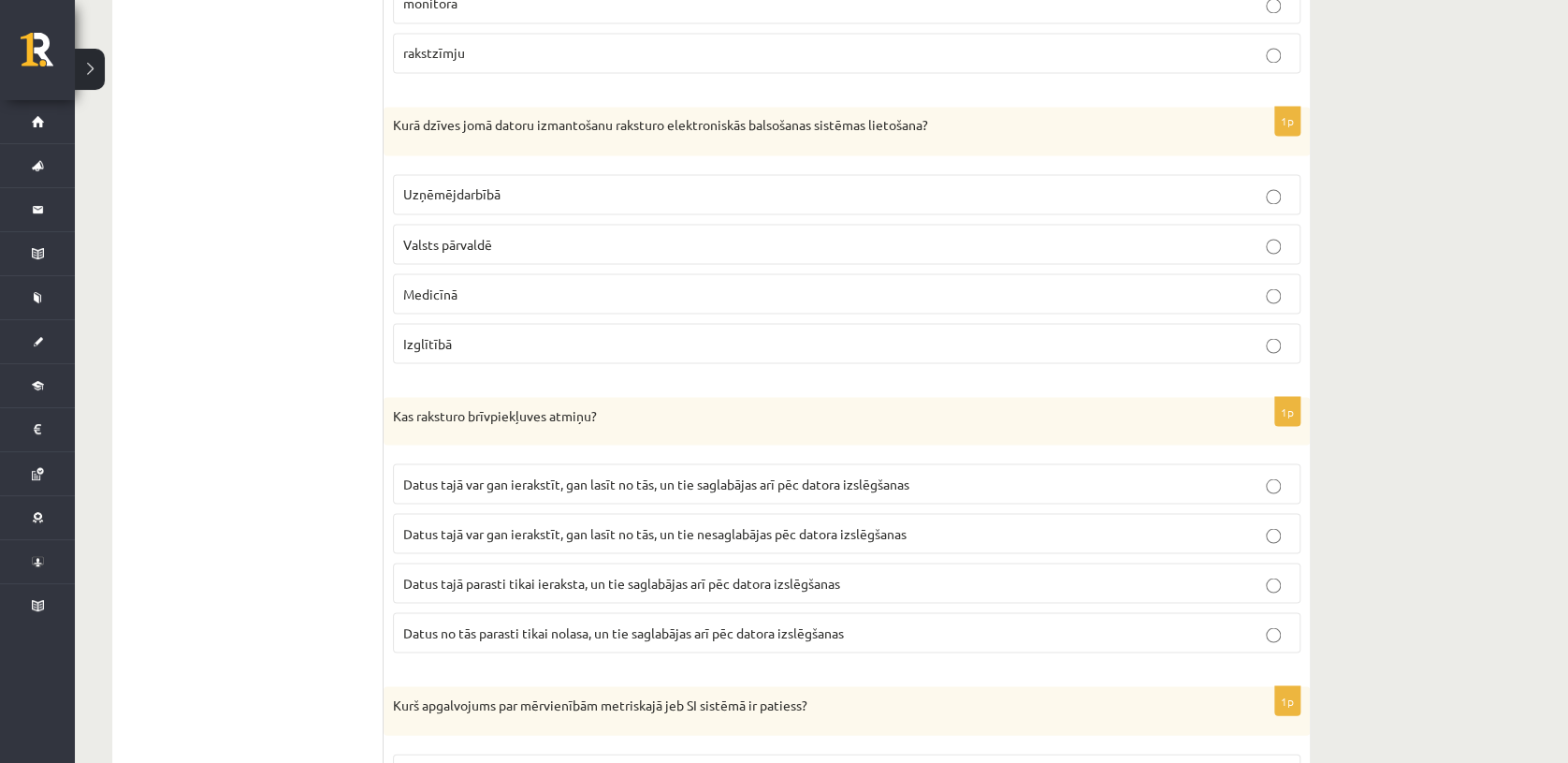
click at [721, 224] on label "Valsts pārvaldē" at bounding box center [847, 244] width 908 height 40
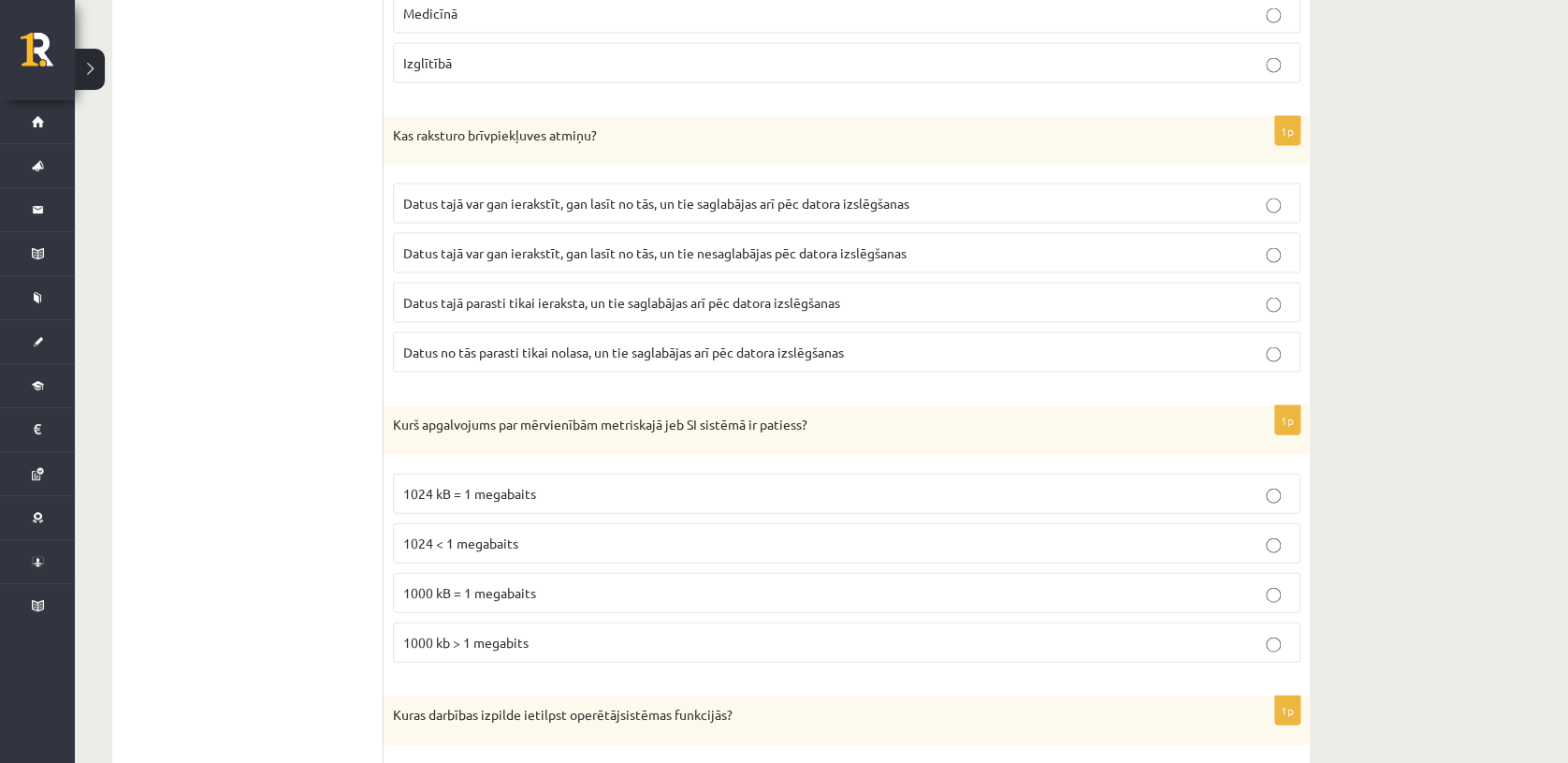
scroll to position [5331, 0]
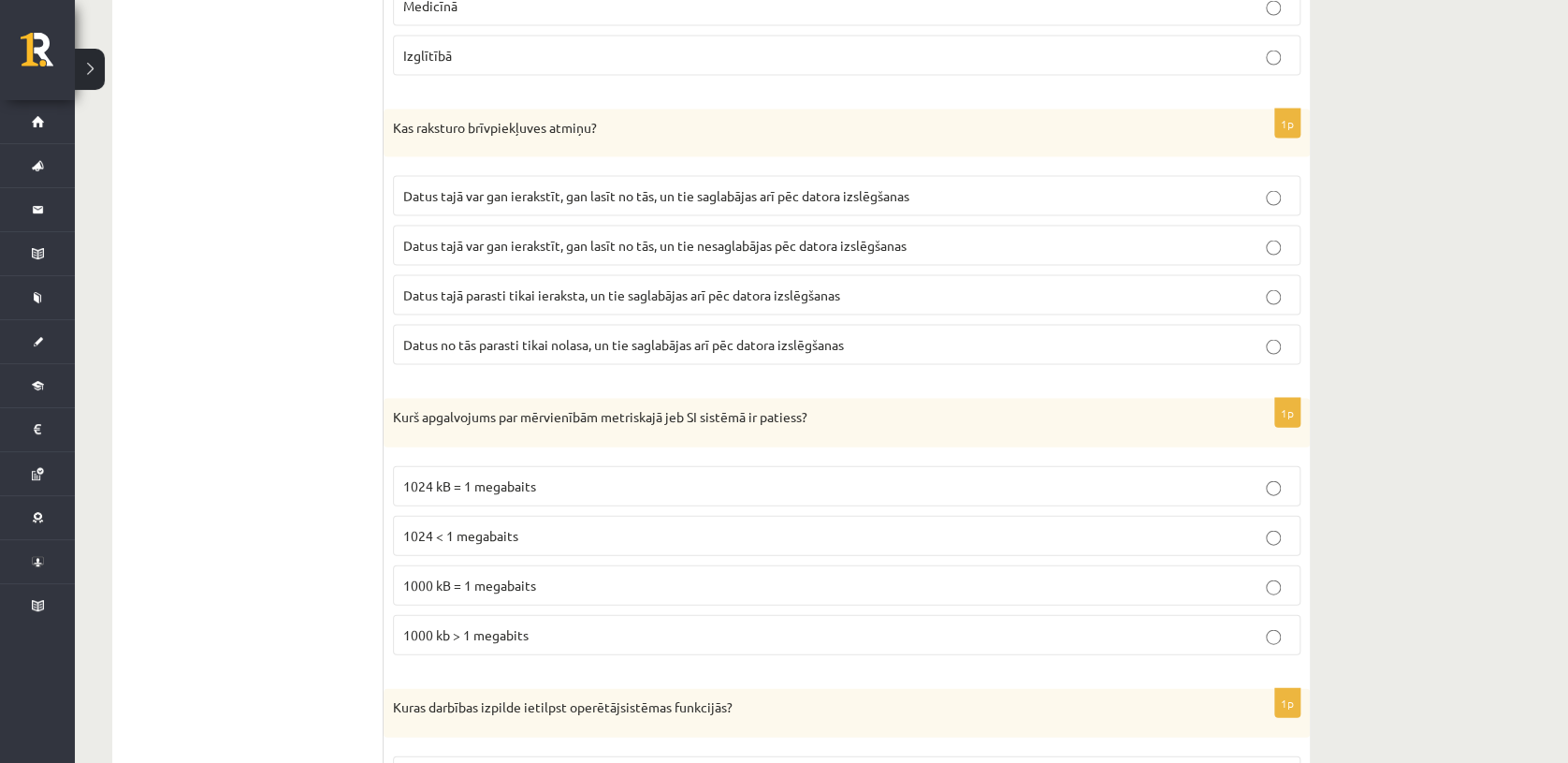
click at [734, 292] on label "Datus tajā parasti tikai ieraksta, un tie saglabājas arī pēc datora izslēgšanas" at bounding box center [847, 295] width 908 height 40
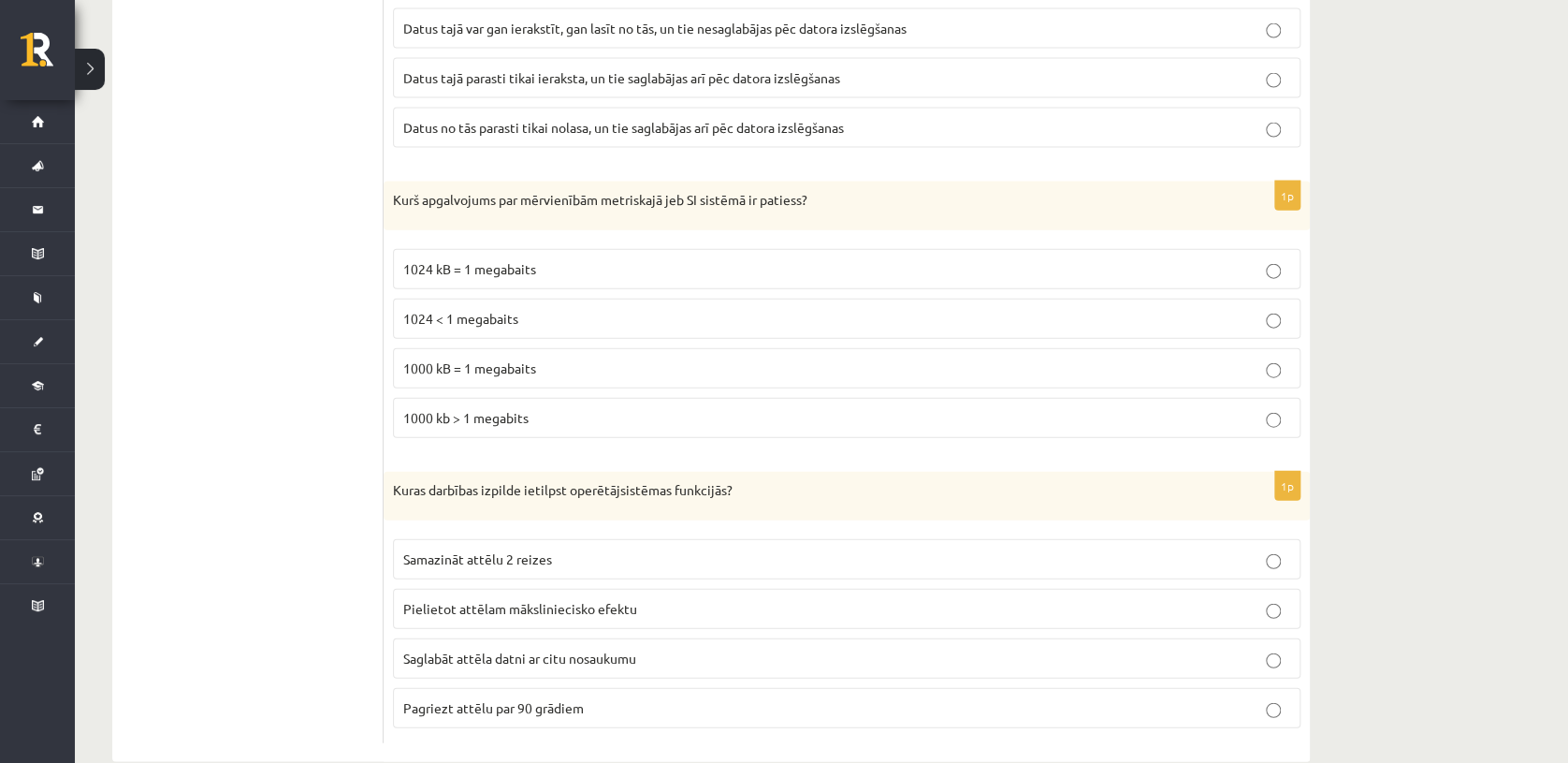
scroll to position [5564, 0]
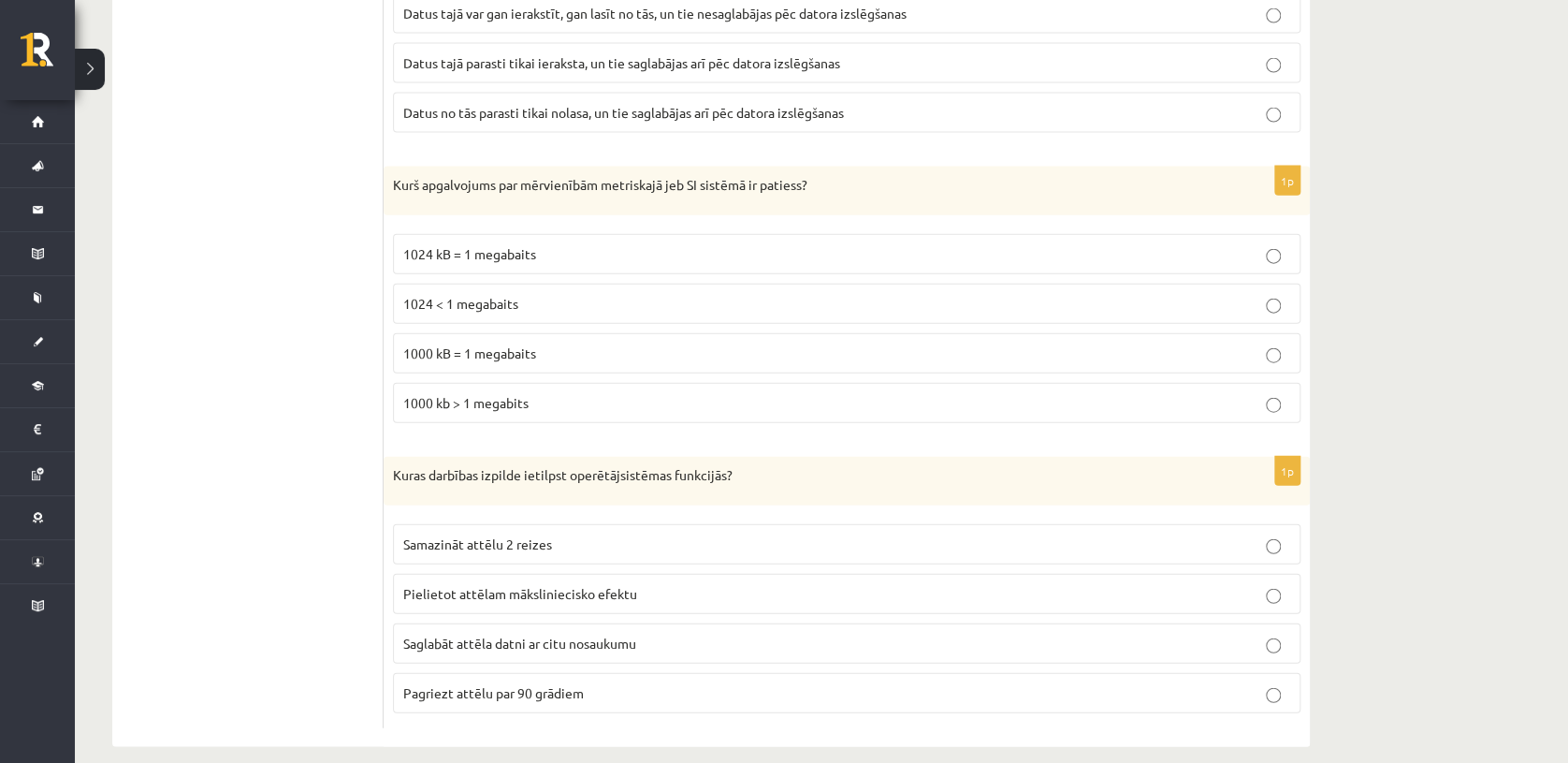
click at [748, 244] on p "1024 kB = 1 megabaits" at bounding box center [847, 254] width 887 height 19
click at [1047, 534] on p "Samazināt attēlu 2 reizes" at bounding box center [847, 544] width 887 height 19
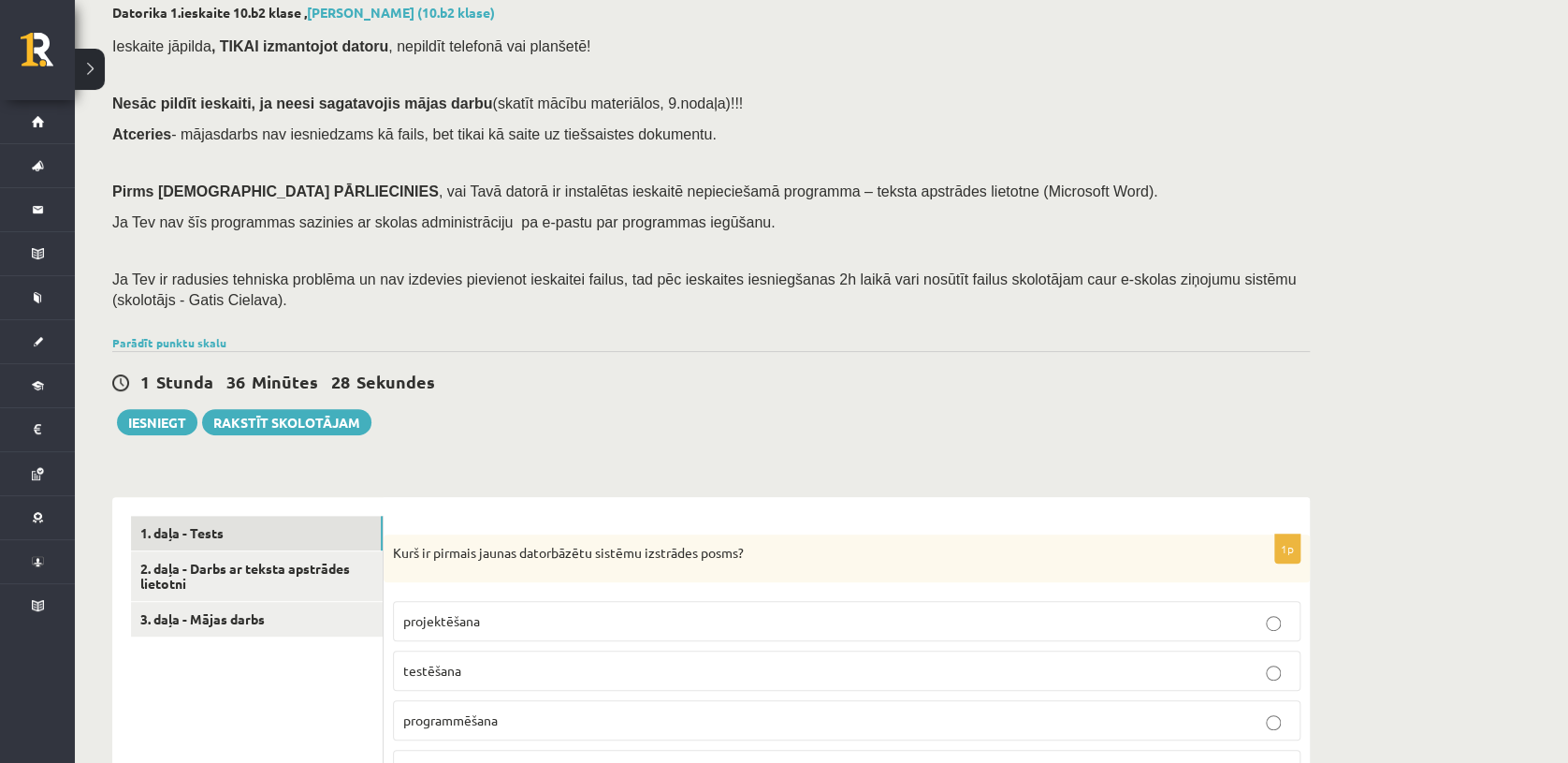
scroll to position [0, 0]
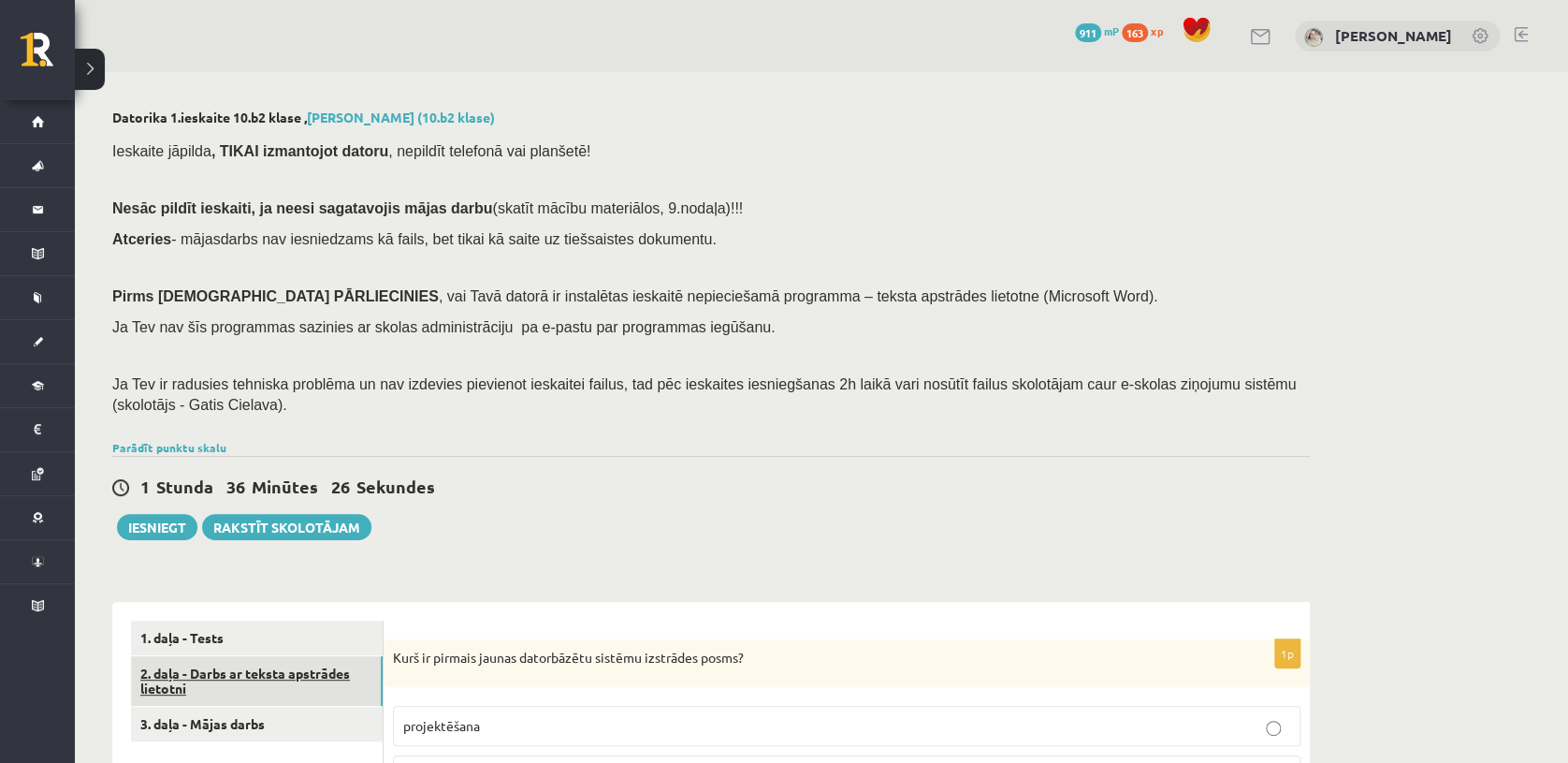
click at [308, 667] on link "2. daļa - Darbs ar teksta apstrādes lietotni" at bounding box center [257, 681] width 252 height 51
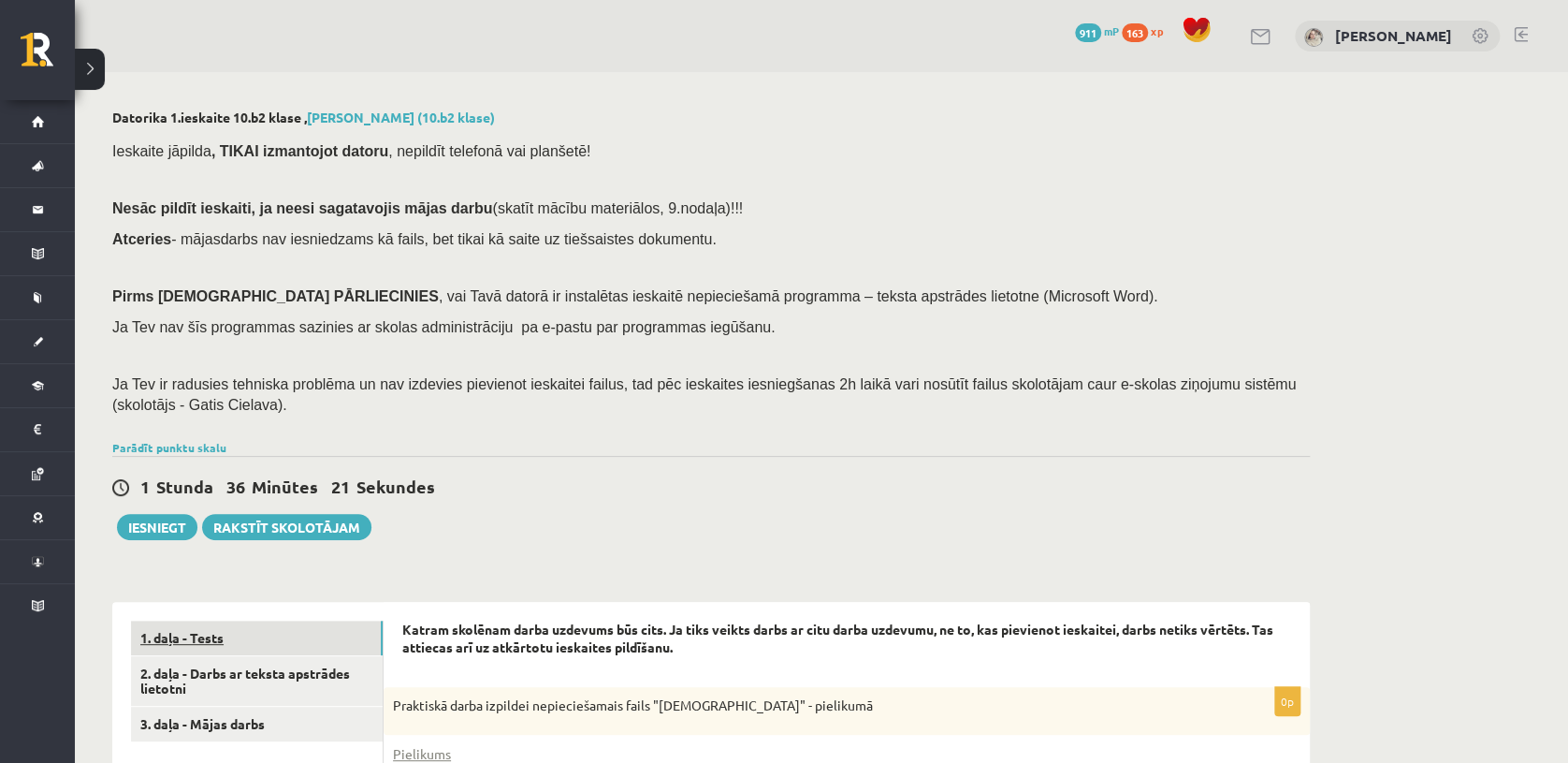
click at [211, 626] on link "1. daļa - Tests" at bounding box center [257, 638] width 252 height 35
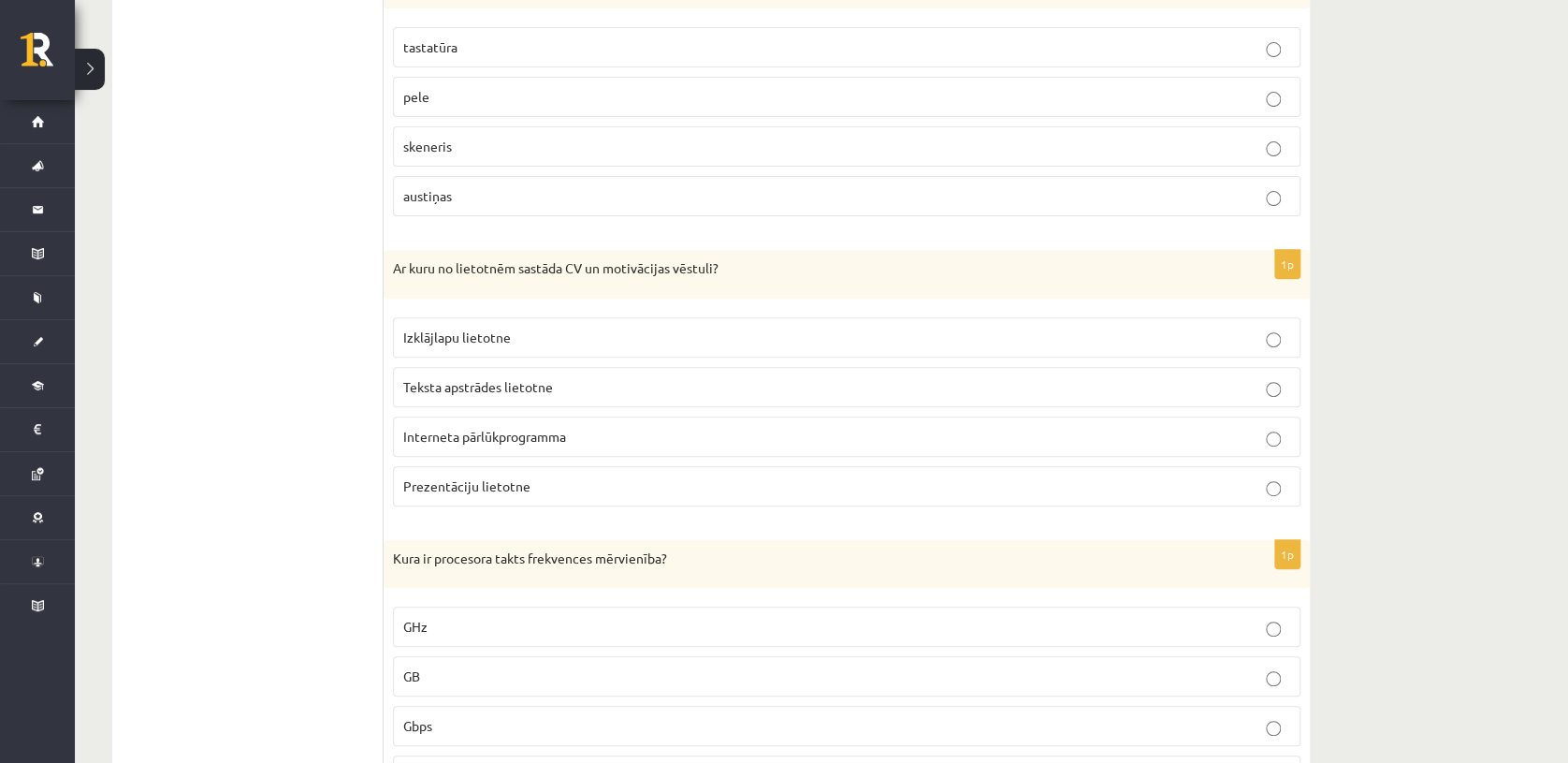
scroll to position [3731, 0]
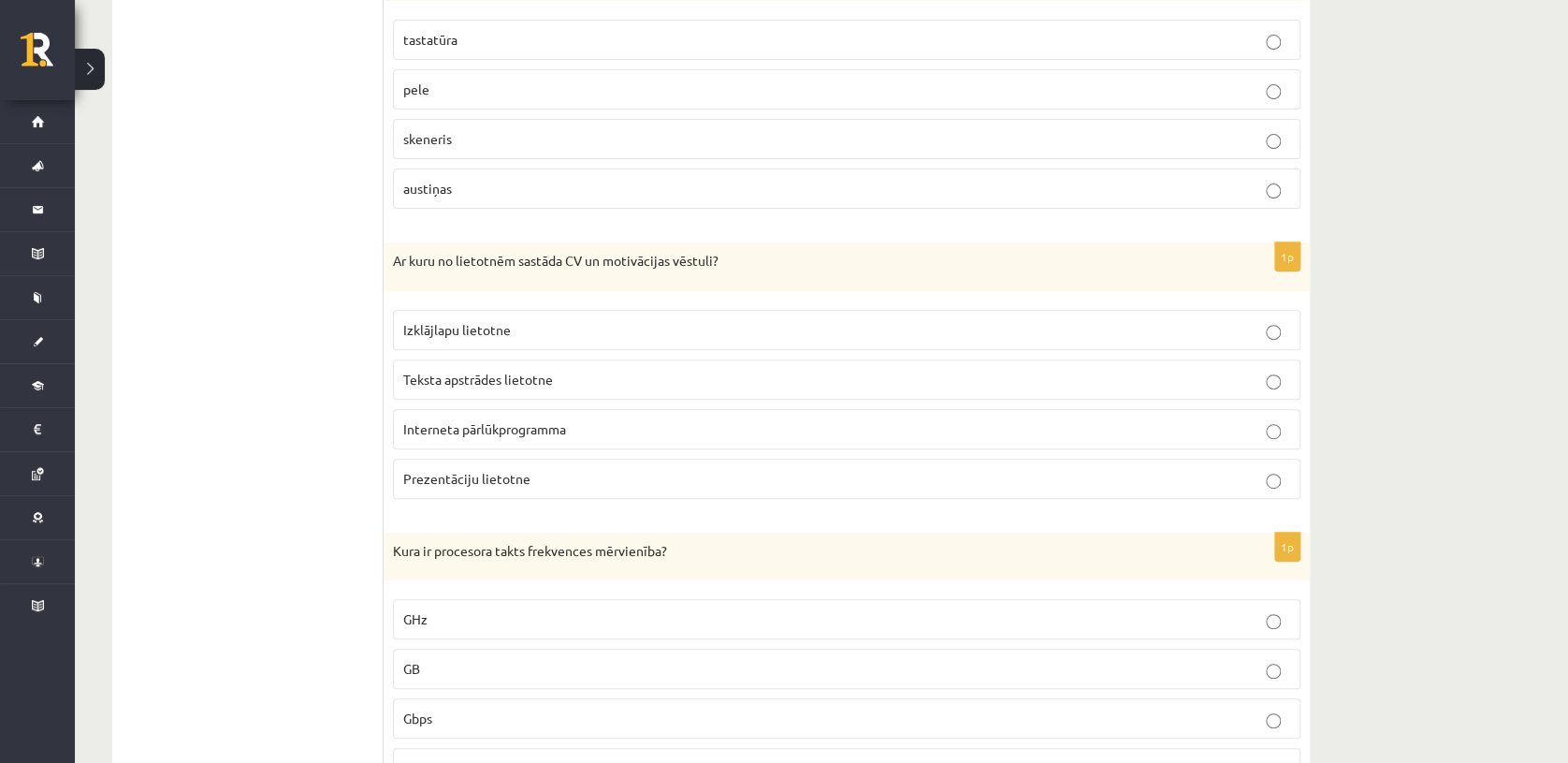
click at [1066, 320] on p "Izklājlapu lietotne" at bounding box center [847, 330] width 887 height 19
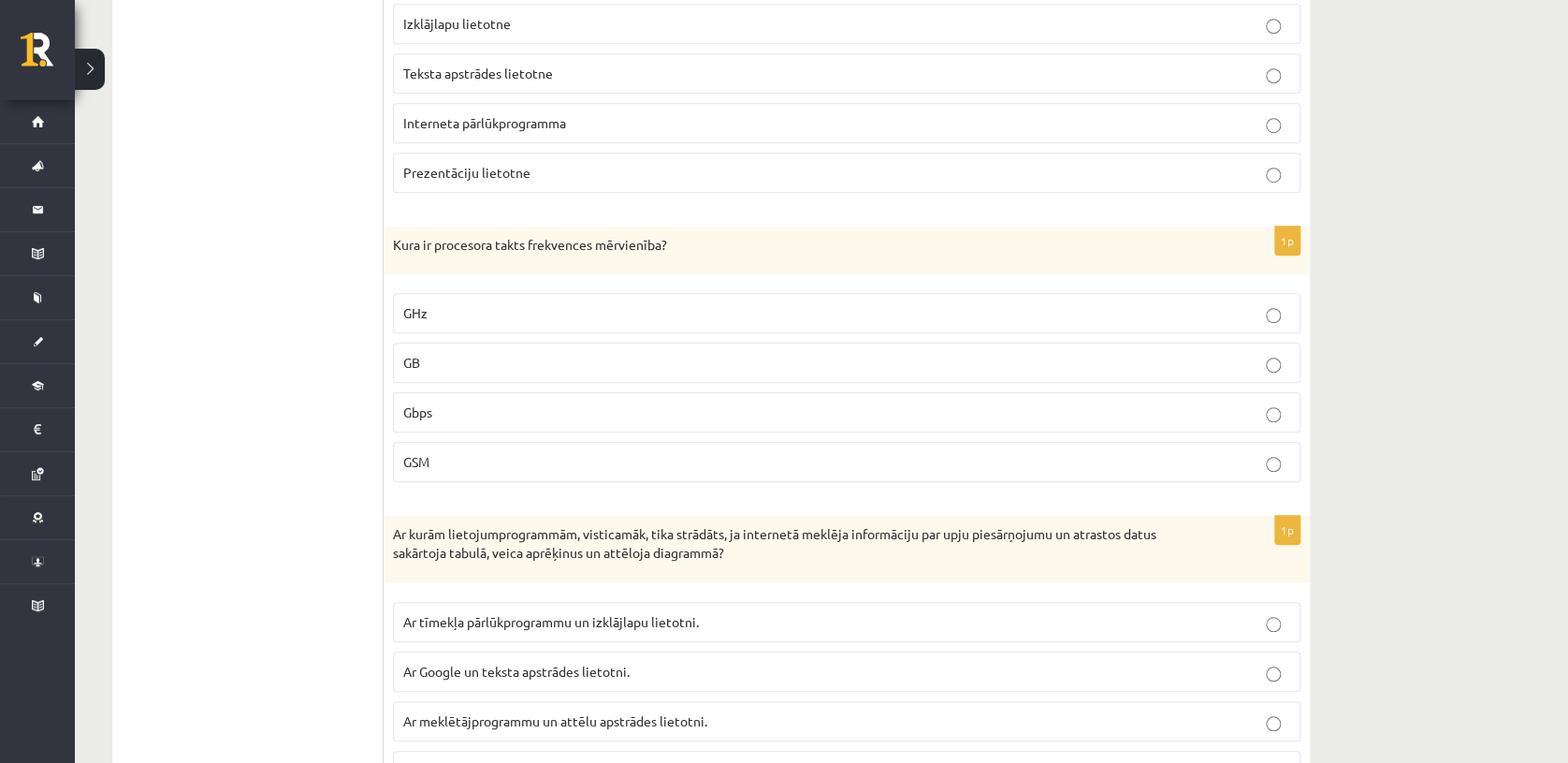
scroll to position [4045, 0]
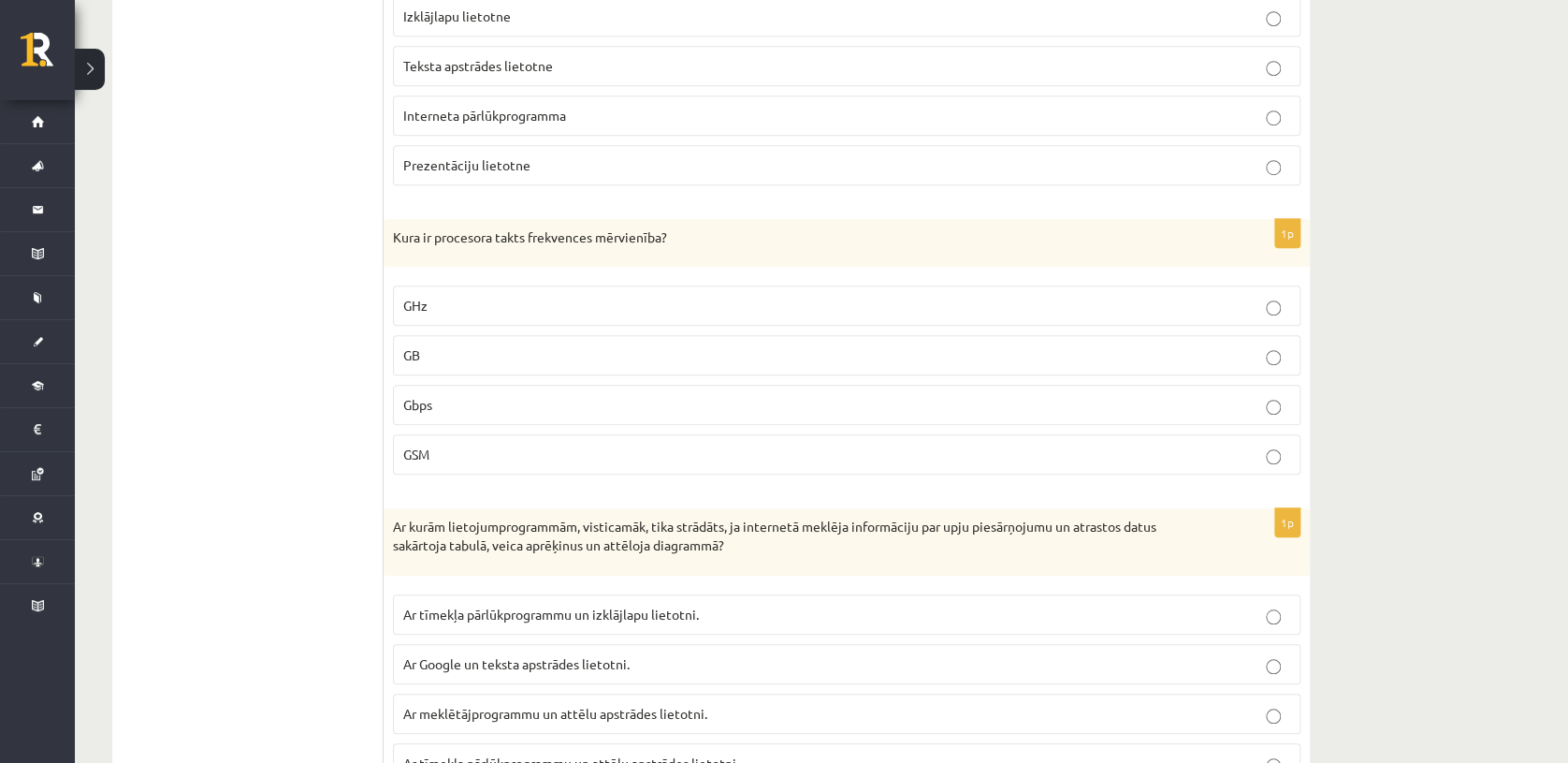
click at [1282, 300] on p "GHz" at bounding box center [847, 305] width 887 height 19
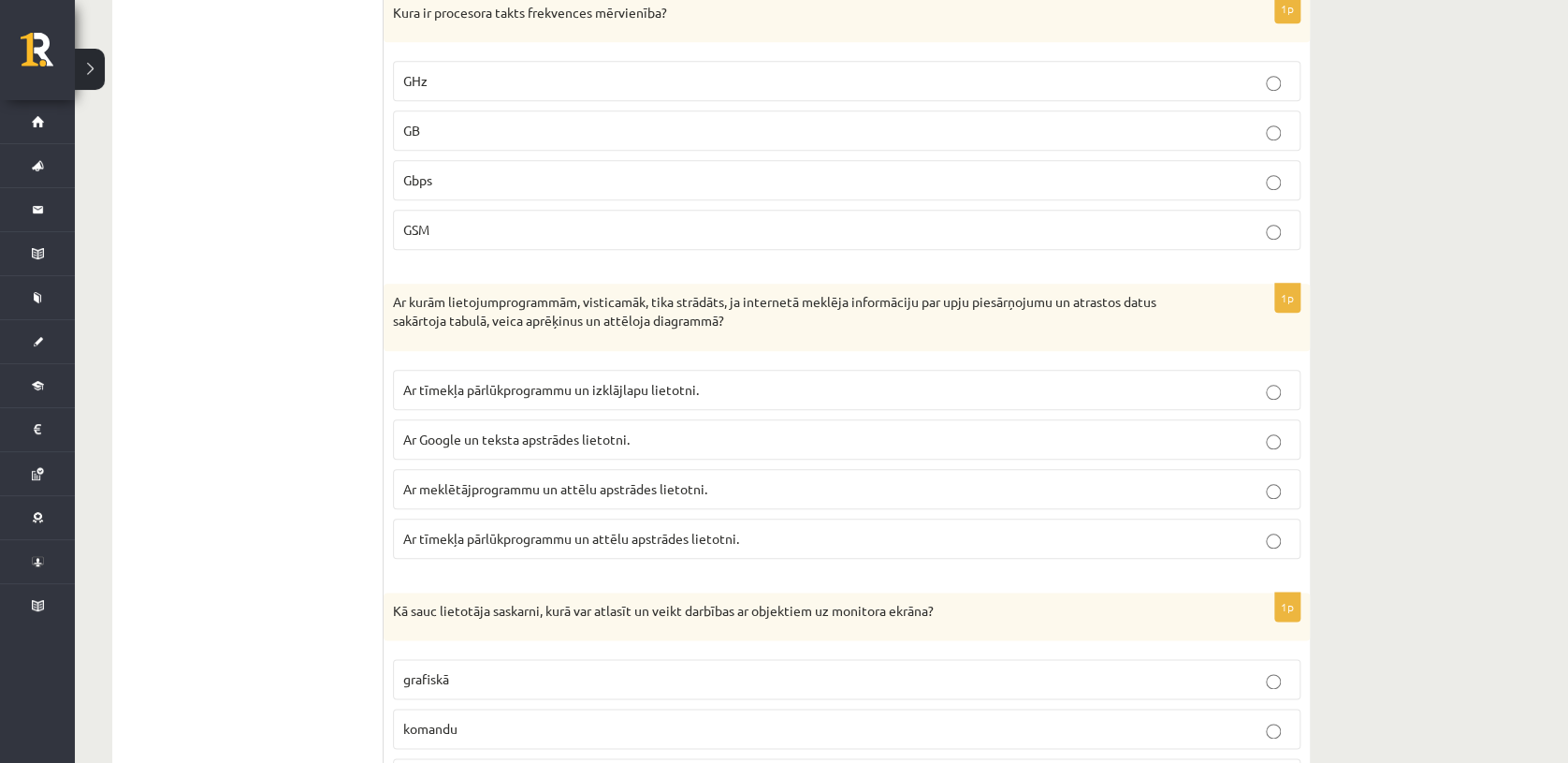
scroll to position [4255, 0]
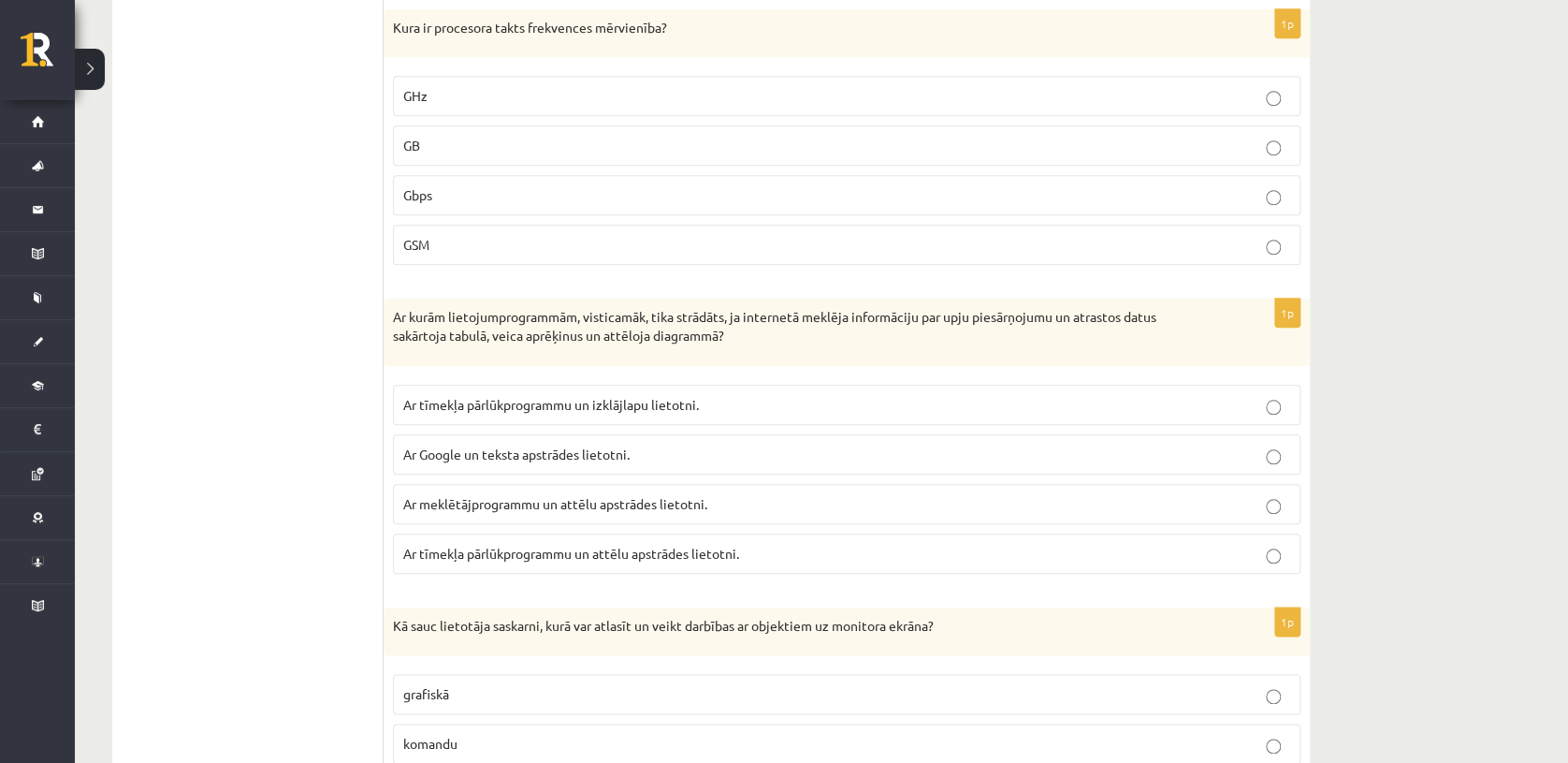
click at [1274, 404] on label "Ar tīmekļa pārlūkprogrammu un izklājlapu lietotni." at bounding box center [847, 405] width 908 height 40
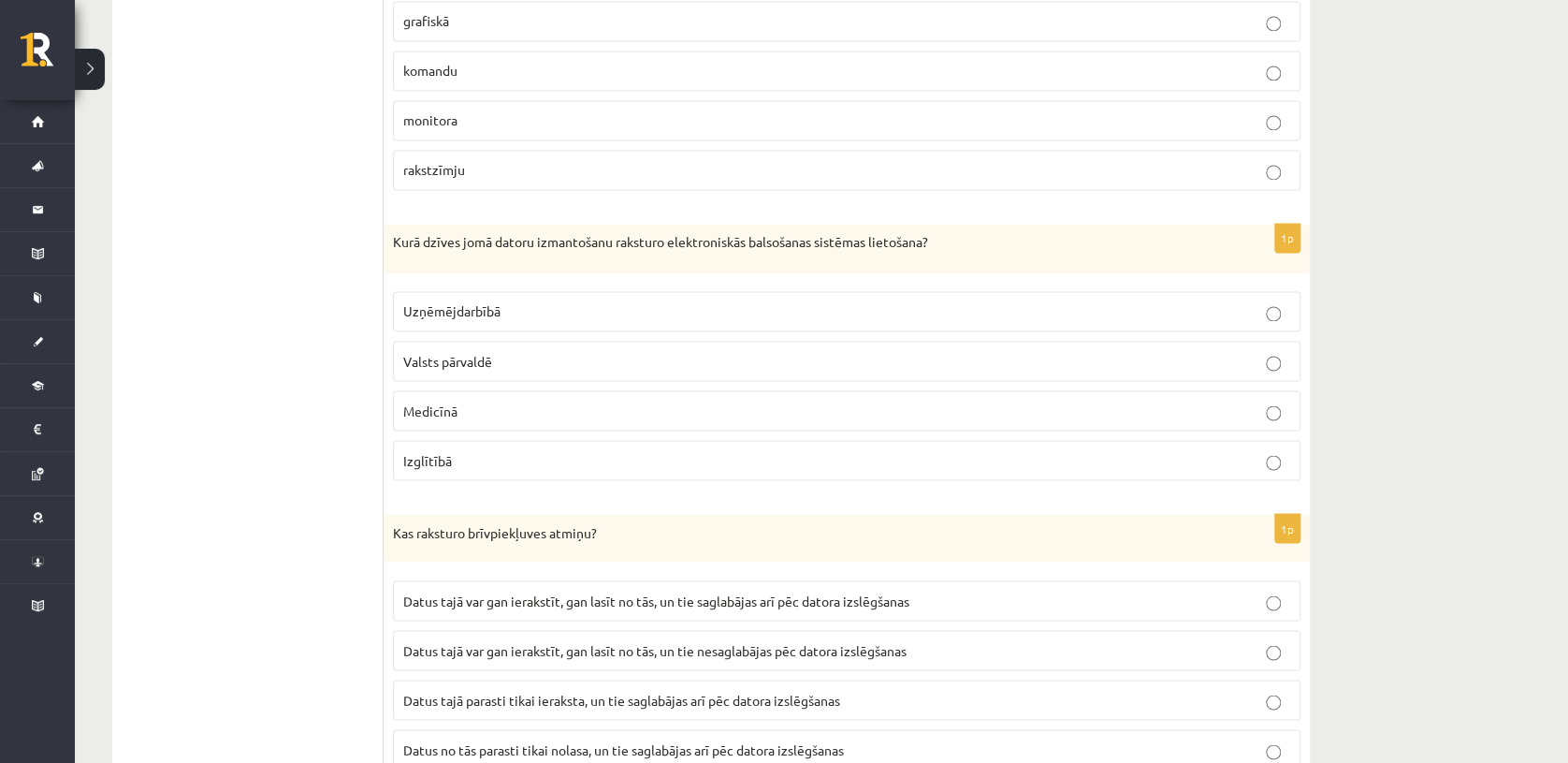
scroll to position [4905, 0]
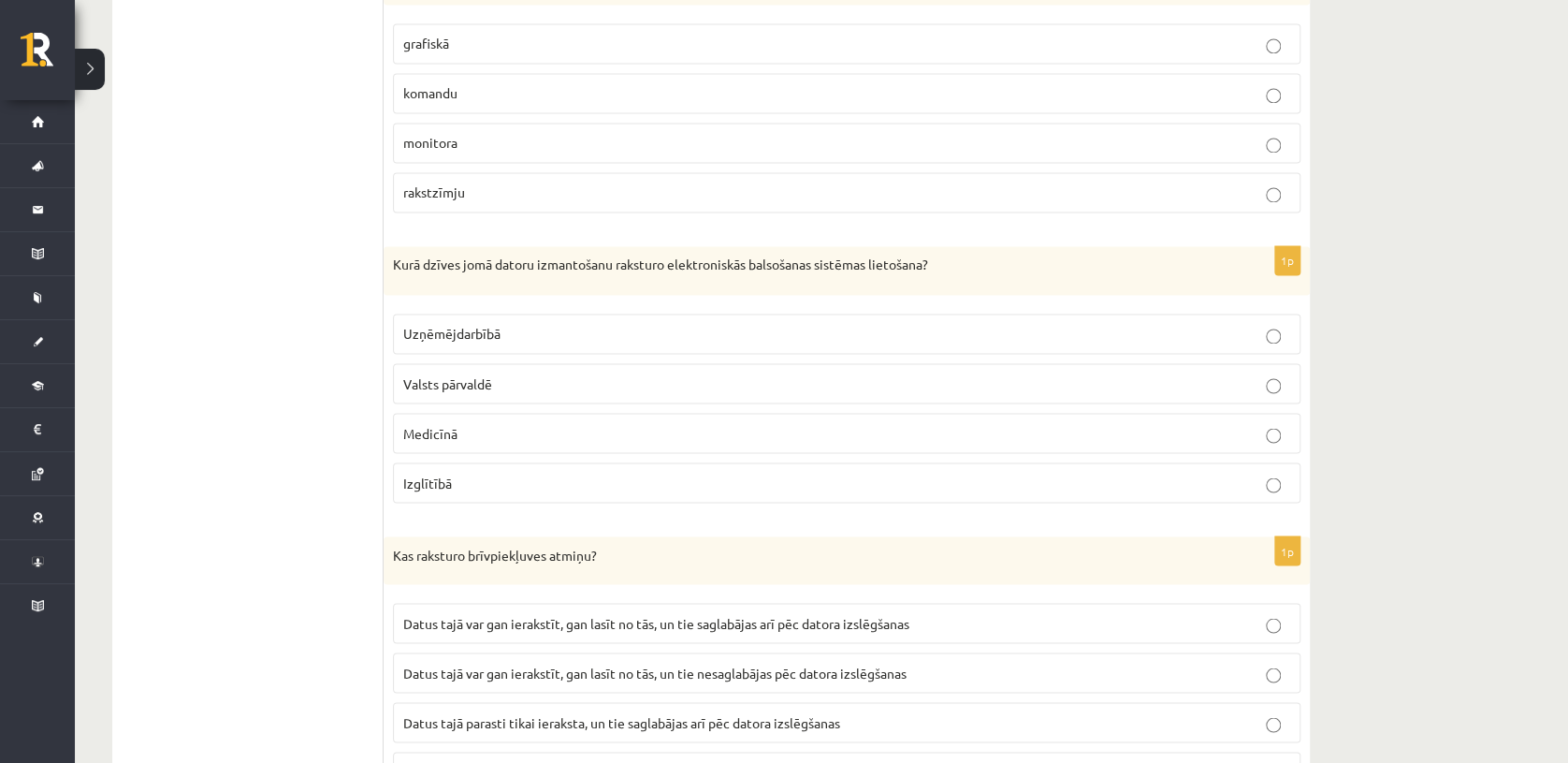
click at [922, 314] on label "Uzņēmējdarbībā" at bounding box center [847, 334] width 908 height 40
click at [1289, 375] on p "Valsts pārvaldē" at bounding box center [847, 383] width 887 height 19
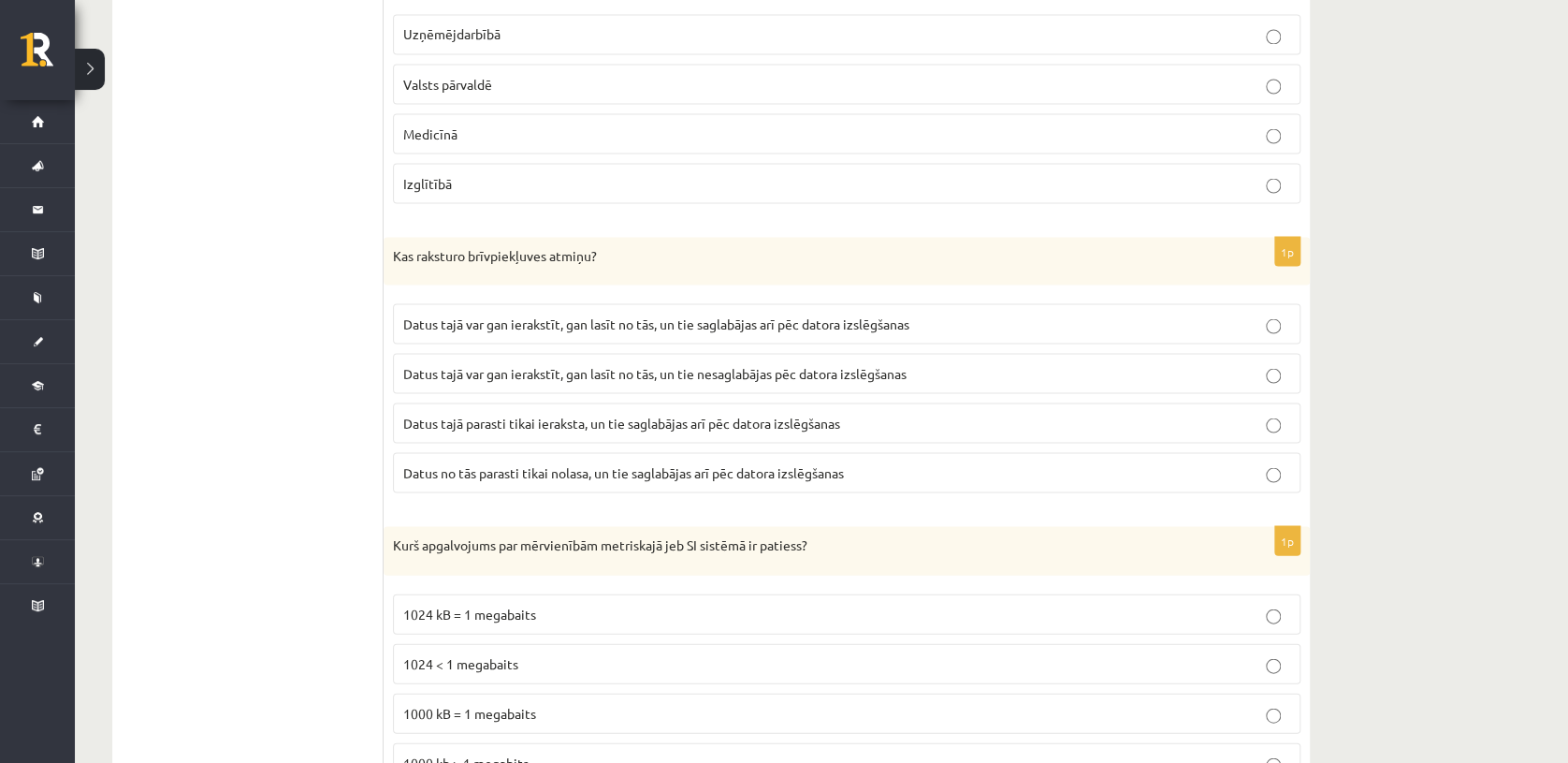
scroll to position [5220, 0]
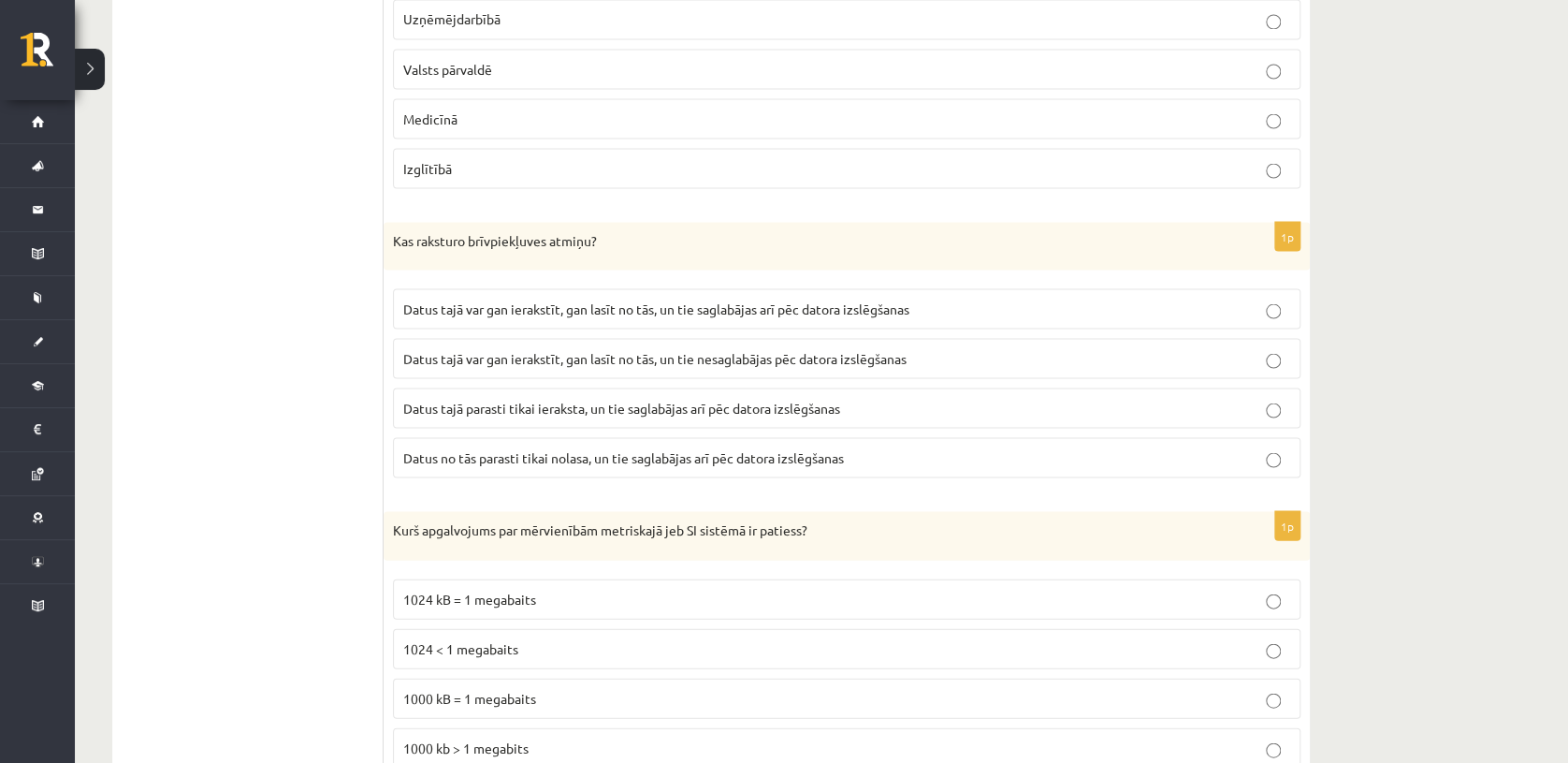
click at [1177, 298] on p "Datus tajā var gan ierakstīt, gan lasīt no tās, un tie saglabājas arī pēc dator…" at bounding box center [847, 308] width 887 height 19
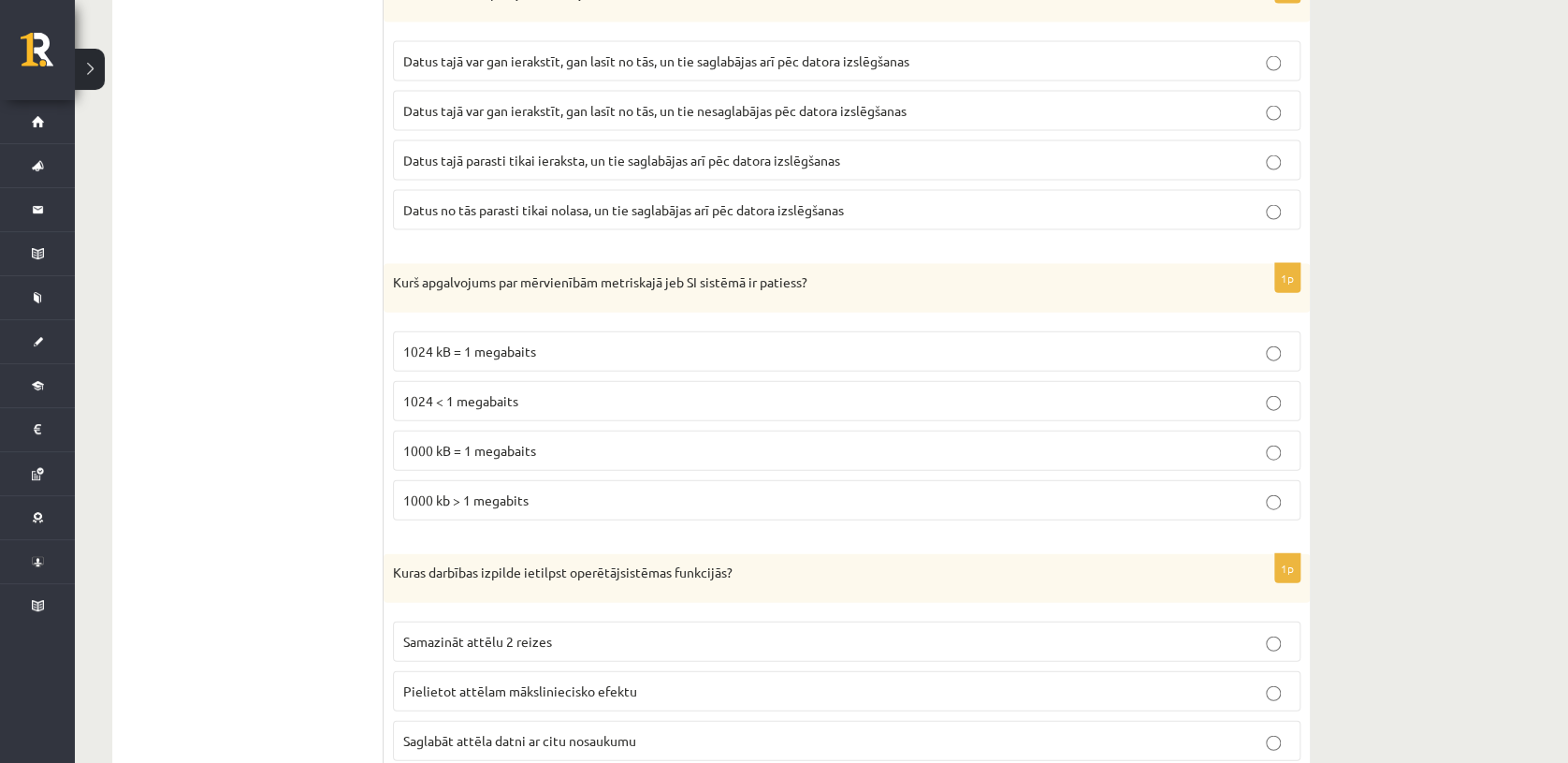
click at [1240, 342] on p "1024 kB = 1 megabaits" at bounding box center [847, 351] width 887 height 19
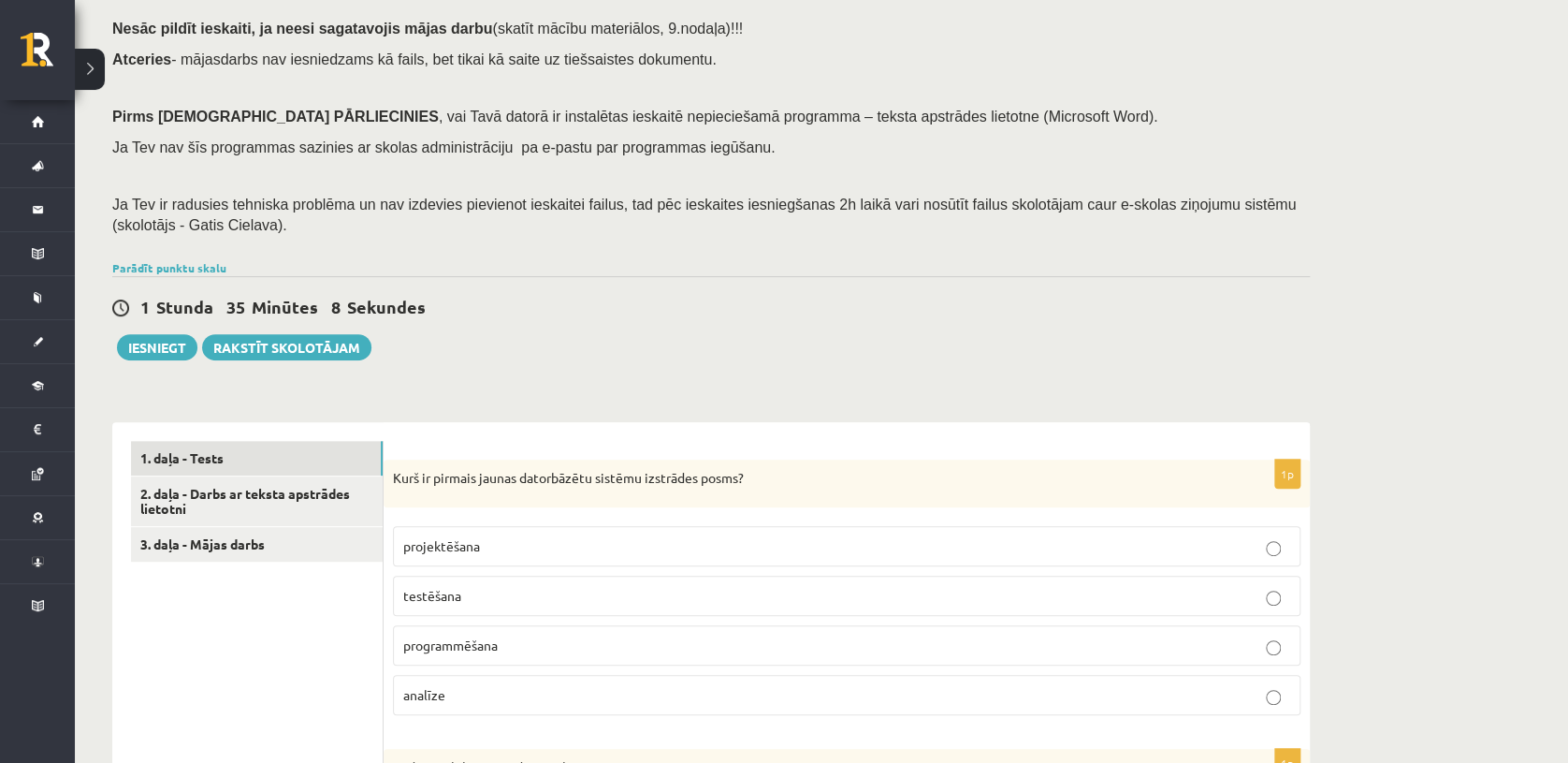
scroll to position [0, 0]
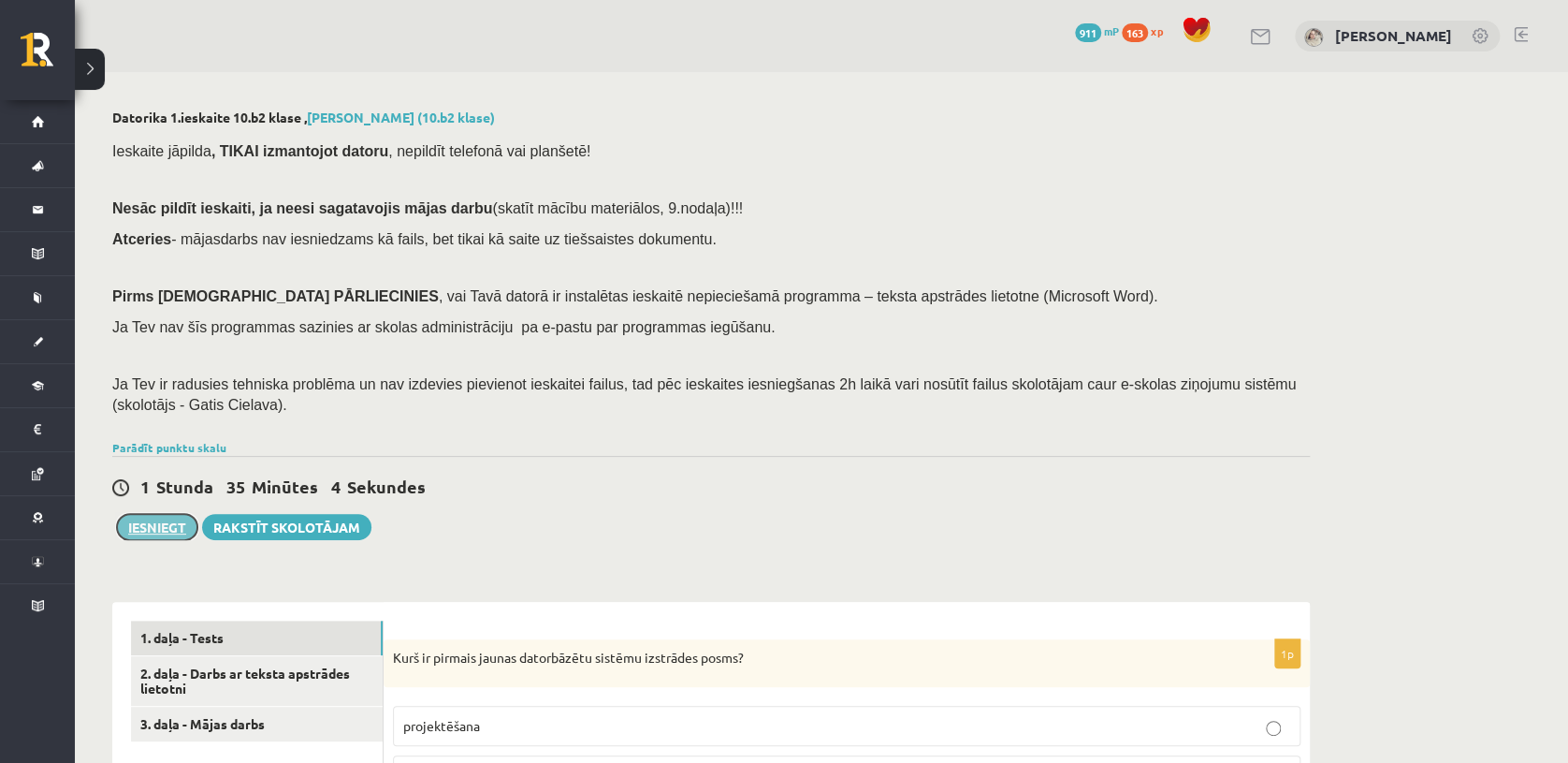
click at [140, 518] on button "Iesniegt" at bounding box center [158, 526] width 81 height 26
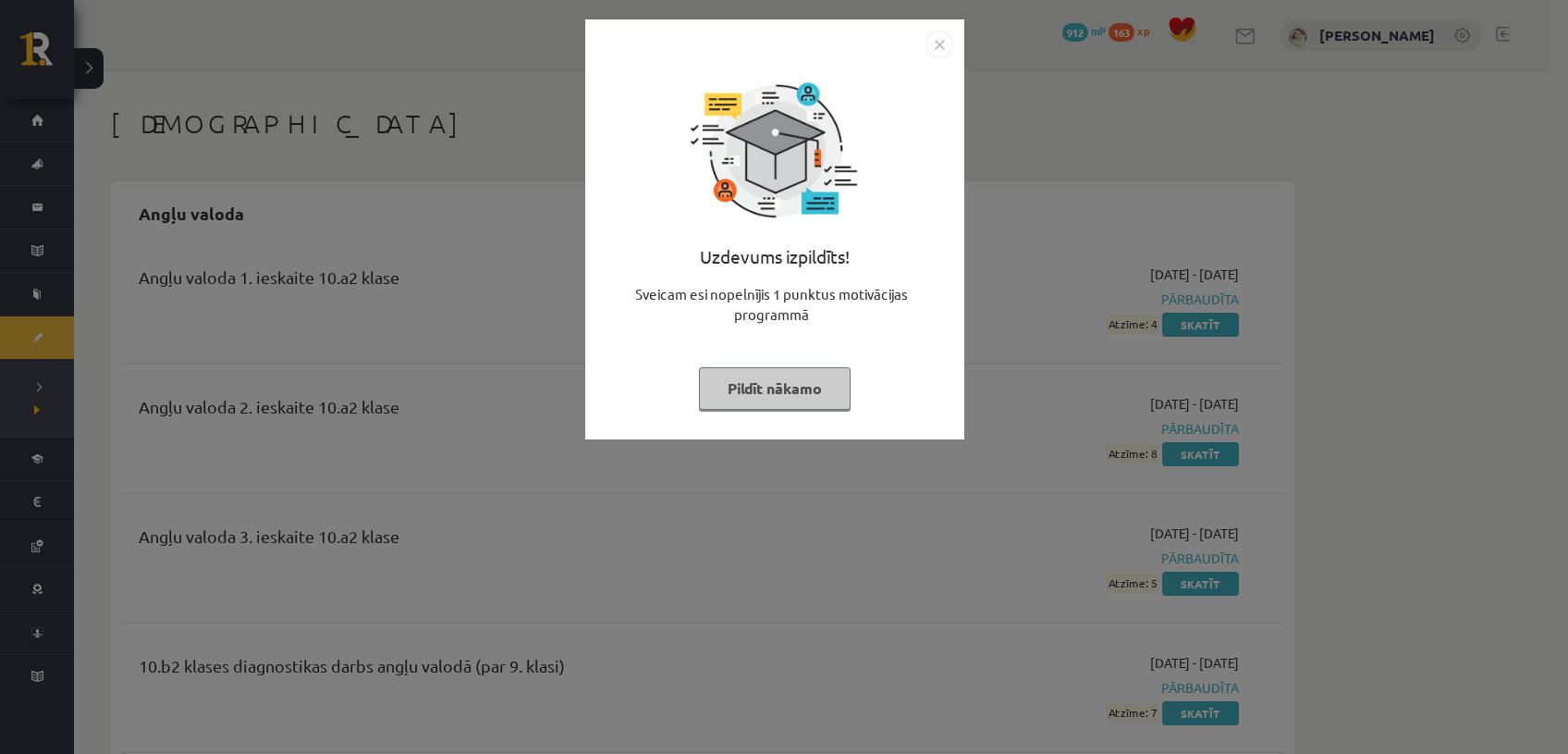
click at [788, 400] on button "Pildīt nākamo" at bounding box center [774, 388] width 152 height 43
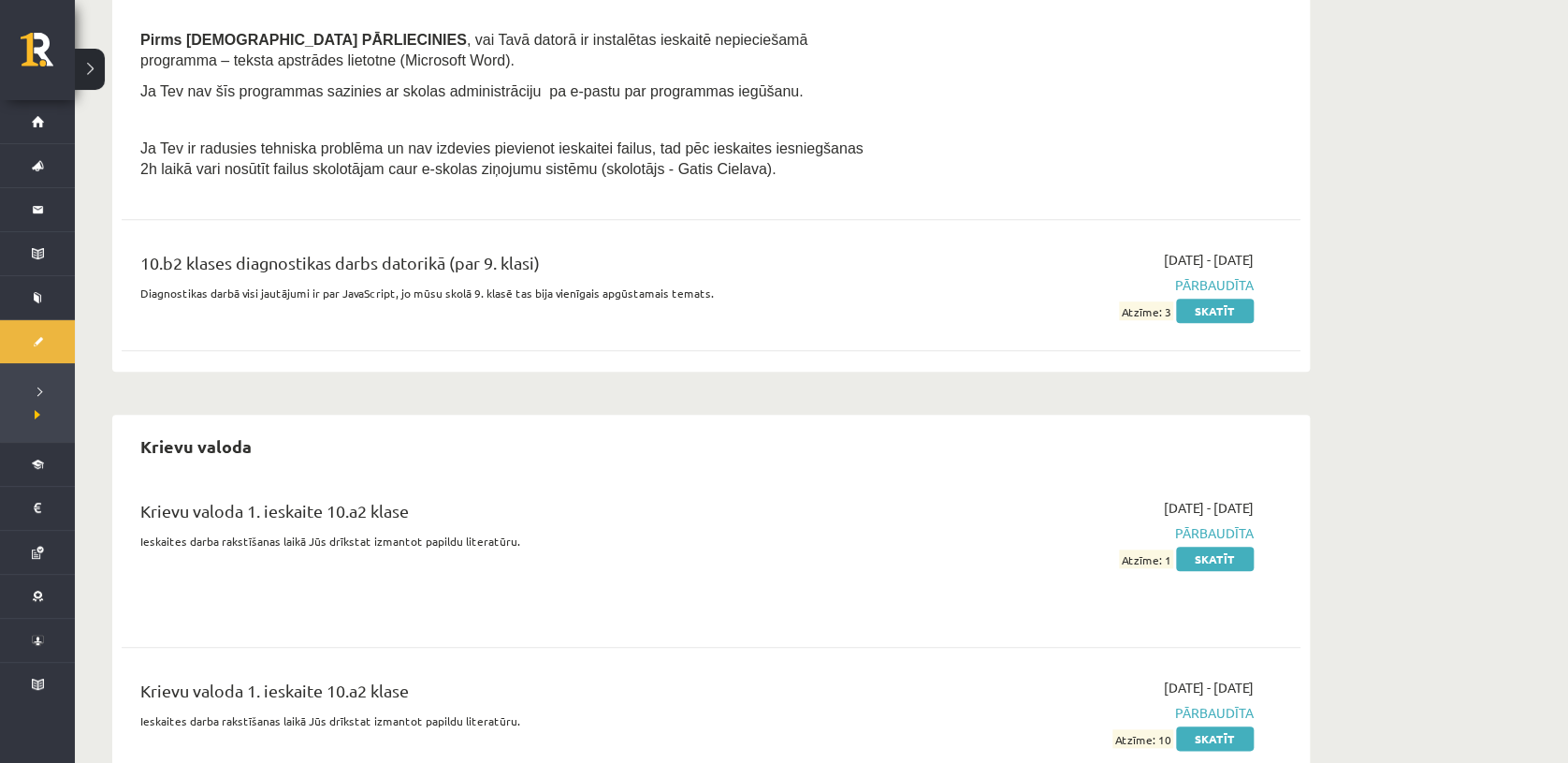
scroll to position [4115, 0]
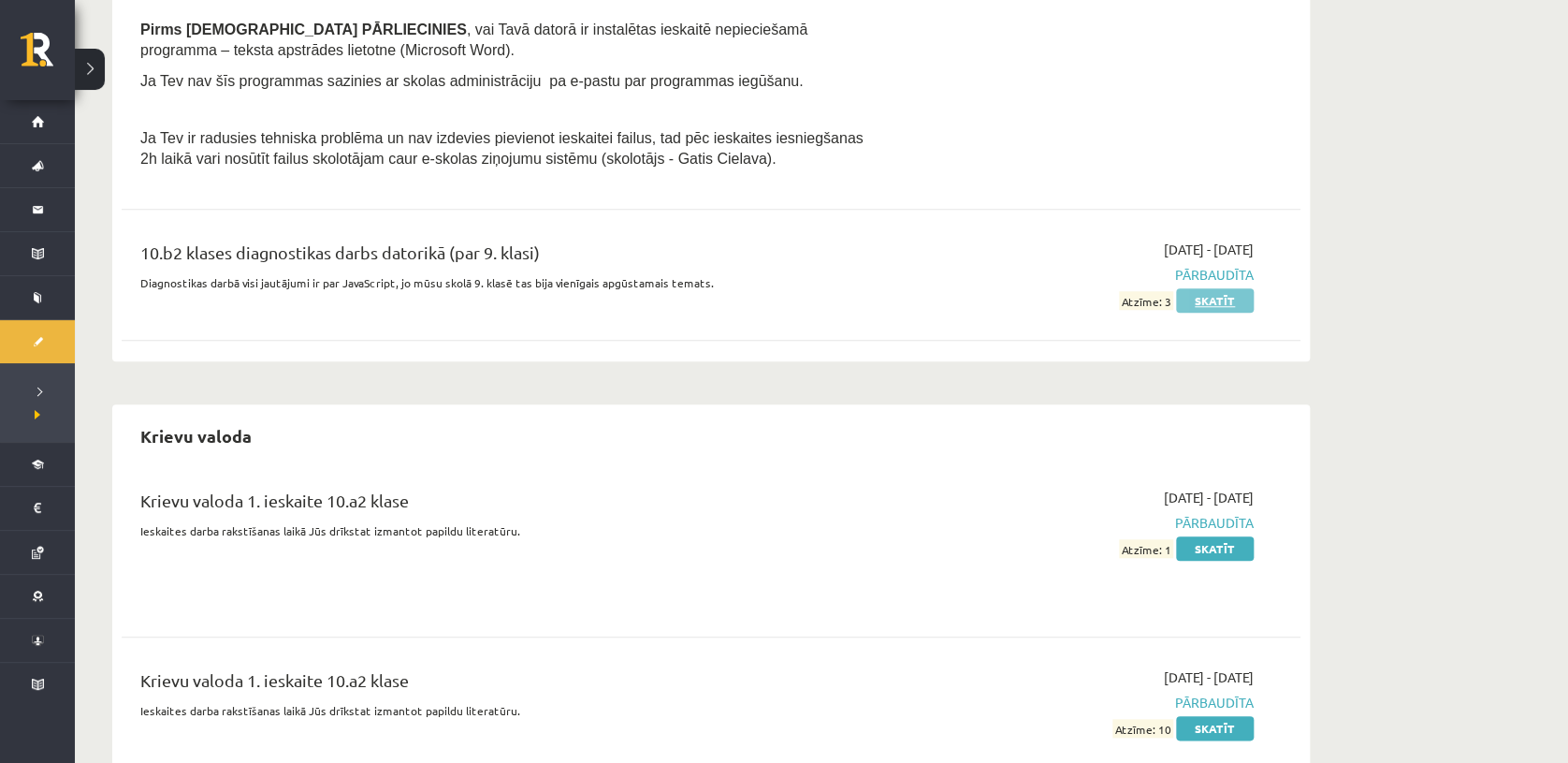
click at [1206, 313] on link "Skatīt" at bounding box center [1215, 300] width 78 height 24
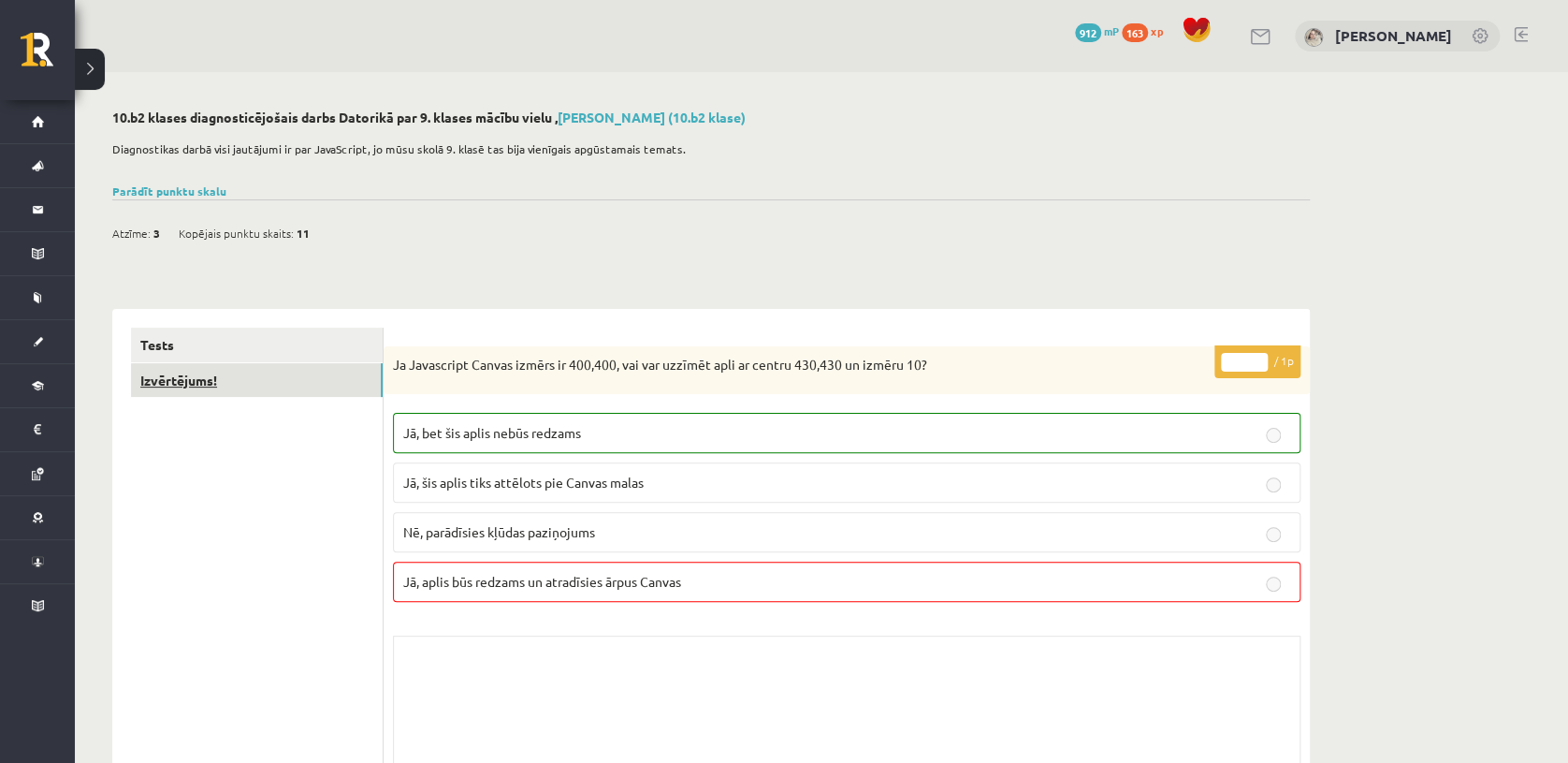
click at [308, 390] on link "Izvērtējums!" at bounding box center [257, 380] width 252 height 35
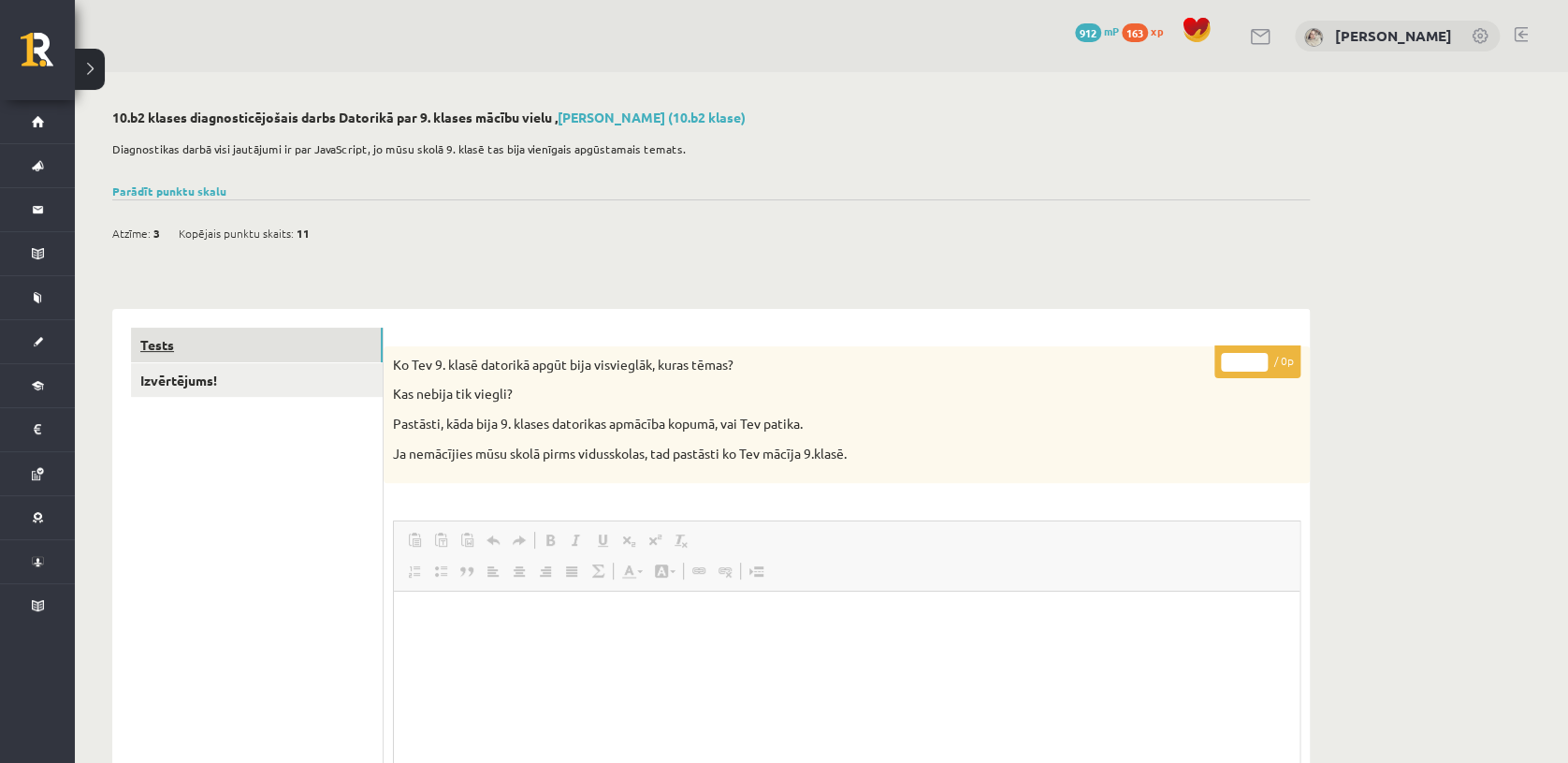
click at [298, 352] on link "Tests" at bounding box center [257, 344] width 252 height 35
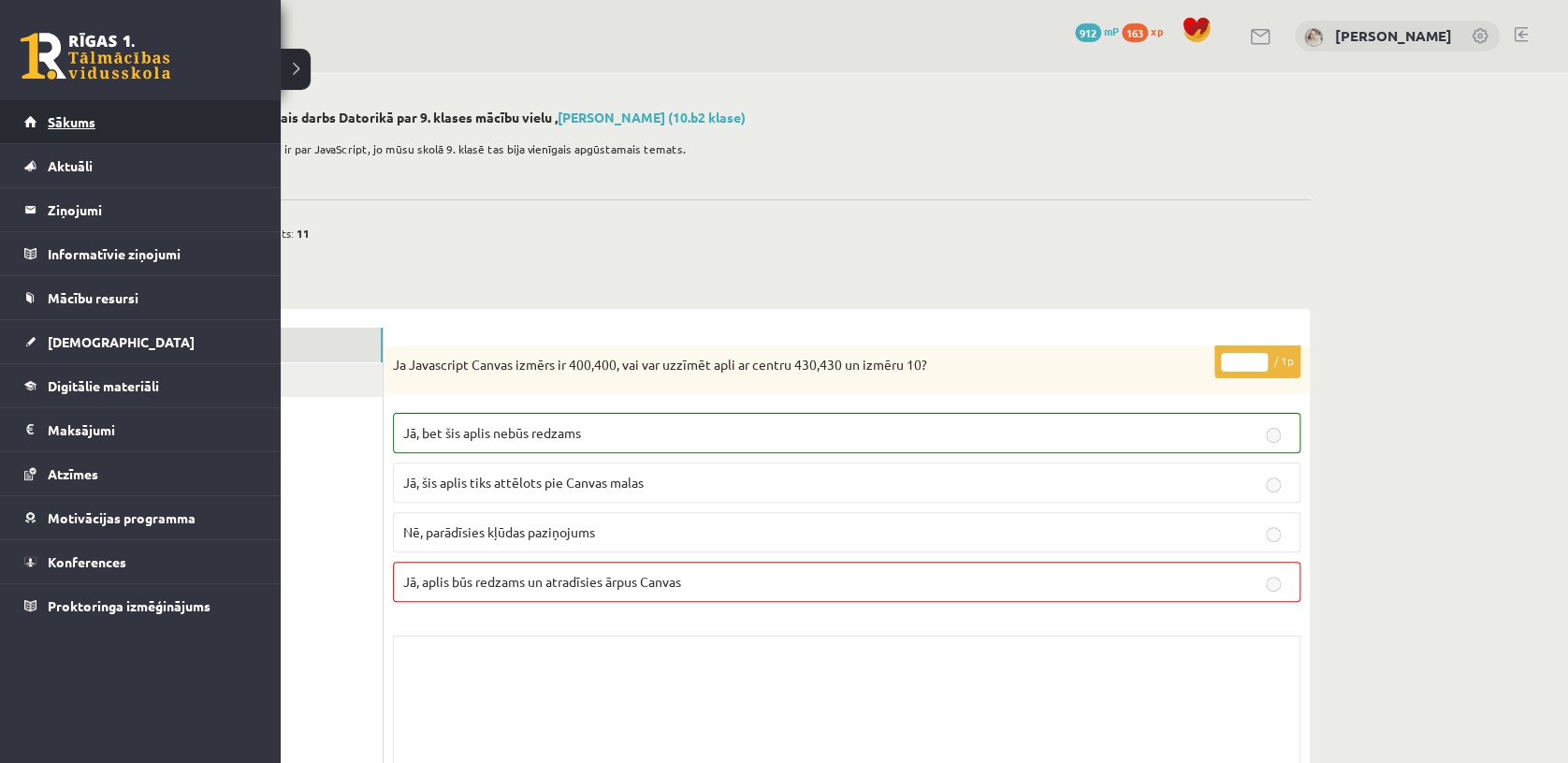
click at [52, 125] on span "Sākums" at bounding box center [72, 122] width 48 height 17
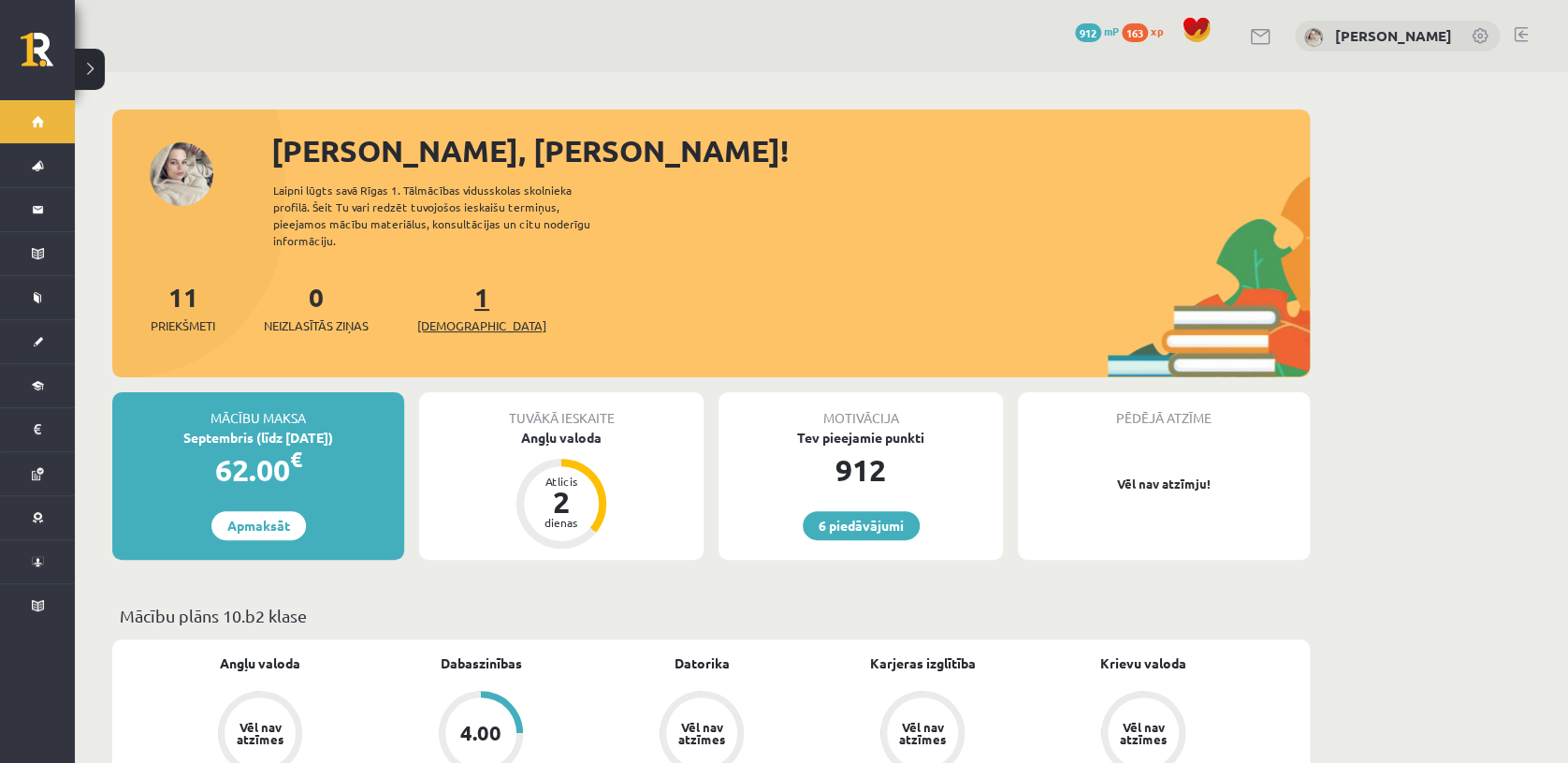
click at [444, 317] on span "[DEMOGRAPHIC_DATA]" at bounding box center [482, 325] width 129 height 18
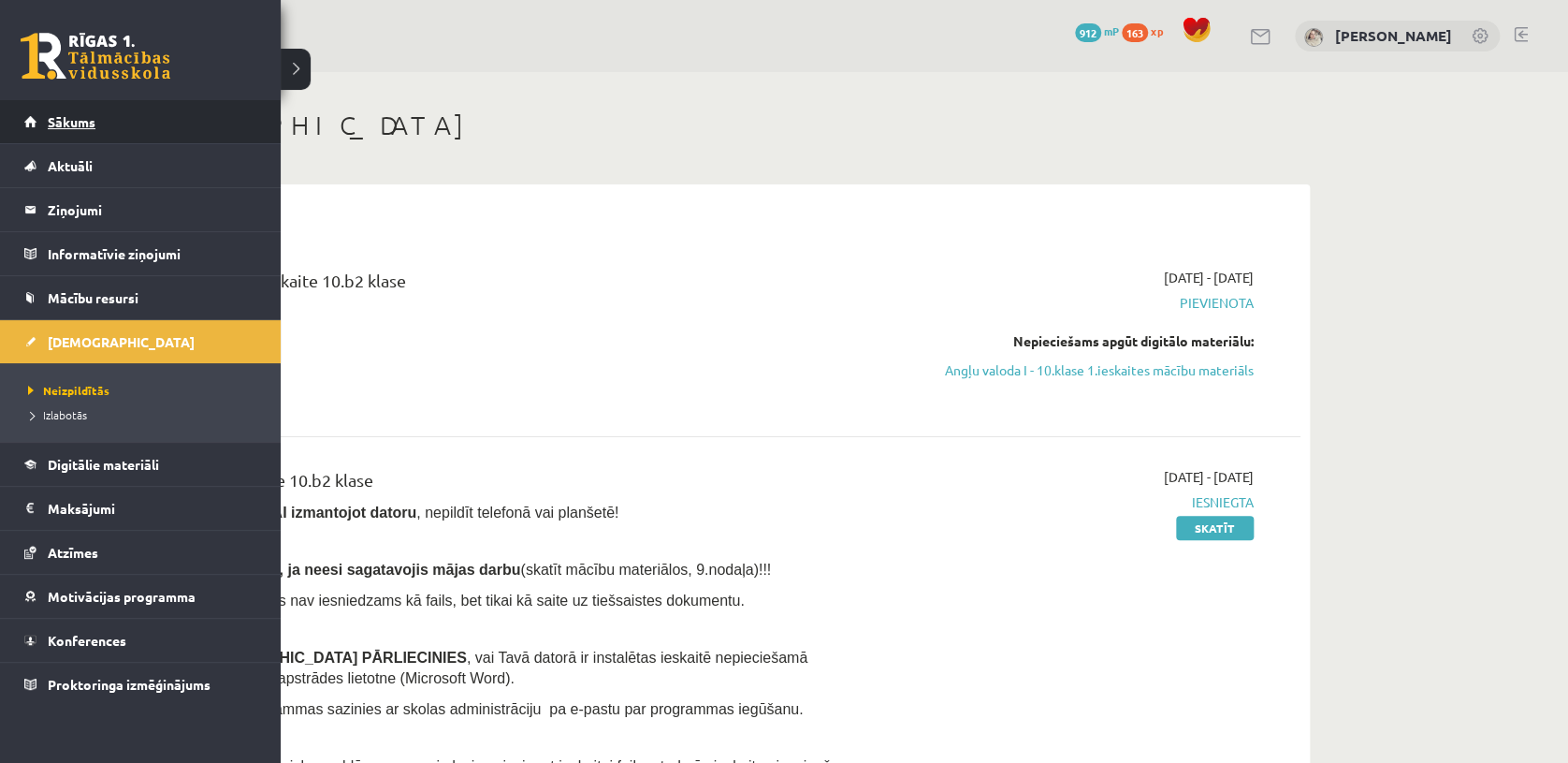
click at [58, 125] on span "Sākums" at bounding box center [72, 122] width 48 height 17
